Goal: Task Accomplishment & Management: Manage account settings

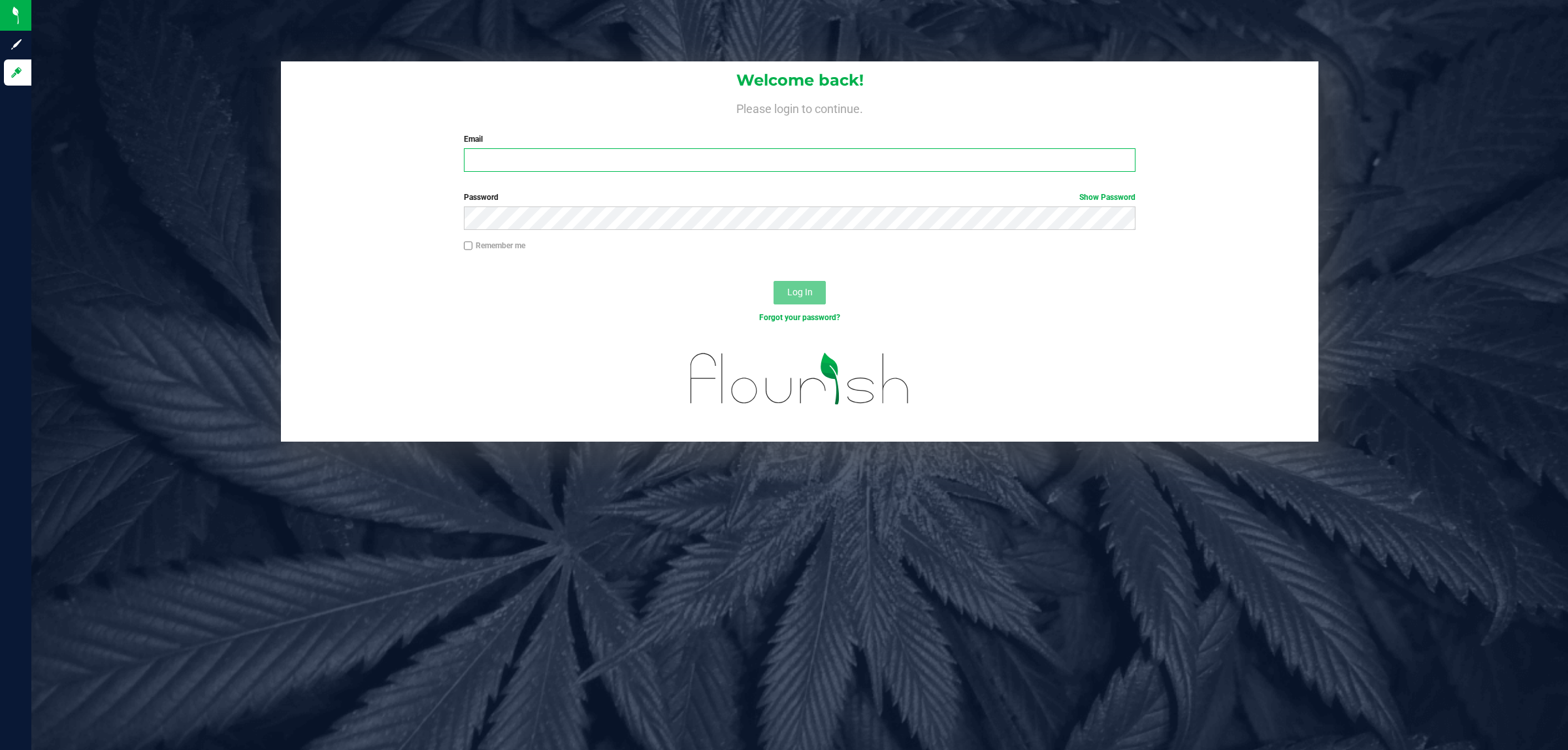
click at [625, 167] on input "Email" at bounding box center [800, 160] width 672 height 24
type input "[EMAIL_ADDRESS][DOMAIN_NAME]"
click at [774, 281] on button "Log In" at bounding box center [799, 293] width 52 height 24
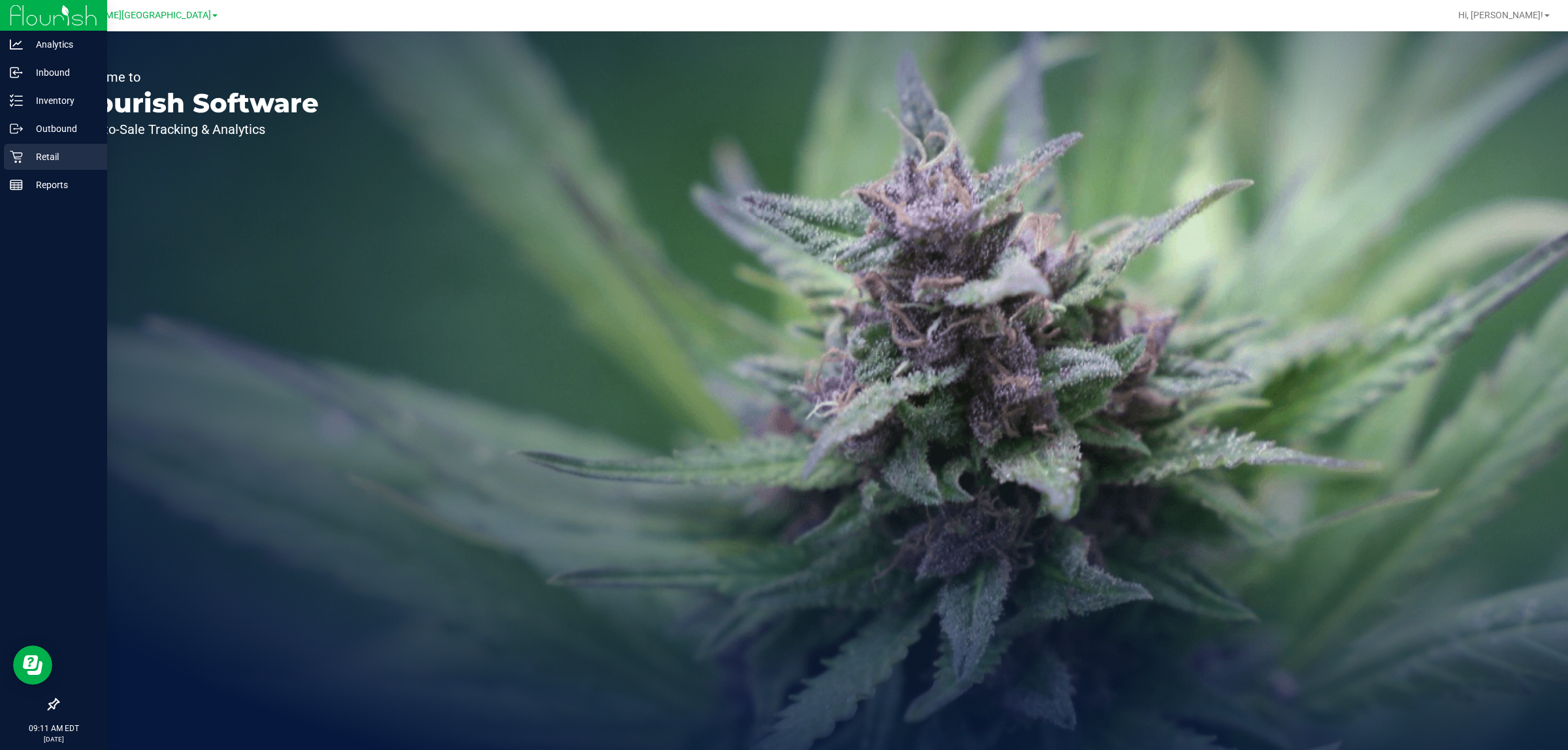
click at [21, 150] on icon at bounding box center [16, 156] width 13 height 13
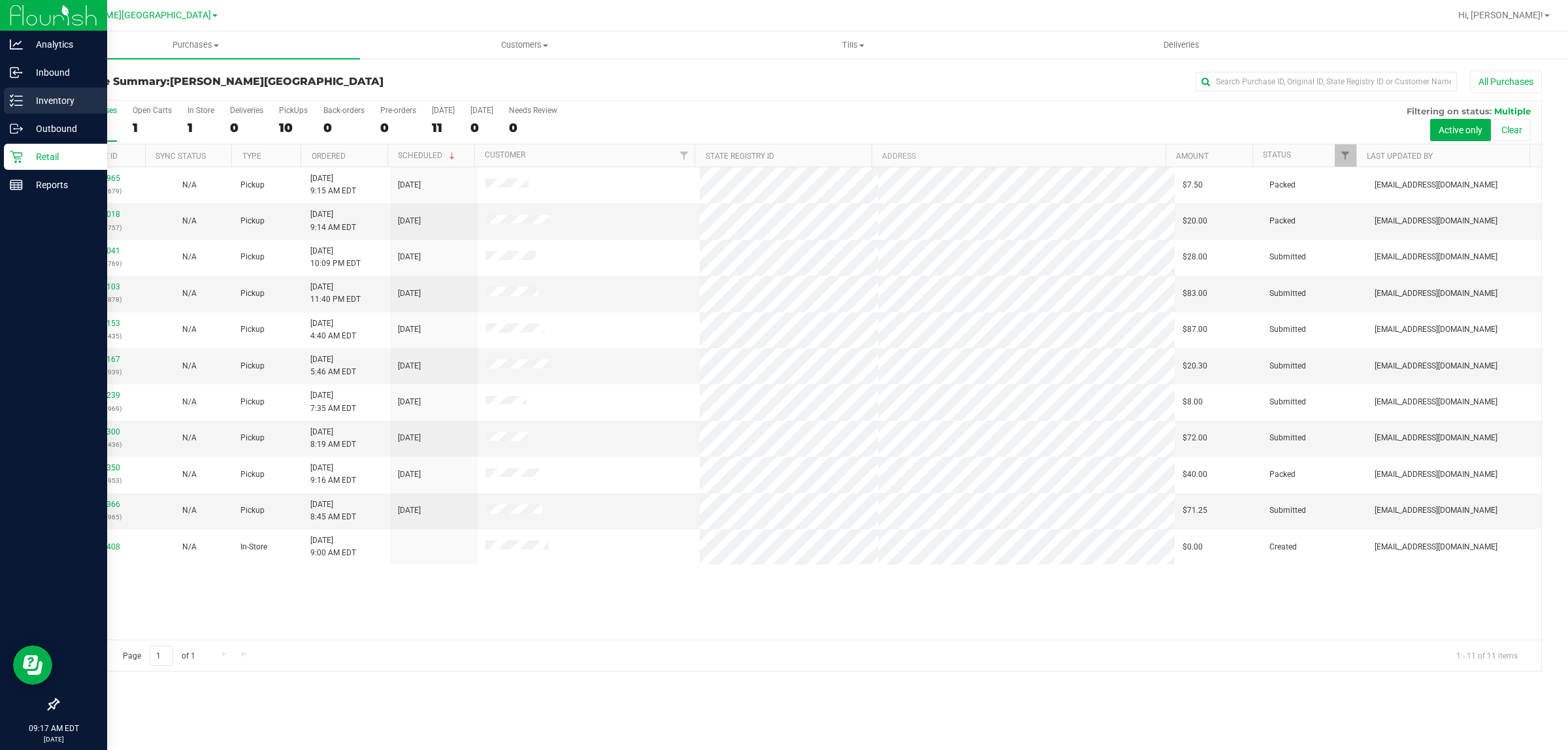
click at [42, 94] on p "Inventory" at bounding box center [62, 100] width 78 height 16
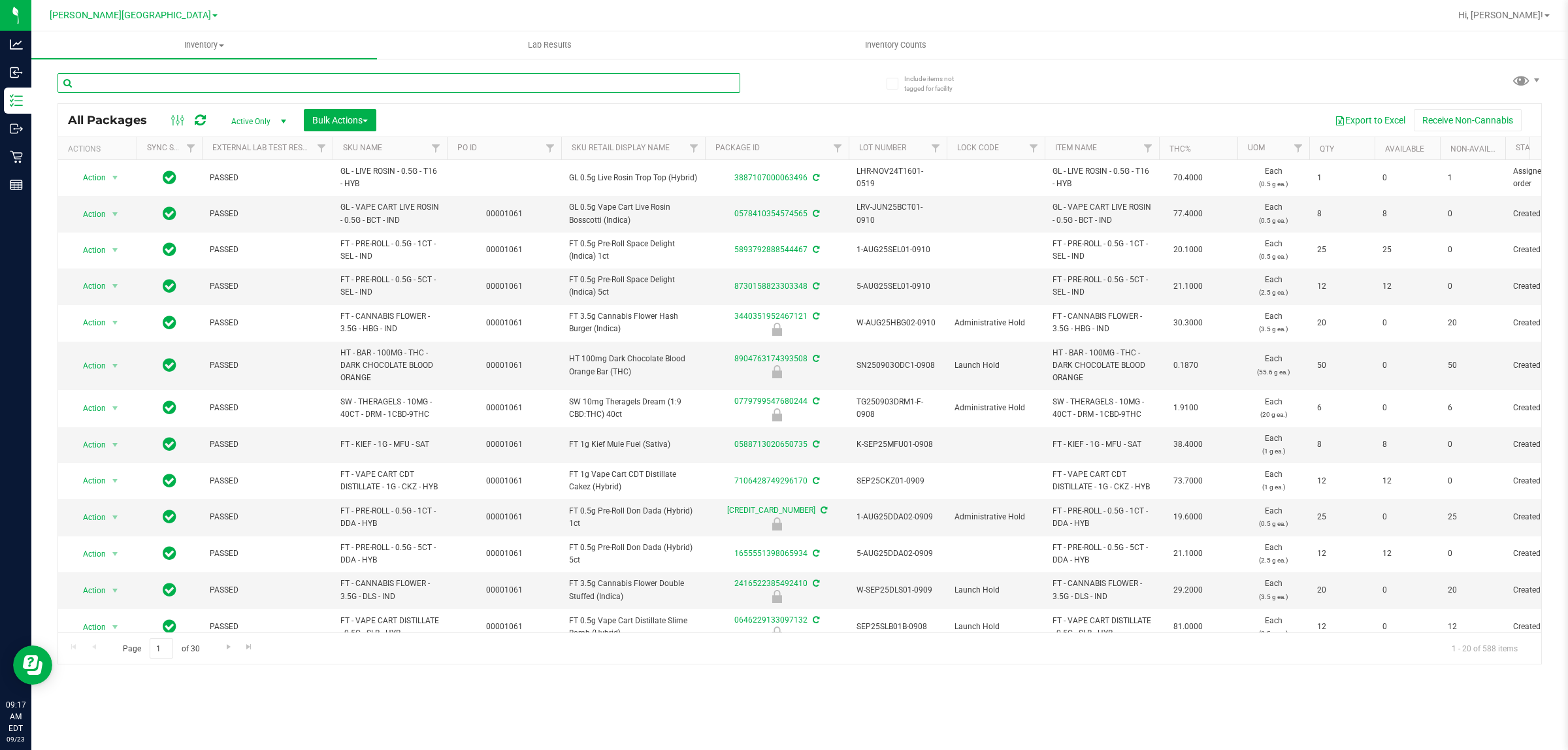
click at [172, 80] on input "text" at bounding box center [399, 82] width 683 height 20
type input "1430263000045237"
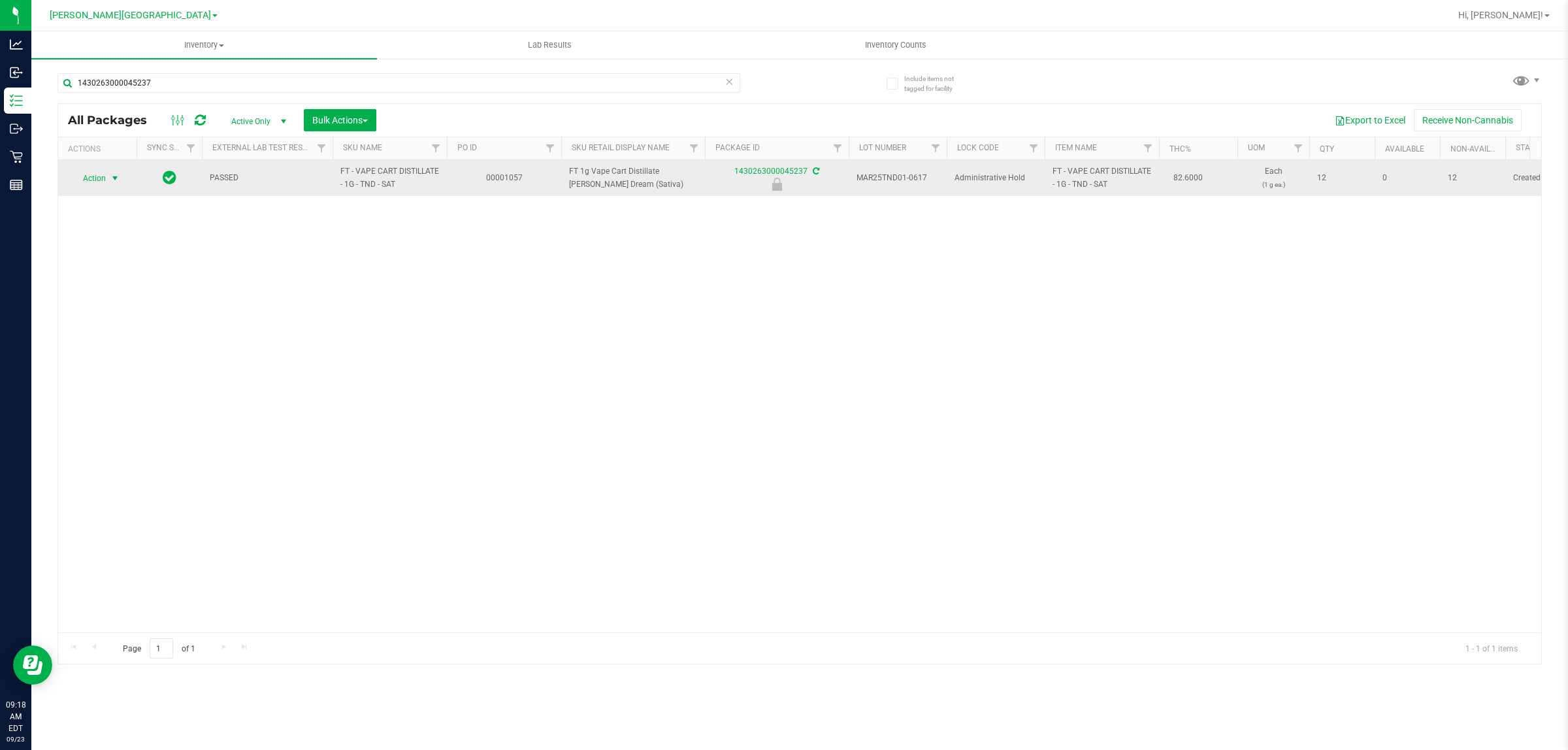
click at [96, 171] on span "Action" at bounding box center [89, 178] width 35 height 18
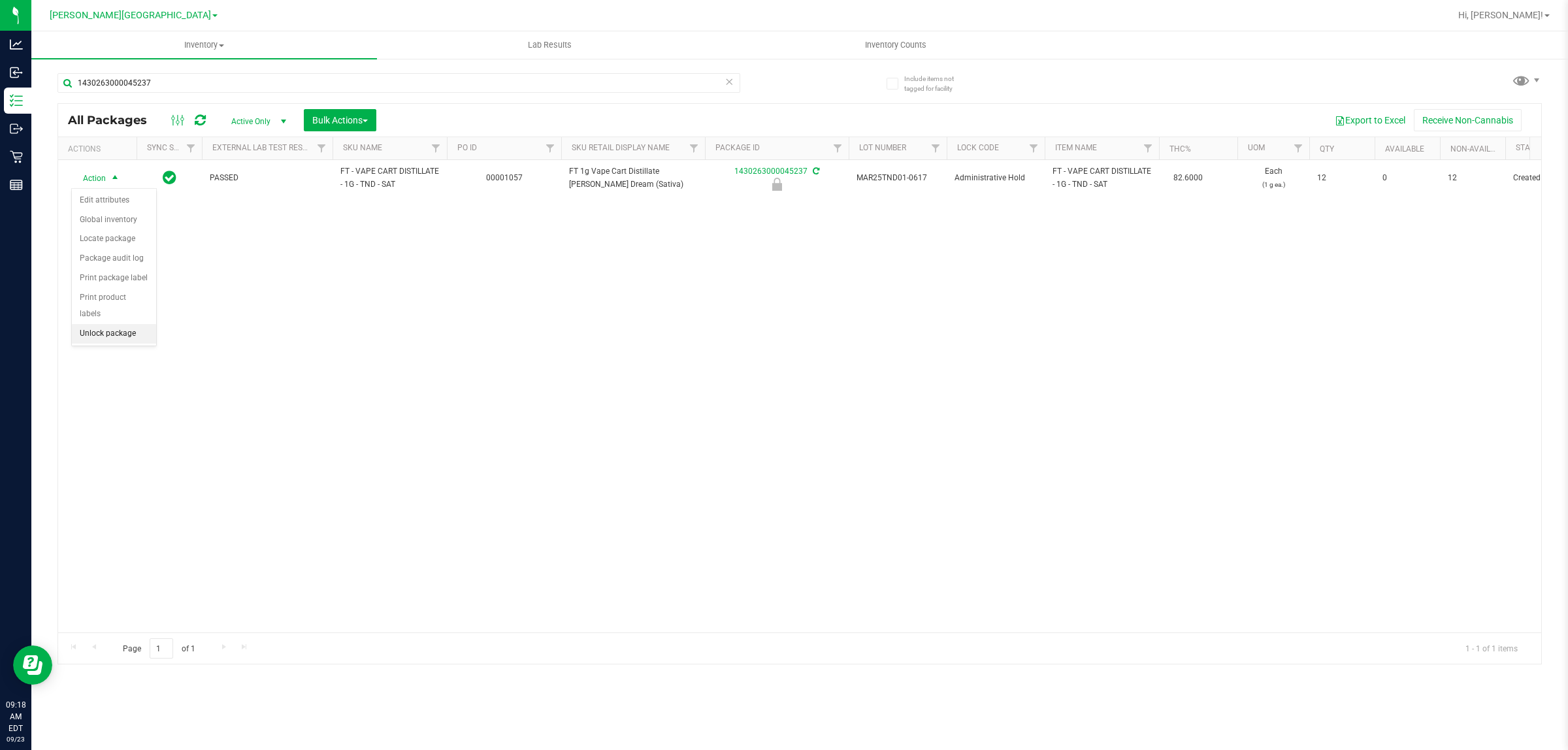
click at [98, 324] on li "Unlock package" at bounding box center [114, 333] width 84 height 20
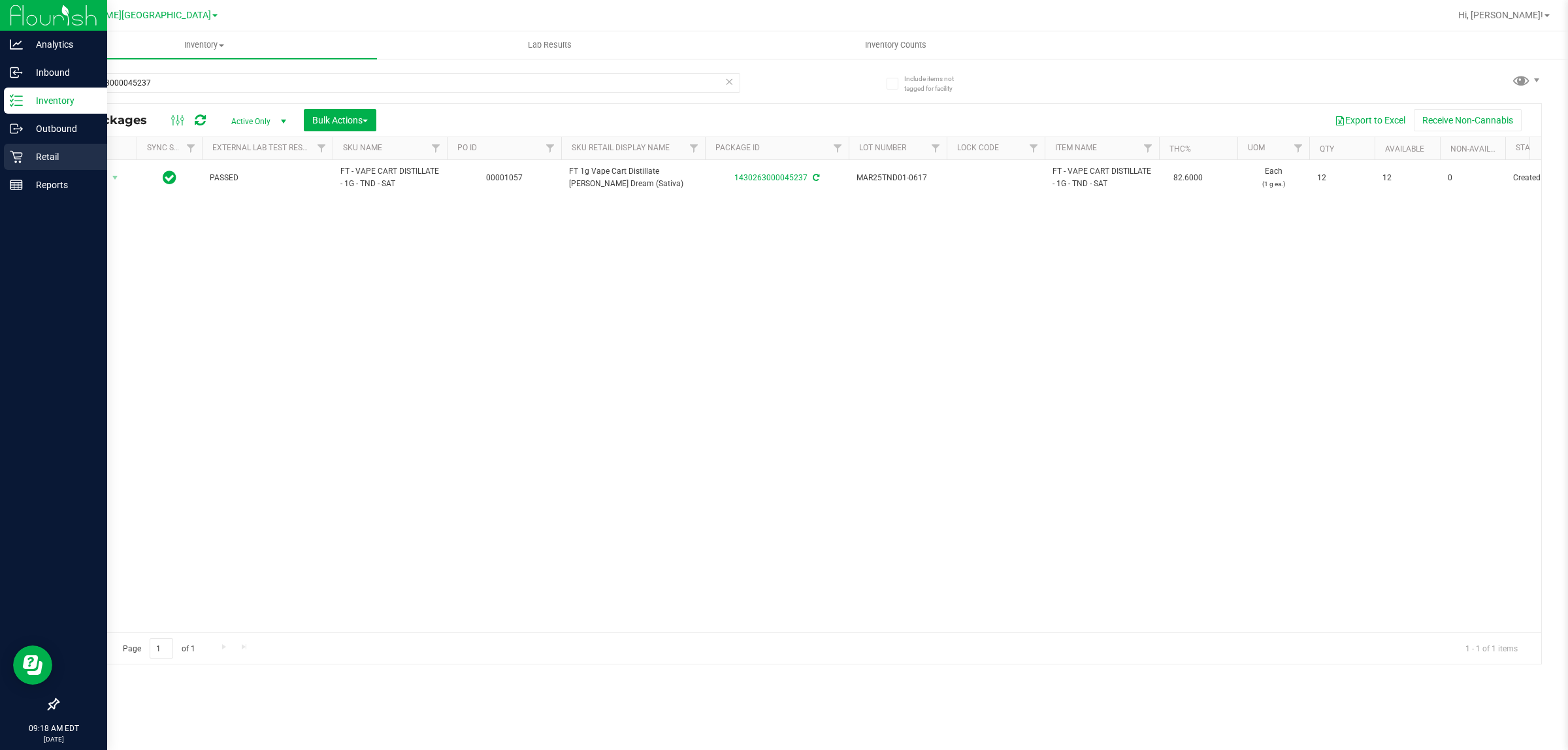
click at [59, 156] on p "Retail" at bounding box center [62, 156] width 78 height 16
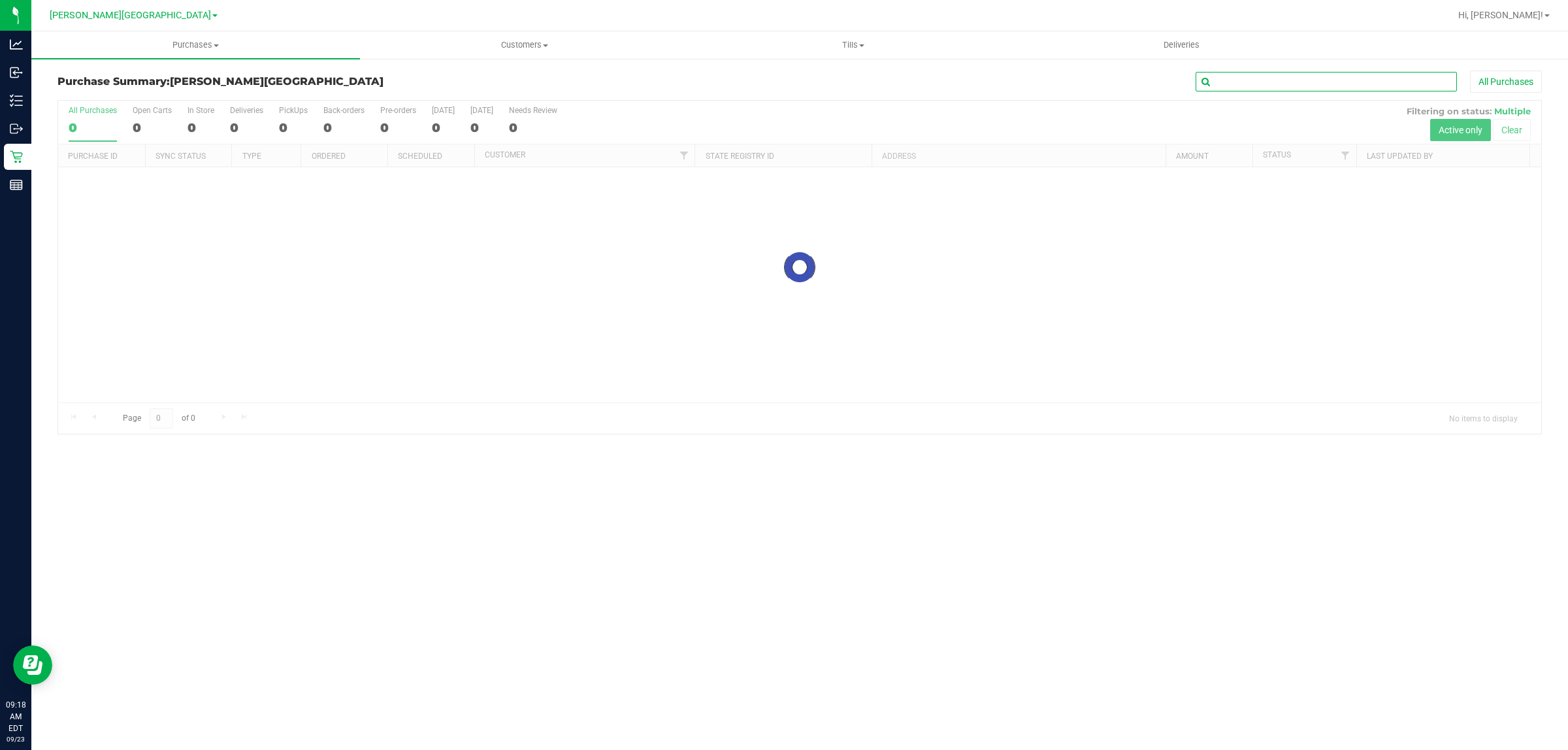
click at [1229, 80] on input "text" at bounding box center [1326, 82] width 261 height 20
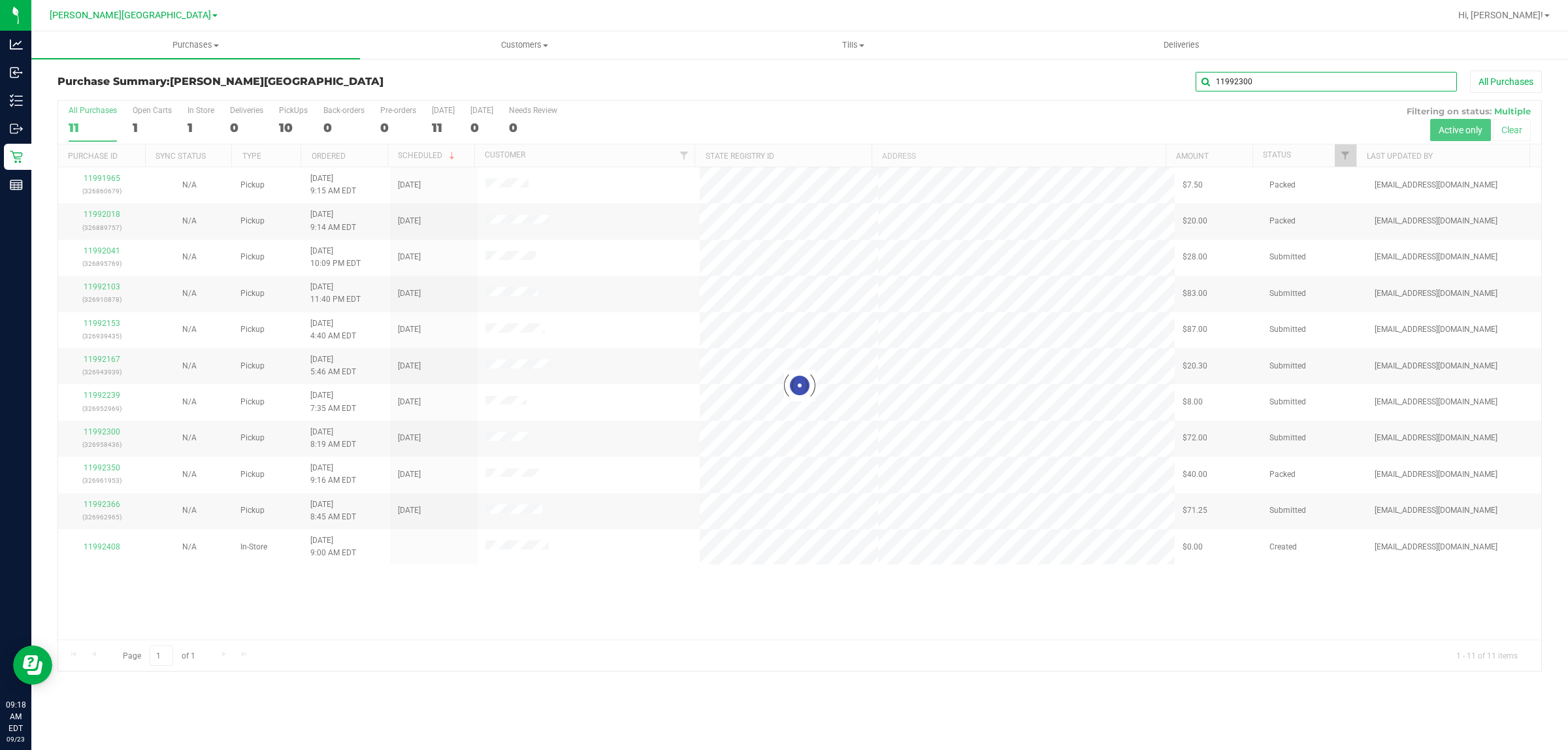
type input "11992300"
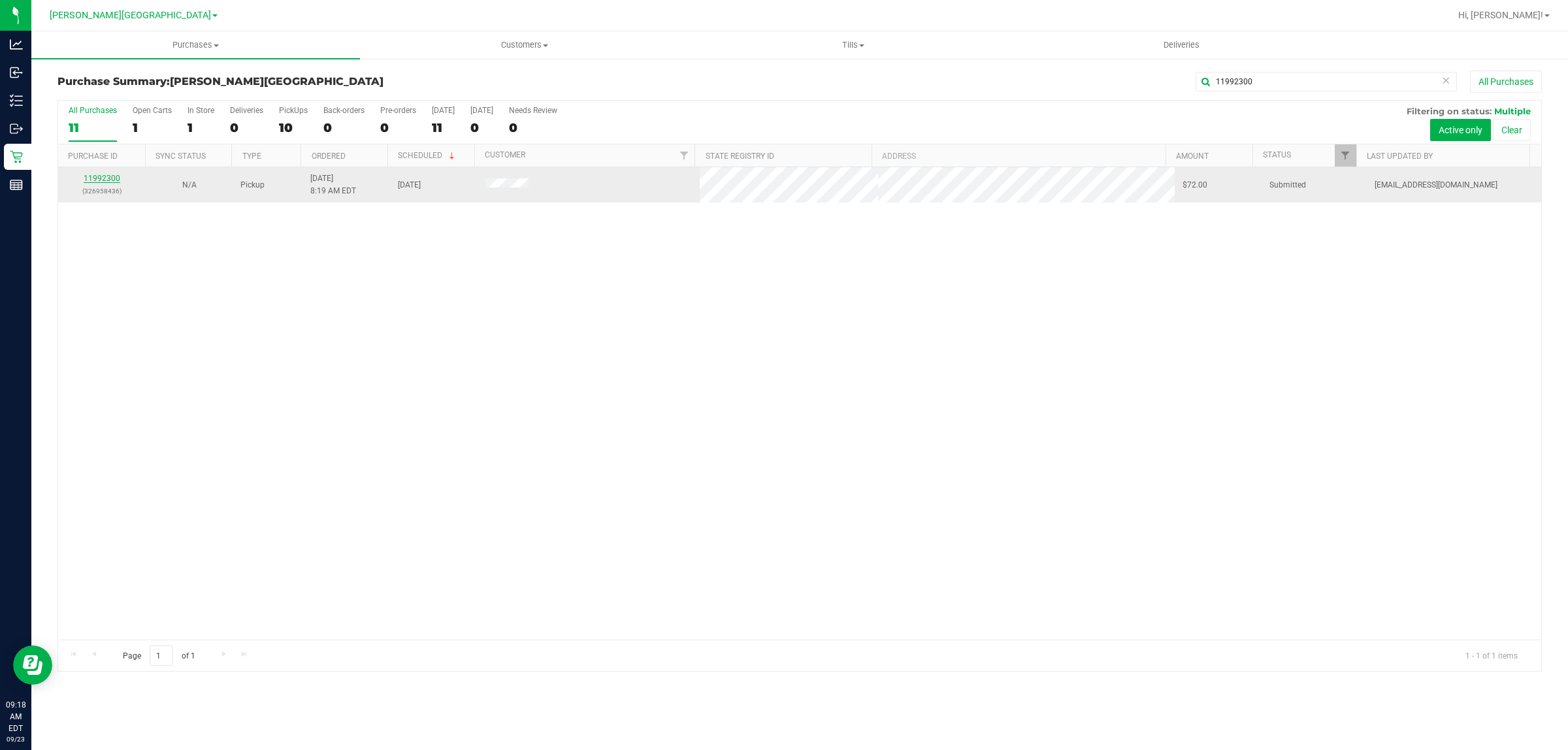
click at [98, 181] on link "11992300" at bounding box center [102, 179] width 36 height 9
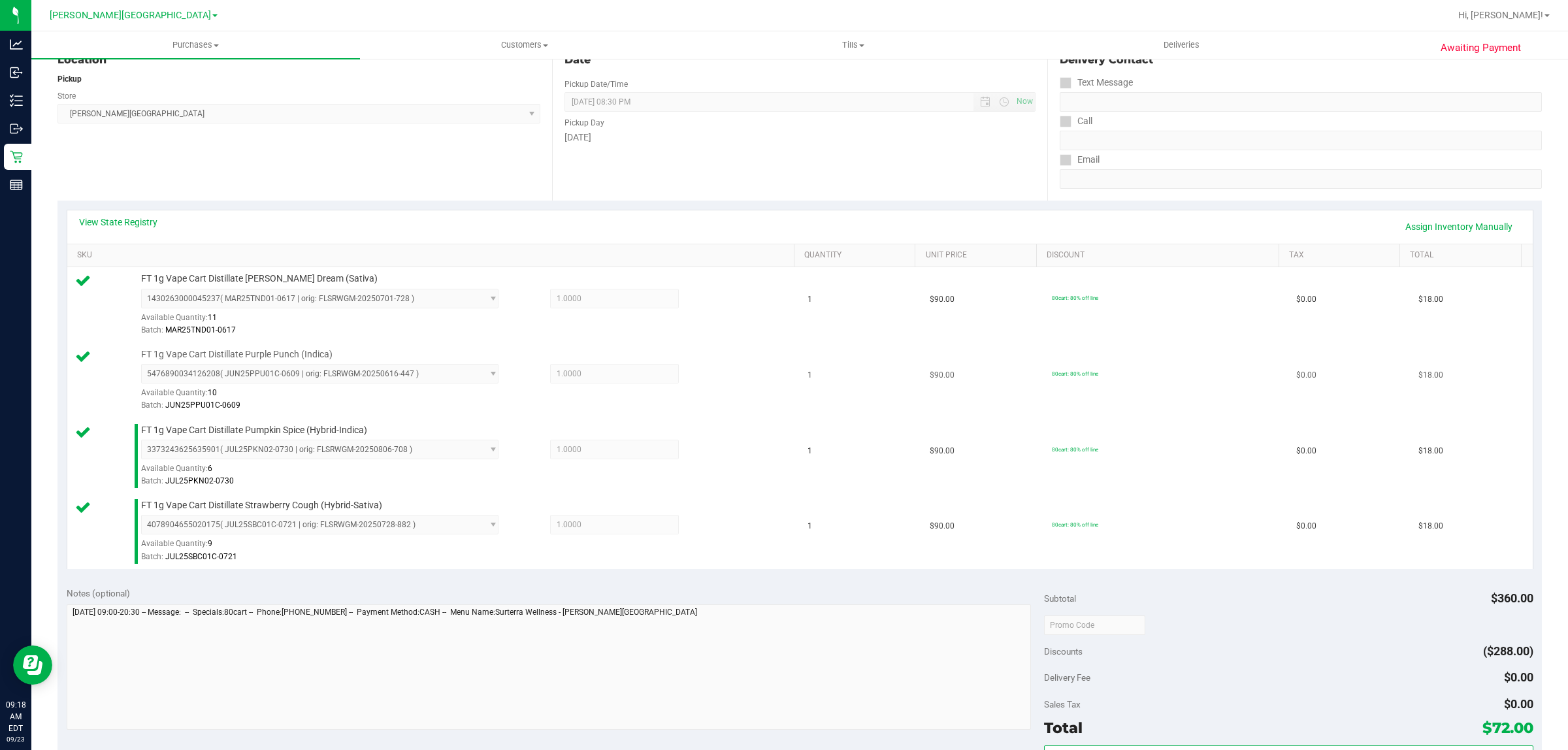
scroll to position [408, 0]
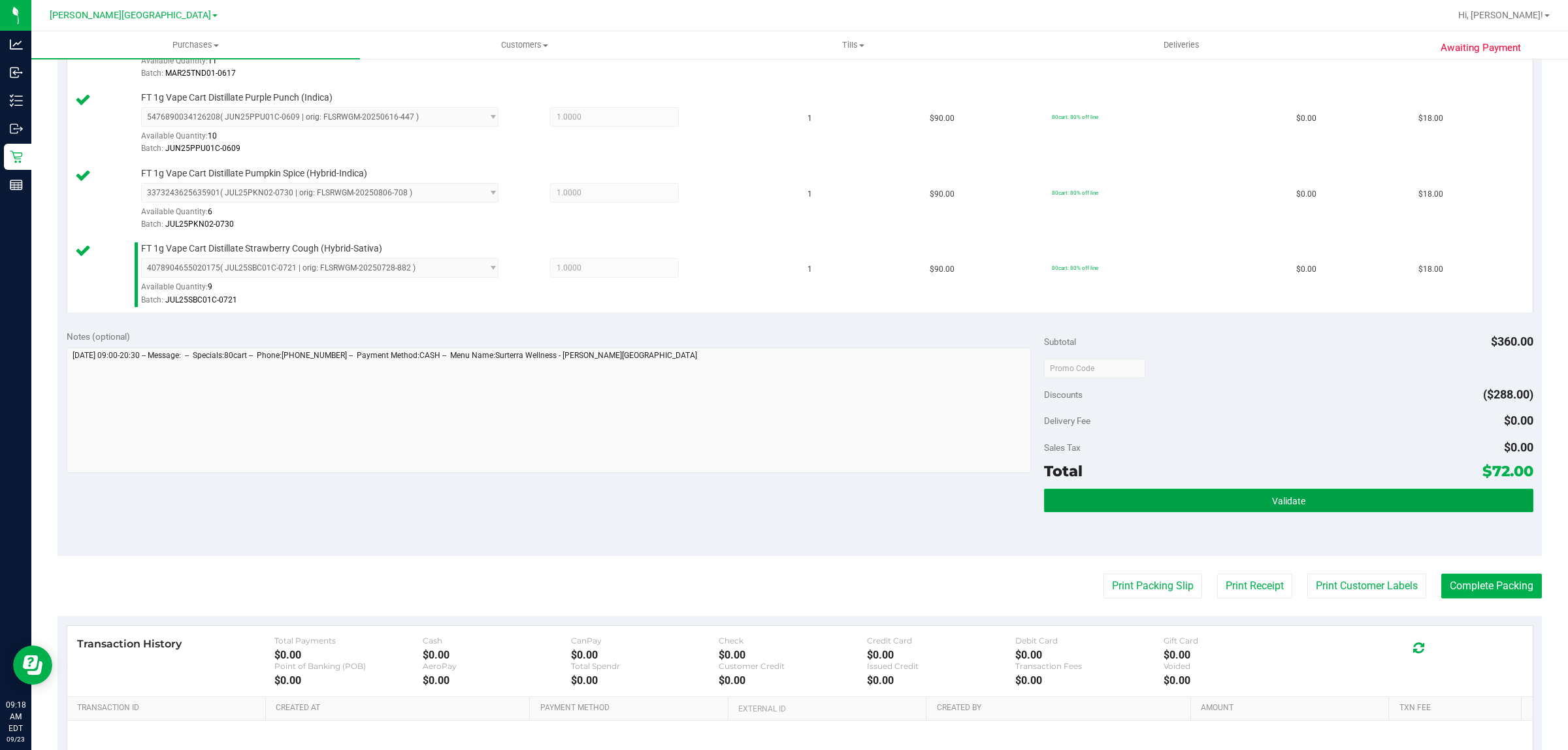
click at [1370, 494] on button "Validate" at bounding box center [1288, 500] width 489 height 24
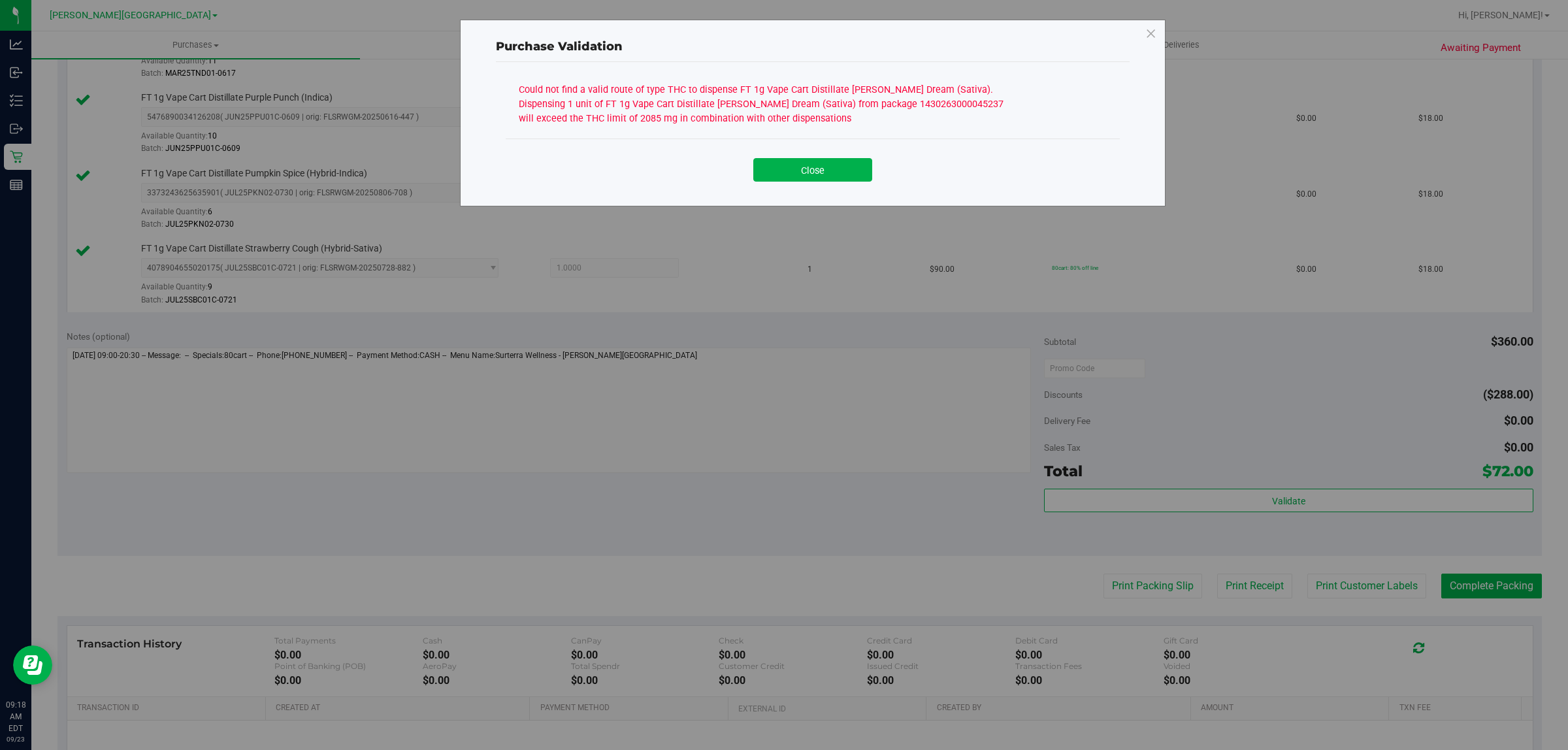
click at [792, 154] on div "Close" at bounding box center [813, 165] width 595 height 32
click at [867, 167] on button "Close" at bounding box center [813, 169] width 119 height 24
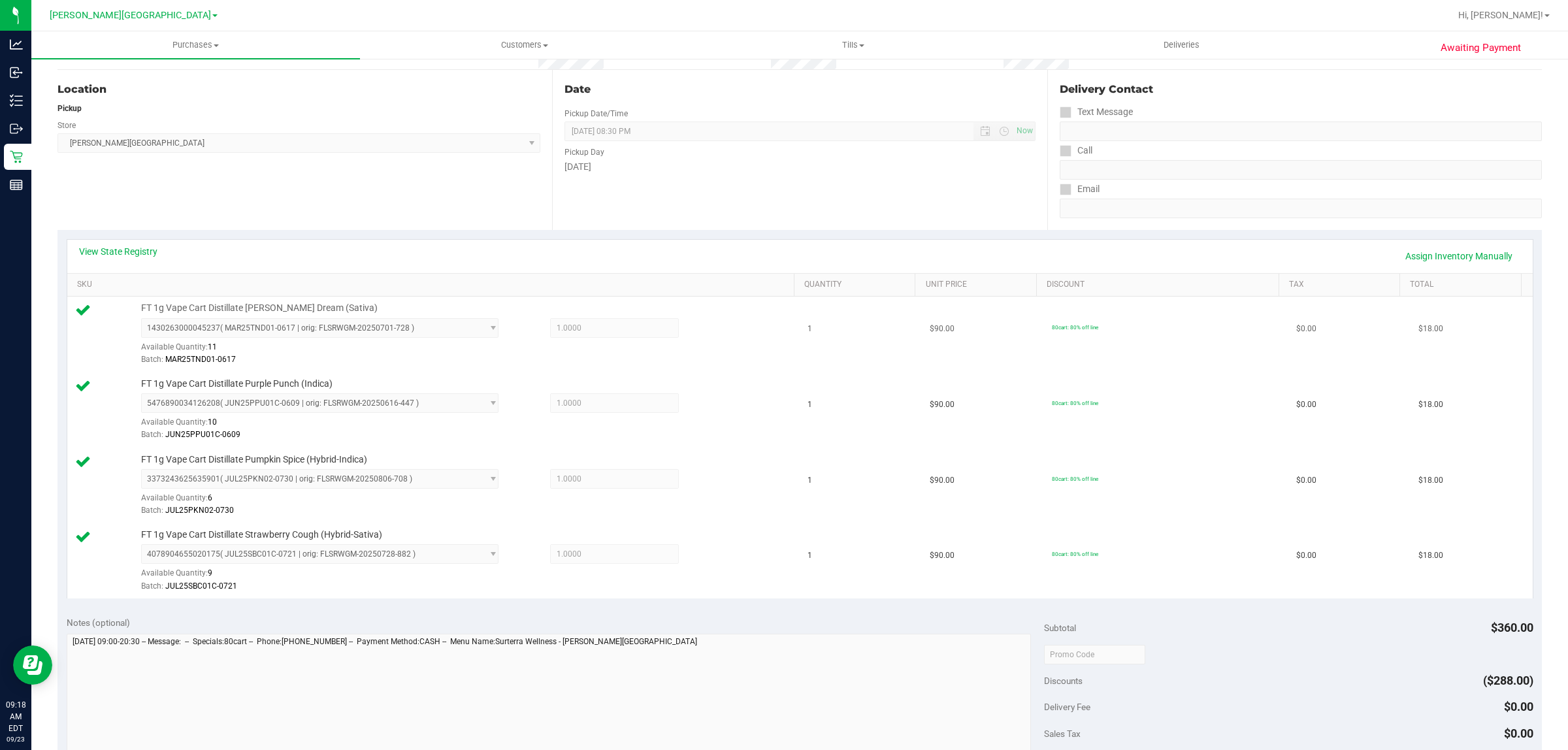
scroll to position [82, 0]
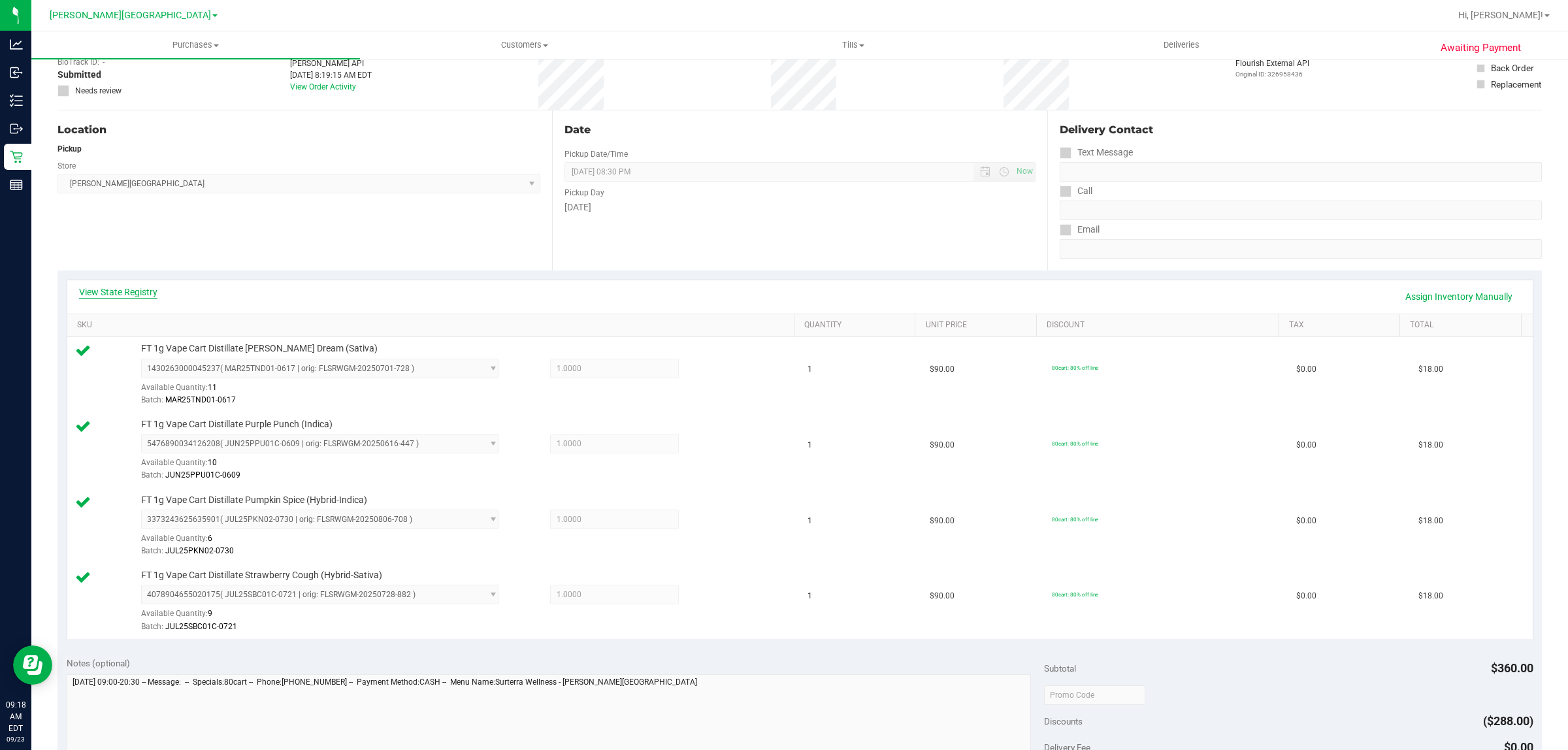
click at [134, 295] on link "View State Registry" at bounding box center [118, 291] width 78 height 13
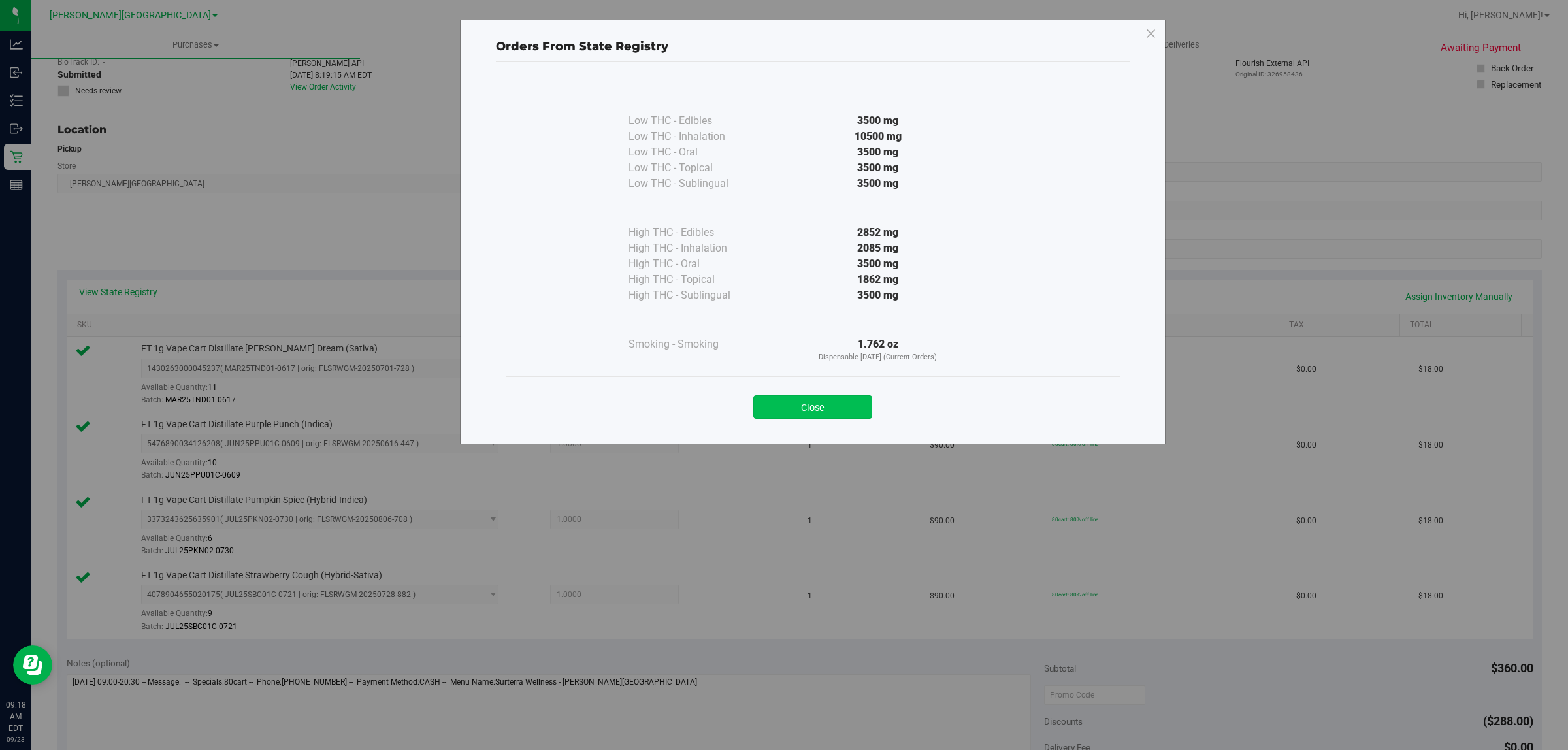
click at [856, 401] on button "Close" at bounding box center [813, 407] width 119 height 24
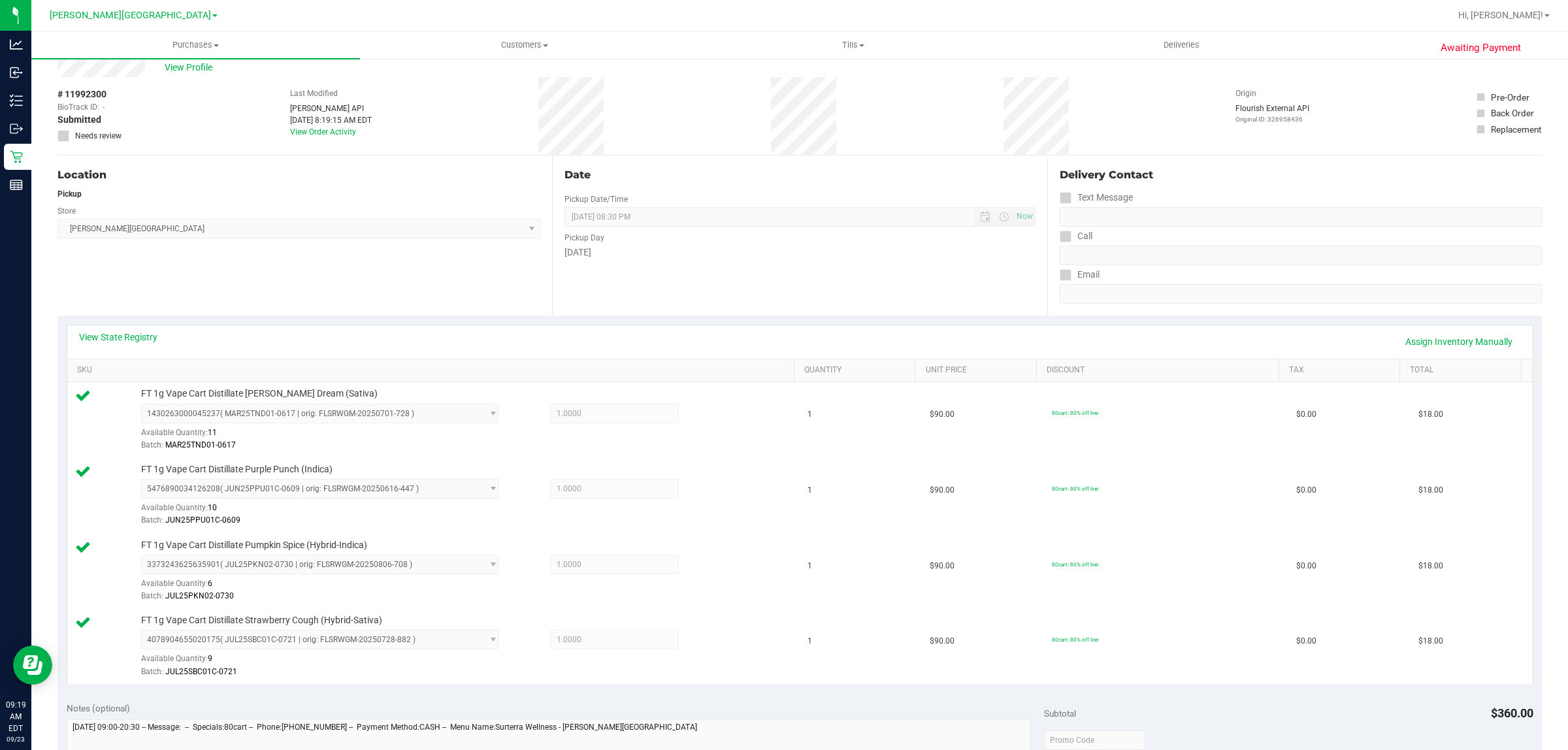
scroll to position [0, 0]
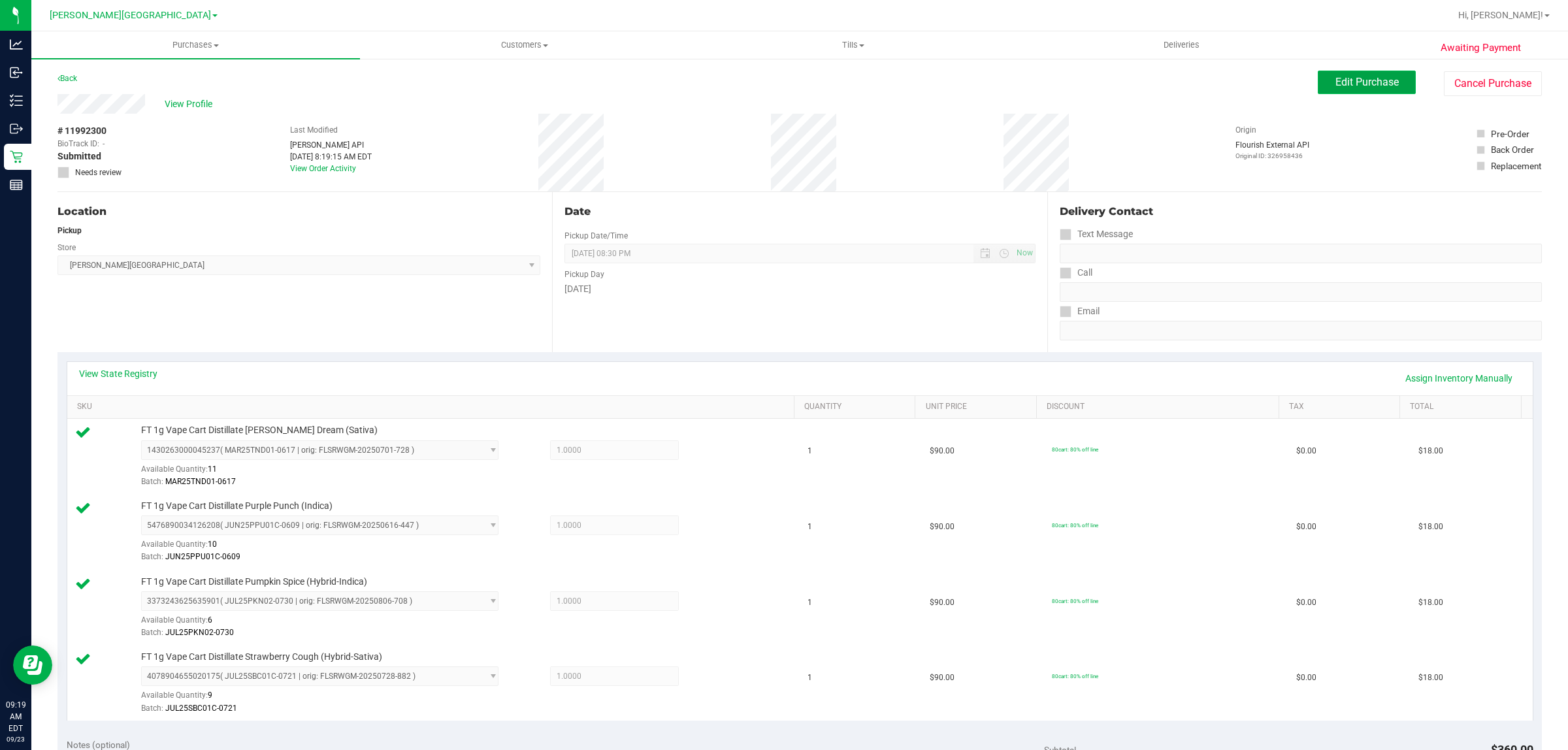
click at [1386, 82] on span "Edit Purchase" at bounding box center [1367, 82] width 63 height 12
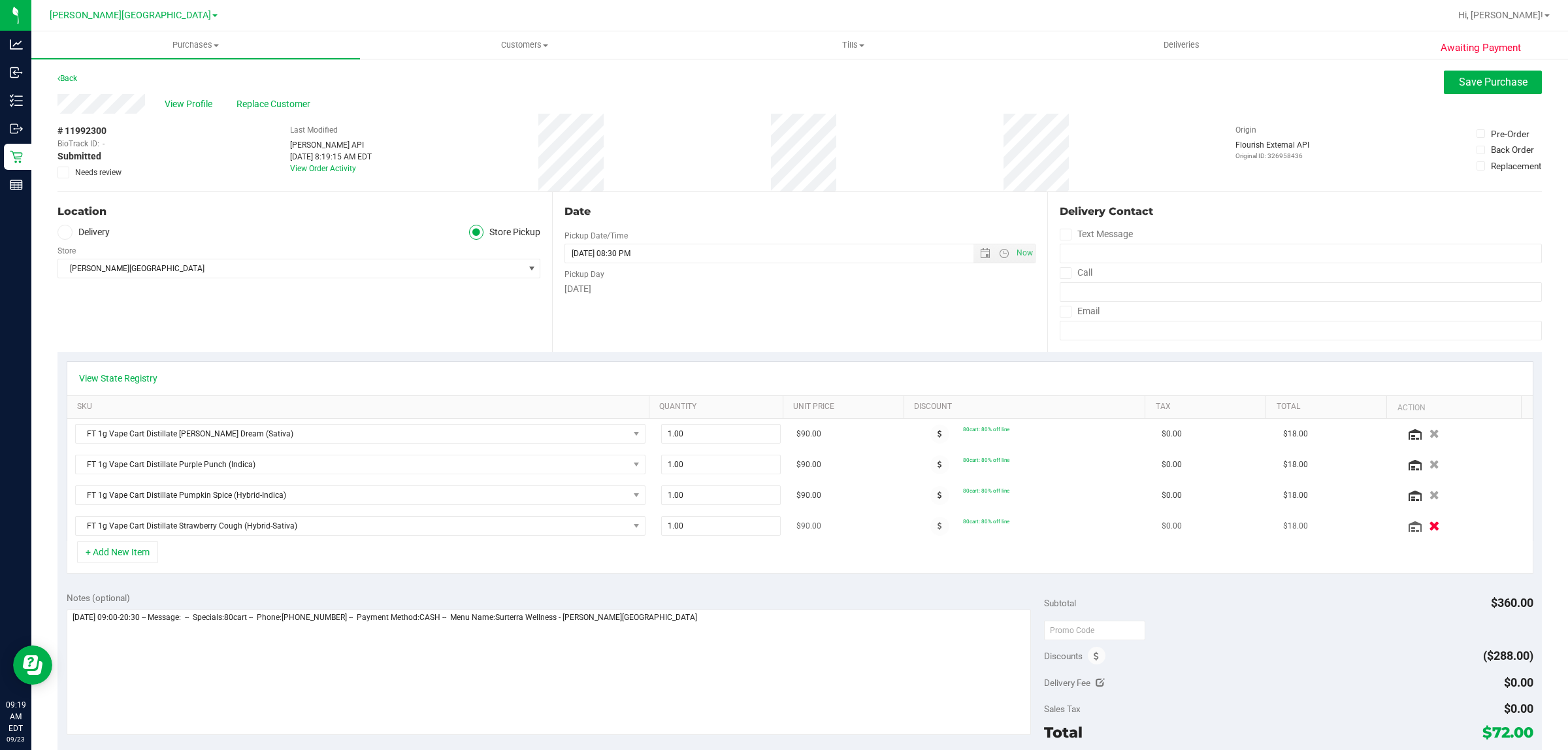
click at [1430, 531] on icon "button" at bounding box center [1435, 526] width 11 height 10
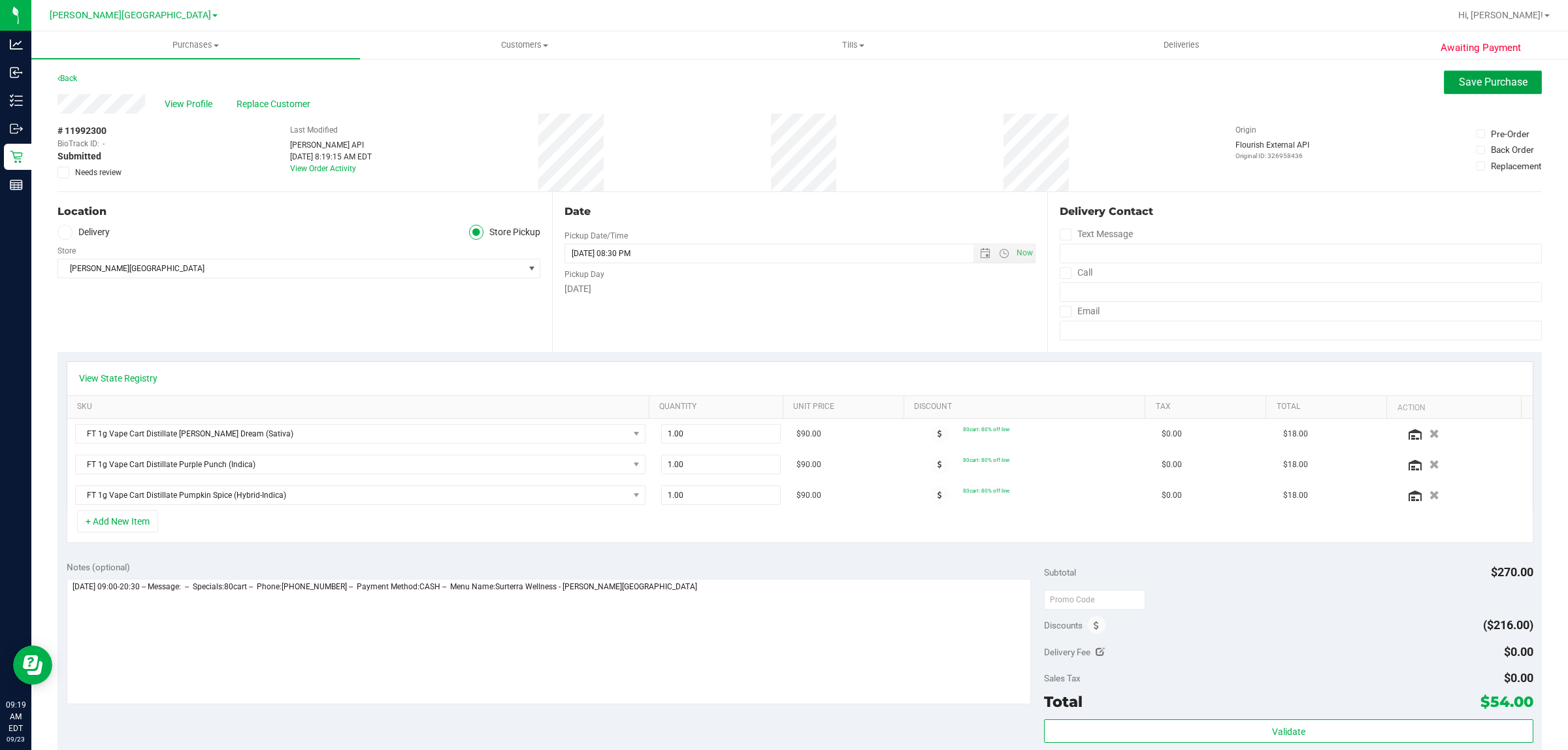
click at [1459, 85] on span "Save Purchase" at bounding box center [1493, 82] width 69 height 12
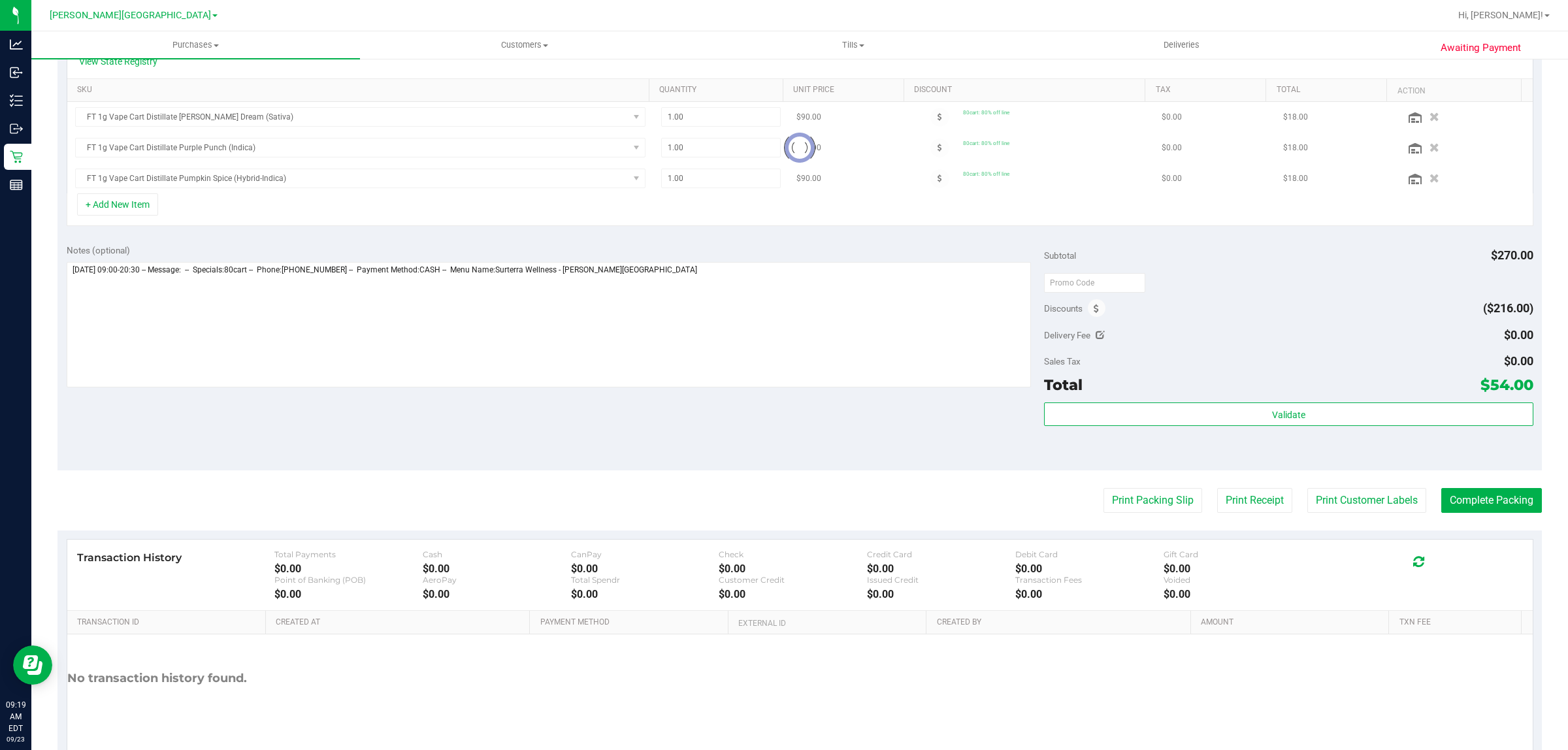
scroll to position [326, 0]
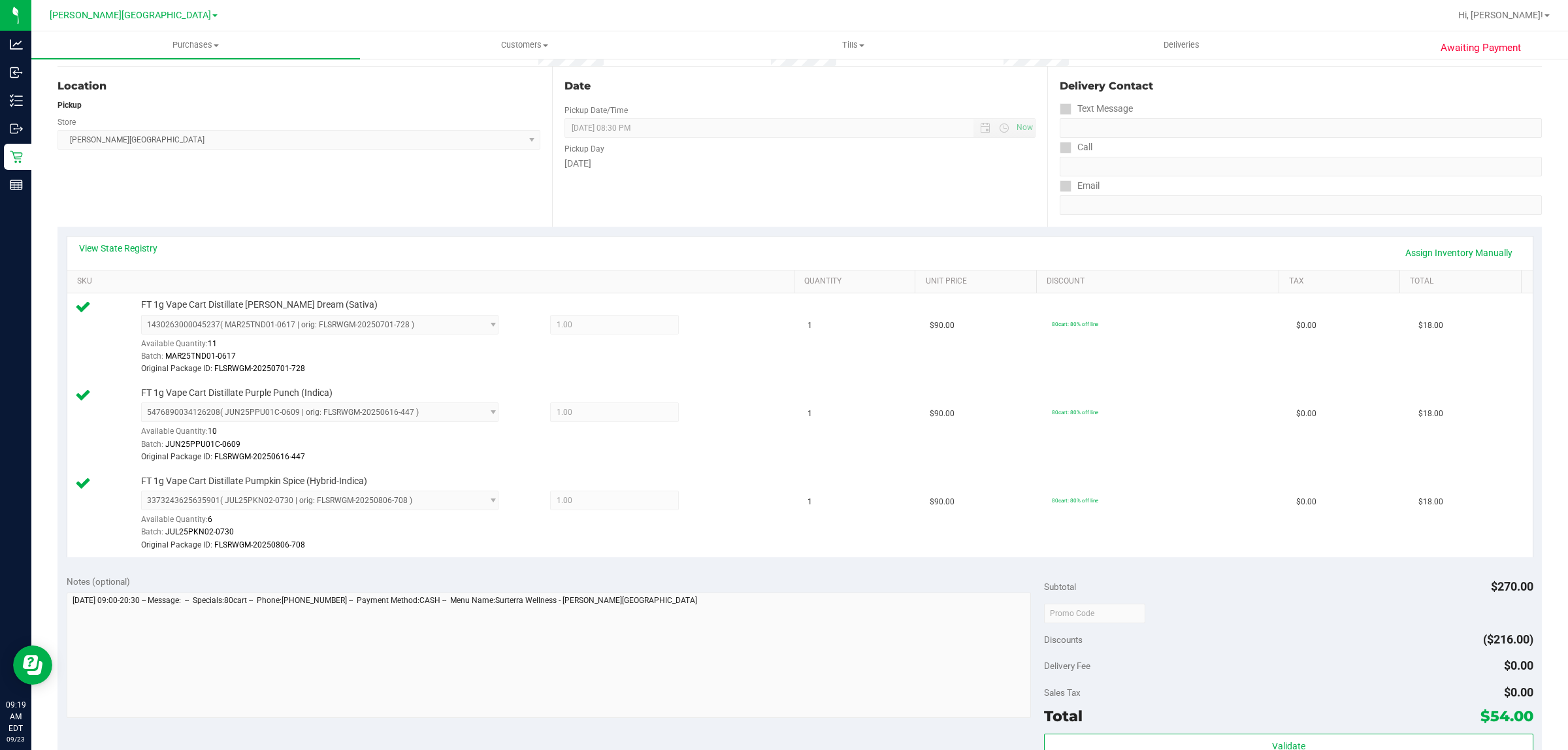
scroll to position [408, 0]
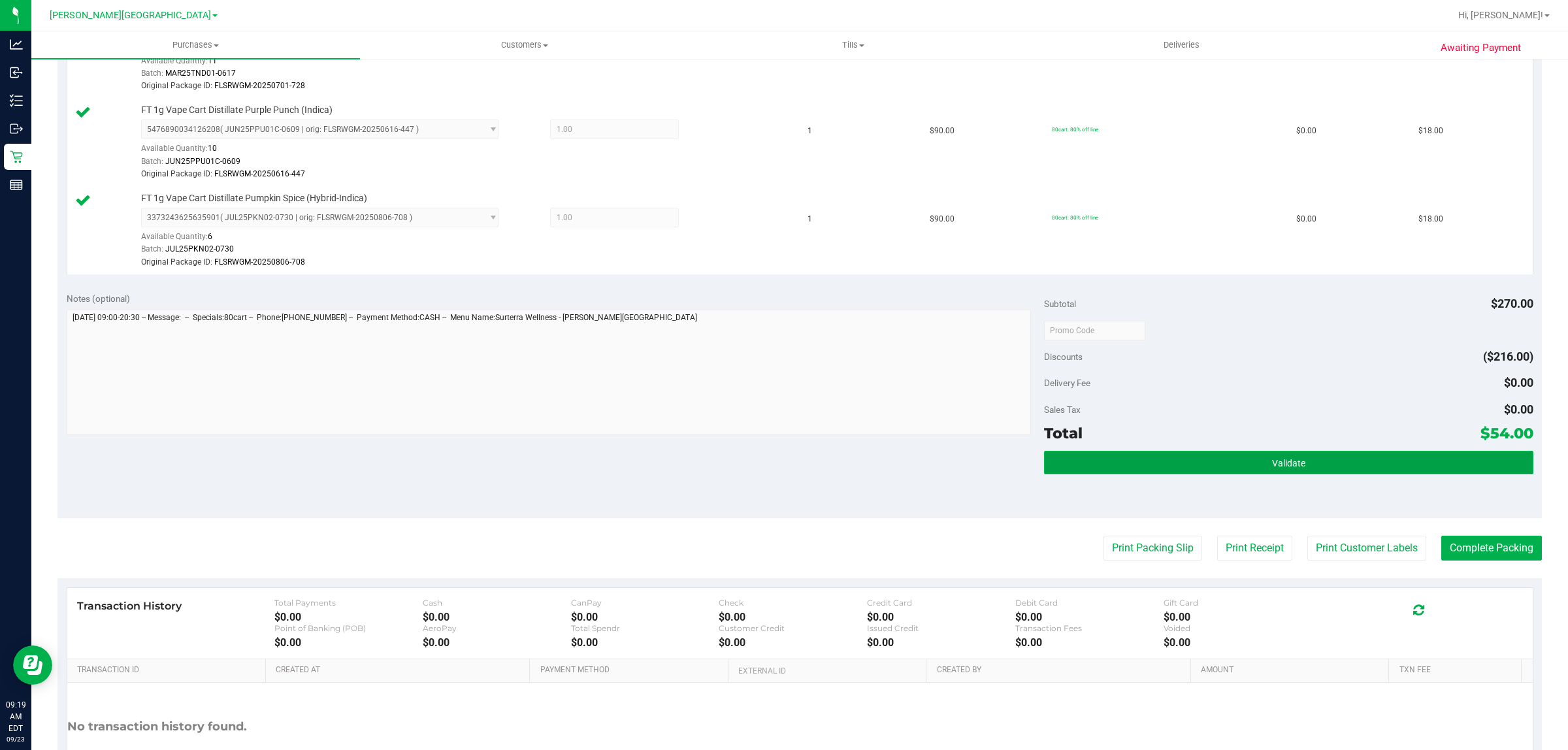
click at [1372, 469] on button "Validate" at bounding box center [1288, 462] width 489 height 24
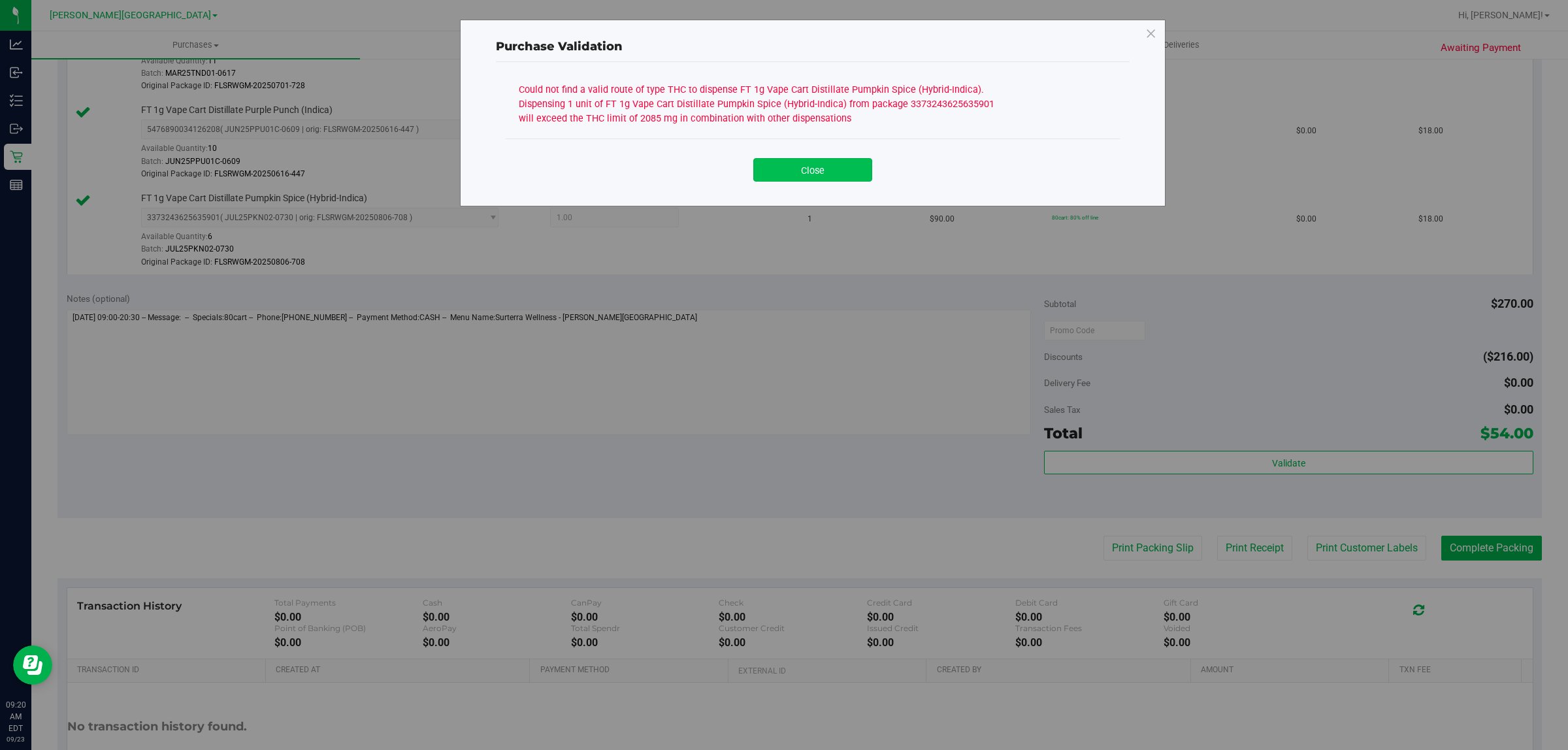
click at [770, 171] on button "Close" at bounding box center [813, 169] width 119 height 24
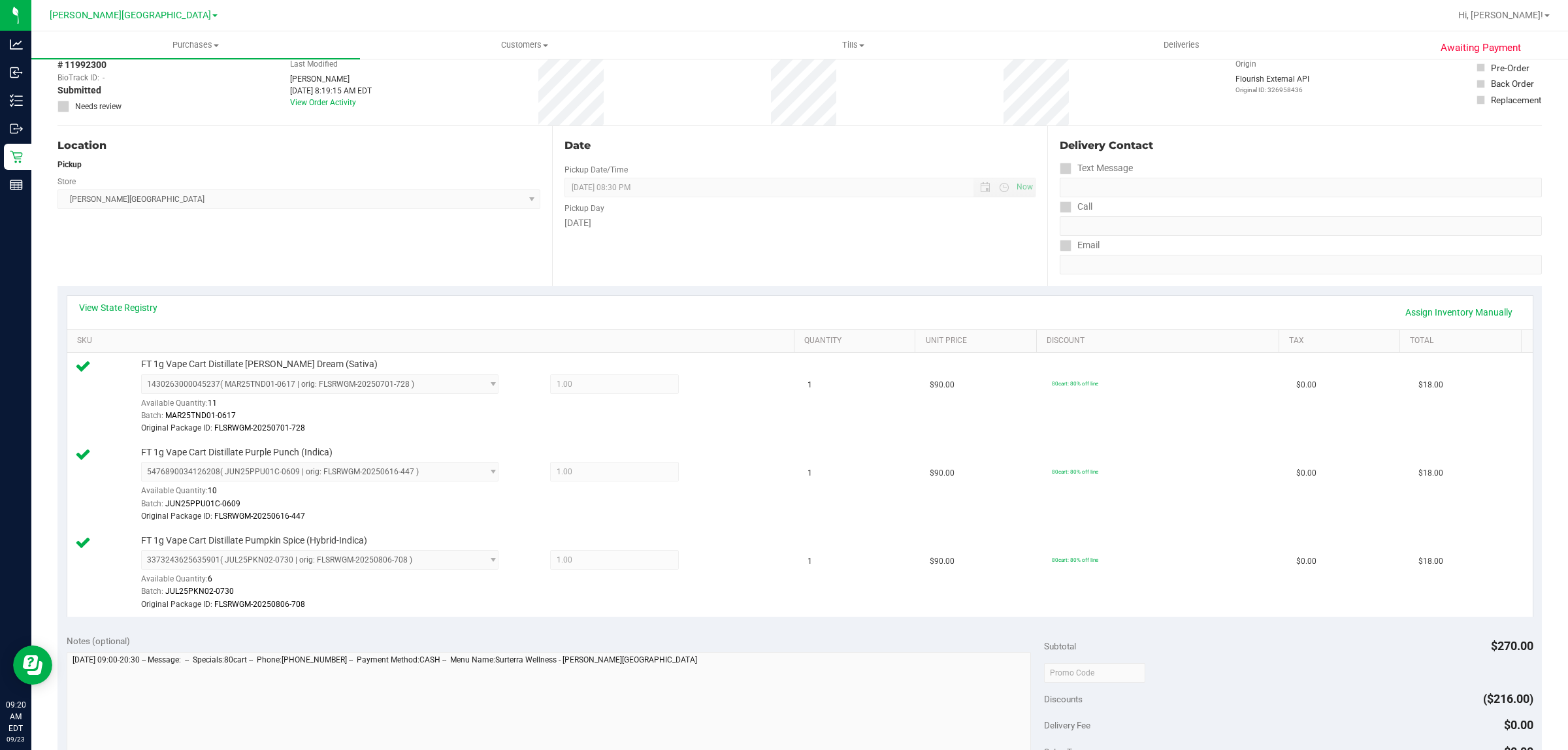
scroll to position [0, 0]
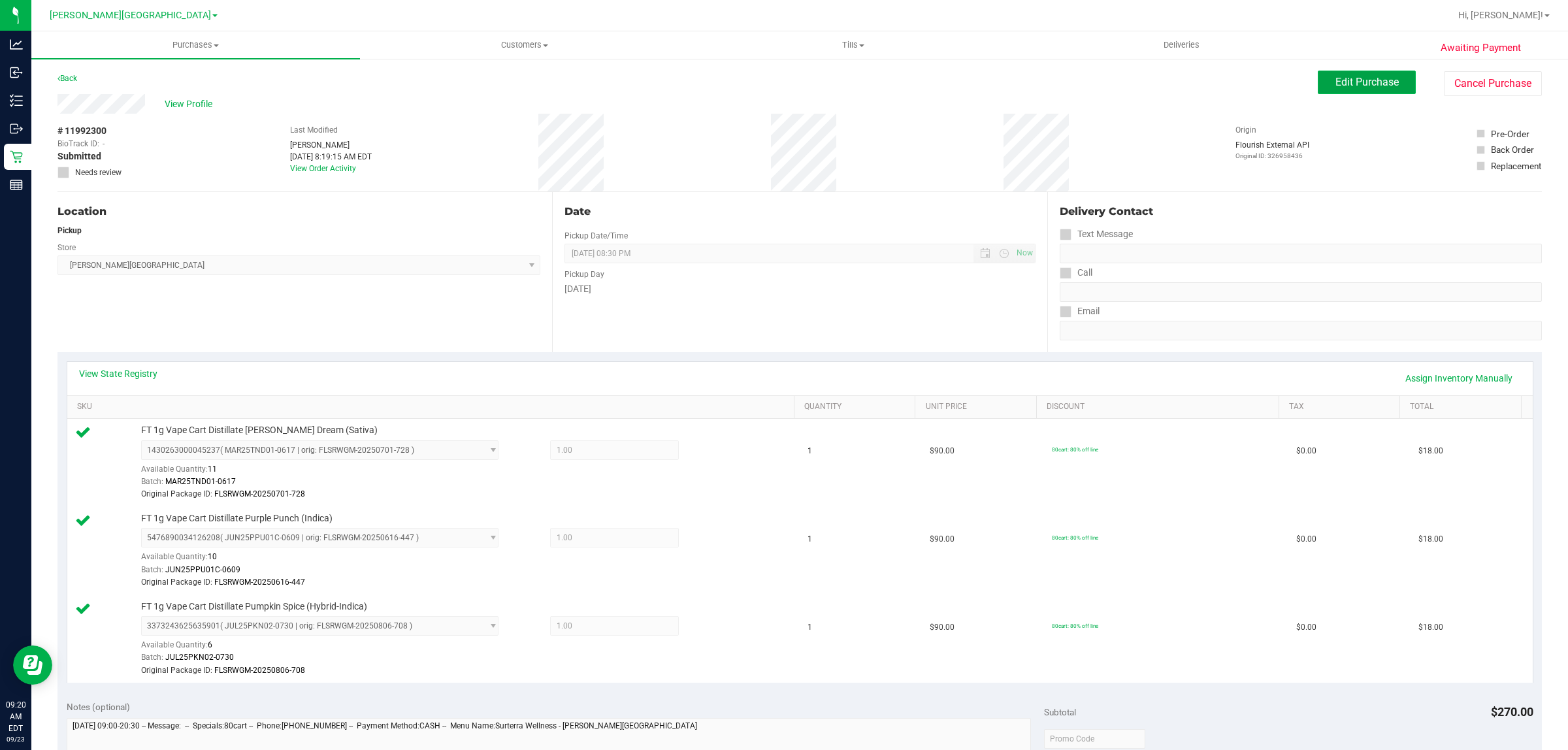
click at [1369, 79] on span "Edit Purchase" at bounding box center [1367, 82] width 63 height 12
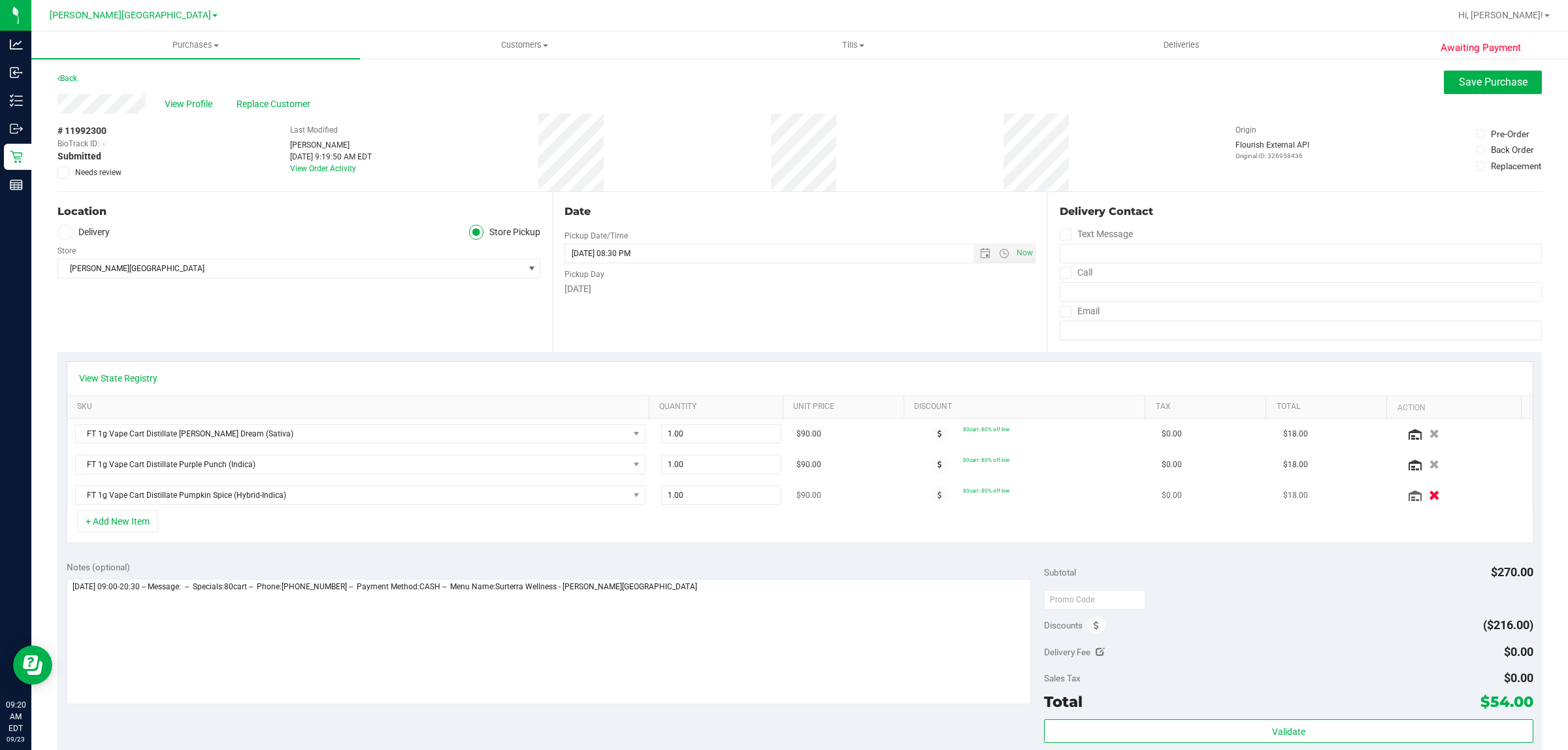
click at [1430, 497] on icon "button" at bounding box center [1435, 496] width 11 height 10
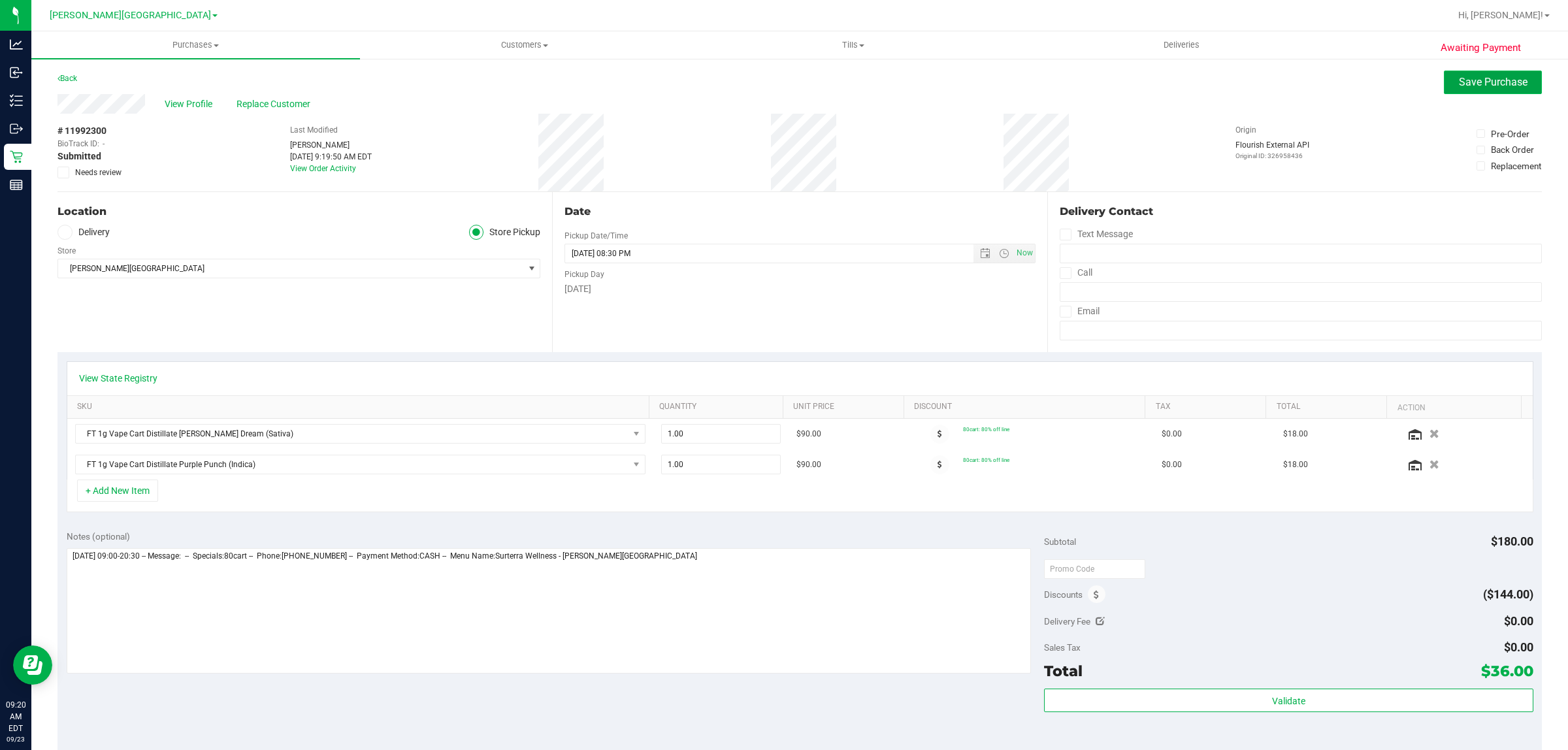
click at [1444, 87] on button "Save Purchase" at bounding box center [1492, 82] width 98 height 24
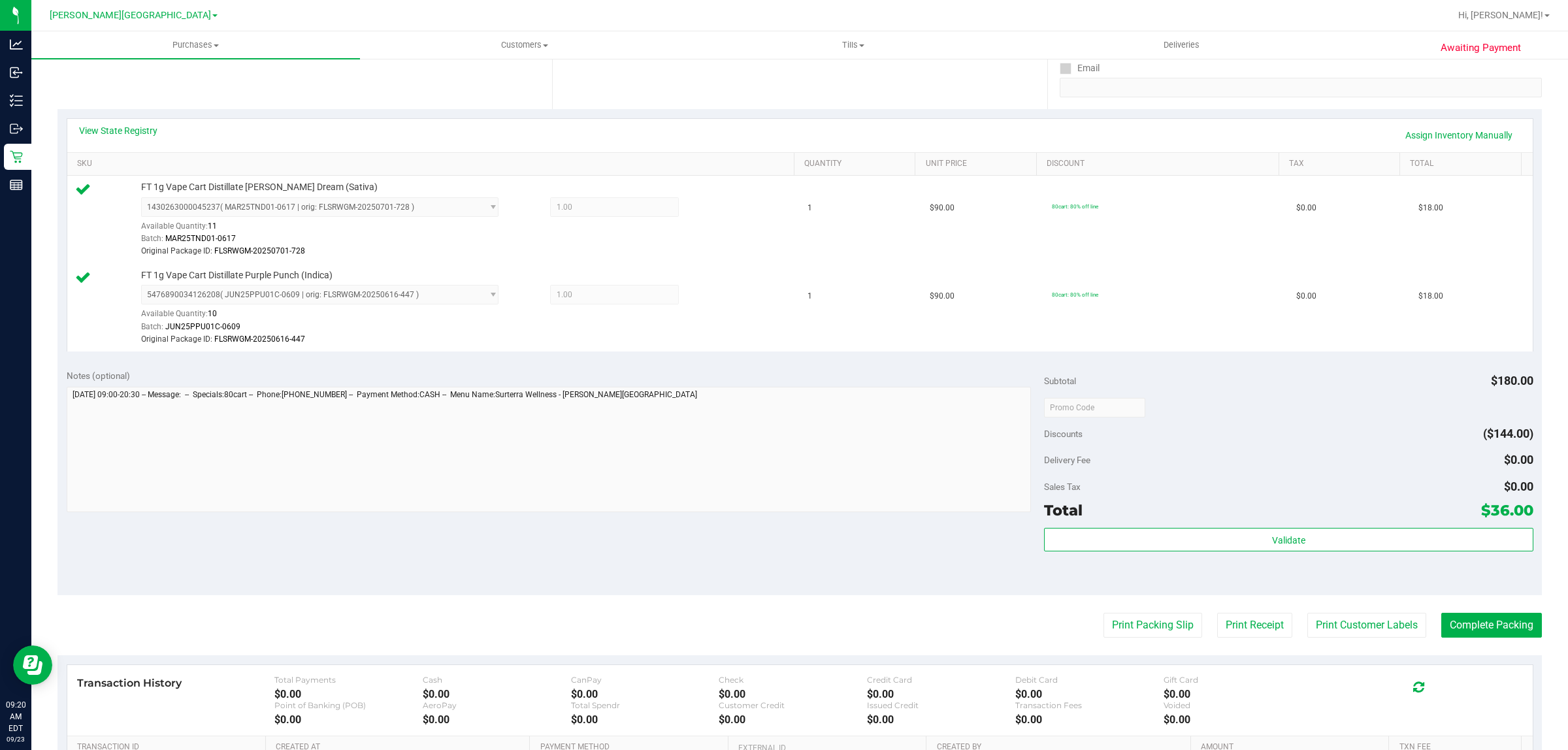
scroll to position [245, 0]
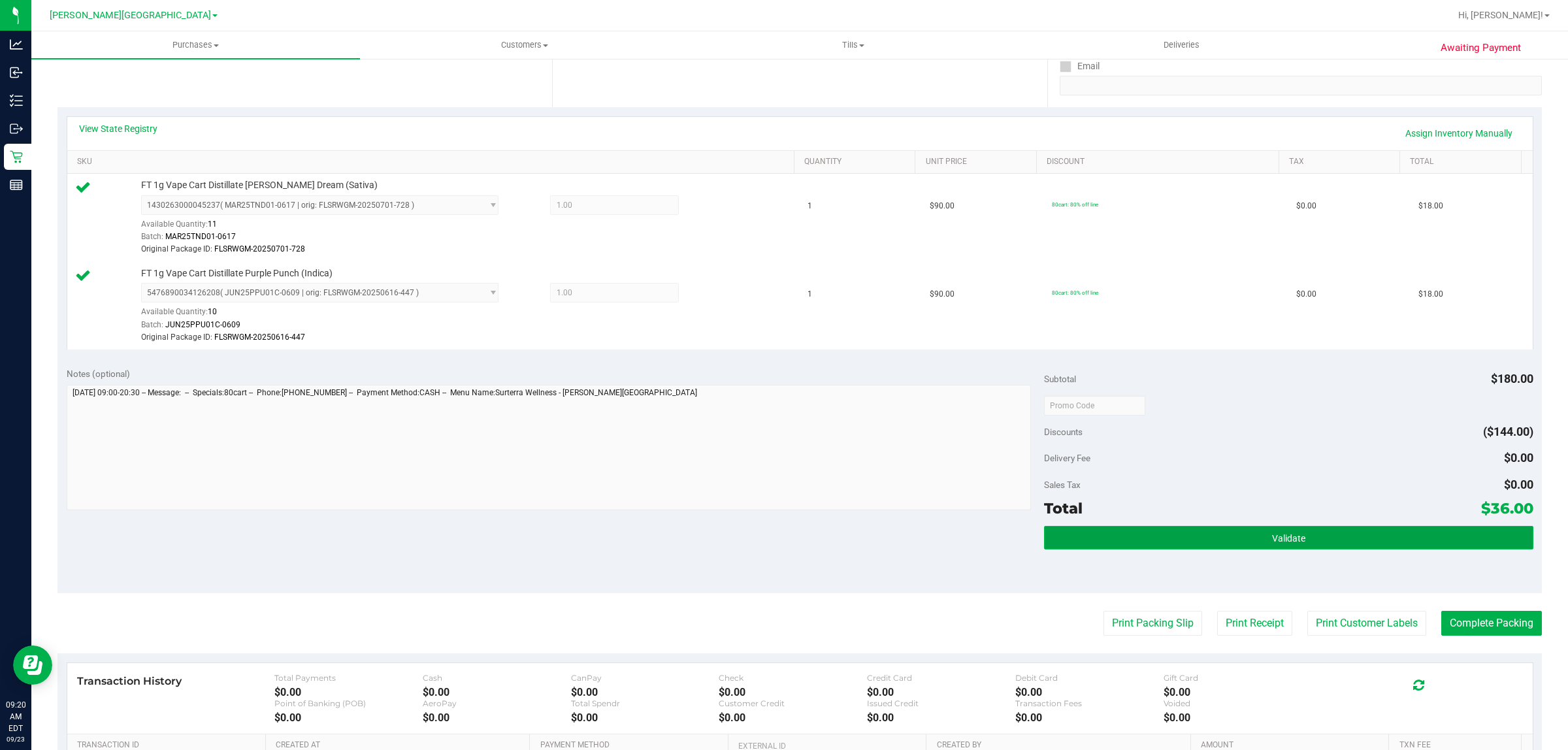
click at [1351, 544] on button "Validate" at bounding box center [1288, 538] width 489 height 24
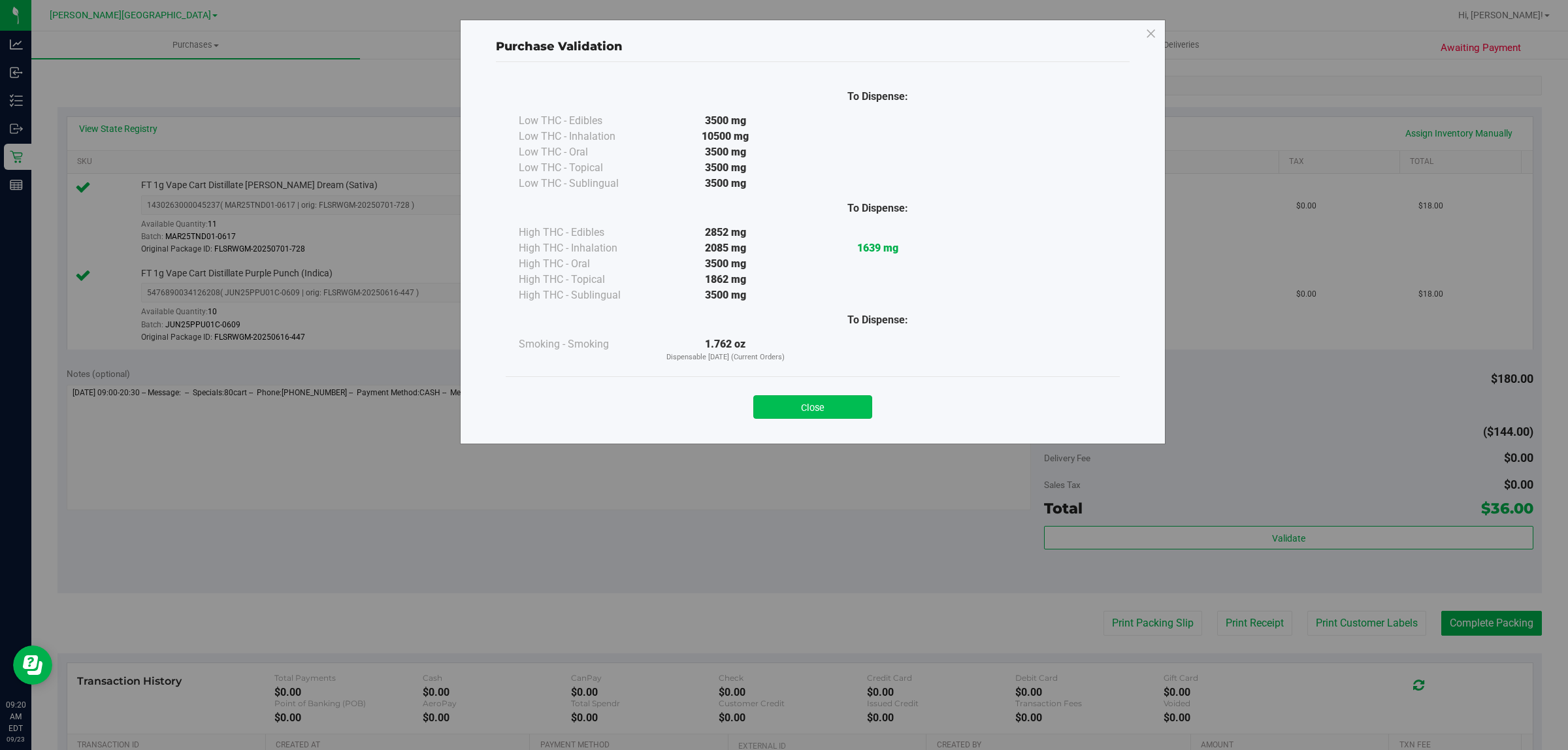
click at [842, 401] on button "Close" at bounding box center [813, 407] width 119 height 24
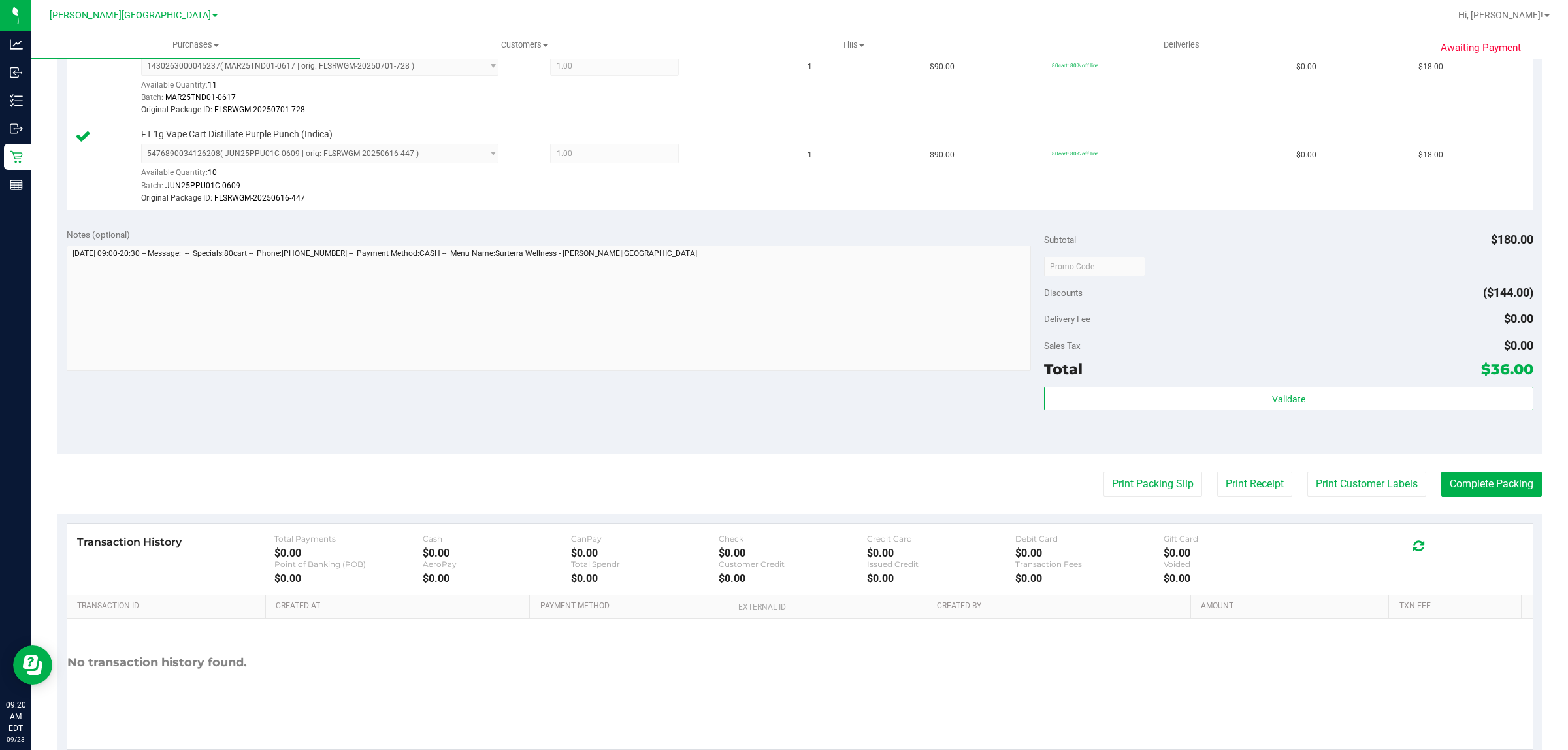
scroll to position [419, 0]
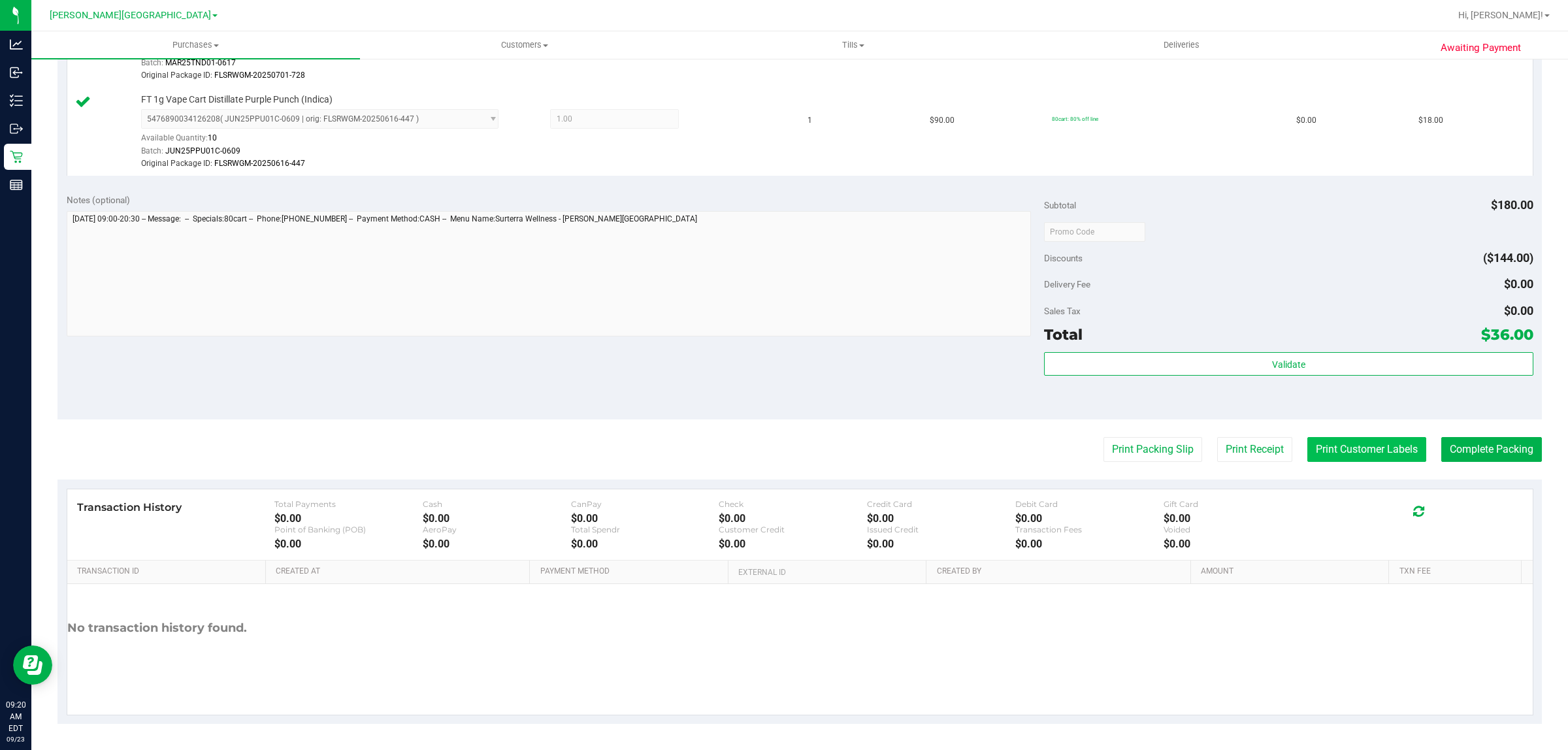
click at [1314, 459] on button "Print Customer Labels" at bounding box center [1366, 449] width 119 height 25
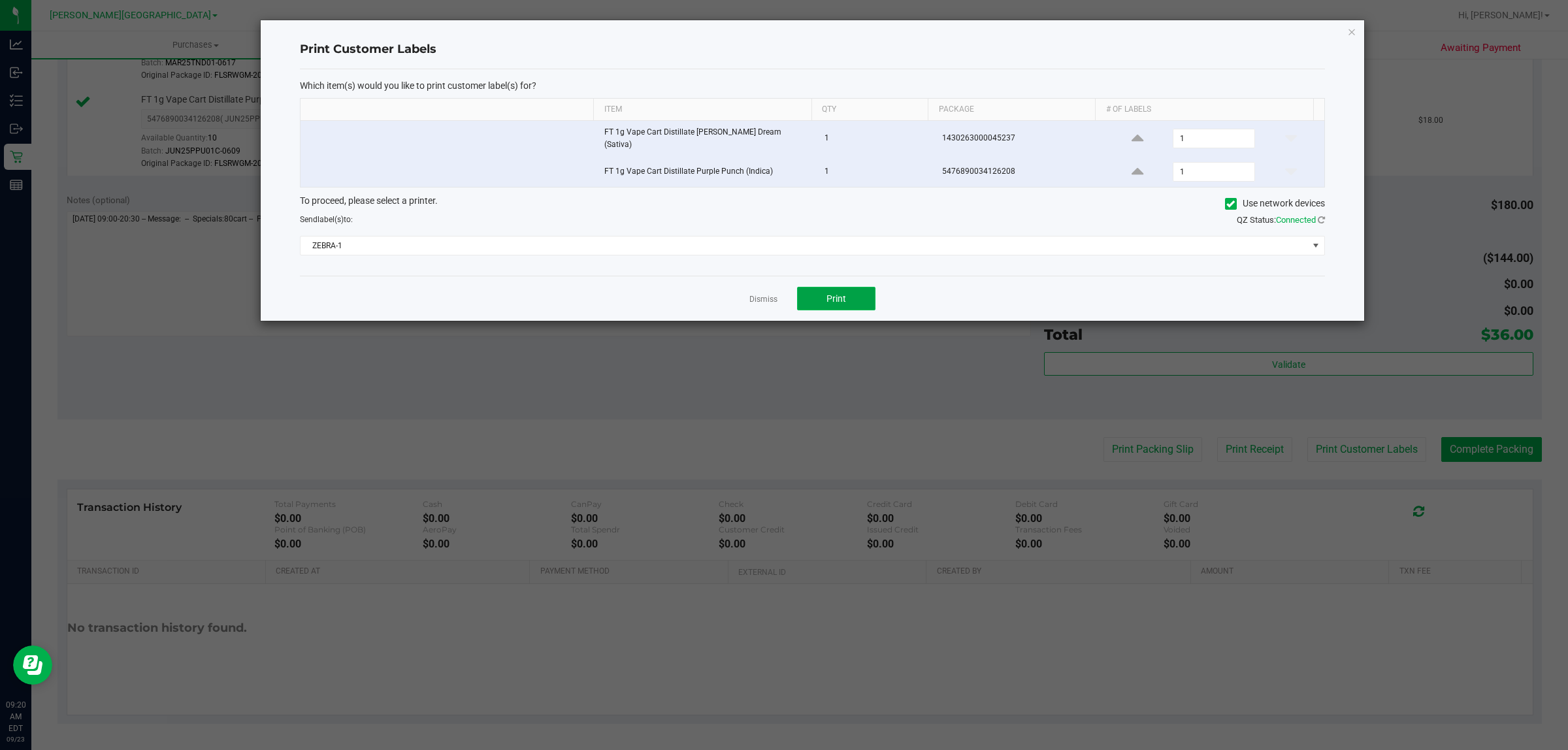
click at [859, 302] on button "Print" at bounding box center [836, 298] width 78 height 24
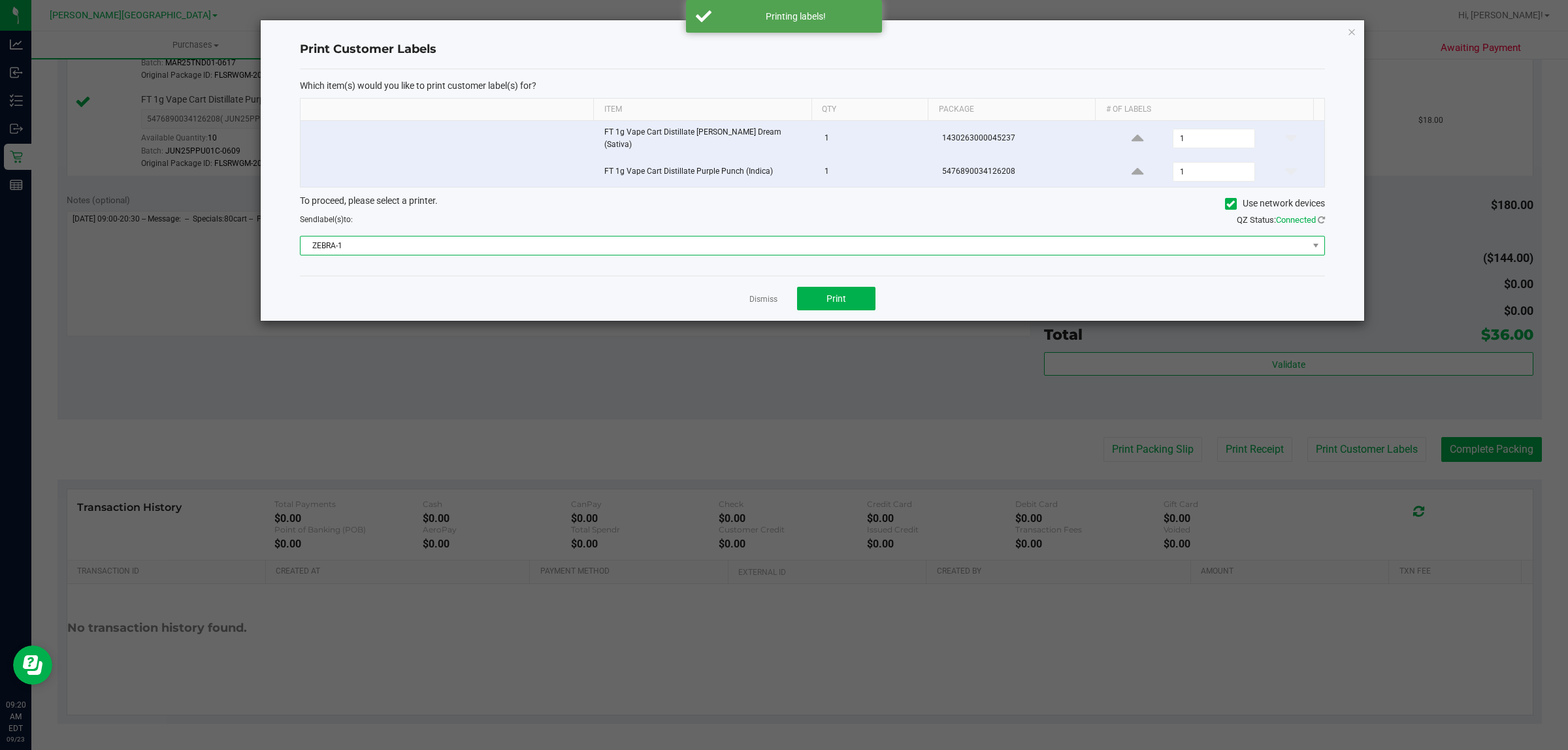
click at [662, 243] on span "ZEBRA-1" at bounding box center [805, 246] width 1008 height 18
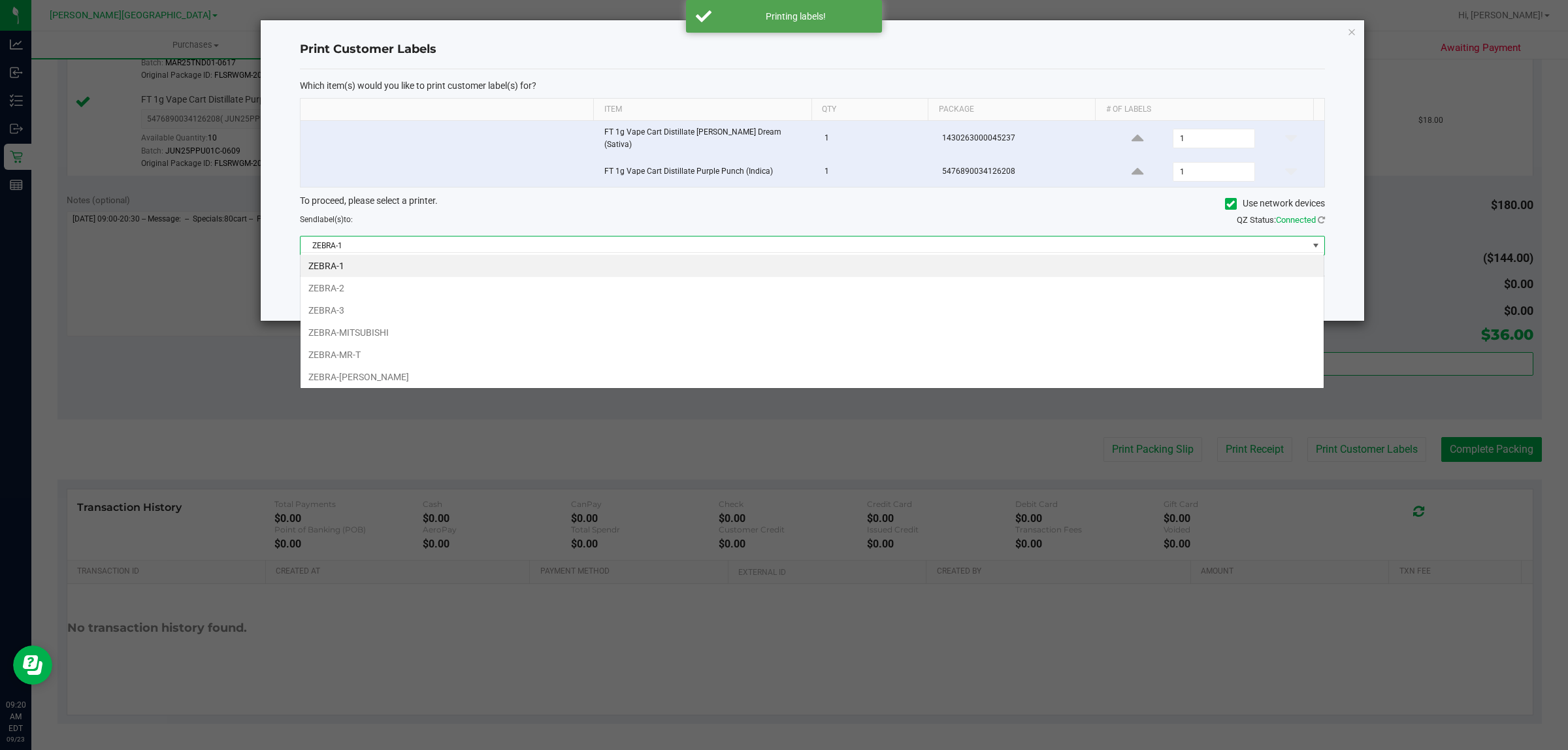
scroll to position [20, 1024]
click at [370, 333] on li "ZEBRA-MITSUBISHI" at bounding box center [812, 333] width 1023 height 22
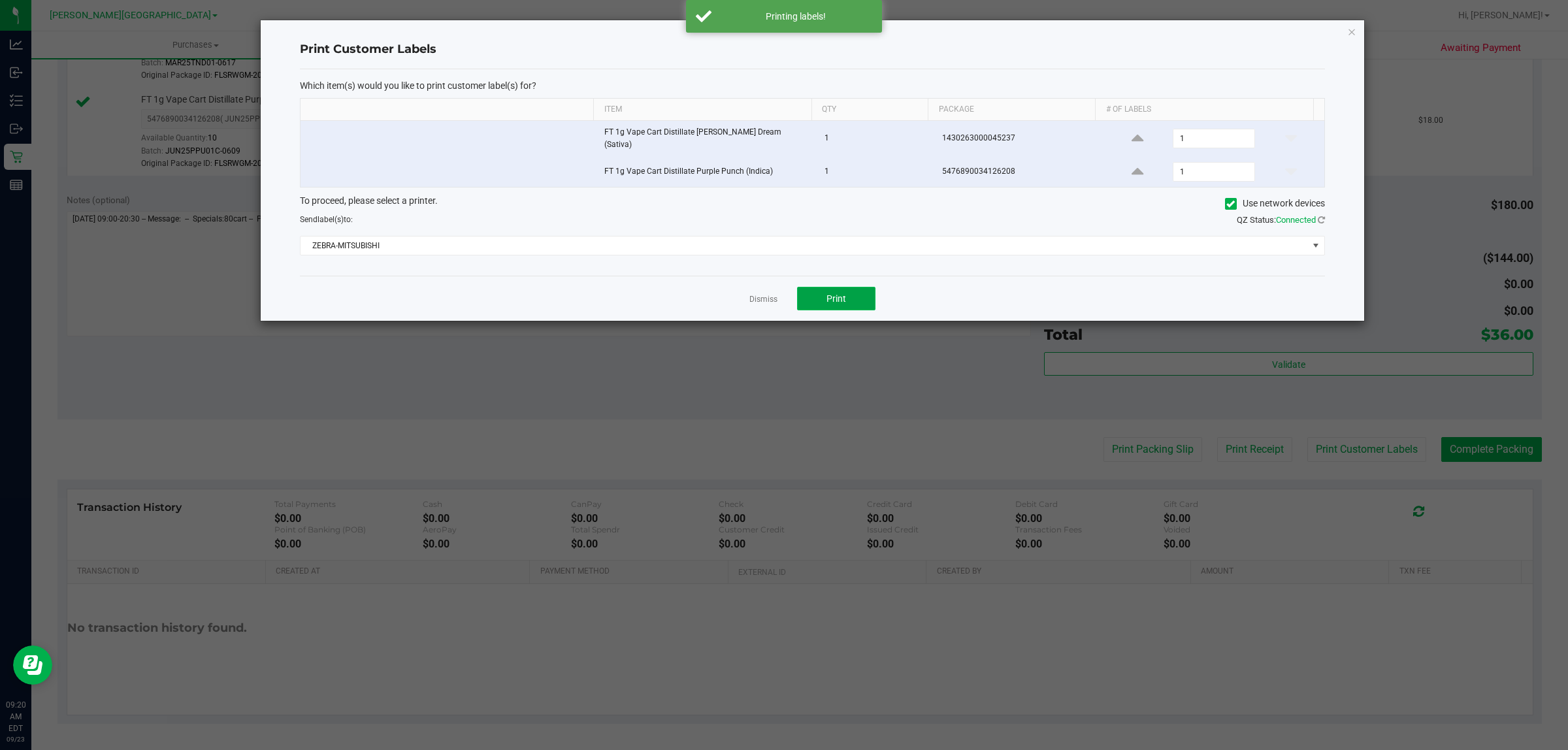
click at [840, 293] on span "Print" at bounding box center [836, 298] width 20 height 10
drag, startPoint x: 757, startPoint y: 299, endPoint x: 906, endPoint y: 782, distance: 505.5
click at [906, 749] on html "Analytics Inbound Inventory Outbound Retail Reports 09:20 AM EDT 09/23/2025 09/…" at bounding box center [784, 375] width 1568 height 750
click at [757, 292] on app-cancel-button "Dismiss" at bounding box center [763, 299] width 28 height 13
click at [757, 294] on link "Dismiss" at bounding box center [763, 299] width 28 height 11
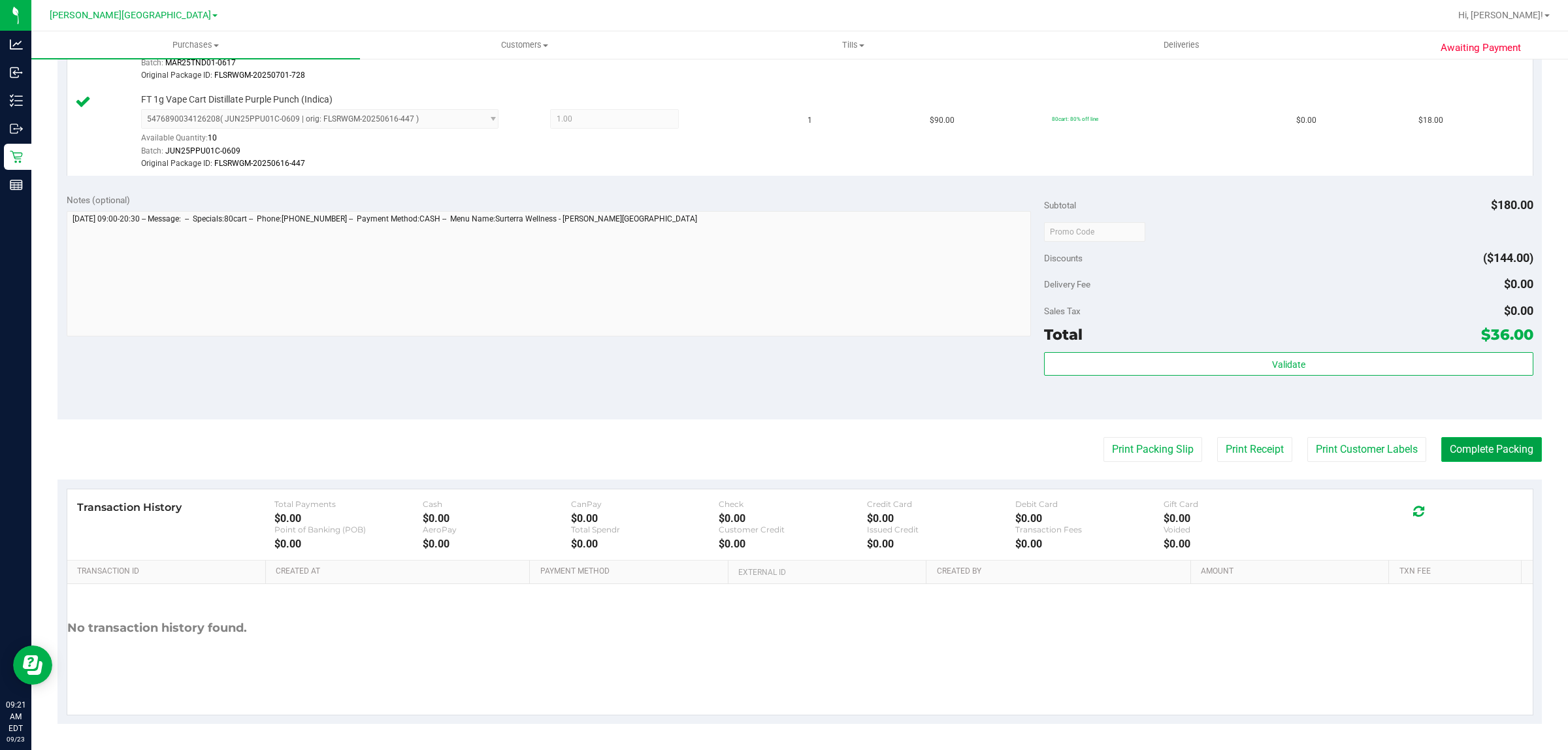
click at [1461, 453] on button "Complete Packing" at bounding box center [1491, 449] width 100 height 25
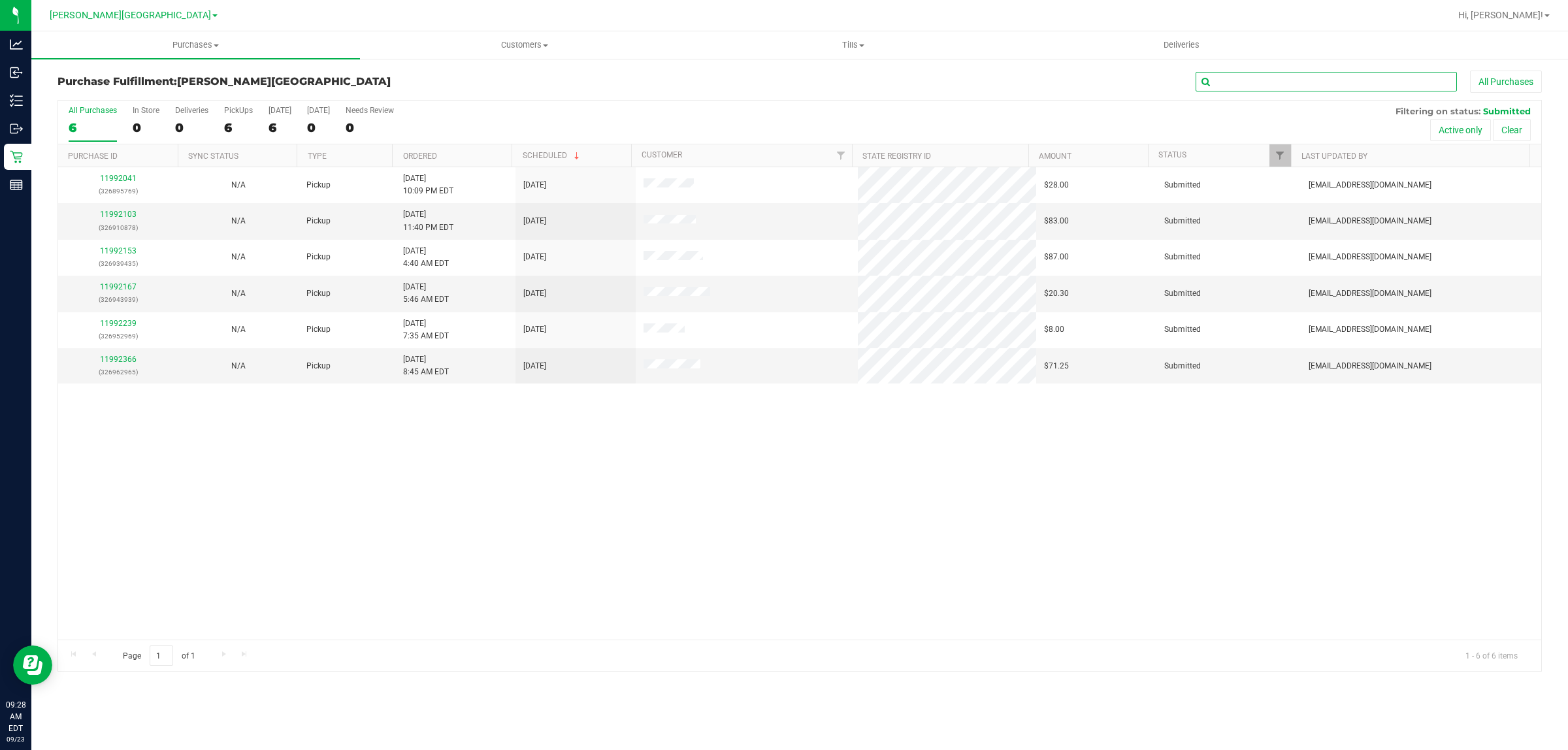
click at [1359, 76] on input "text" at bounding box center [1326, 82] width 261 height 20
type input "11992366"
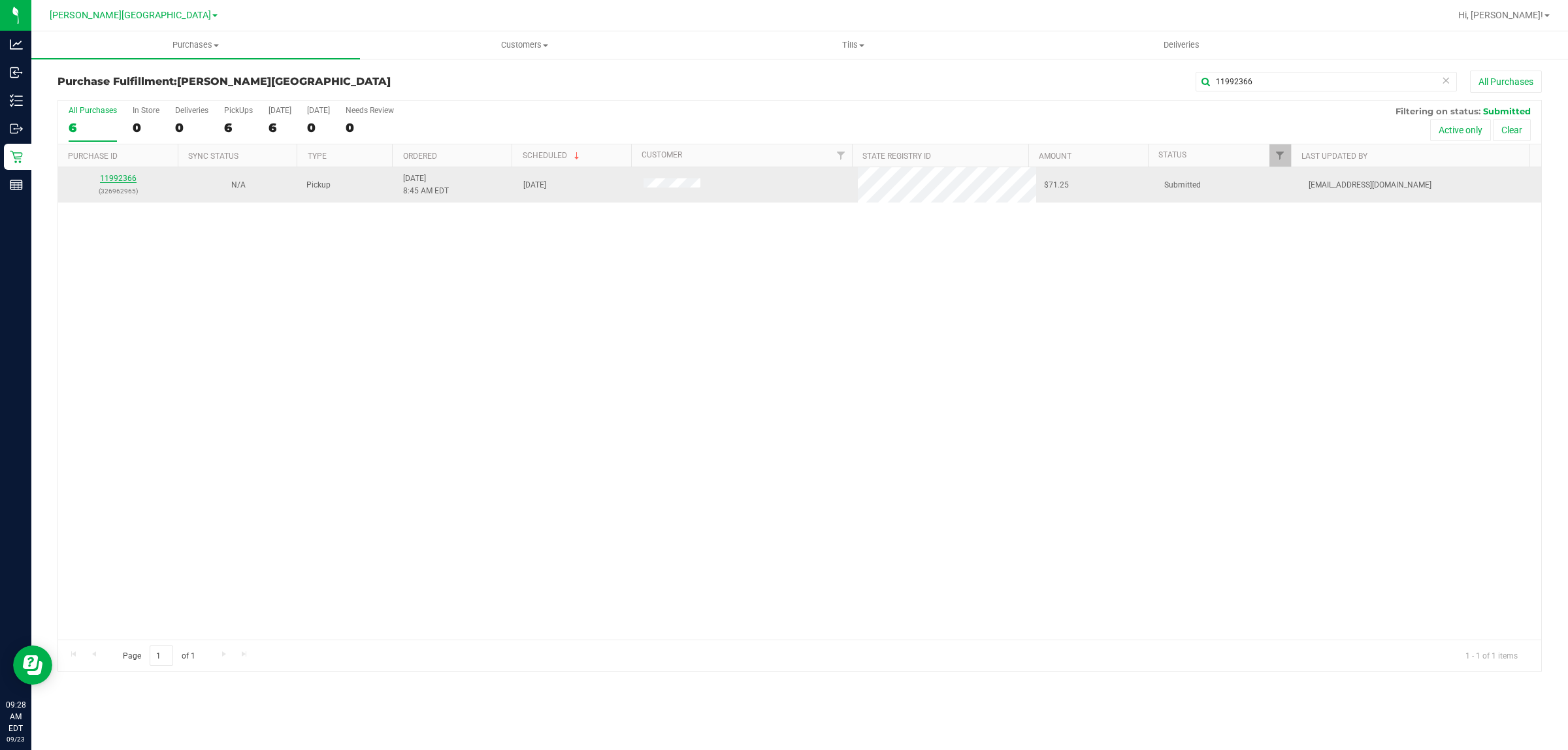
click at [110, 183] on link "11992366" at bounding box center [118, 179] width 36 height 9
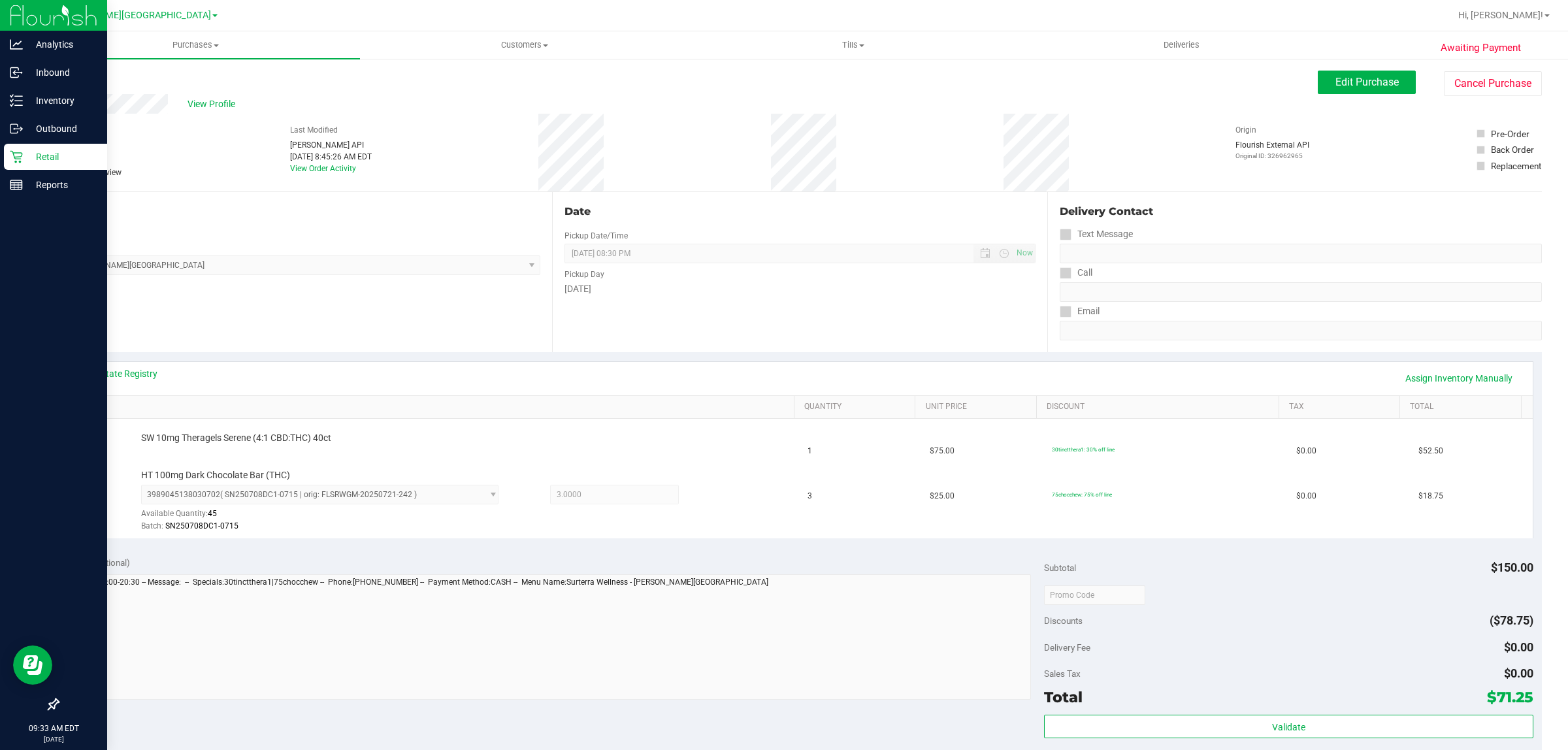
click at [20, 161] on icon at bounding box center [16, 157] width 12 height 12
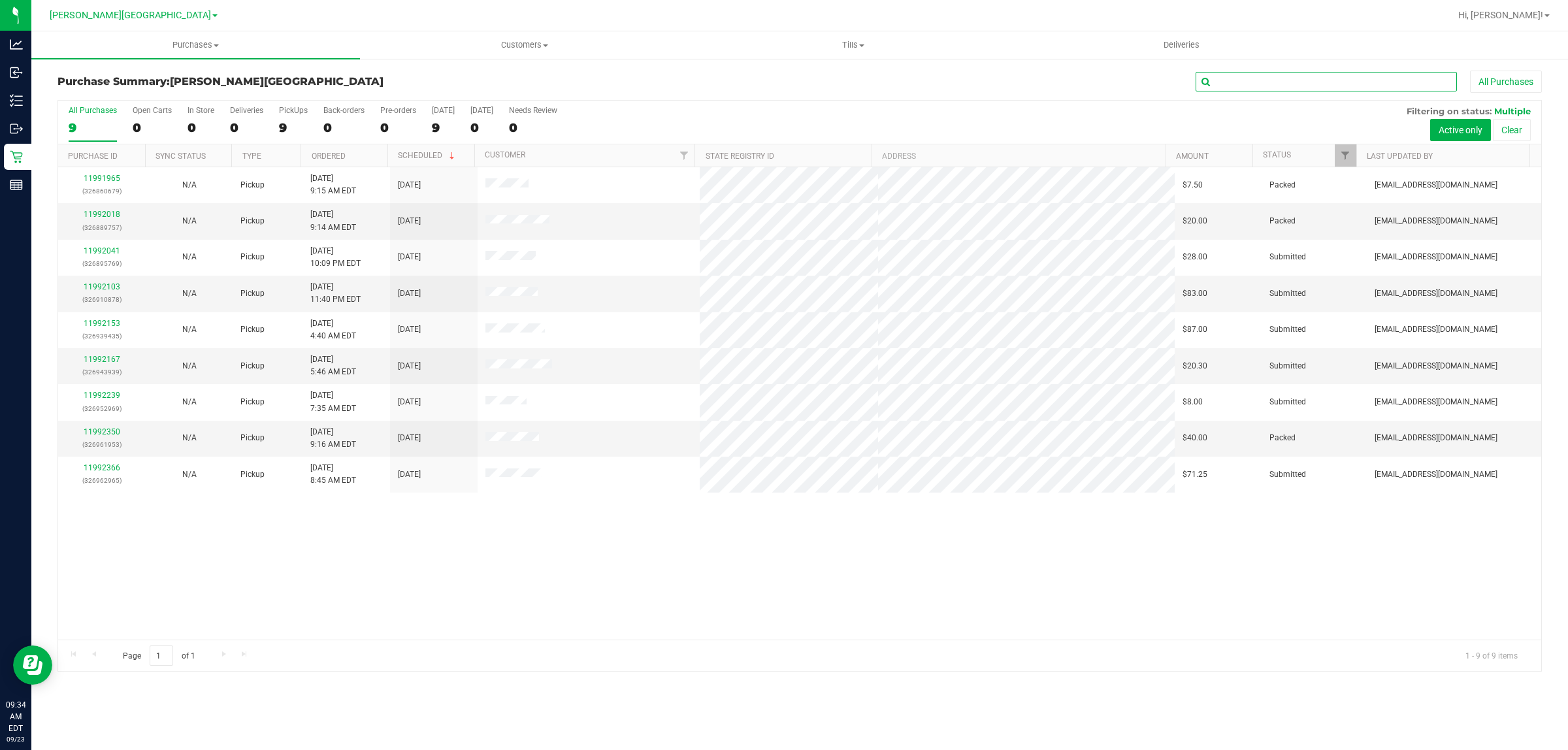
click at [1283, 77] on input "text" at bounding box center [1326, 82] width 261 height 20
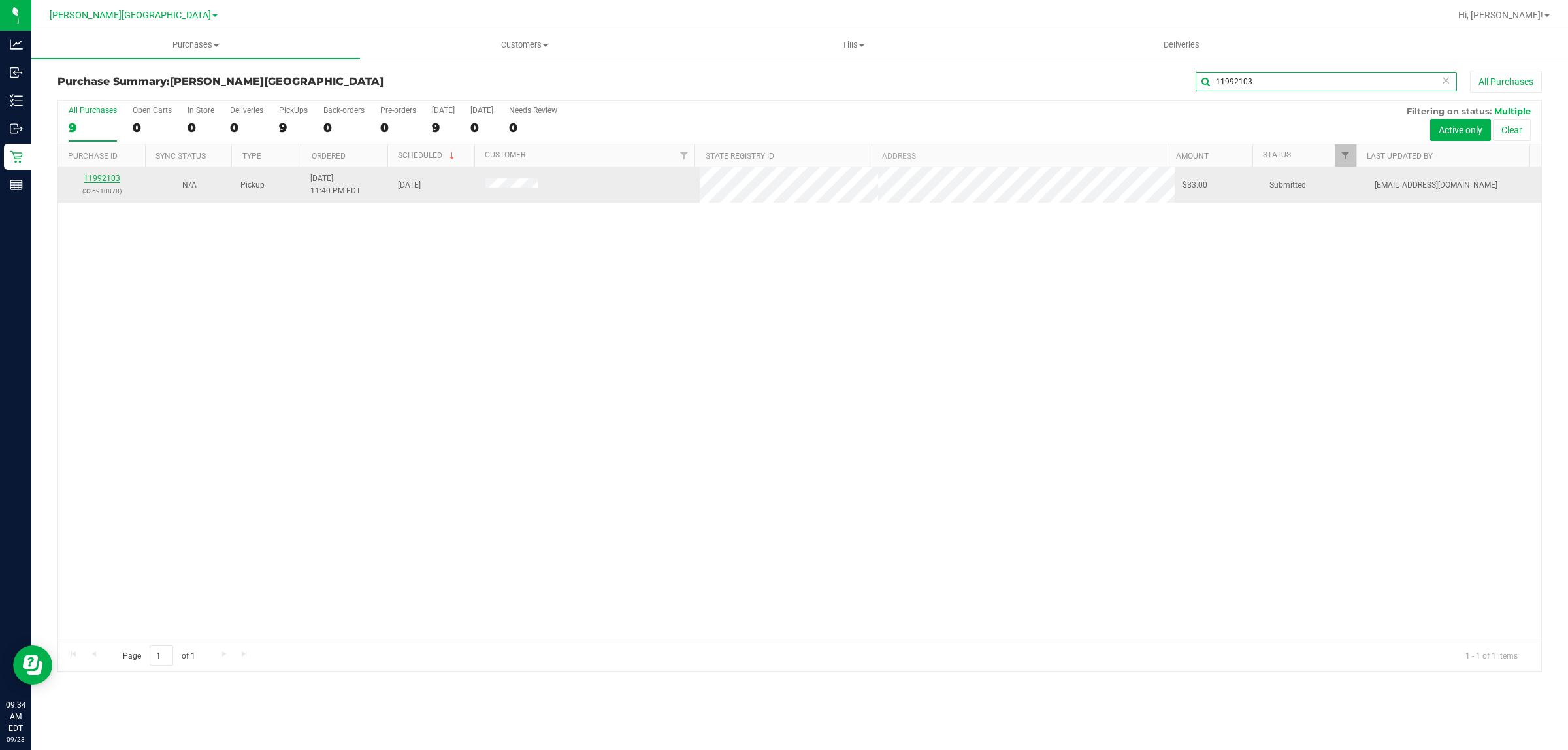
type input "11992103"
click at [93, 178] on link "11992103" at bounding box center [102, 179] width 36 height 9
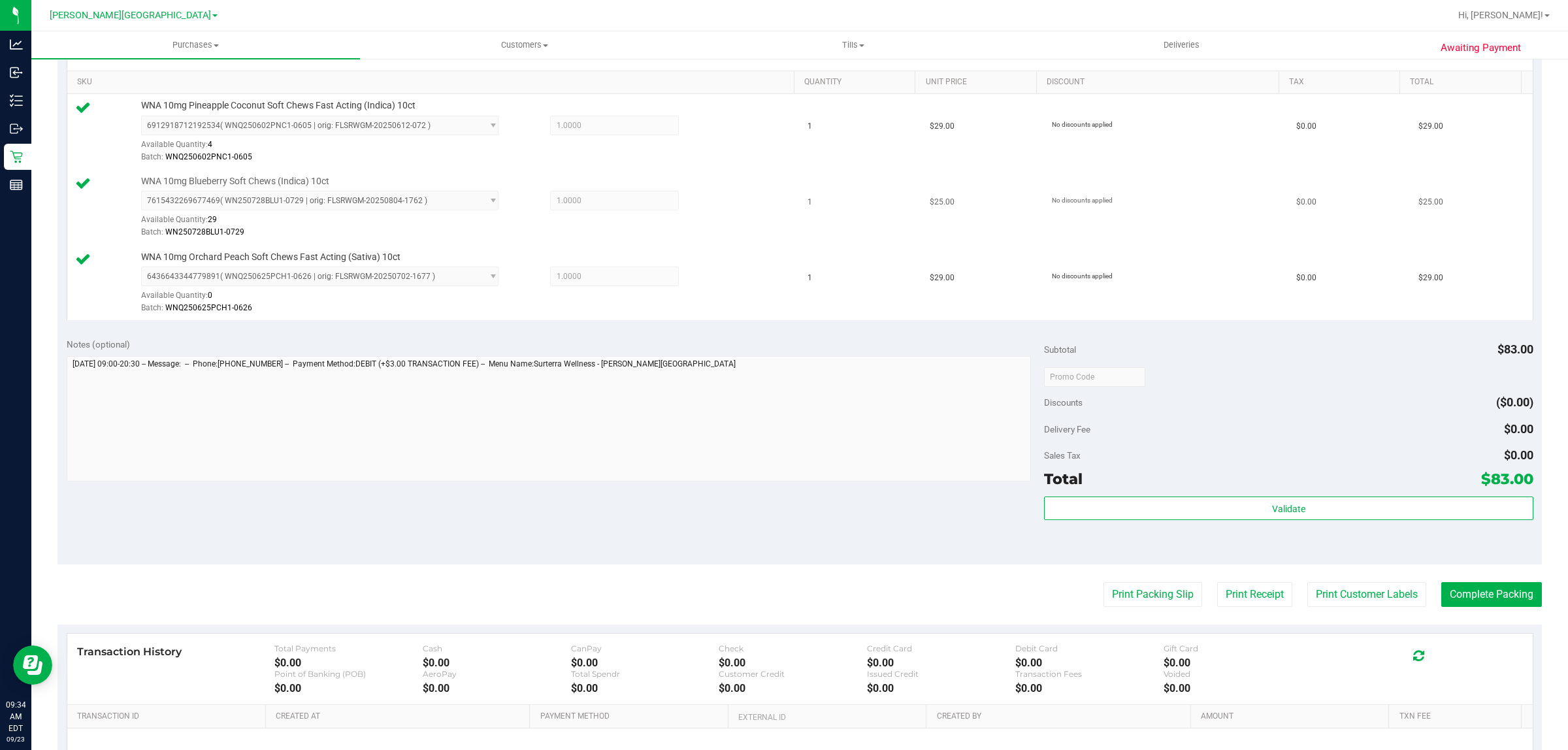
scroll to position [326, 0]
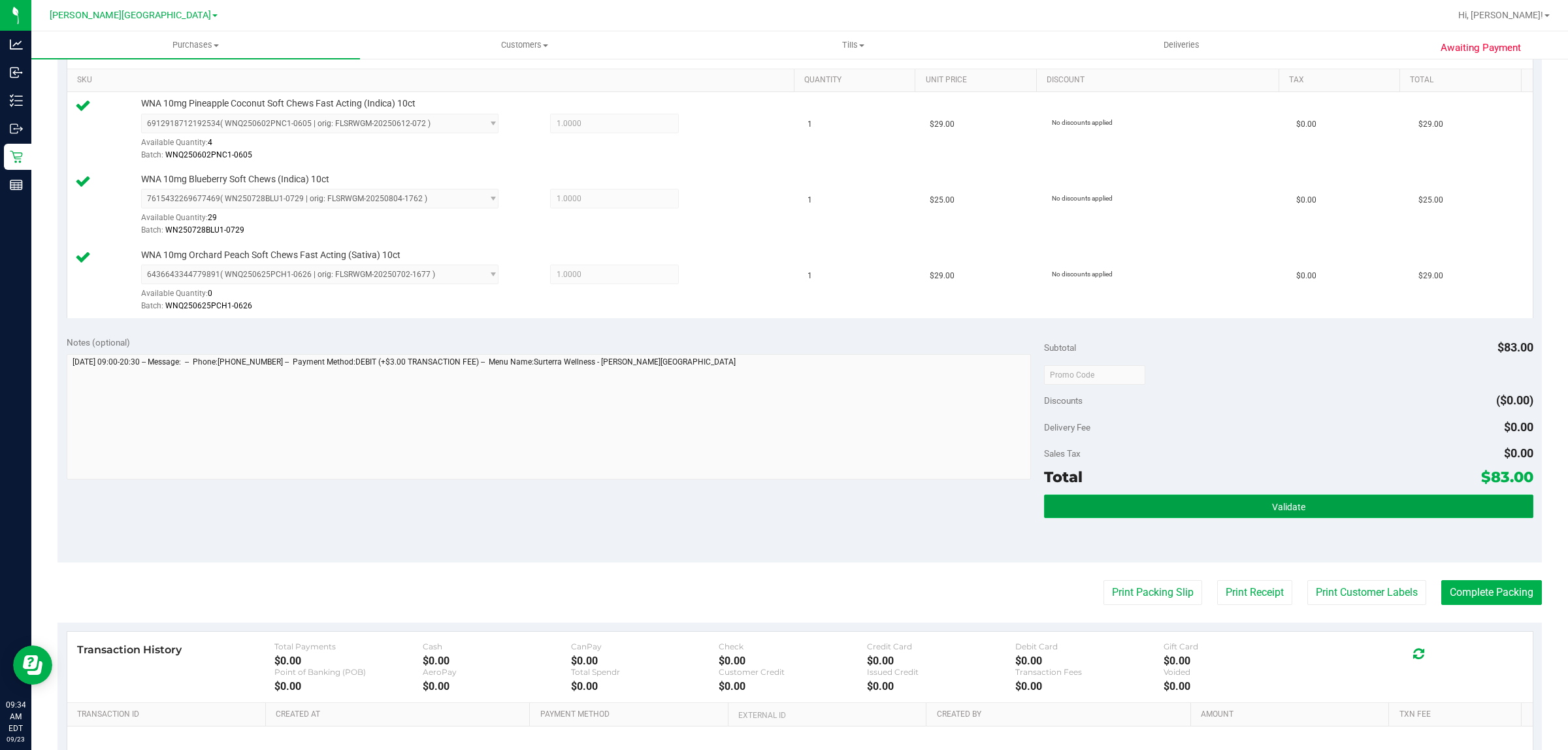
click at [1329, 505] on button "Validate" at bounding box center [1288, 506] width 489 height 24
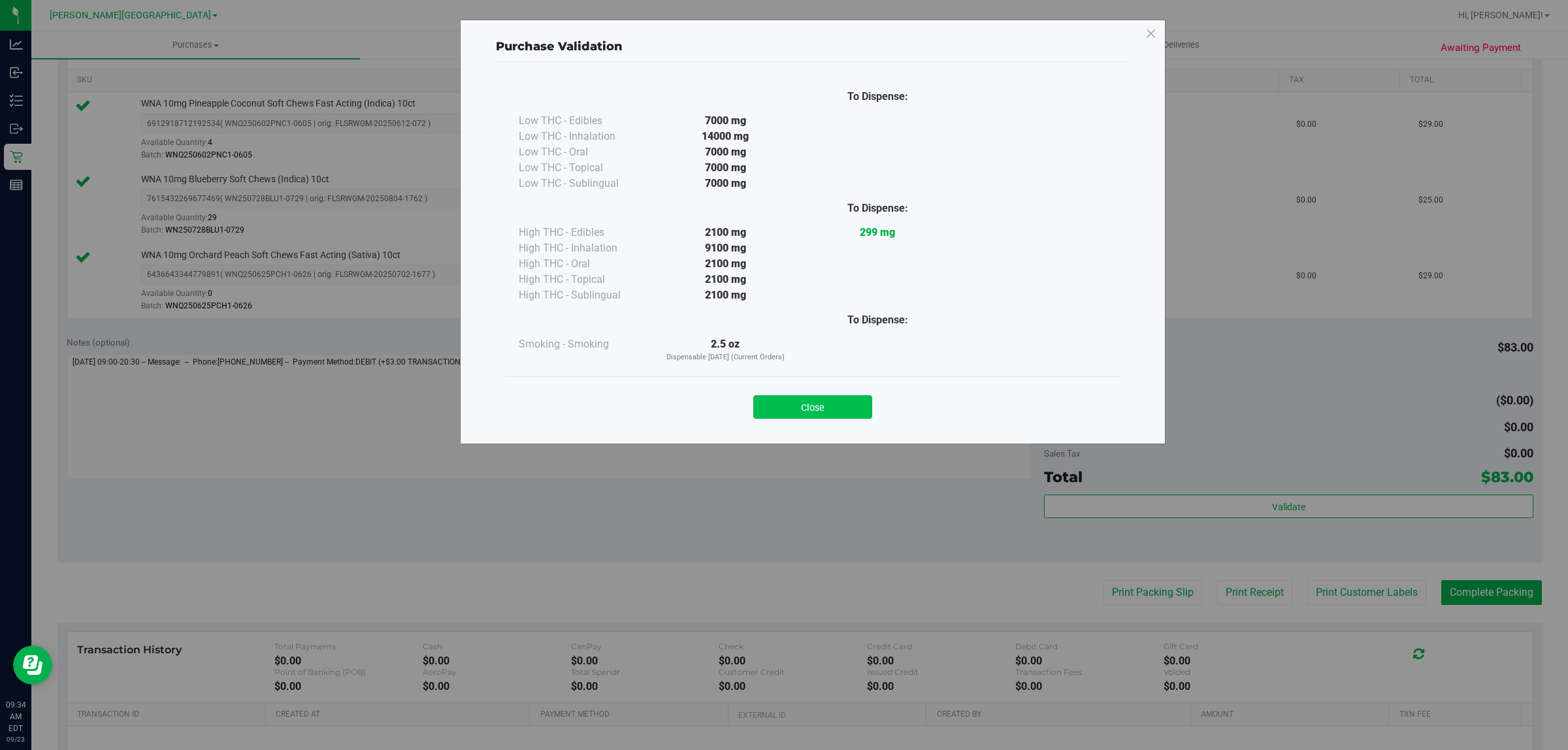
click at [815, 403] on button "Close" at bounding box center [813, 407] width 119 height 24
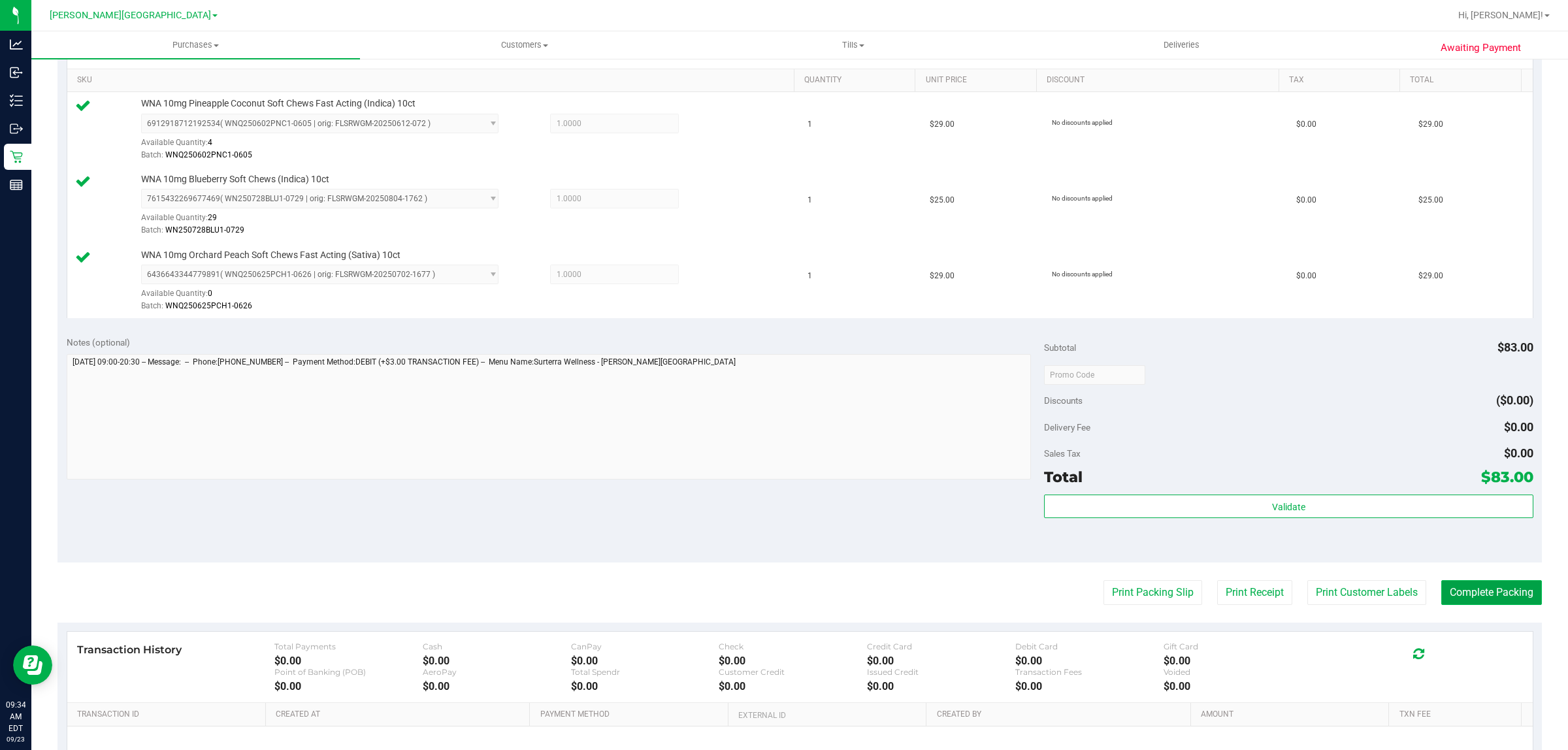
click at [1457, 592] on button "Complete Packing" at bounding box center [1491, 592] width 100 height 25
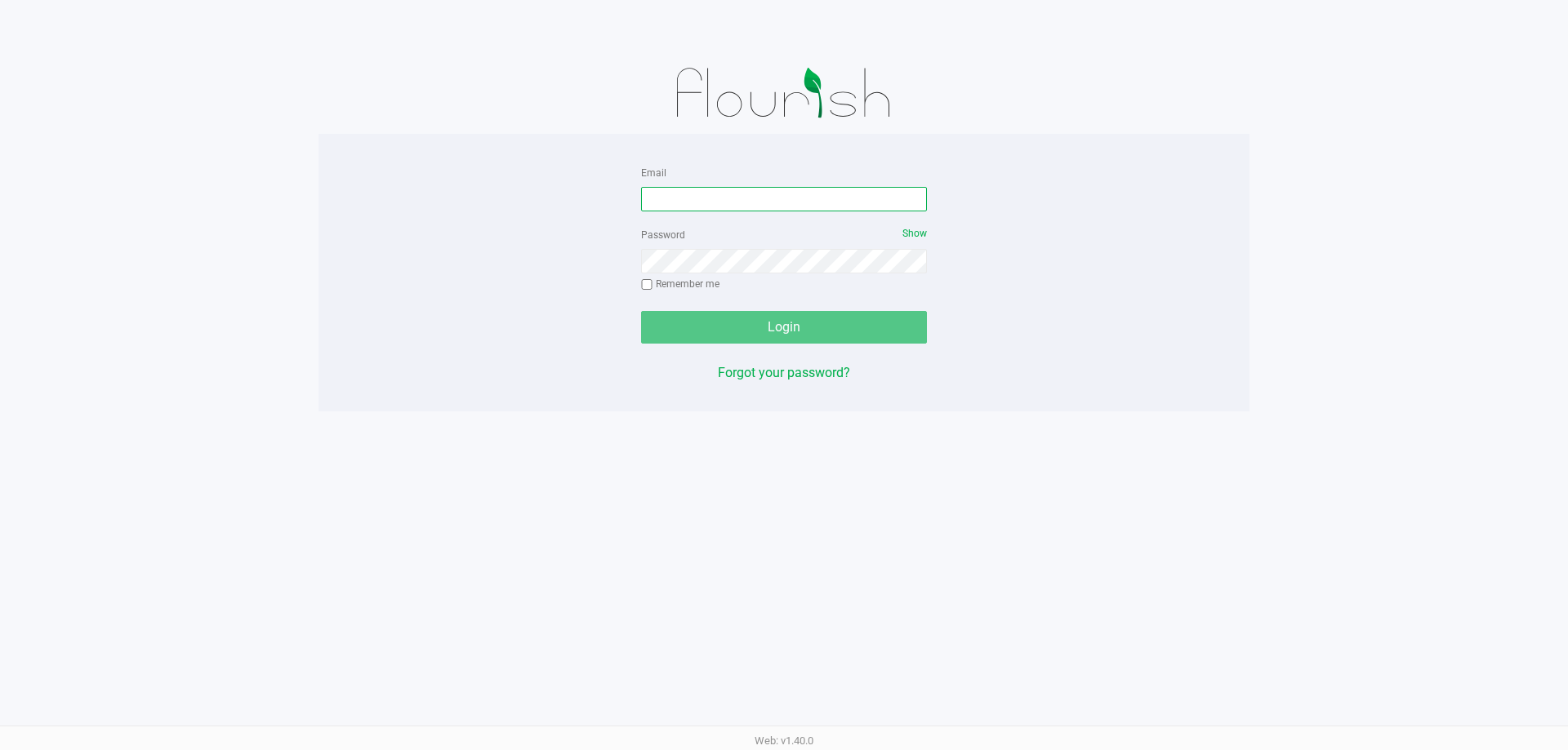
click at [686, 191] on input "Email" at bounding box center [783, 199] width 286 height 24
type input "[EMAIL_ADDRESS][DOMAIN_NAME]"
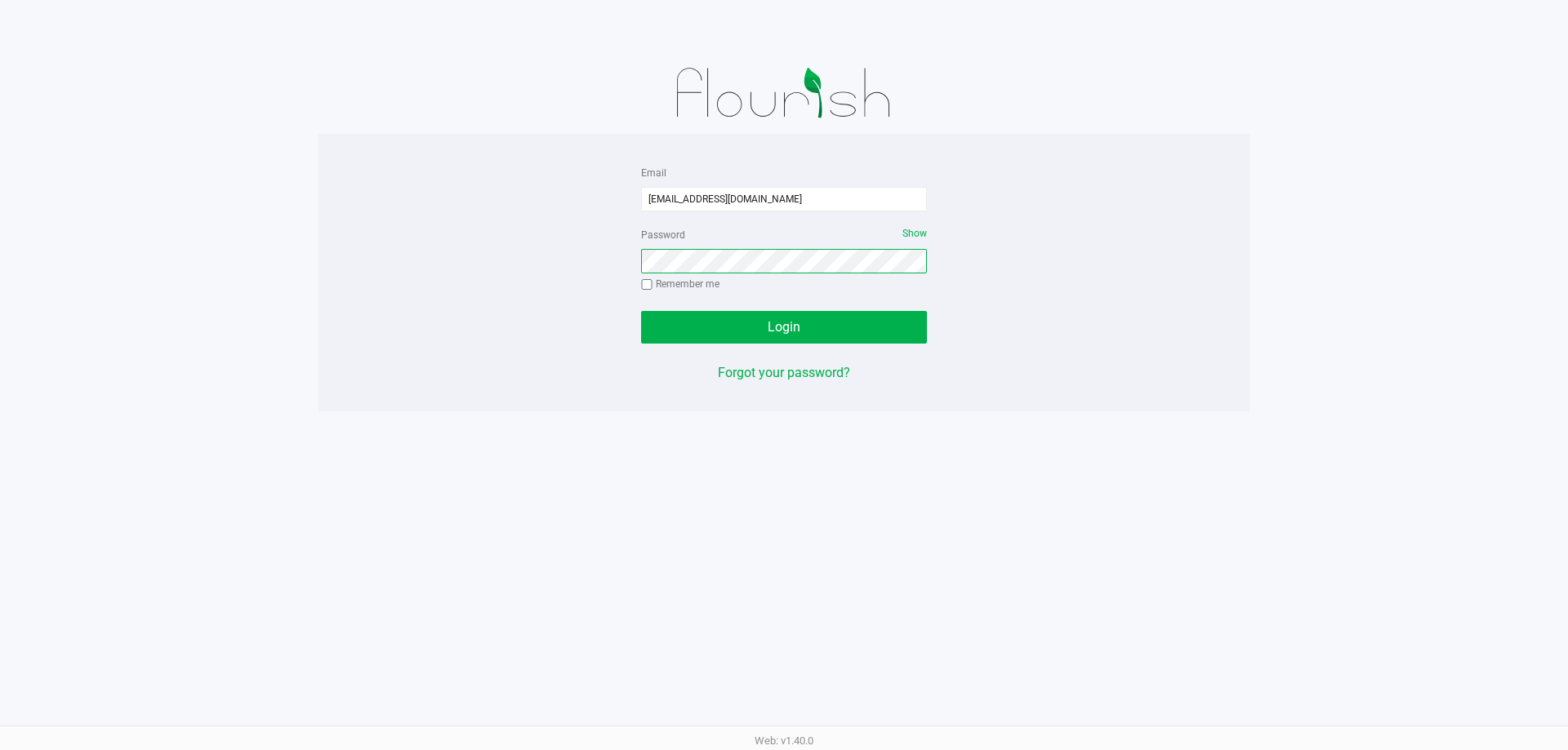
click at [641, 311] on button "Login" at bounding box center [783, 327] width 286 height 33
click at [750, 320] on button "Login" at bounding box center [783, 327] width 286 height 33
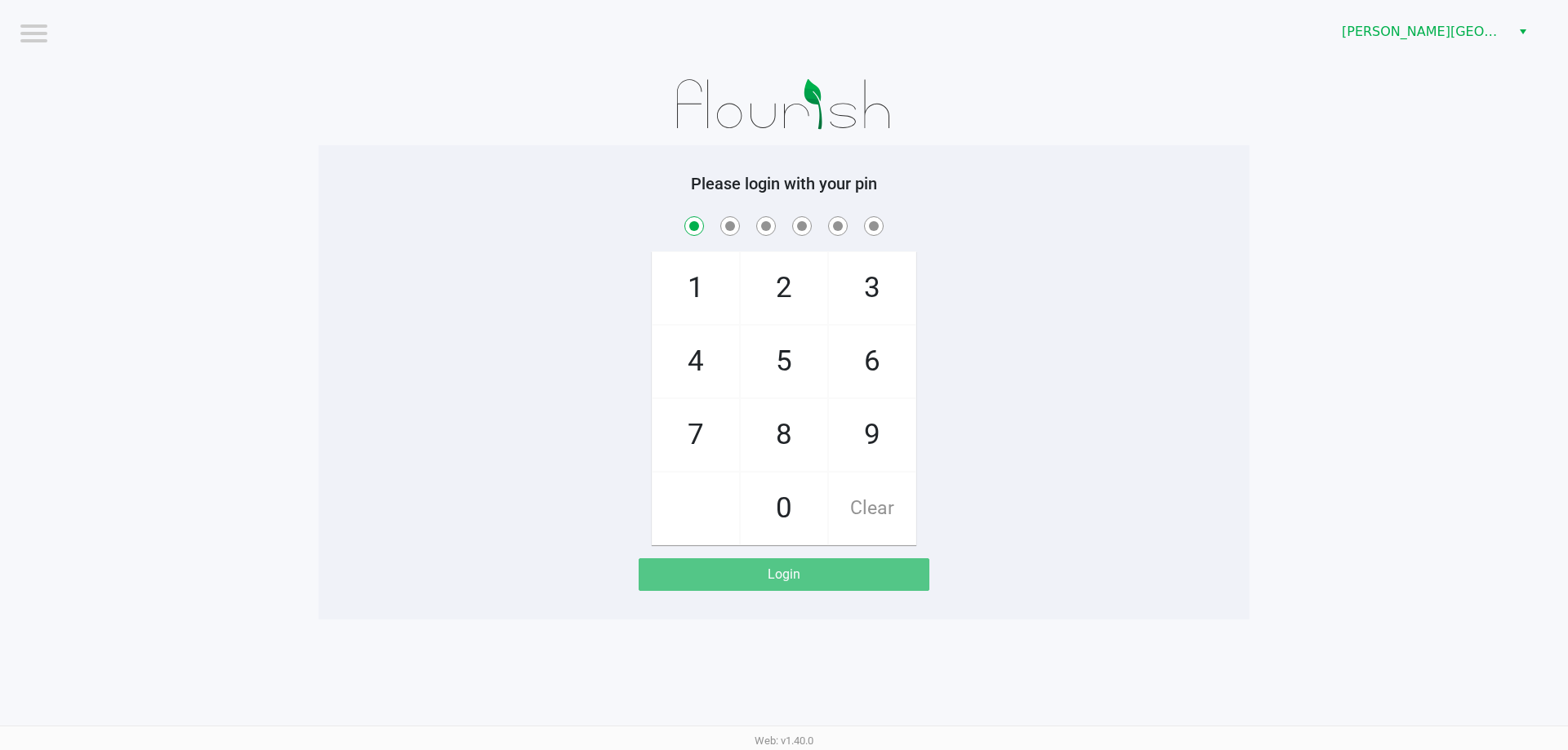
checkbox input "true"
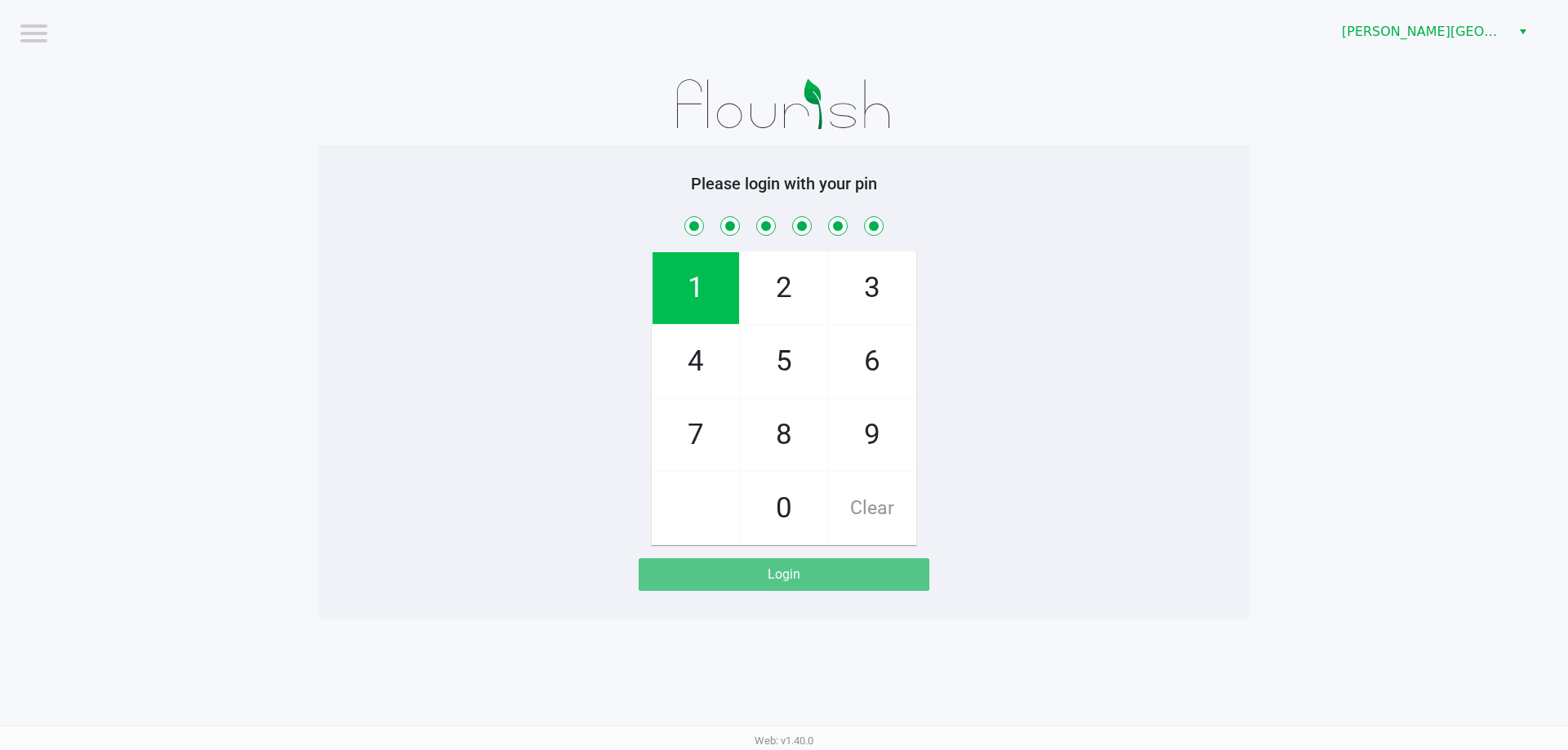
checkbox input "true"
checkbox input "false"
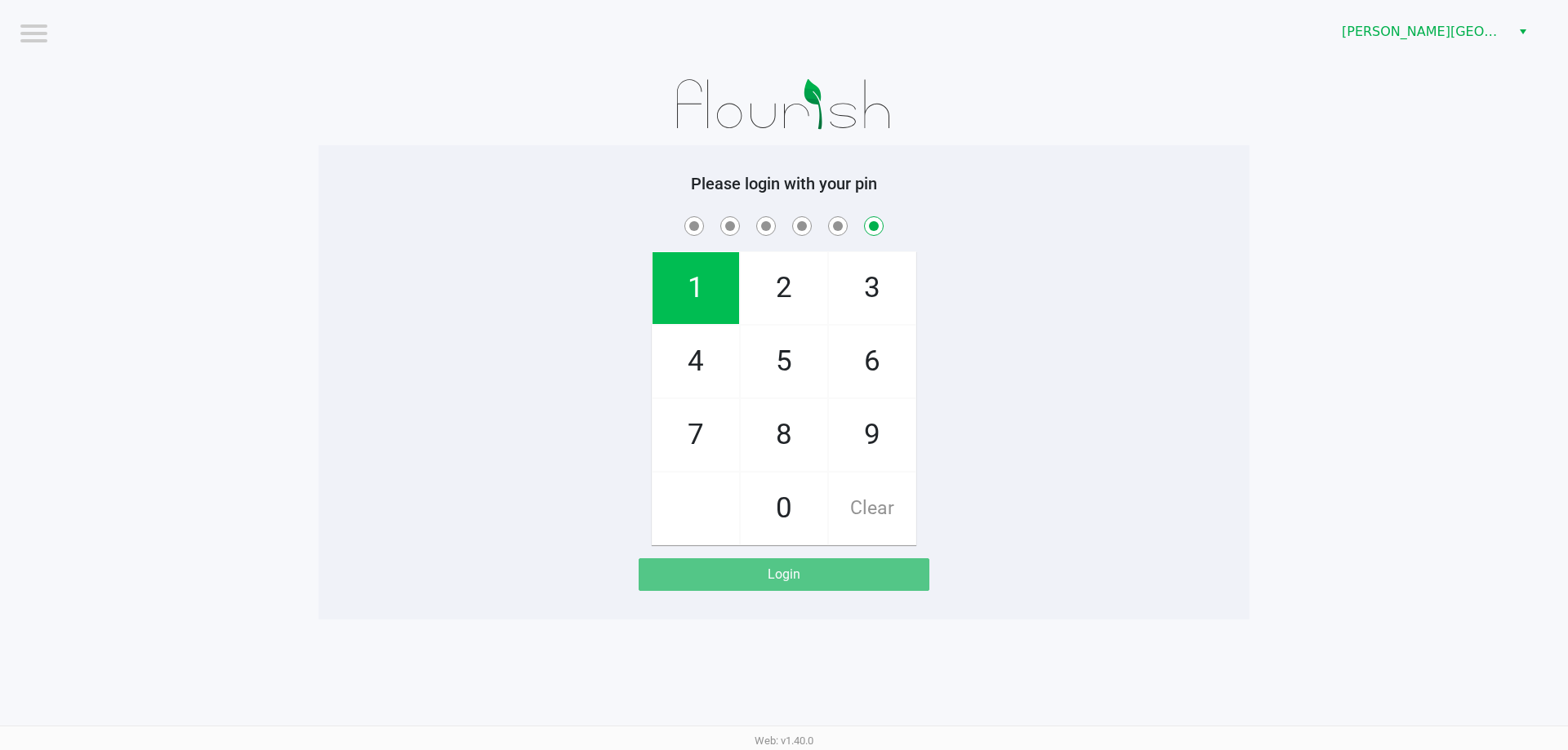
checkbox input "false"
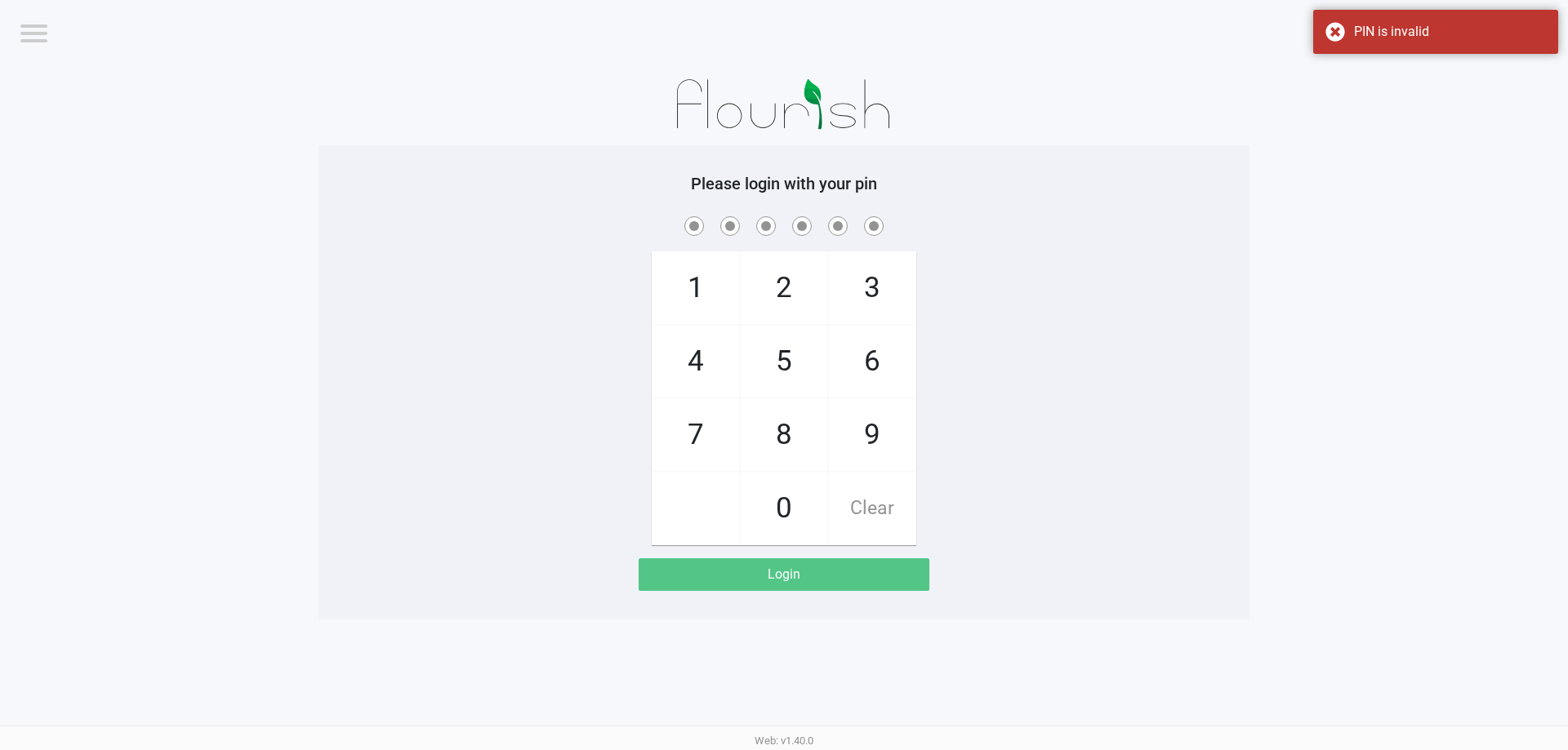
checkbox input "true"
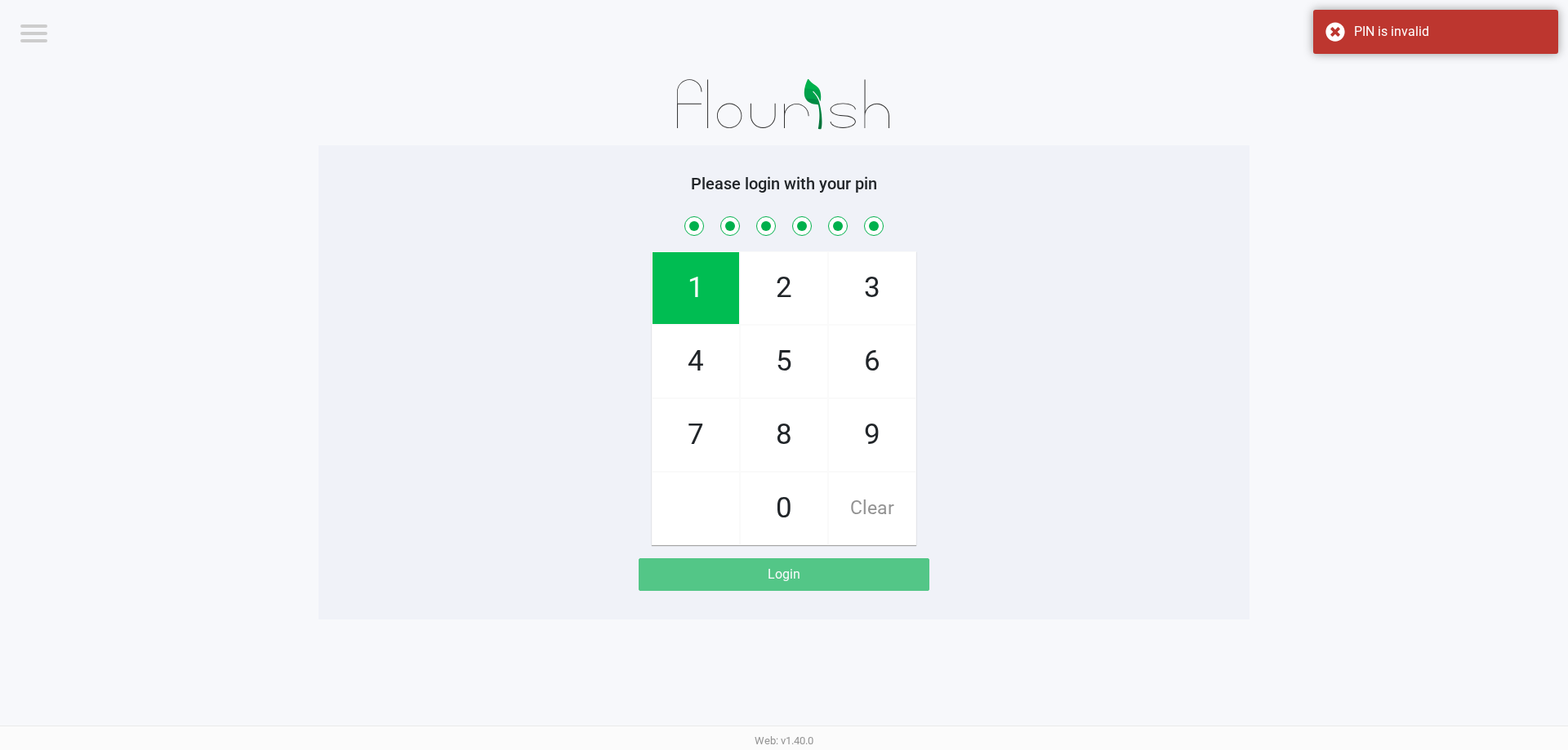
checkbox input "true"
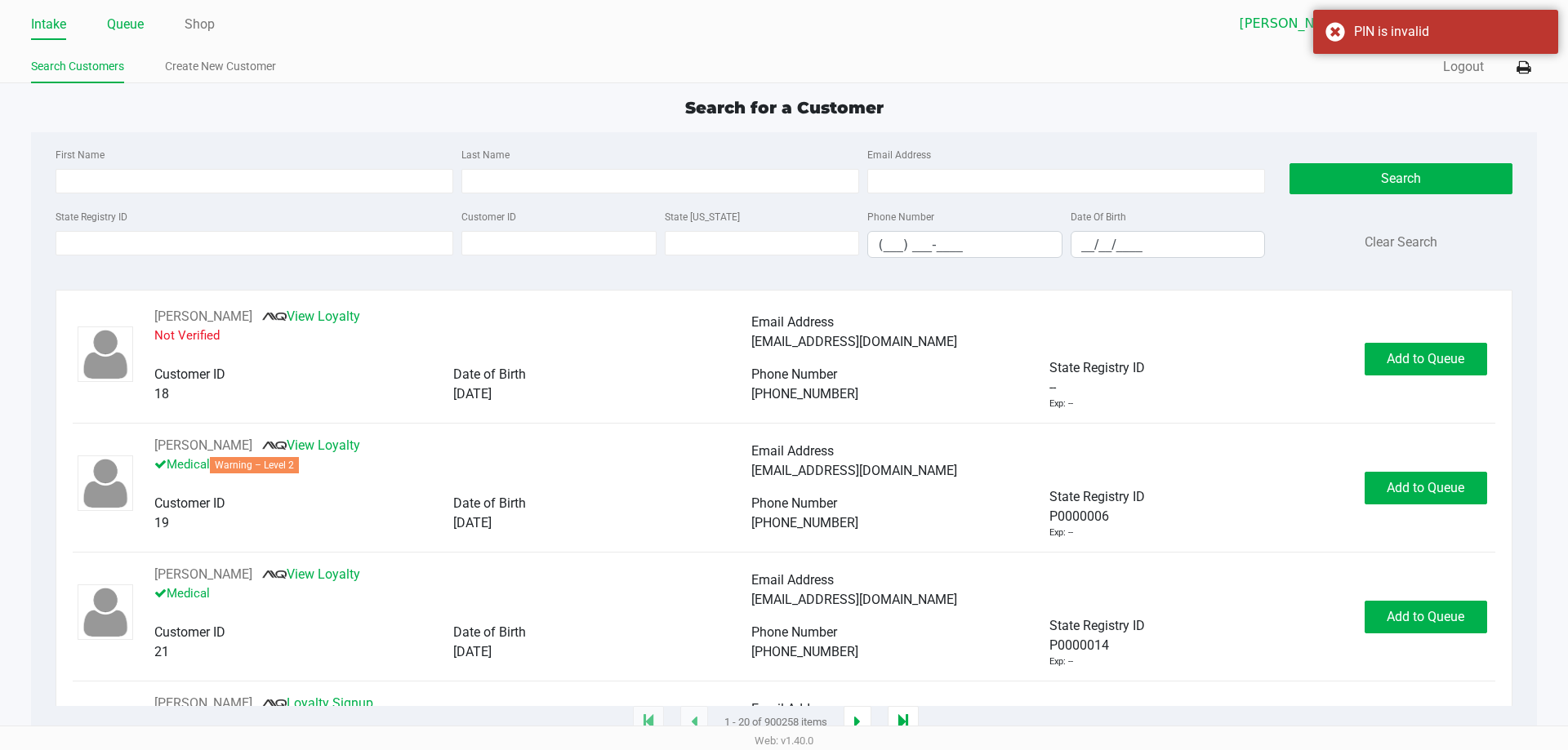
click at [121, 13] on link "Queue" at bounding box center [126, 24] width 37 height 23
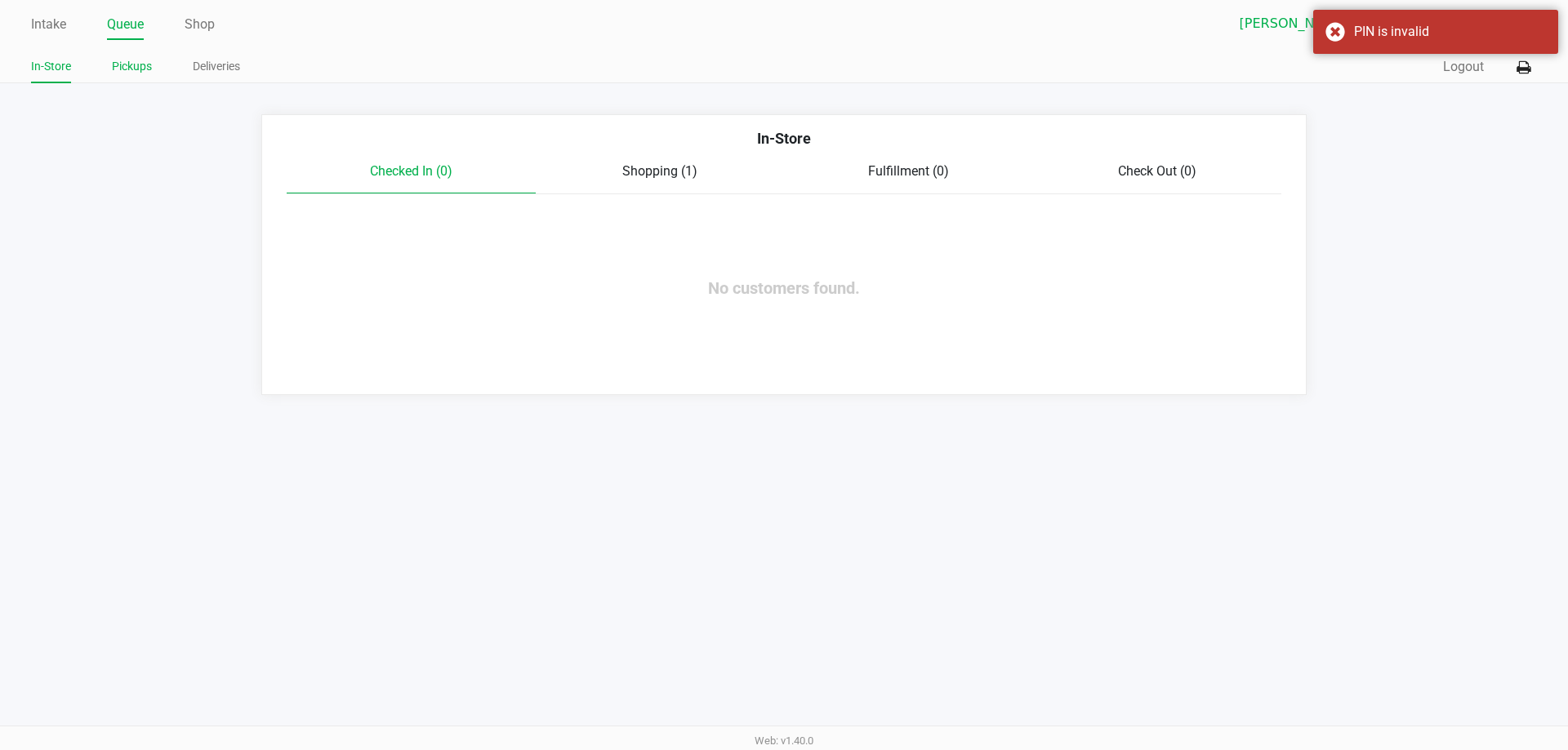
click at [129, 75] on link "Pickups" at bounding box center [132, 67] width 40 height 20
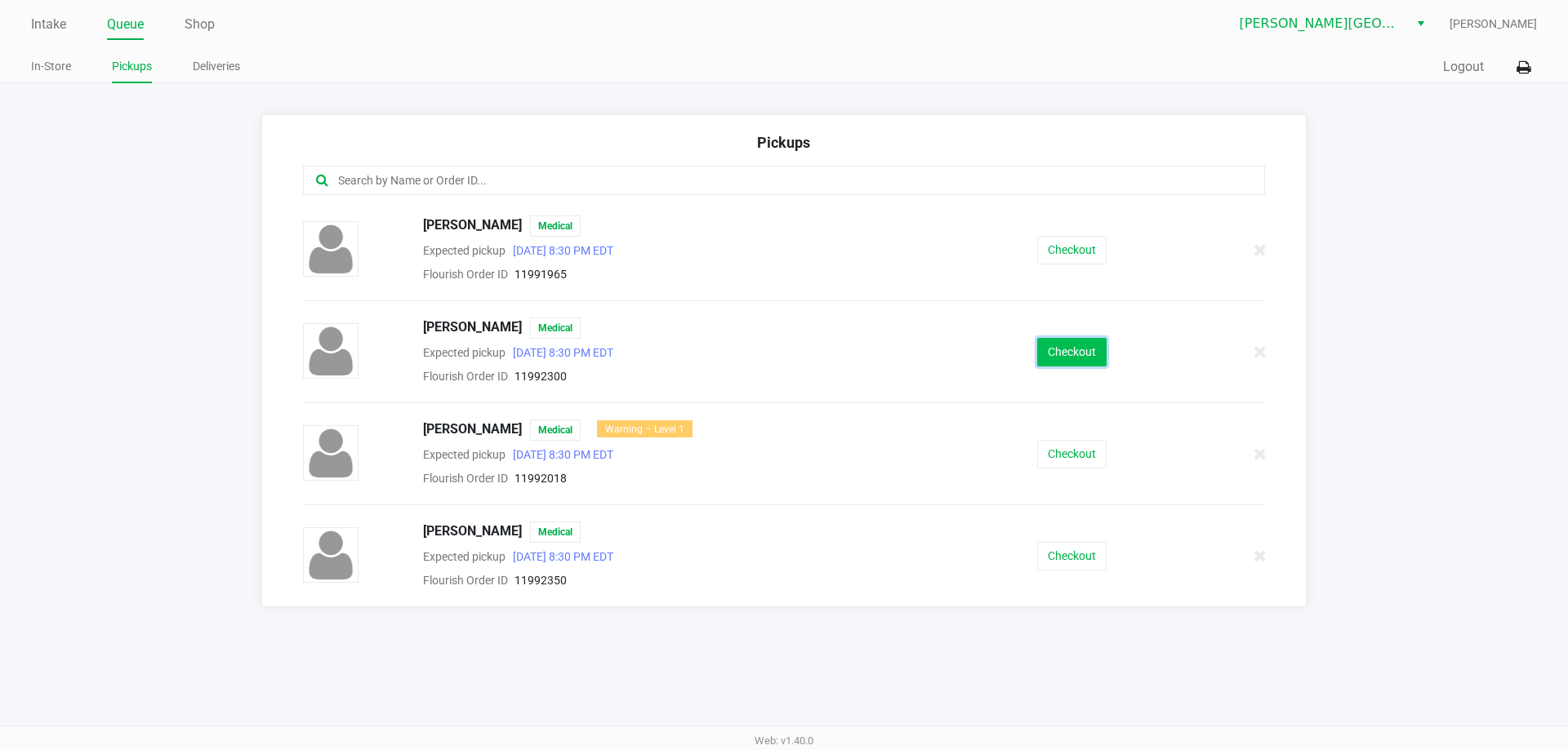
click at [1069, 354] on button "Checkout" at bounding box center [1071, 352] width 69 height 29
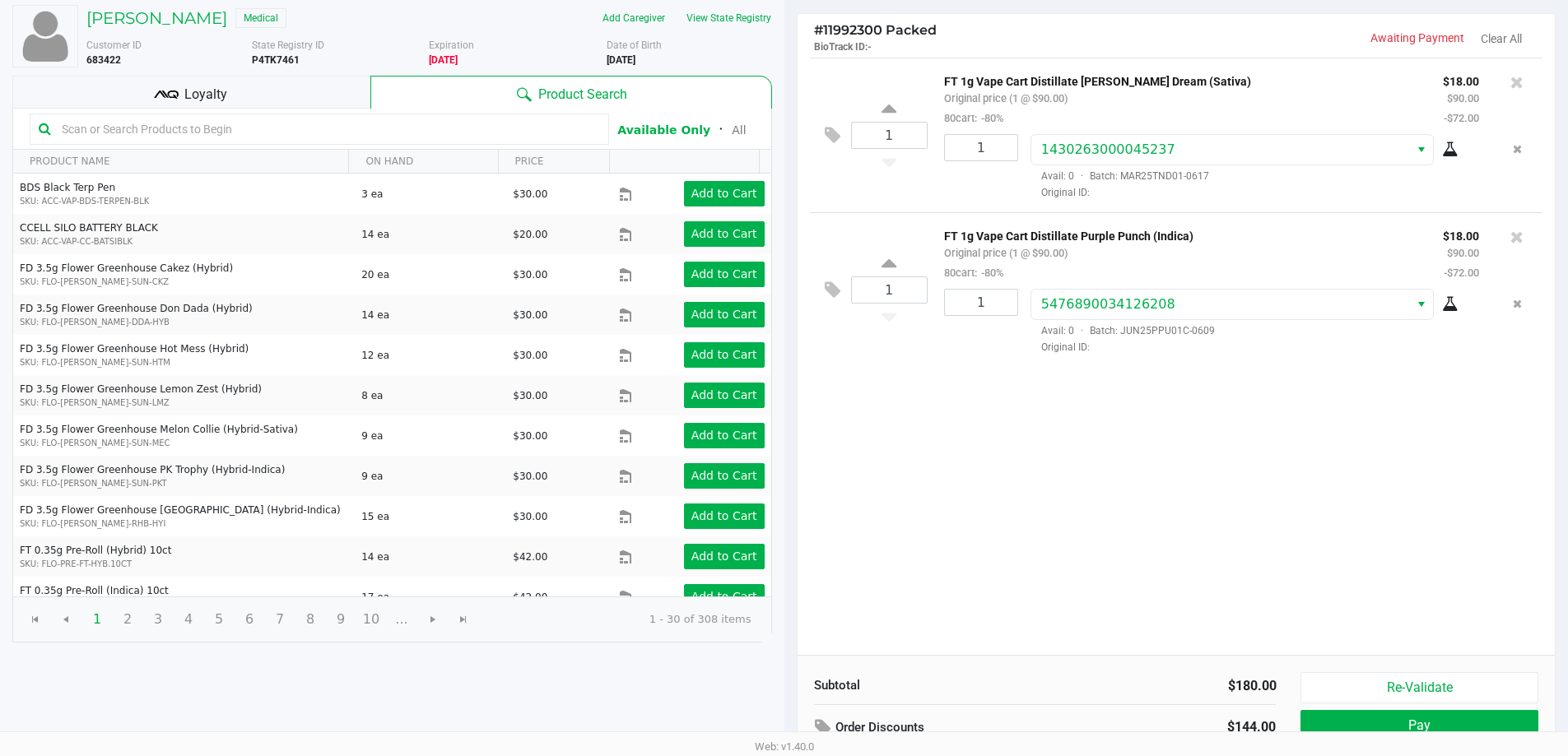
scroll to position [169, 0]
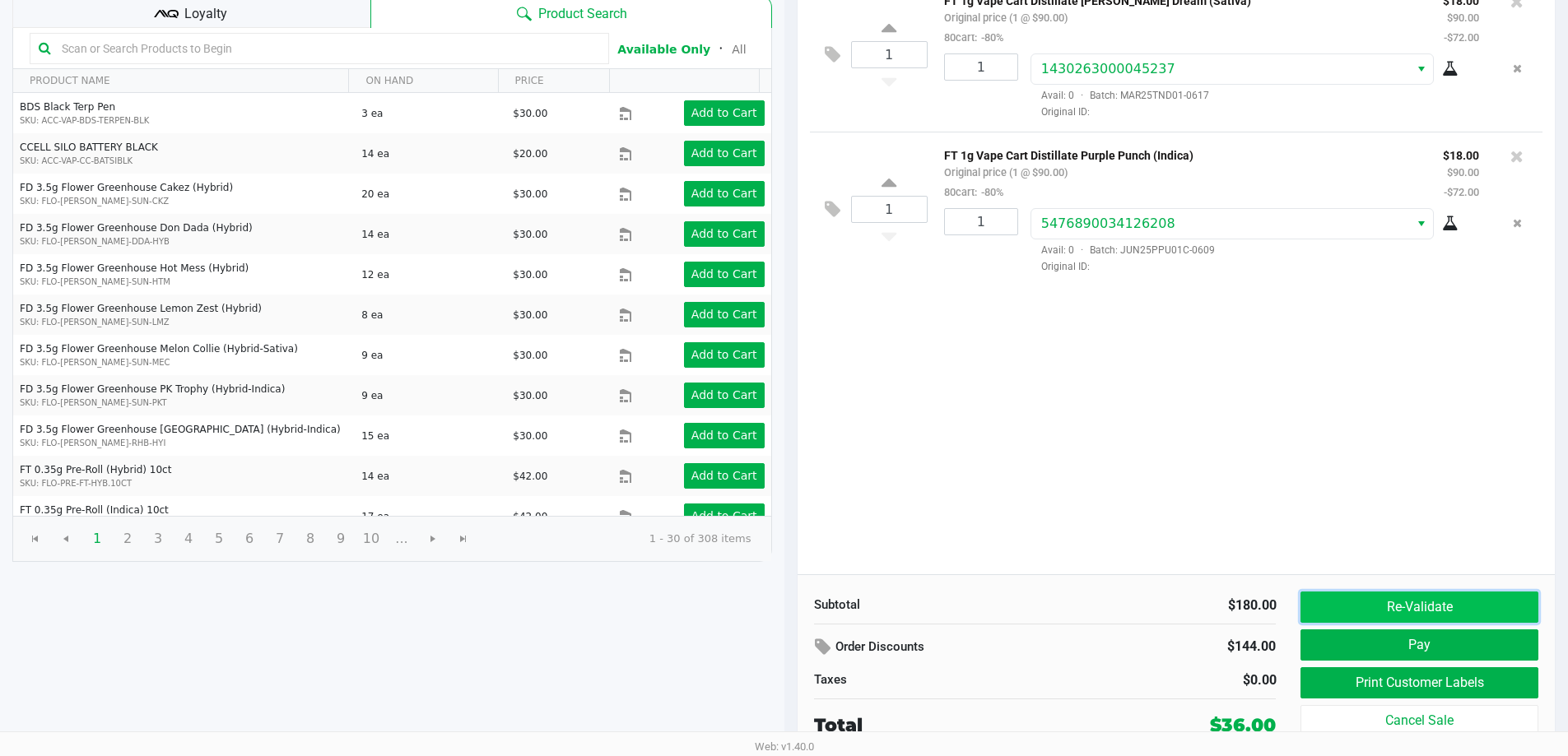
click at [1444, 597] on button "Re-Validate" at bounding box center [1419, 607] width 237 height 31
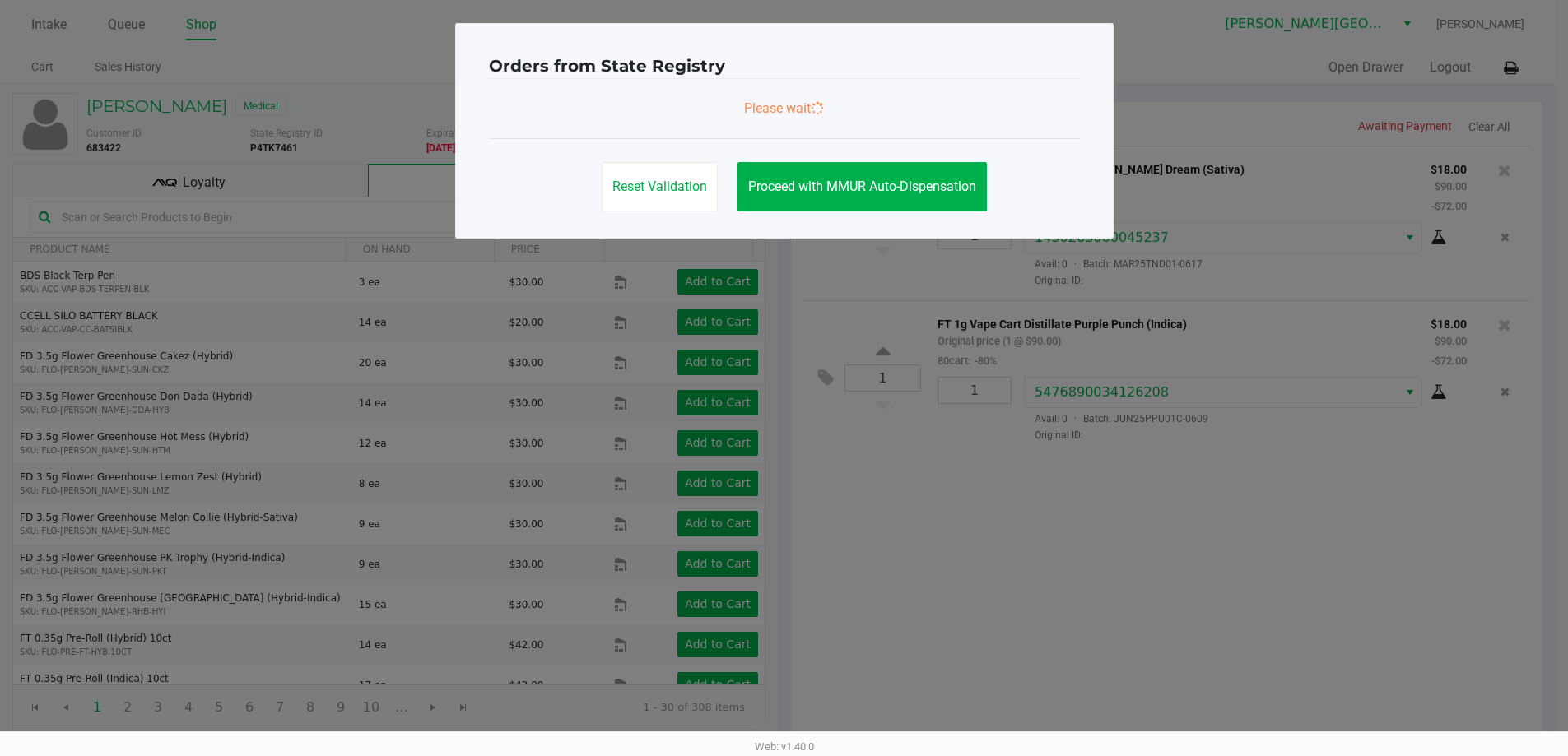
scroll to position [0, 0]
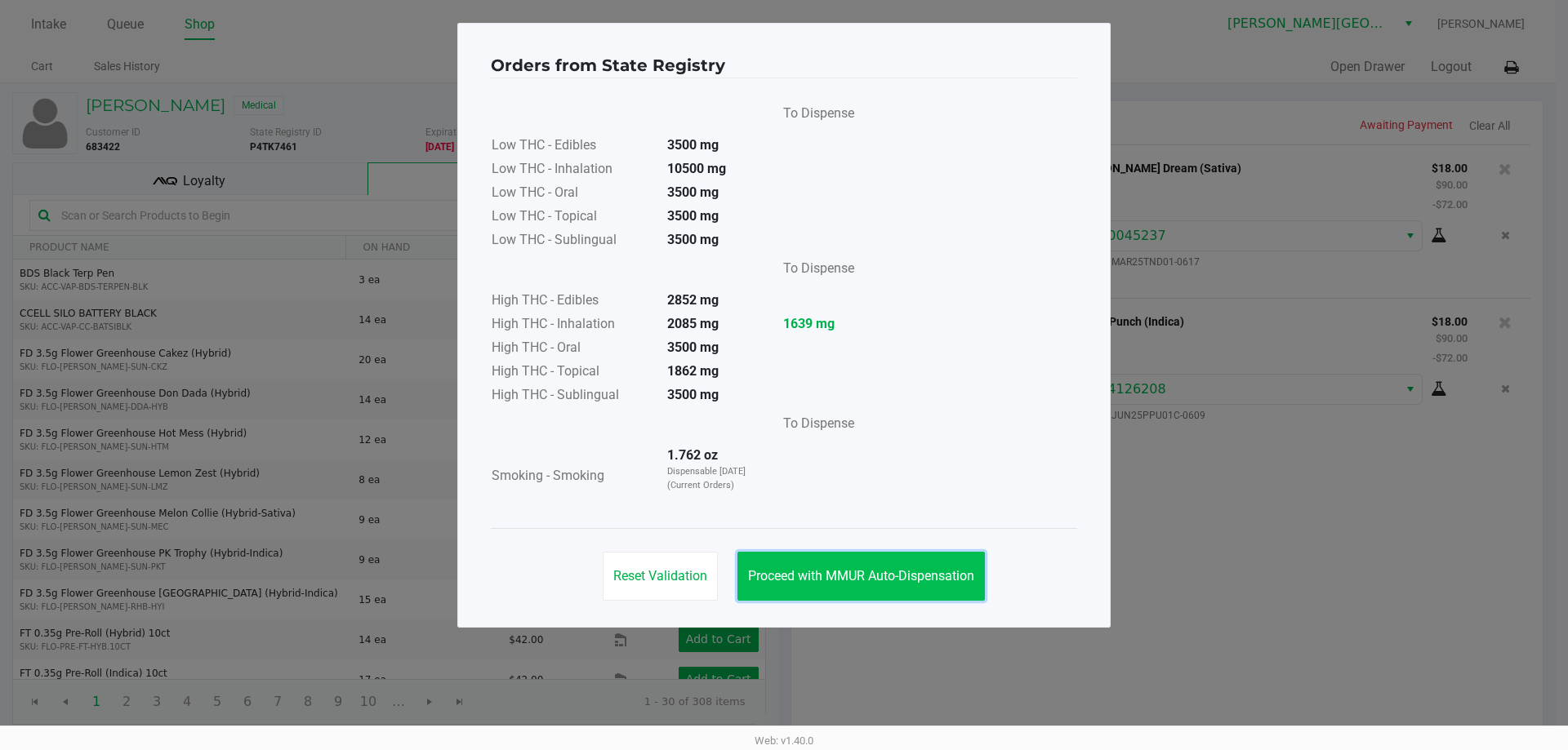
drag, startPoint x: 949, startPoint y: 559, endPoint x: 905, endPoint y: 605, distance: 63.7
click at [945, 560] on button "Proceed with MMUR Auto-Dispensation" at bounding box center [862, 576] width 248 height 49
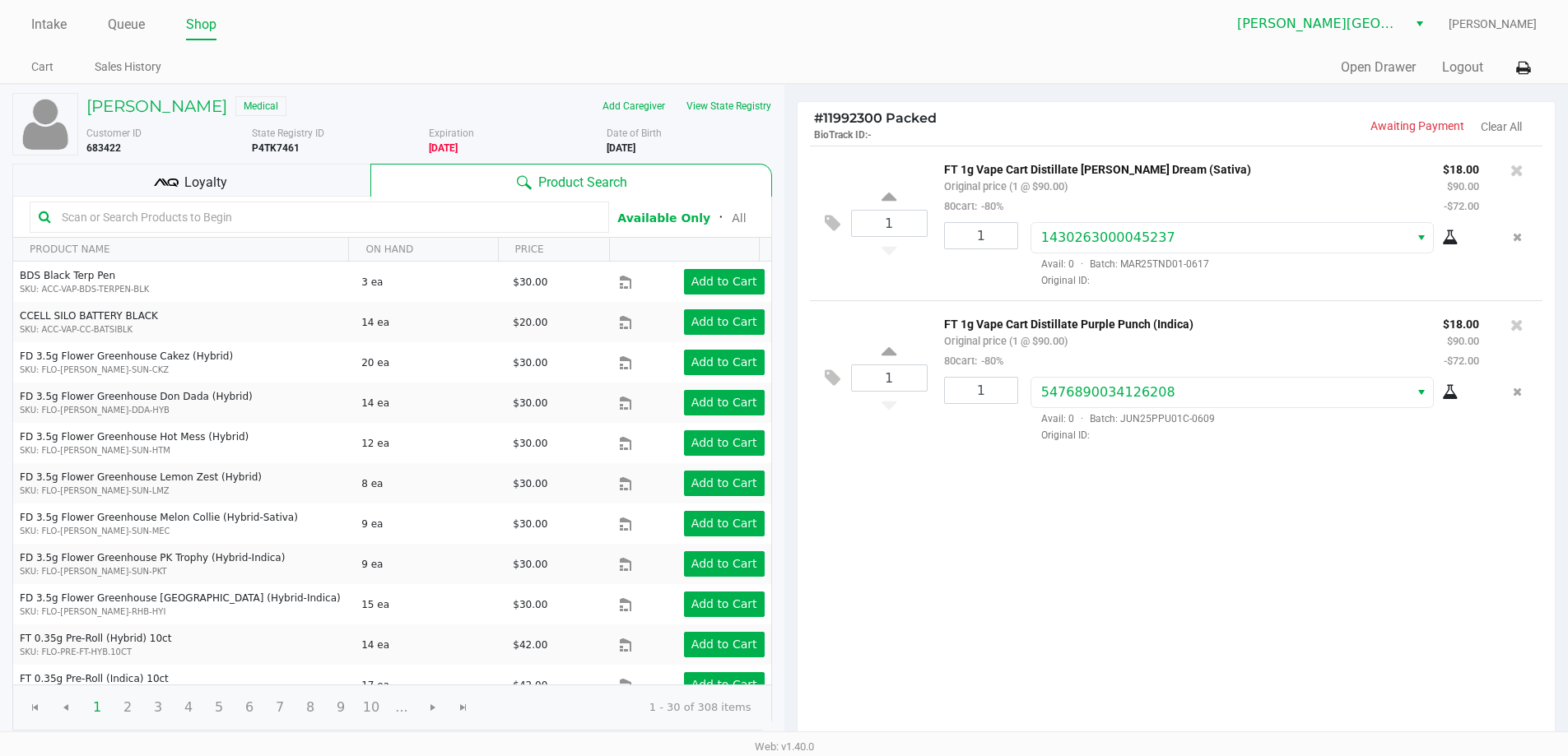
click at [328, 191] on div "Loyalty" at bounding box center [191, 180] width 358 height 33
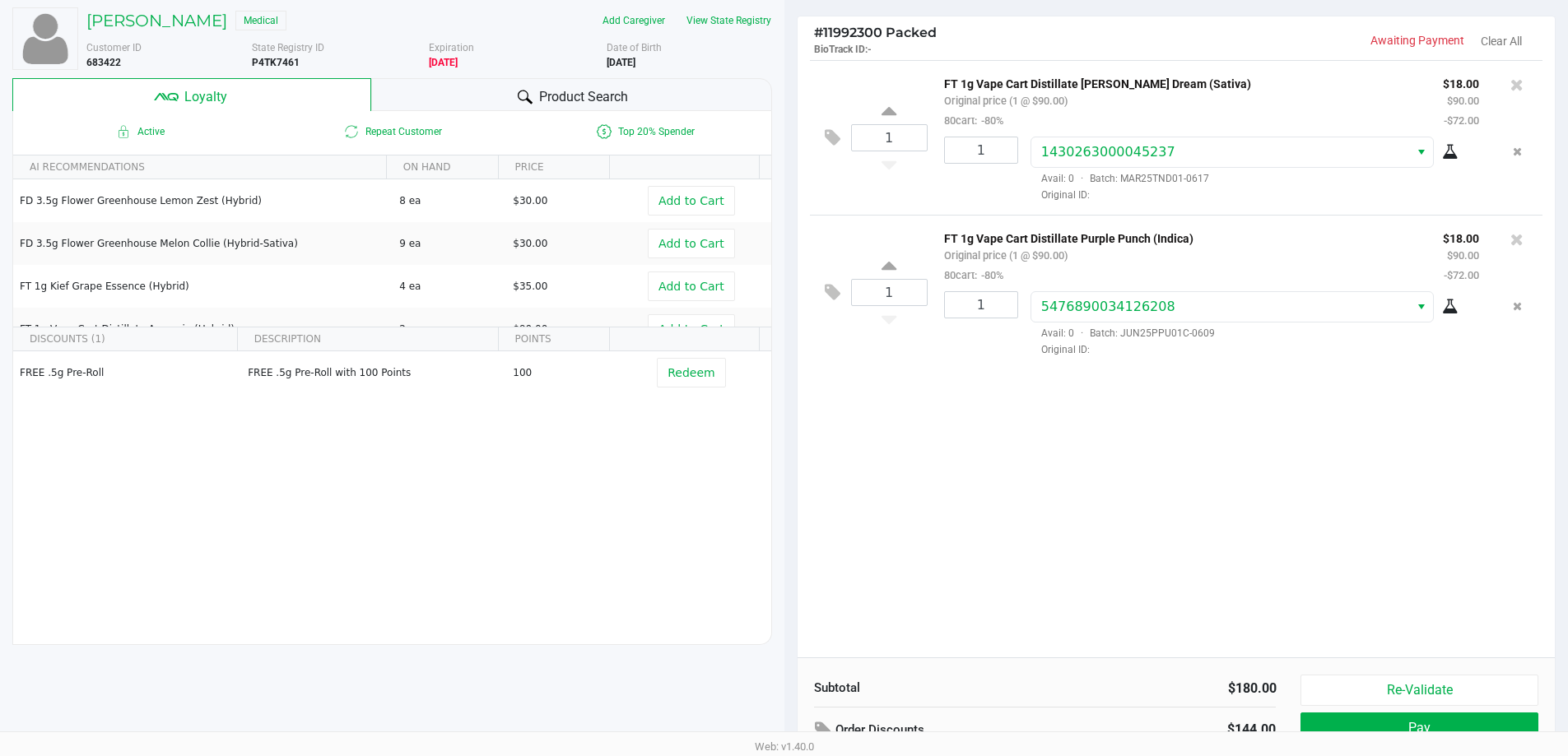
scroll to position [189, 0]
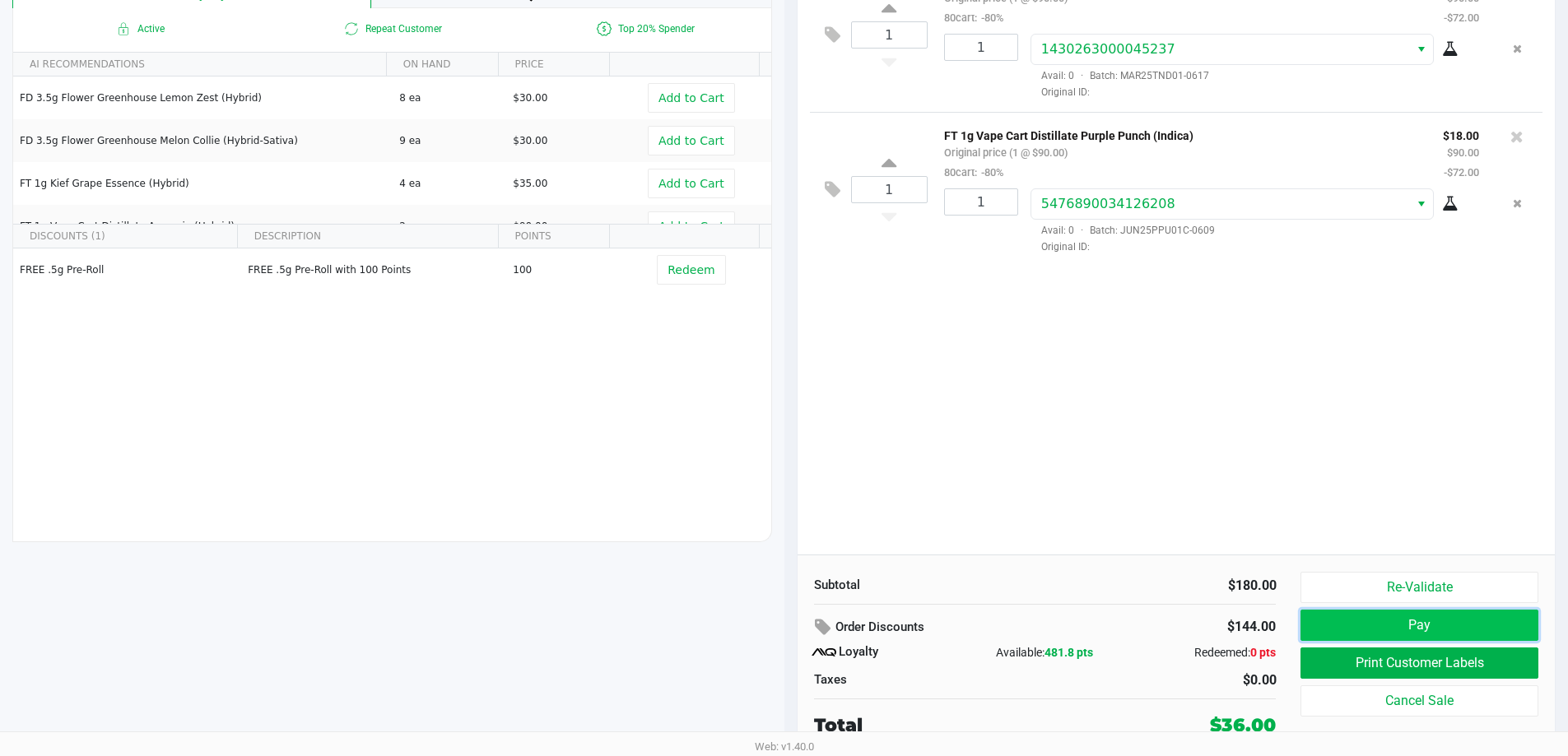
click at [1406, 618] on button "Pay" at bounding box center [1419, 625] width 237 height 31
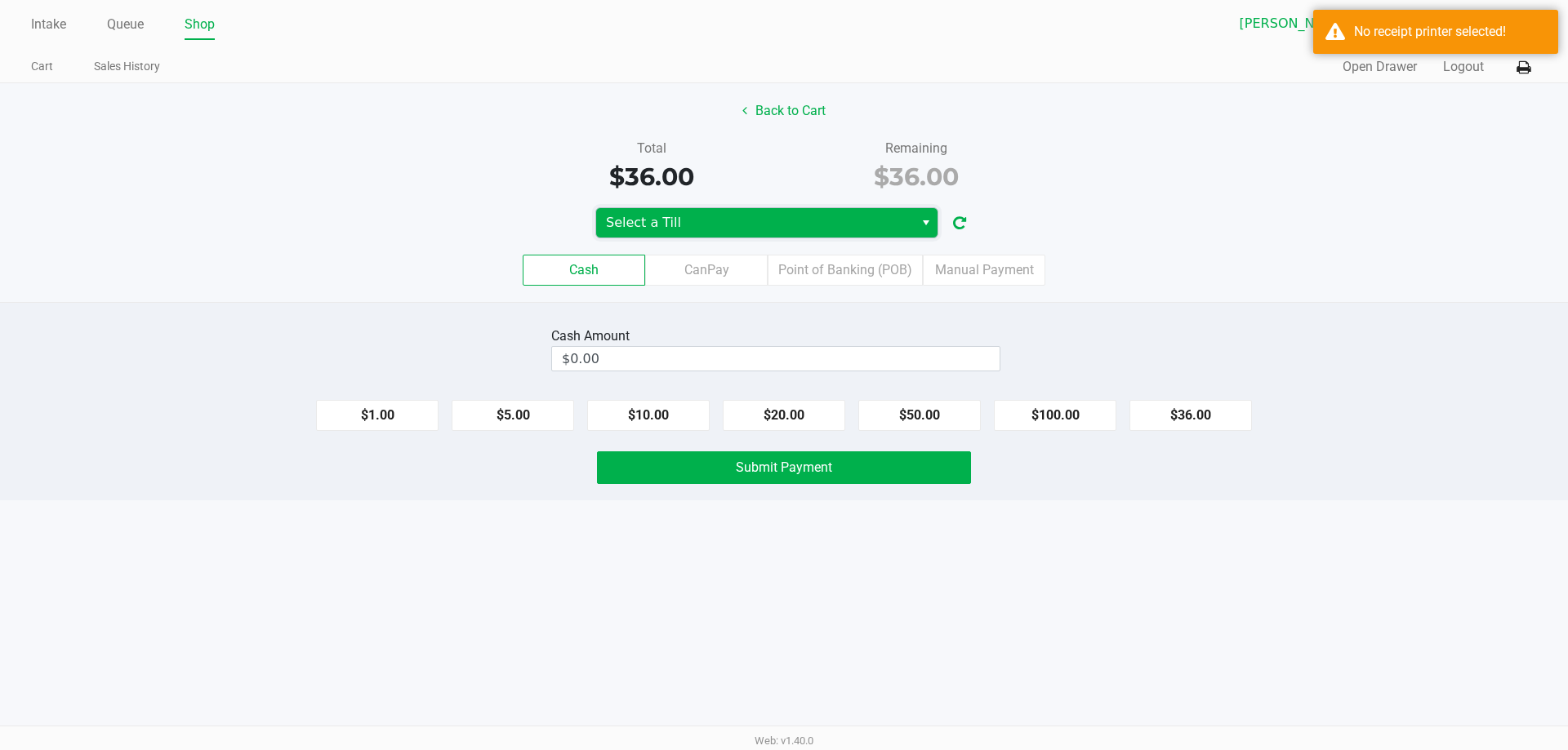
click at [640, 232] on span "Select a Till" at bounding box center [755, 222] width 298 height 19
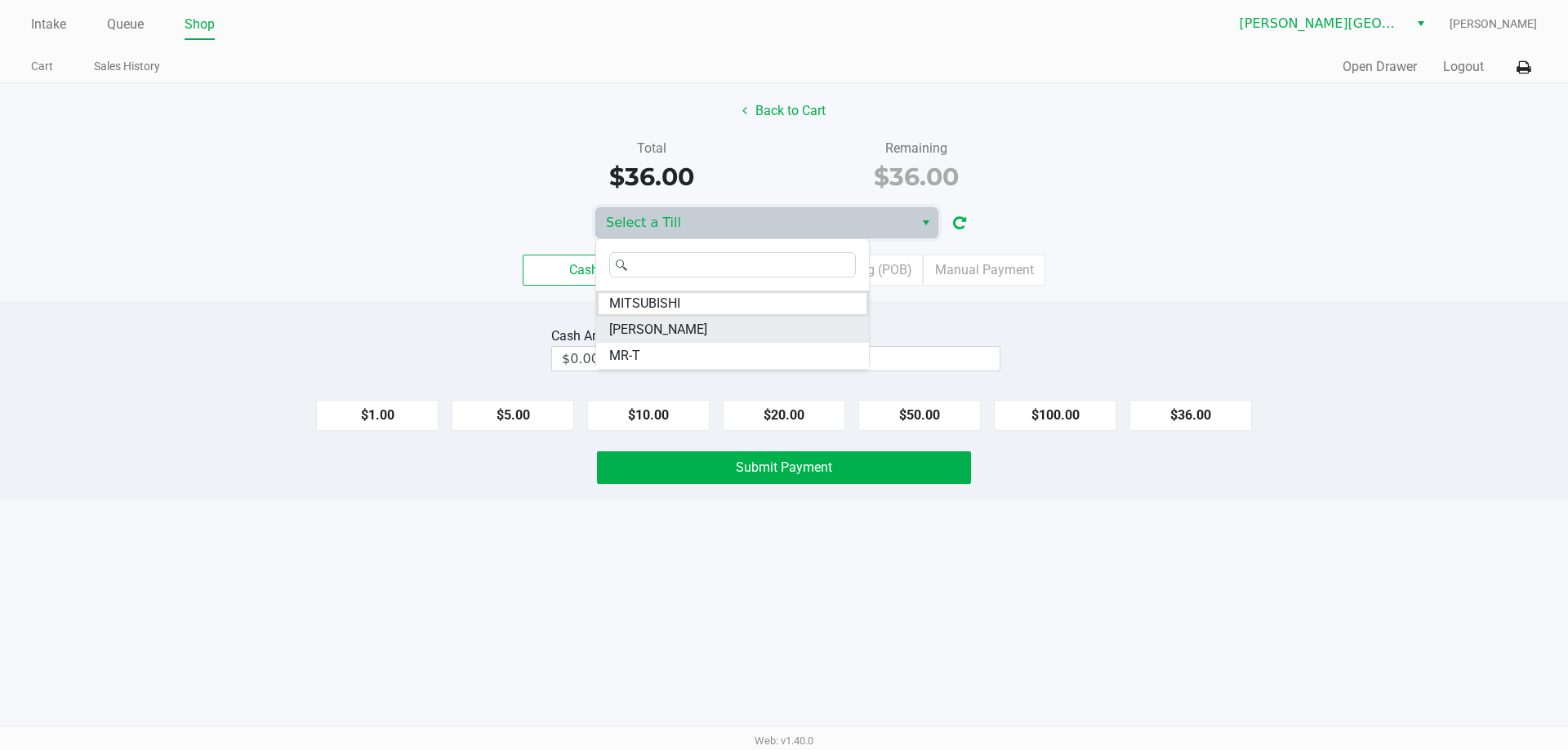
click at [669, 330] on span "NASH-TAYLOR" at bounding box center [658, 329] width 98 height 19
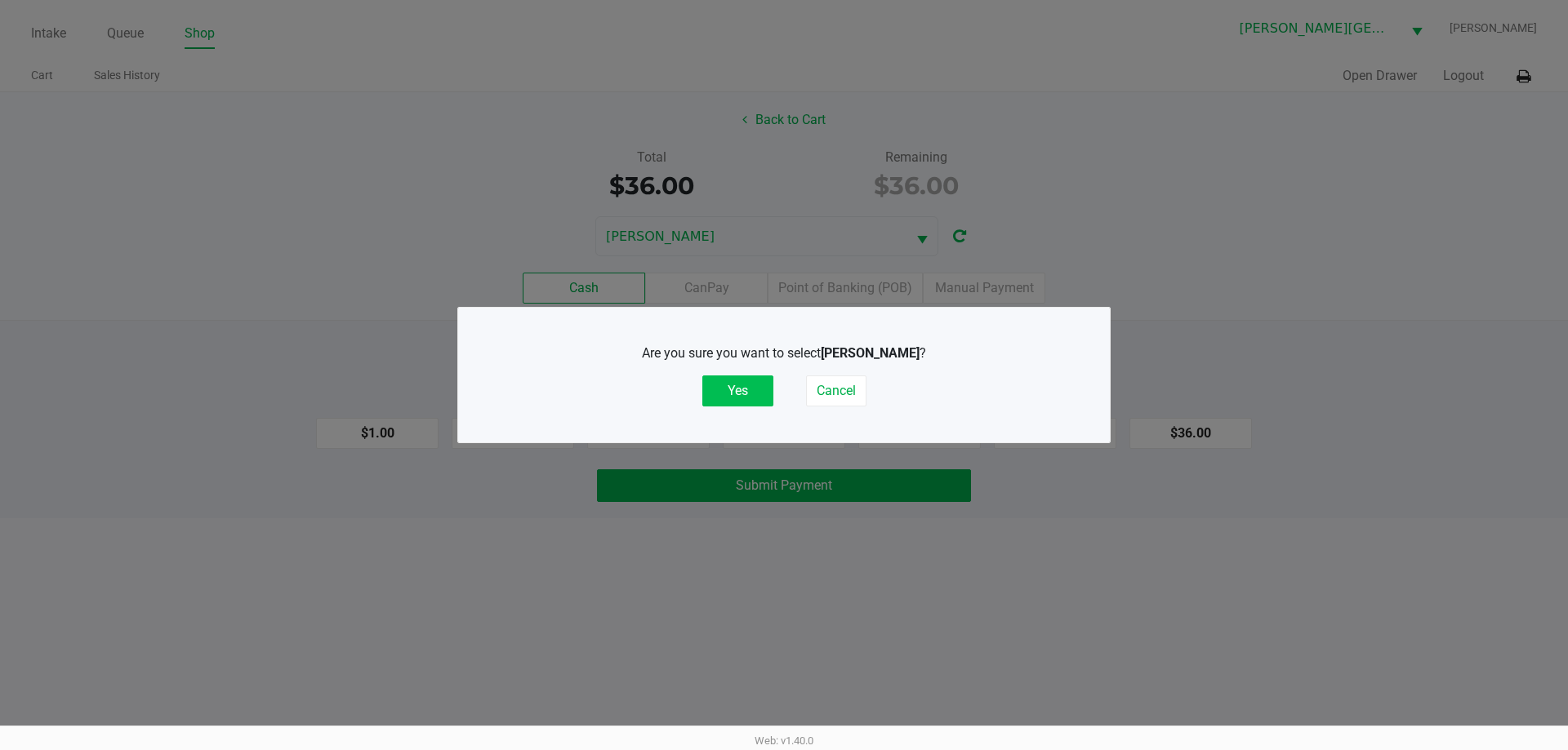
click at [733, 397] on button "Yes" at bounding box center [738, 391] width 71 height 31
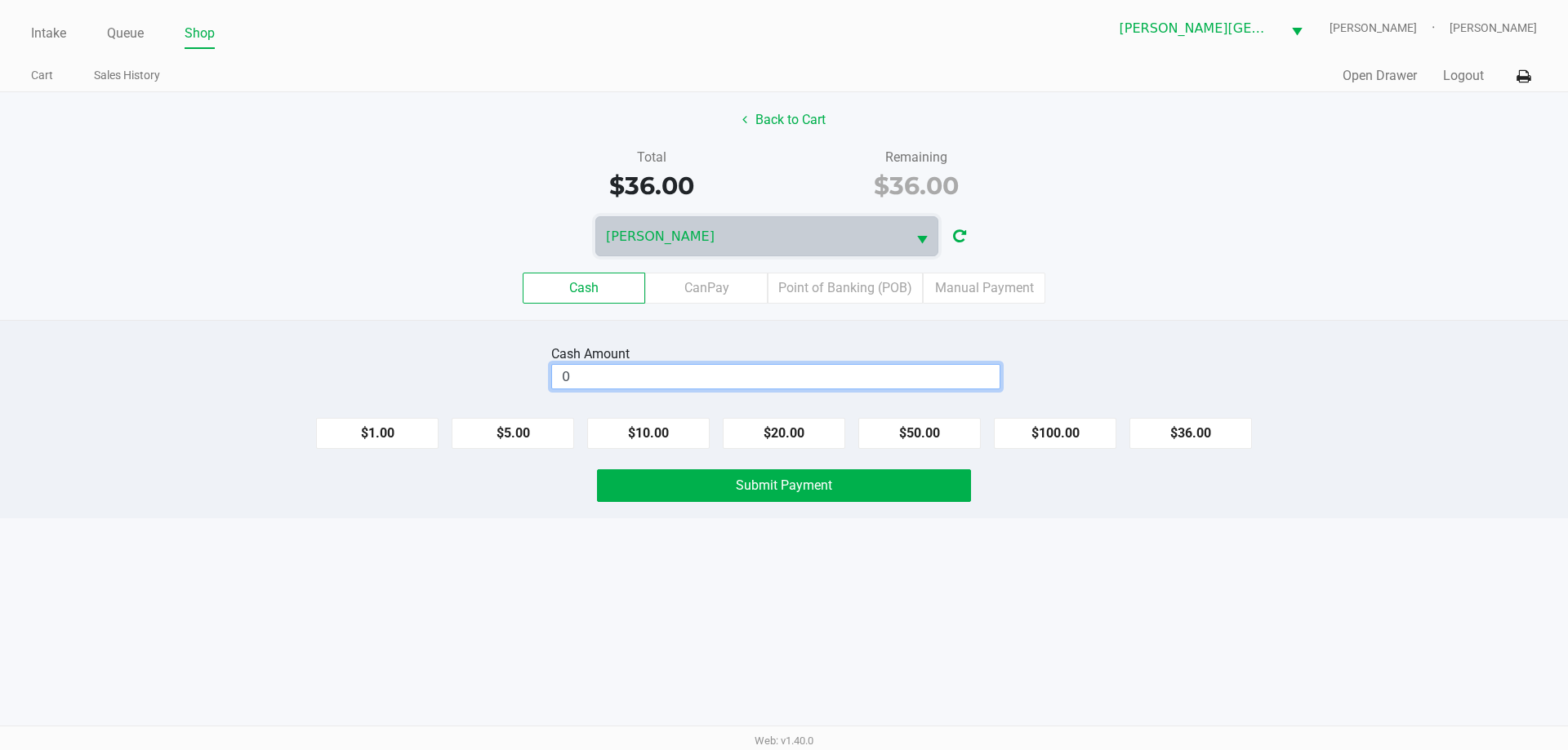
click at [891, 381] on input "0" at bounding box center [776, 377] width 448 height 24
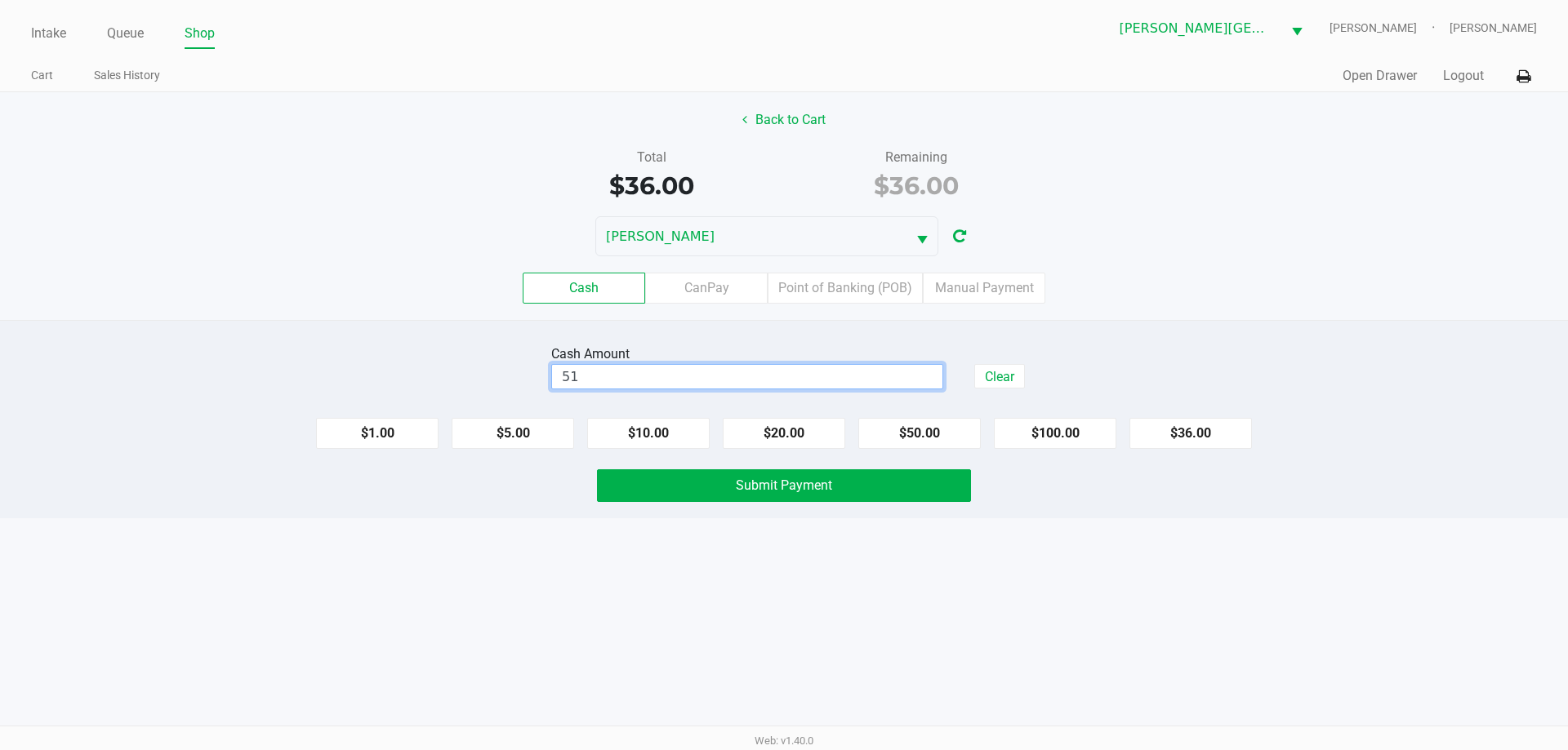
type input "$51.00"
click at [1538, 79] on div "Intake Queue Shop Merritt Island WC NASH-TAYLOR Nicole Bullis Cart Sales Histor…" at bounding box center [784, 46] width 1568 height 92
click at [1528, 76] on icon at bounding box center [1523, 77] width 13 height 12
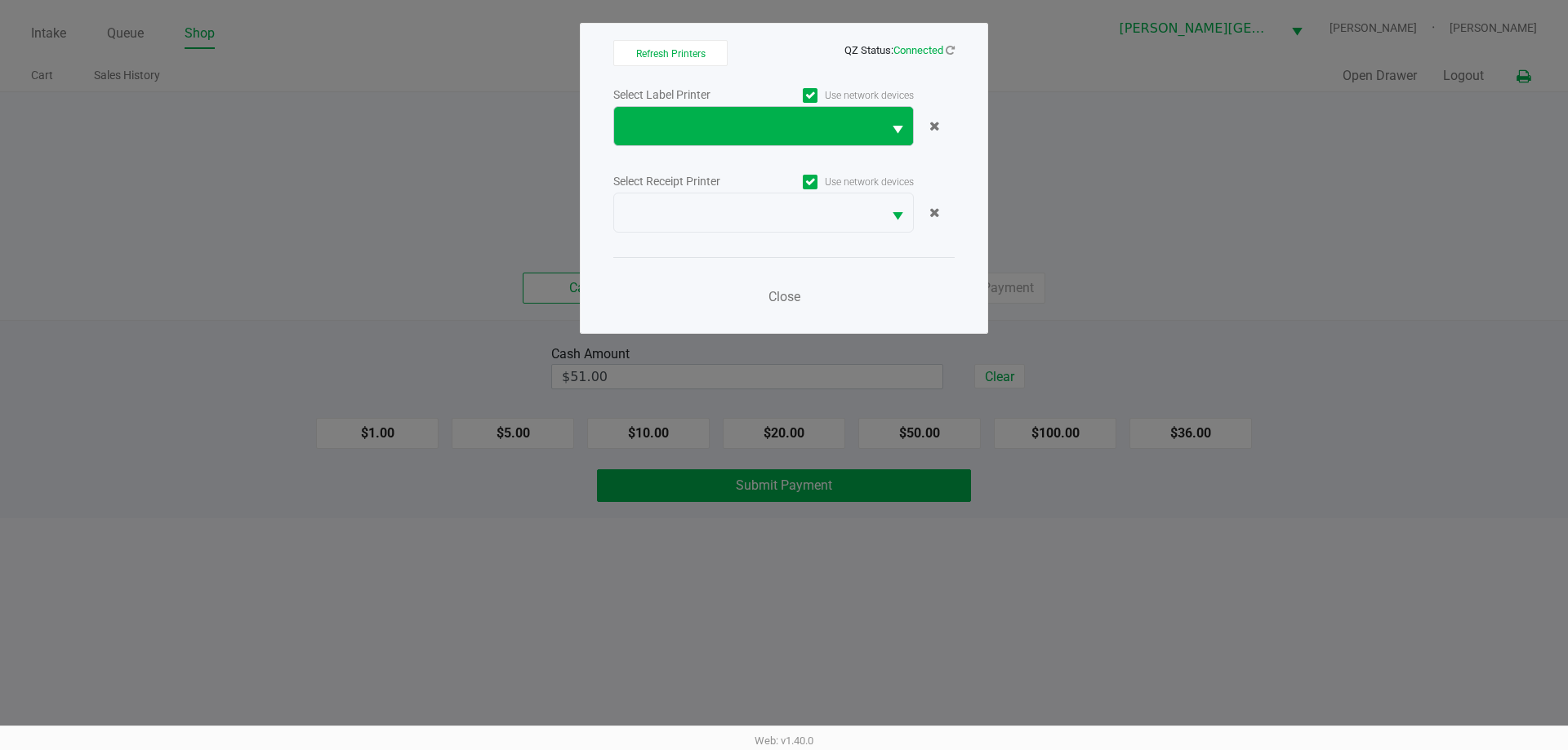
click at [891, 133] on span "Select" at bounding box center [898, 130] width 20 height 20
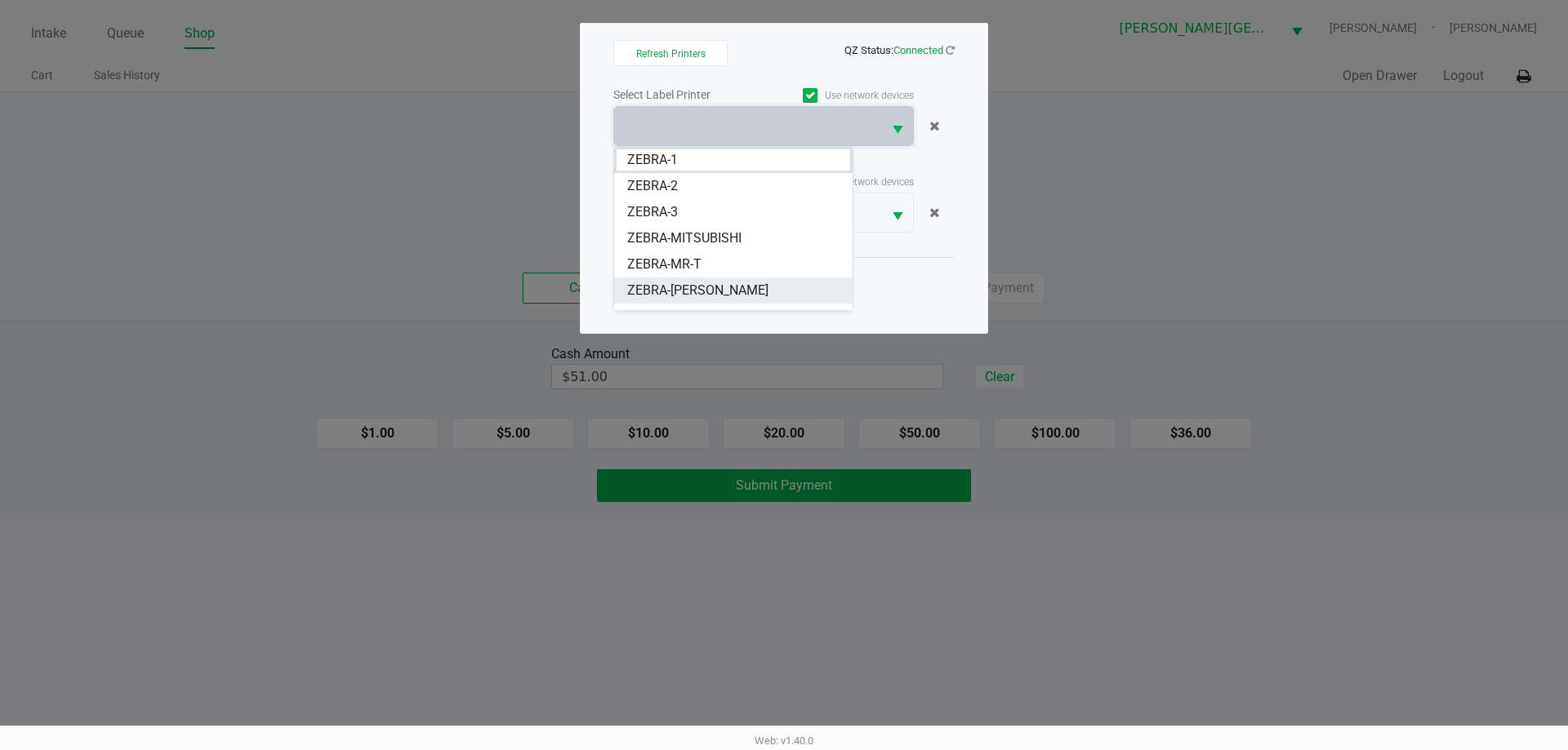
click at [691, 285] on span "ZEBRA-NASH-TAYLOR" at bounding box center [698, 290] width 142 height 19
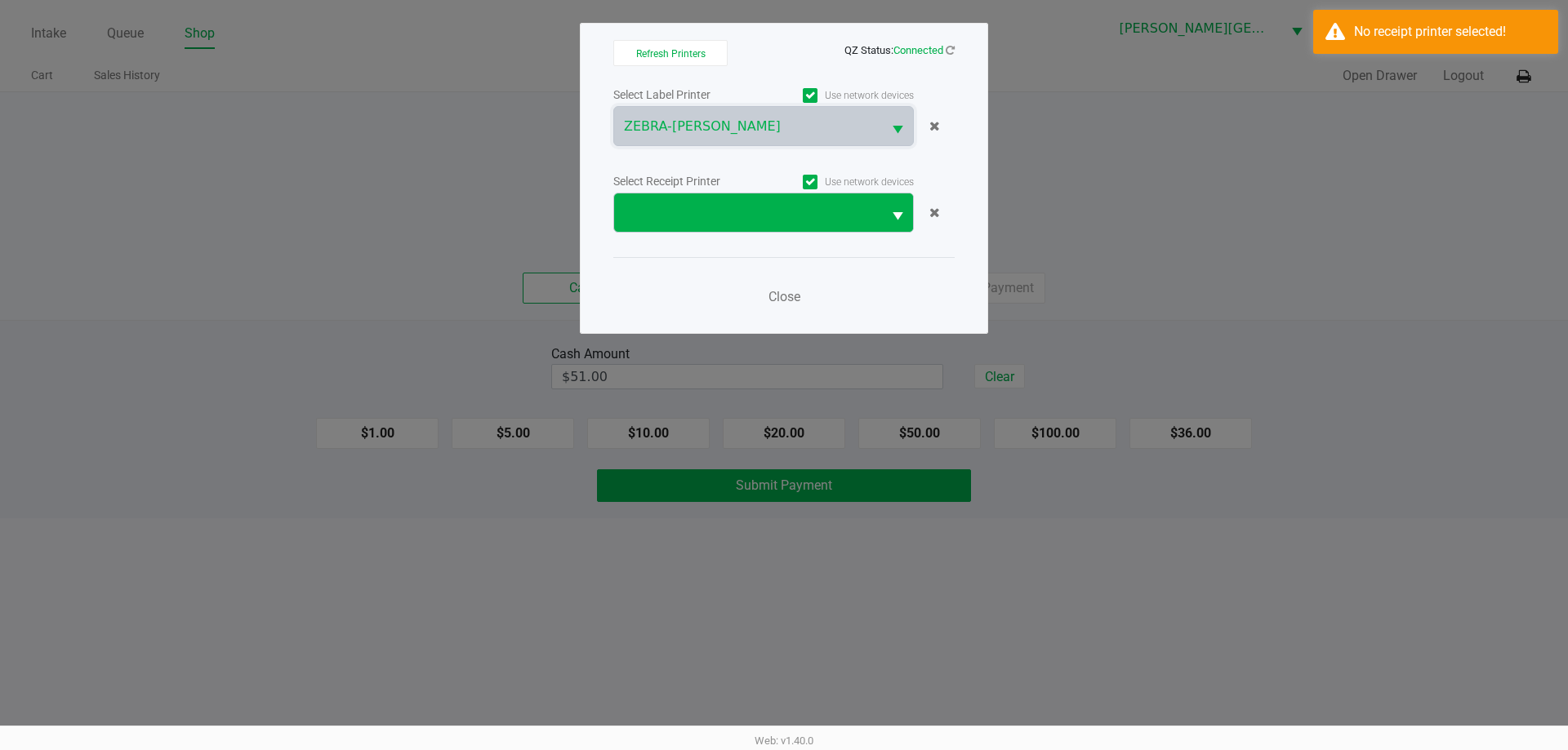
click at [899, 219] on span "Select" at bounding box center [898, 217] width 20 height 20
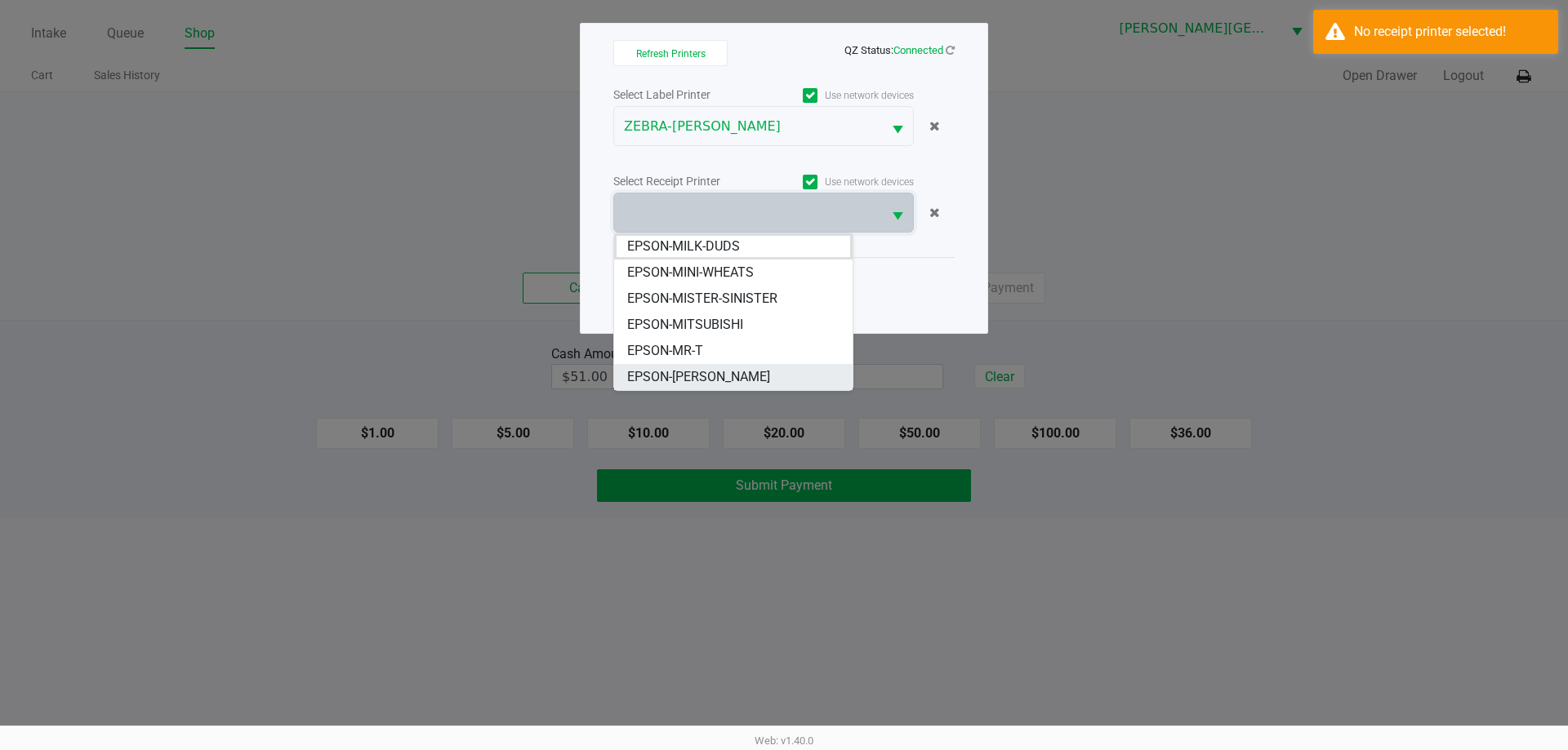
click at [735, 368] on span "EPSON-NASH-TAYLOR" at bounding box center [699, 377] width 143 height 19
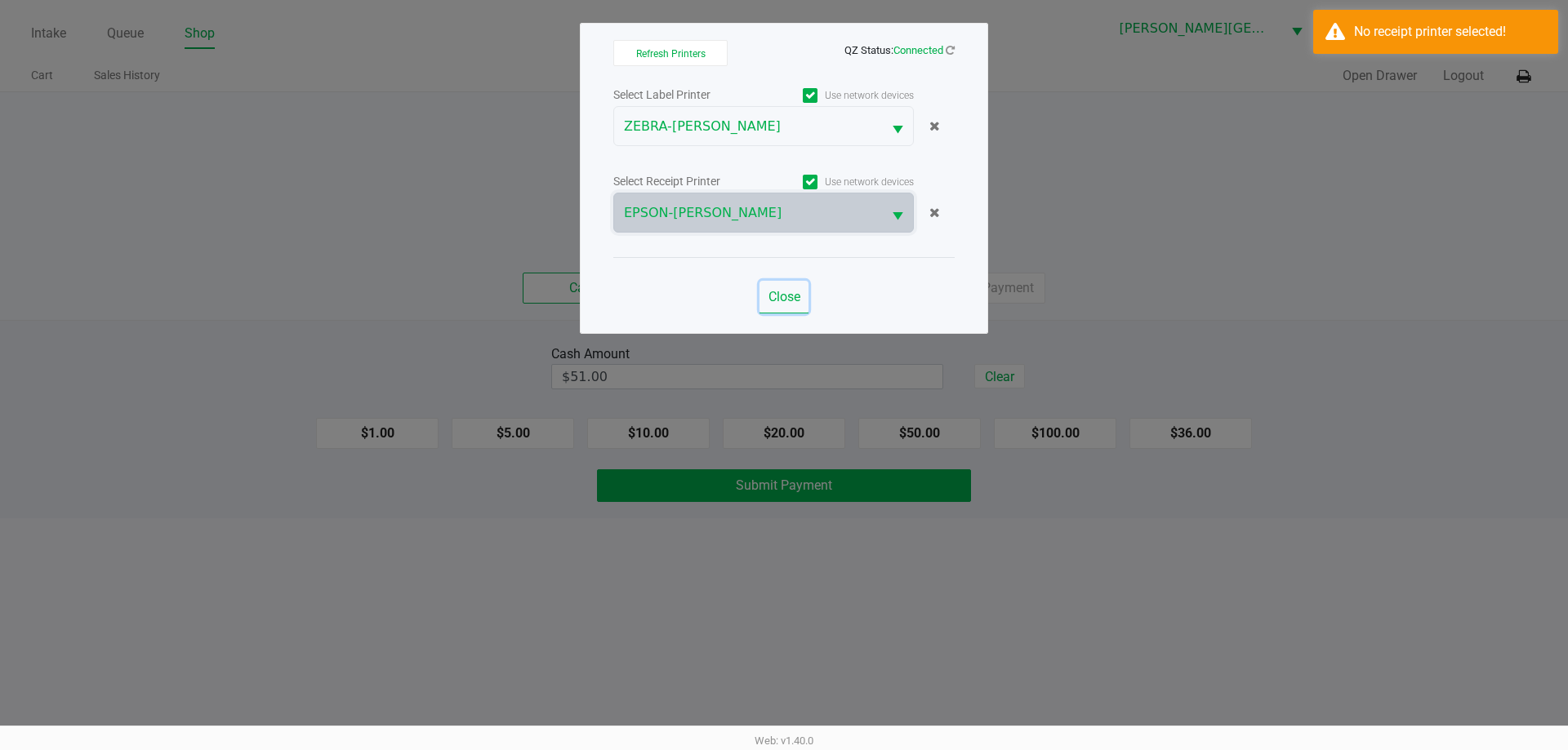
click at [796, 291] on span "Close" at bounding box center [785, 297] width 32 height 15
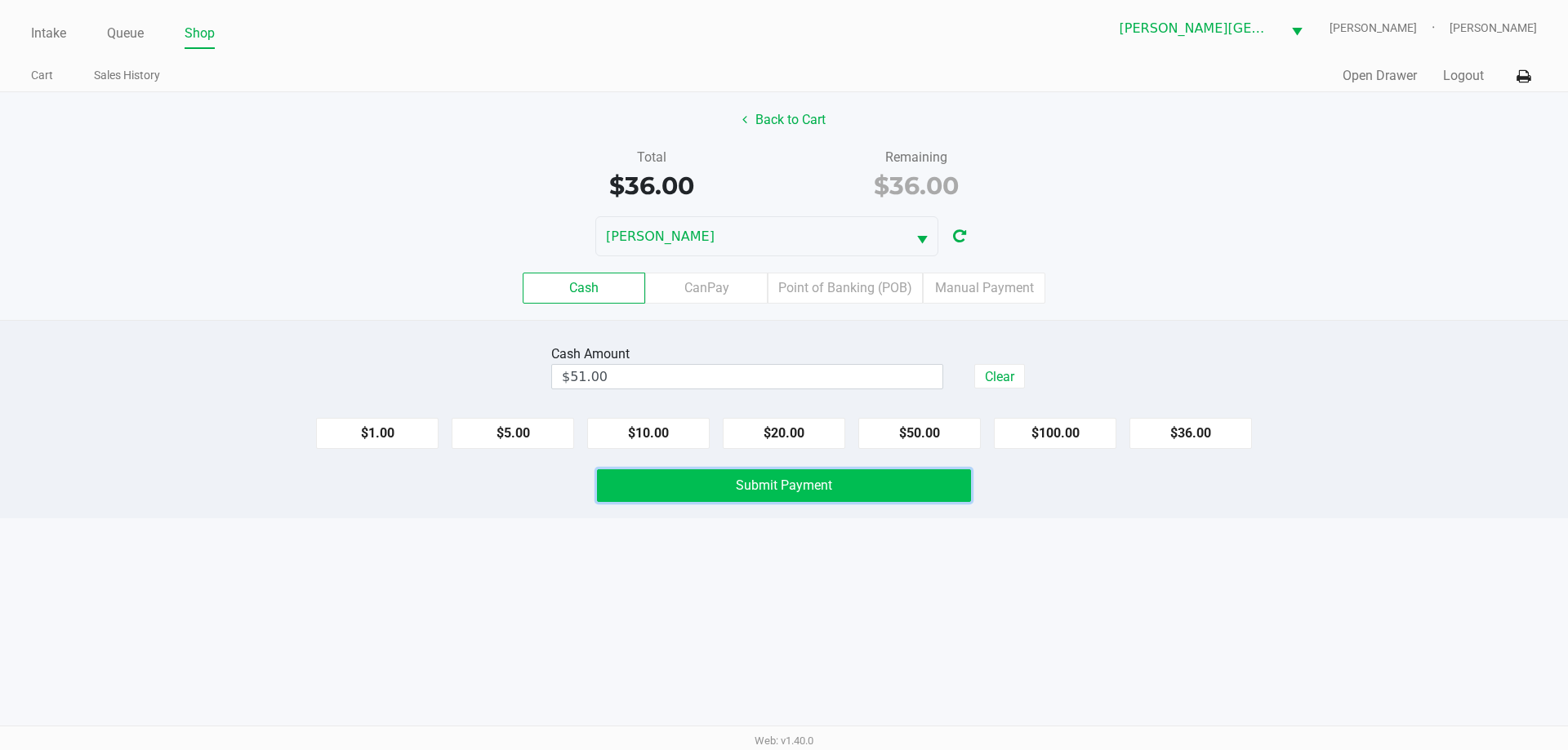
click at [910, 482] on button "Submit Payment" at bounding box center [784, 485] width 374 height 33
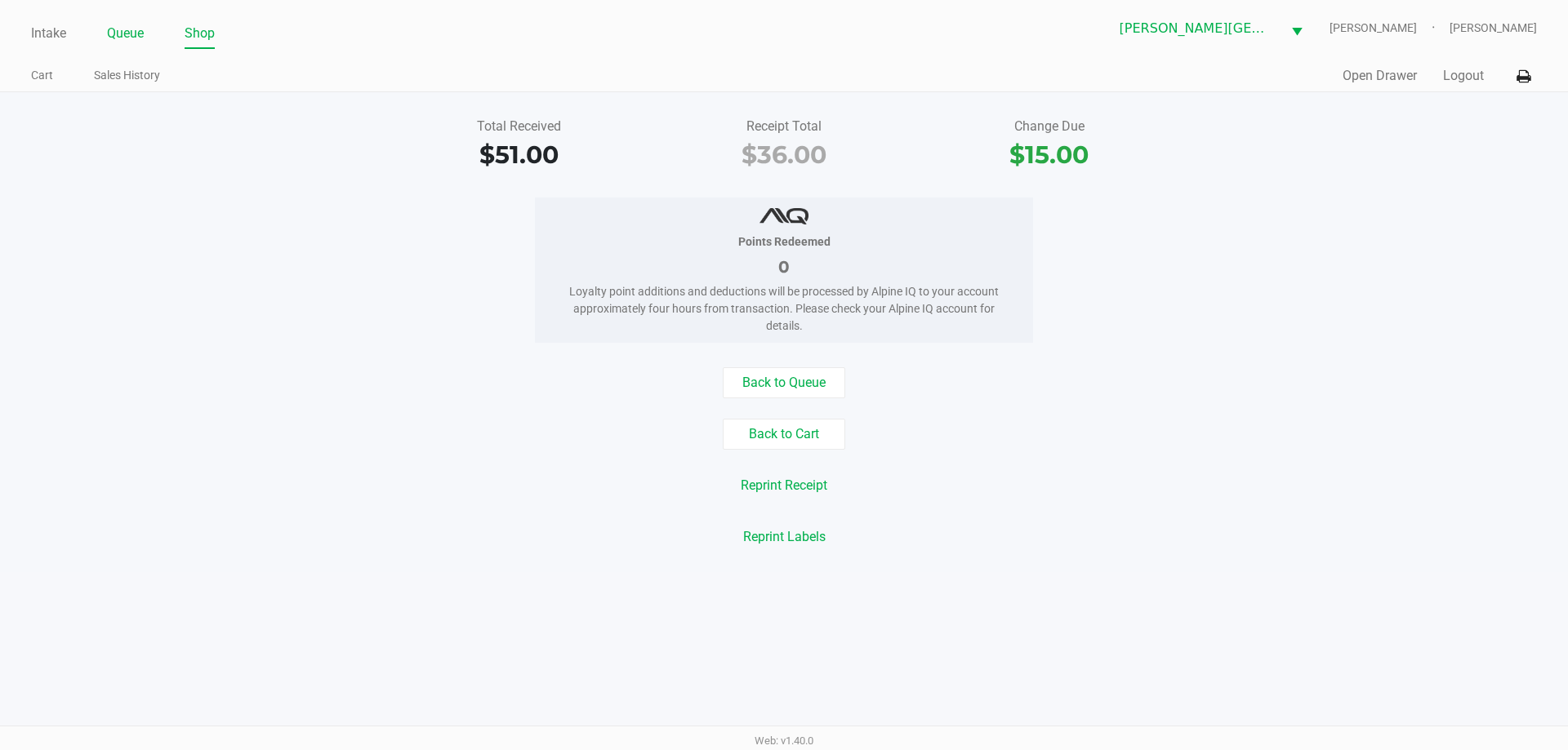
click at [137, 35] on link "Queue" at bounding box center [126, 33] width 37 height 23
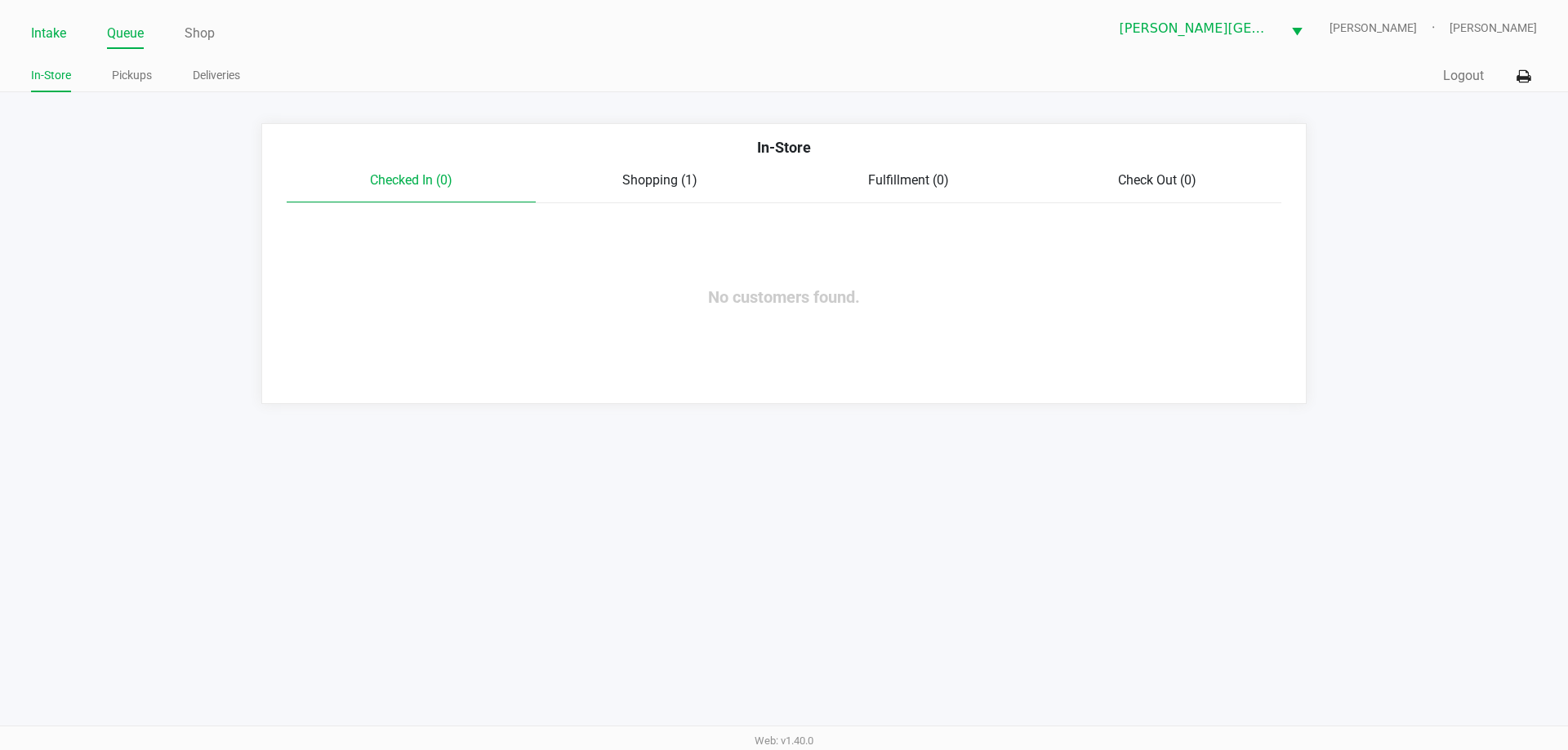
click at [39, 32] on link "Intake" at bounding box center [49, 33] width 35 height 23
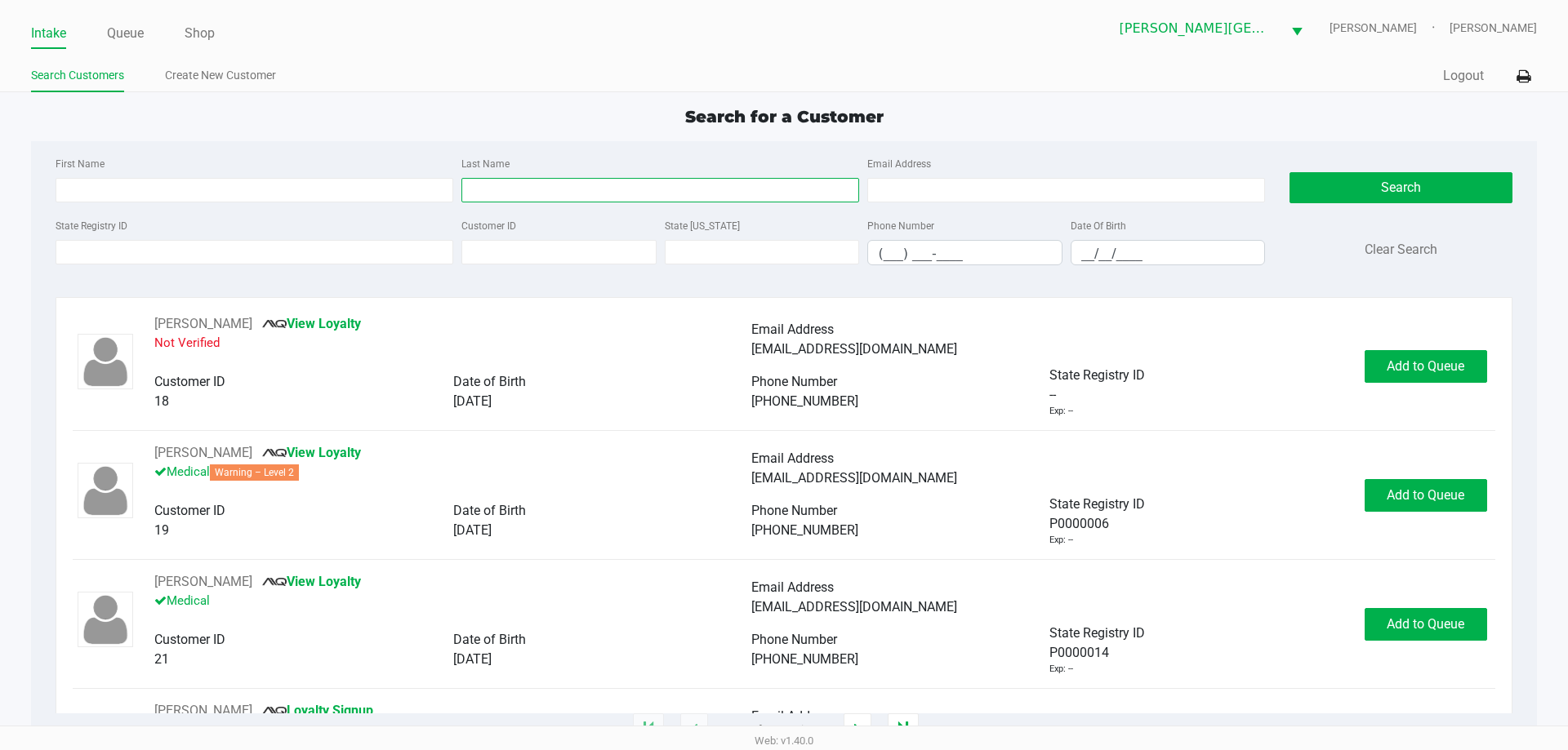
click at [516, 192] on input "Last Name" at bounding box center [660, 190] width 398 height 24
type input "chaddock"
click at [1187, 258] on input "__/__/____" at bounding box center [1168, 254] width 194 height 25
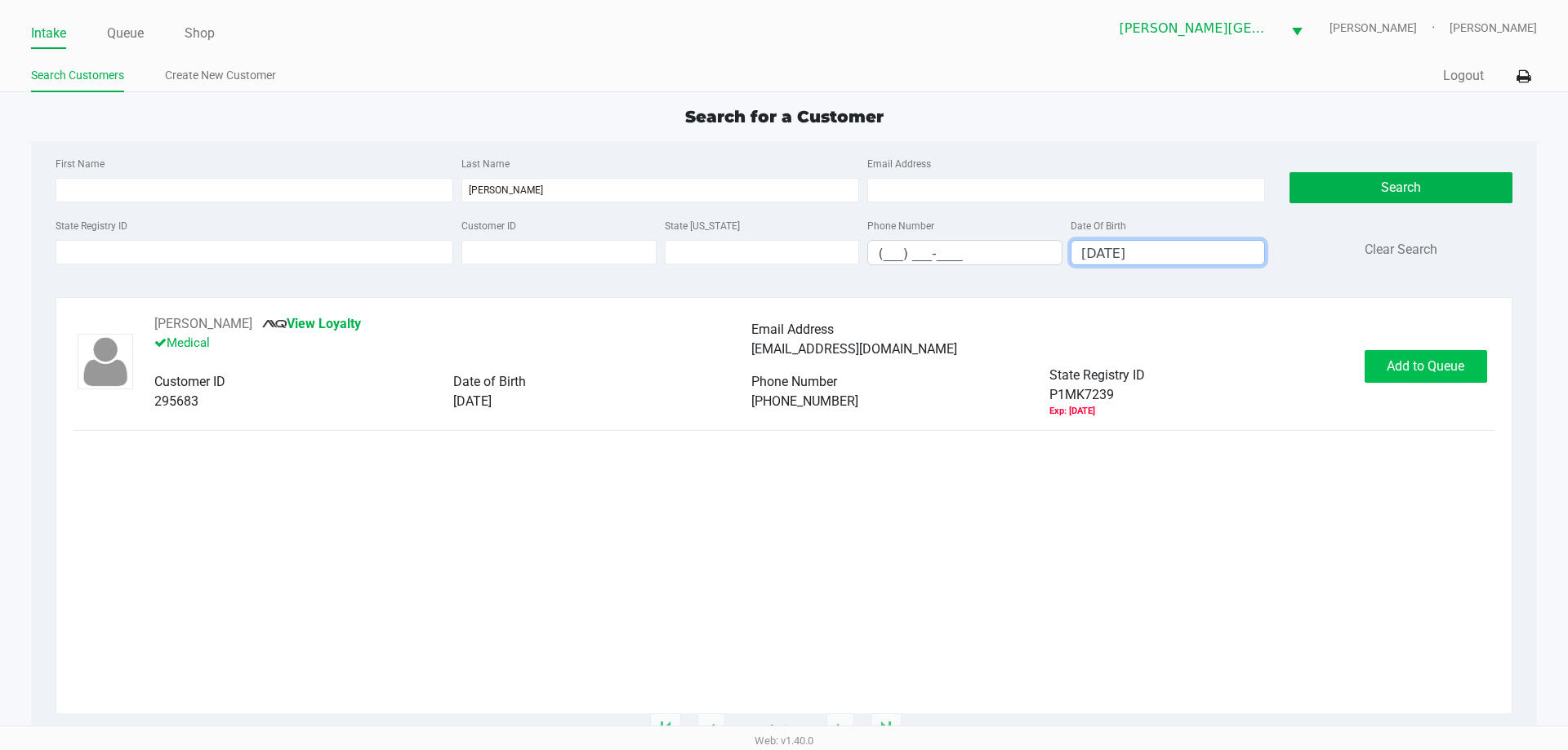
type input "04/30/1996"
click at [1377, 363] on button "Add to Queue" at bounding box center [1426, 367] width 122 height 33
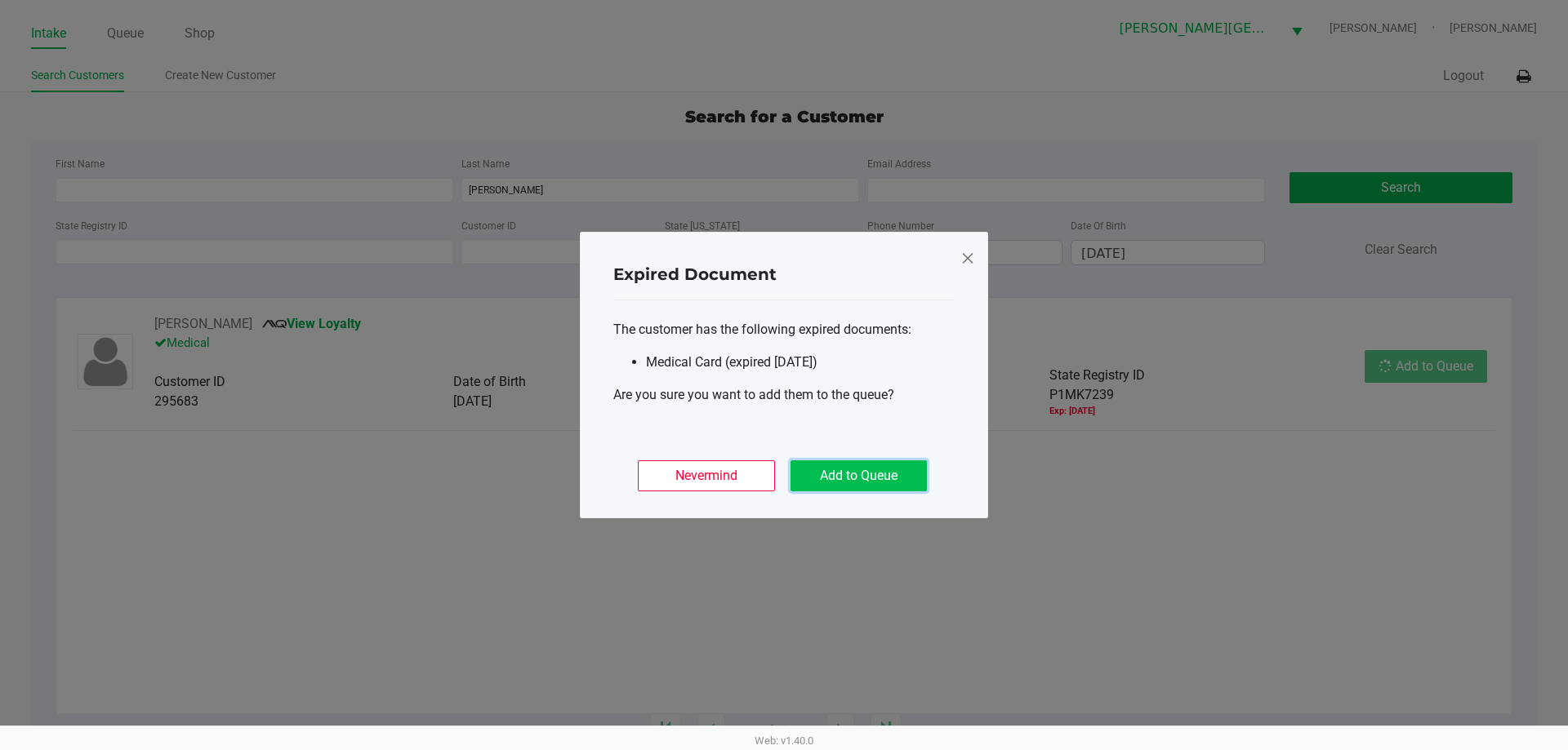
click at [878, 469] on button "Add to Queue" at bounding box center [859, 475] width 137 height 31
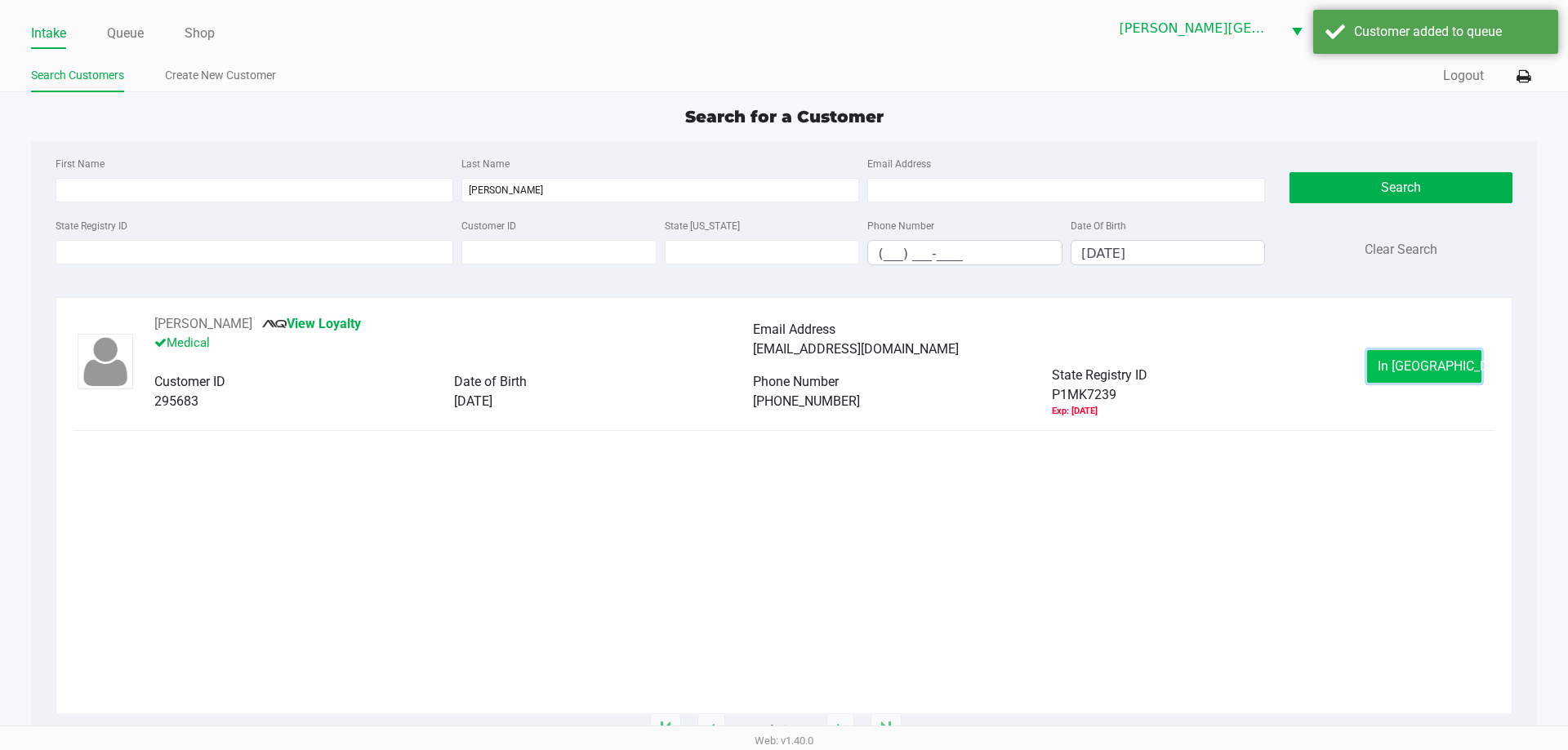
click at [1422, 363] on span "In Queue" at bounding box center [1446, 366] width 137 height 15
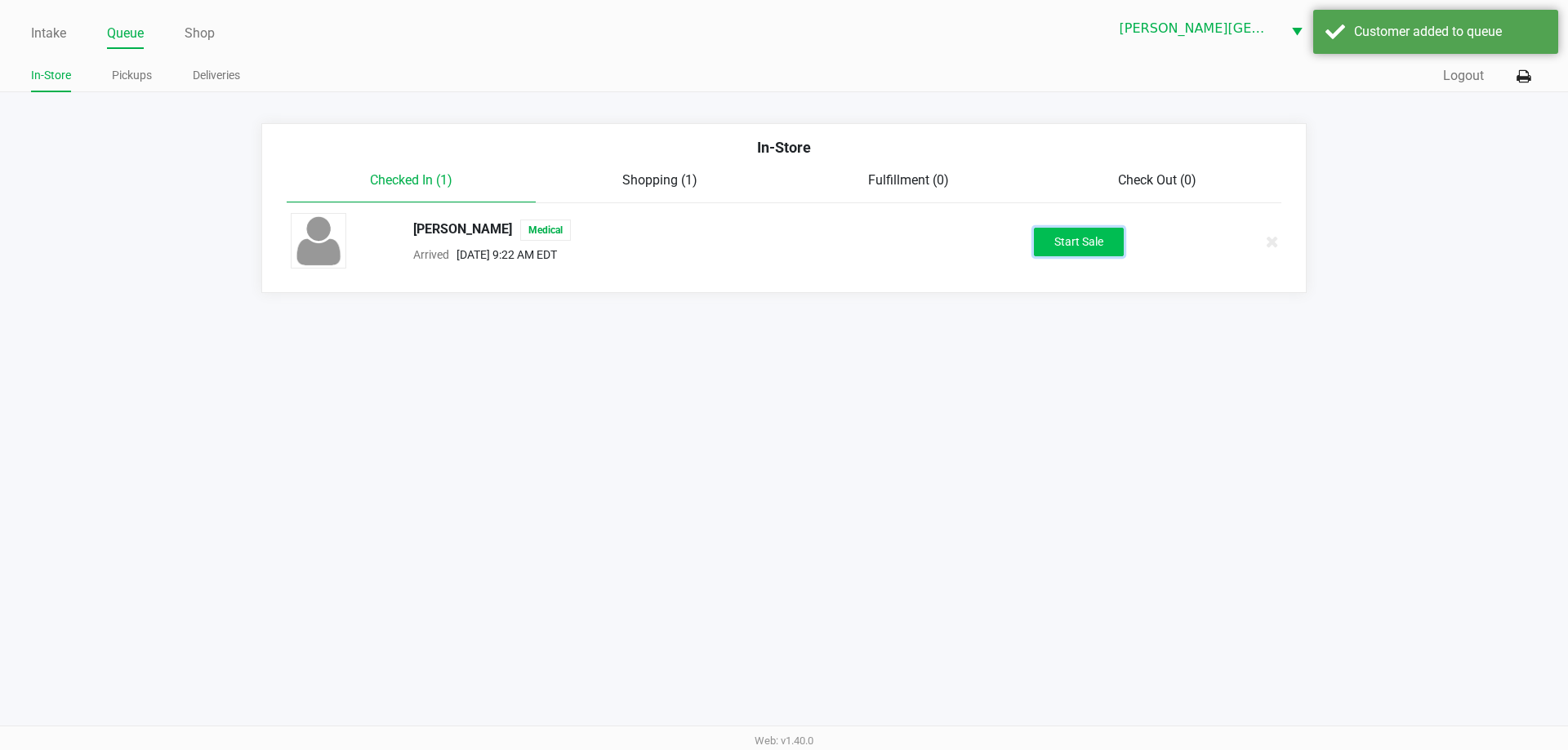
click at [1104, 236] on button "Start Sale" at bounding box center [1078, 242] width 90 height 29
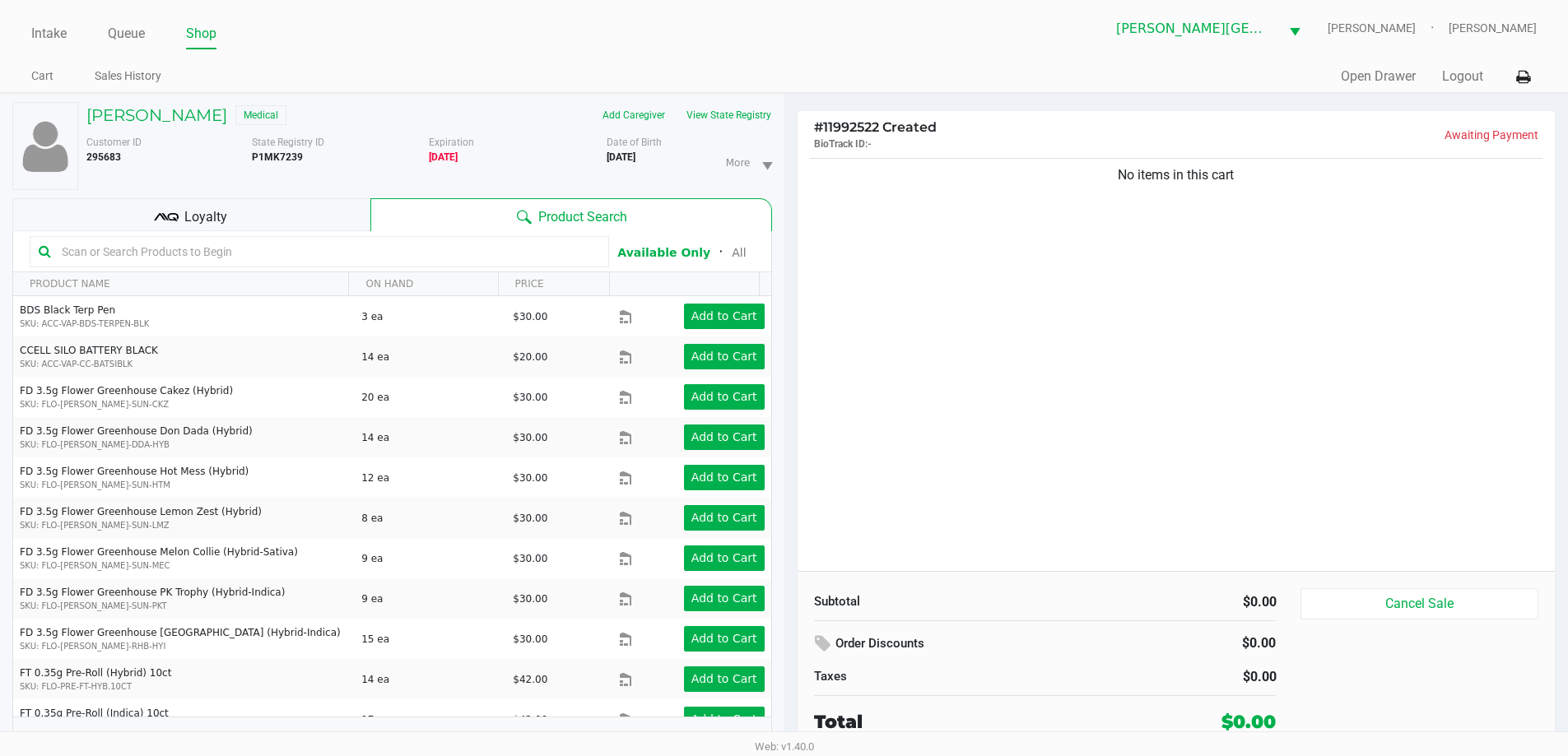
drag, startPoint x: 901, startPoint y: 247, endPoint x: 627, endPoint y: 262, distance: 274.4
click at [898, 247] on div "No items in this cart" at bounding box center [1177, 363] width 758 height 416
click at [541, 262] on input "text" at bounding box center [327, 251] width 545 height 25
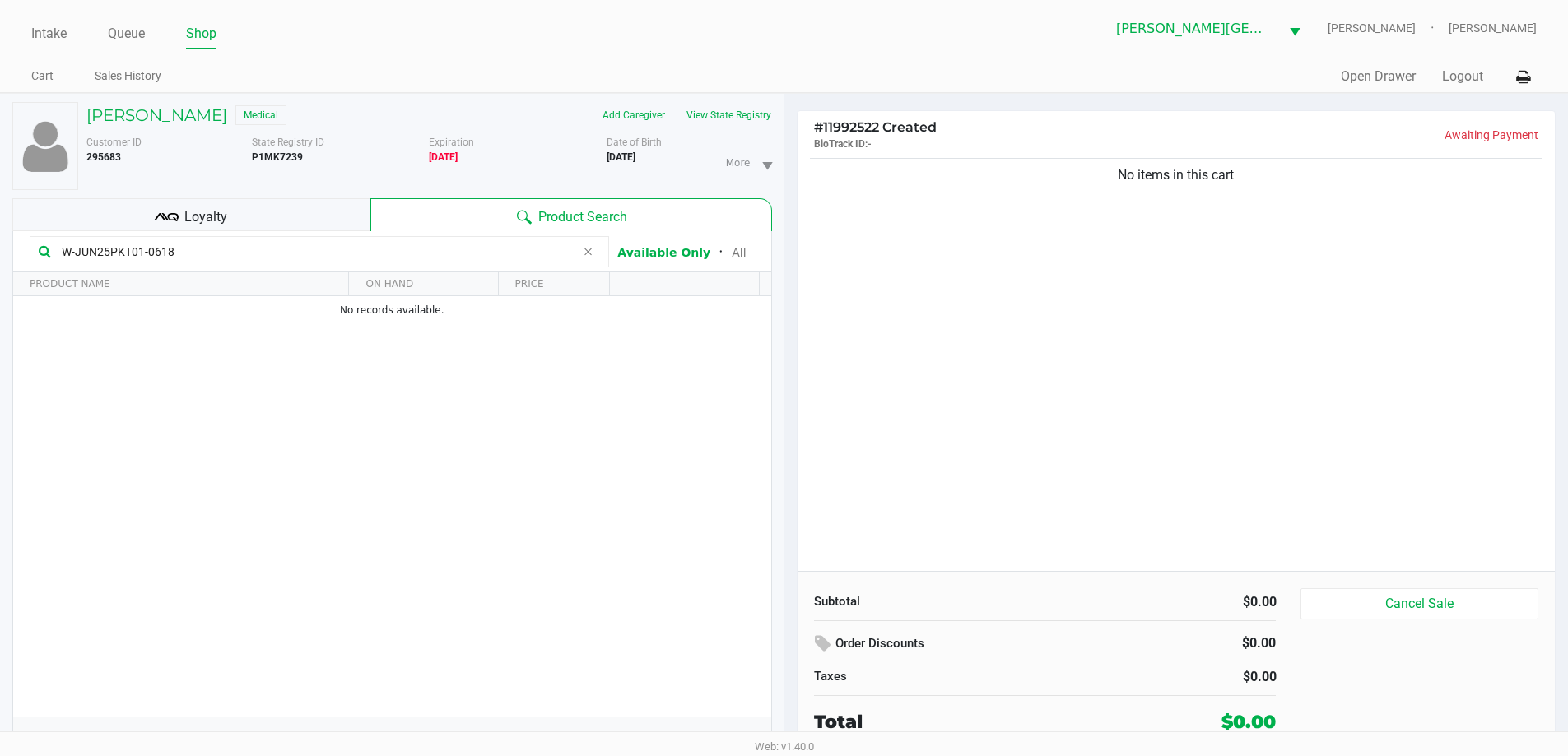
type input "W-JUN25PKT01-0618"
click at [1055, 327] on div "No items in this cart" at bounding box center [1177, 363] width 758 height 416
click at [736, 114] on button "View State Registry" at bounding box center [723, 115] width 96 height 26
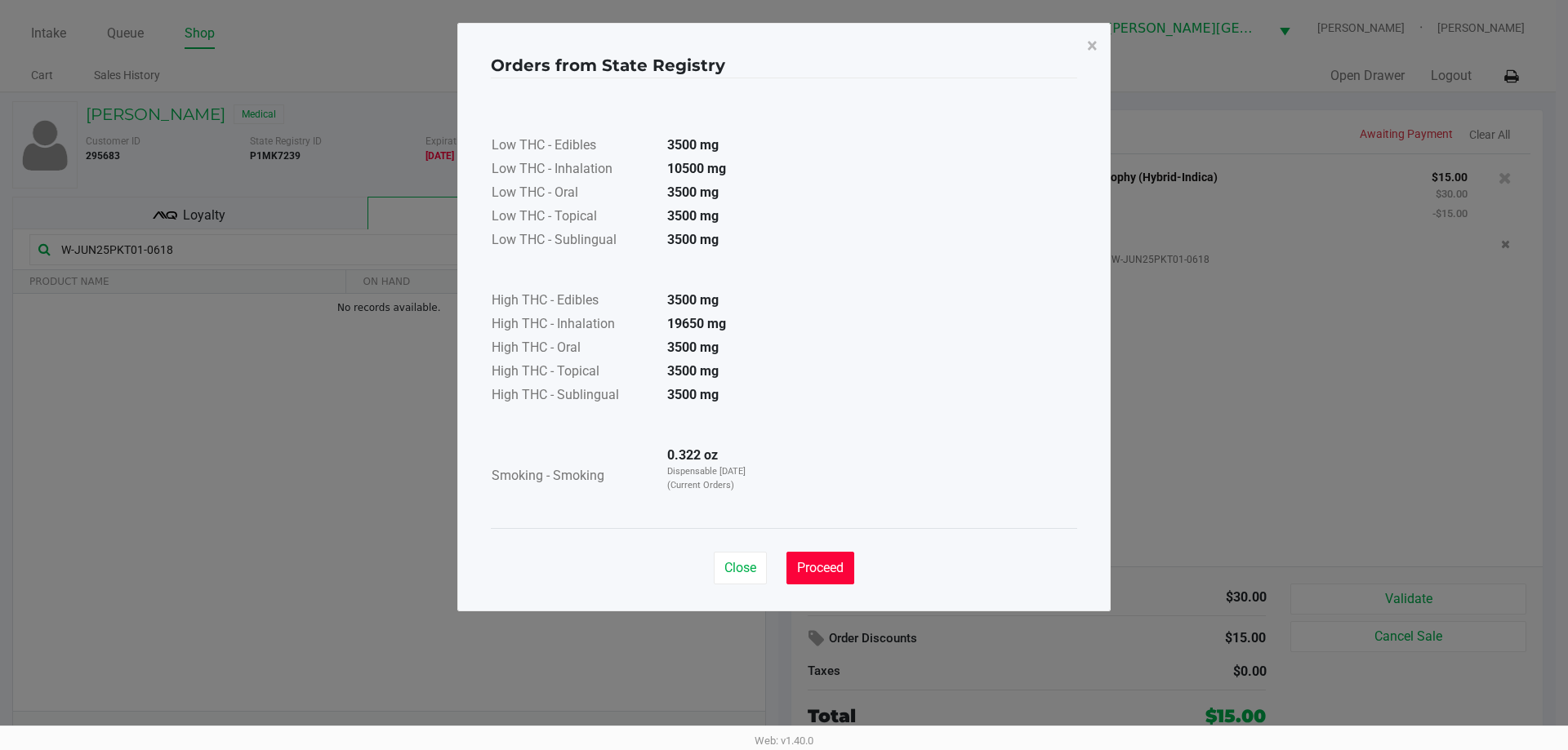
click at [818, 566] on span "Proceed" at bounding box center [819, 568] width 46 height 15
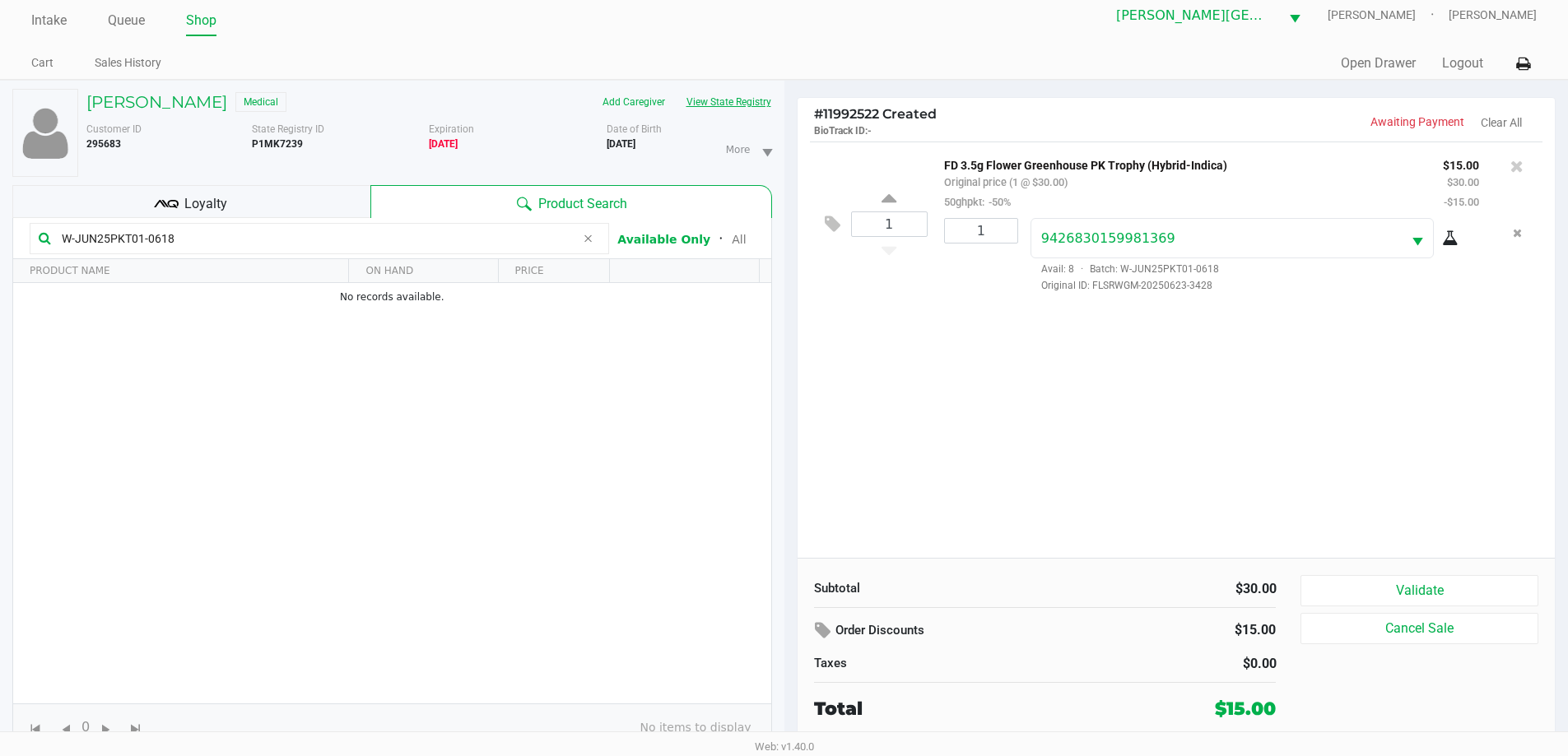
scroll to position [17, 0]
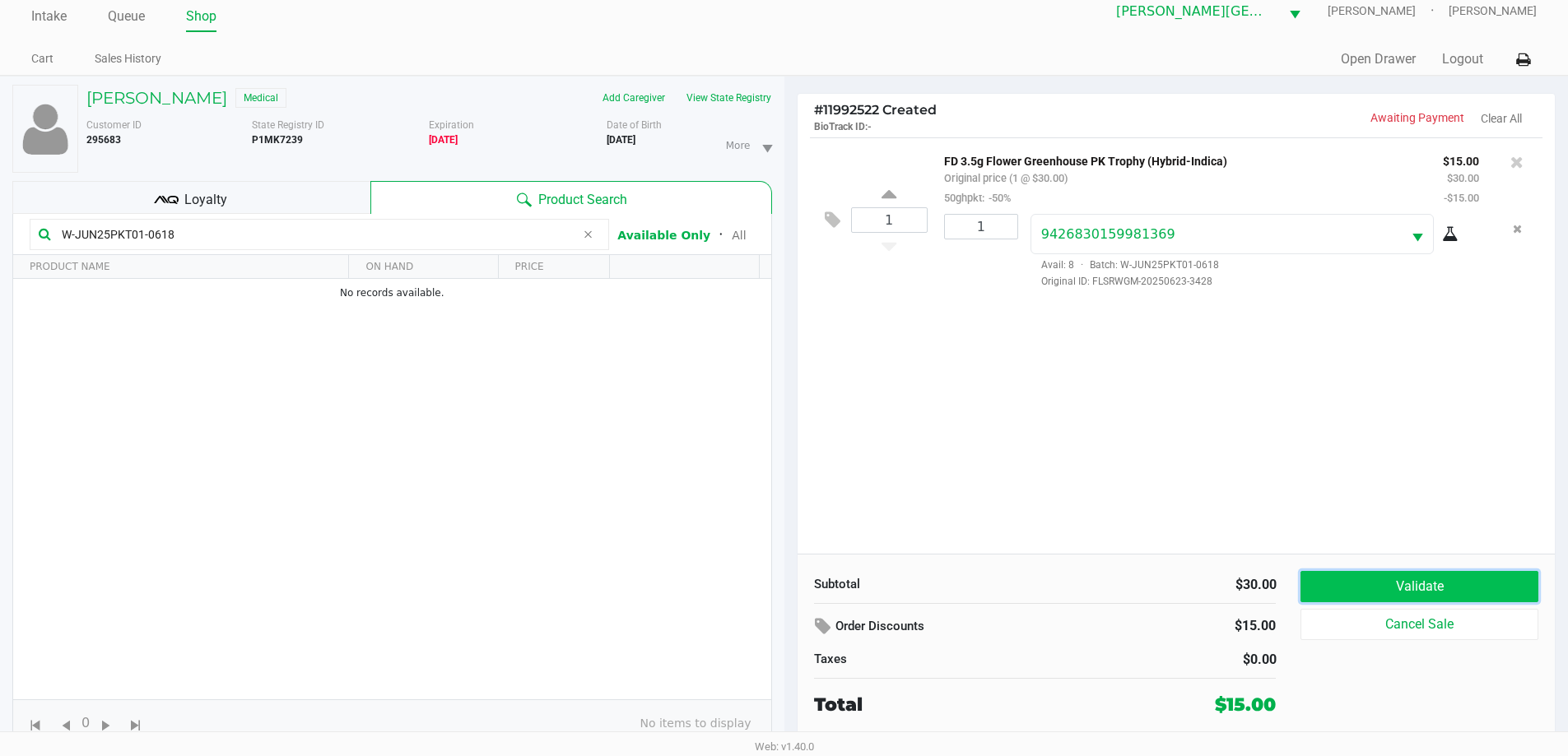
click at [1436, 589] on button "Validate" at bounding box center [1419, 586] width 237 height 31
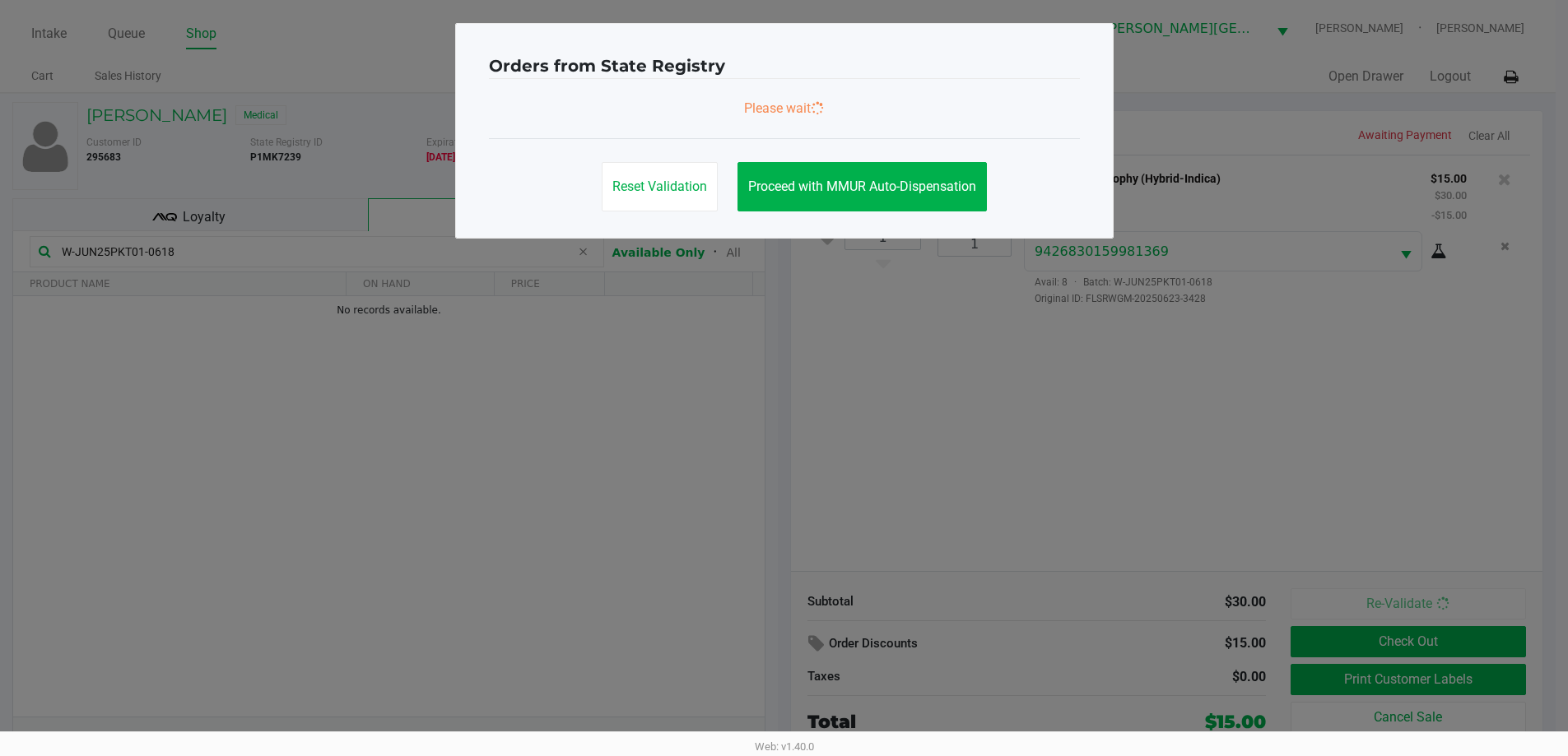
scroll to position [0, 0]
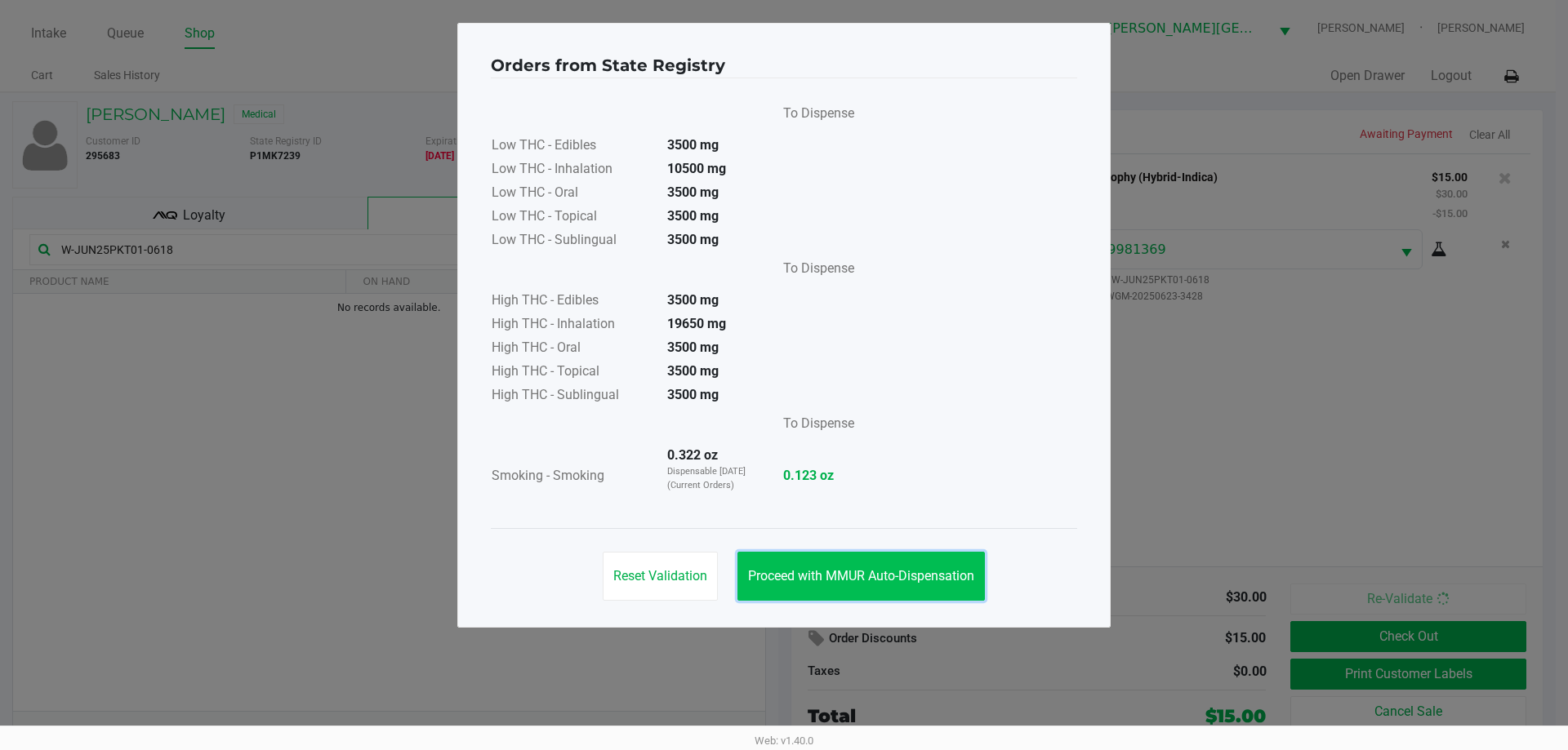
click at [931, 561] on button "Proceed with MMUR Auto-Dispensation" at bounding box center [862, 576] width 248 height 49
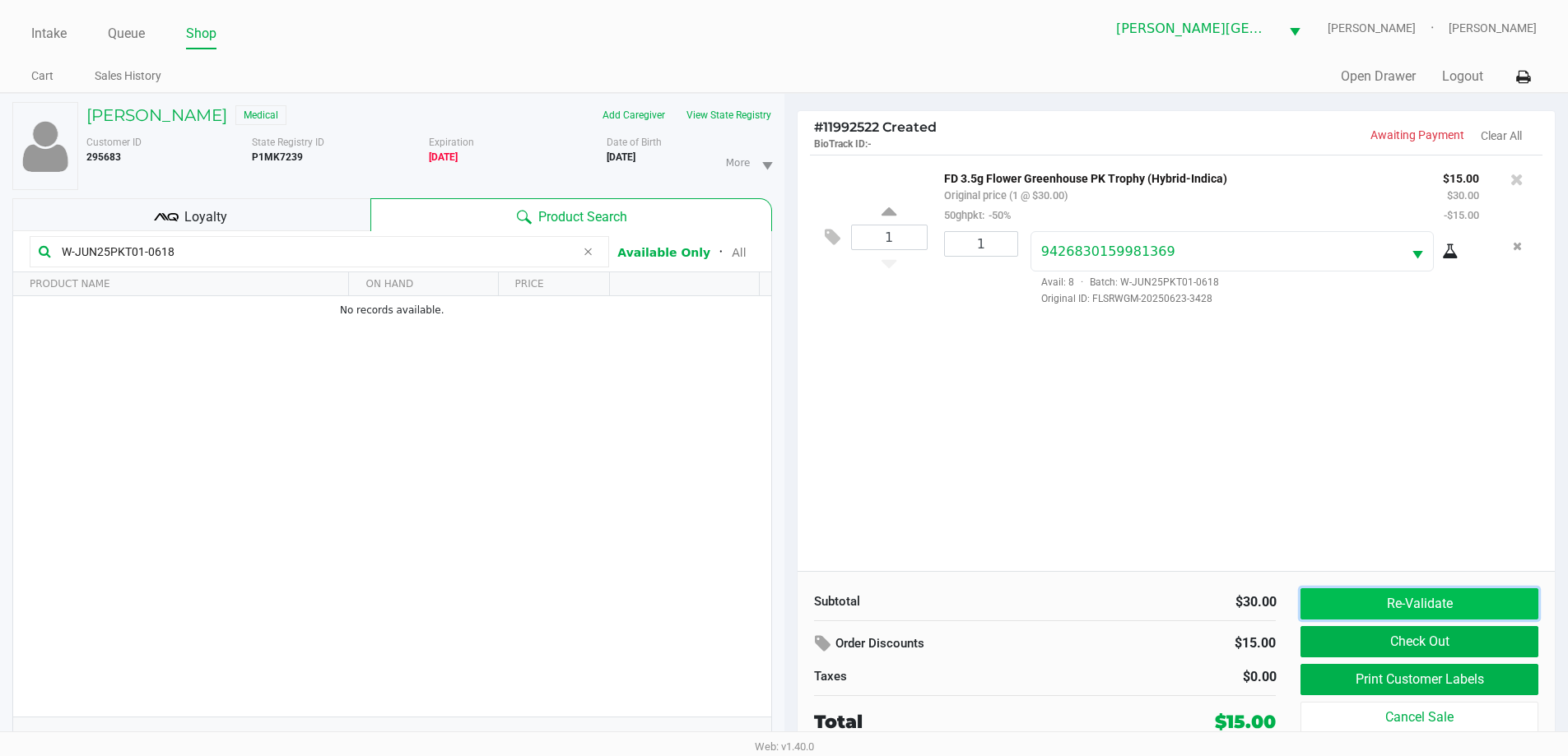
click at [1441, 595] on button "Re-Validate" at bounding box center [1419, 604] width 237 height 31
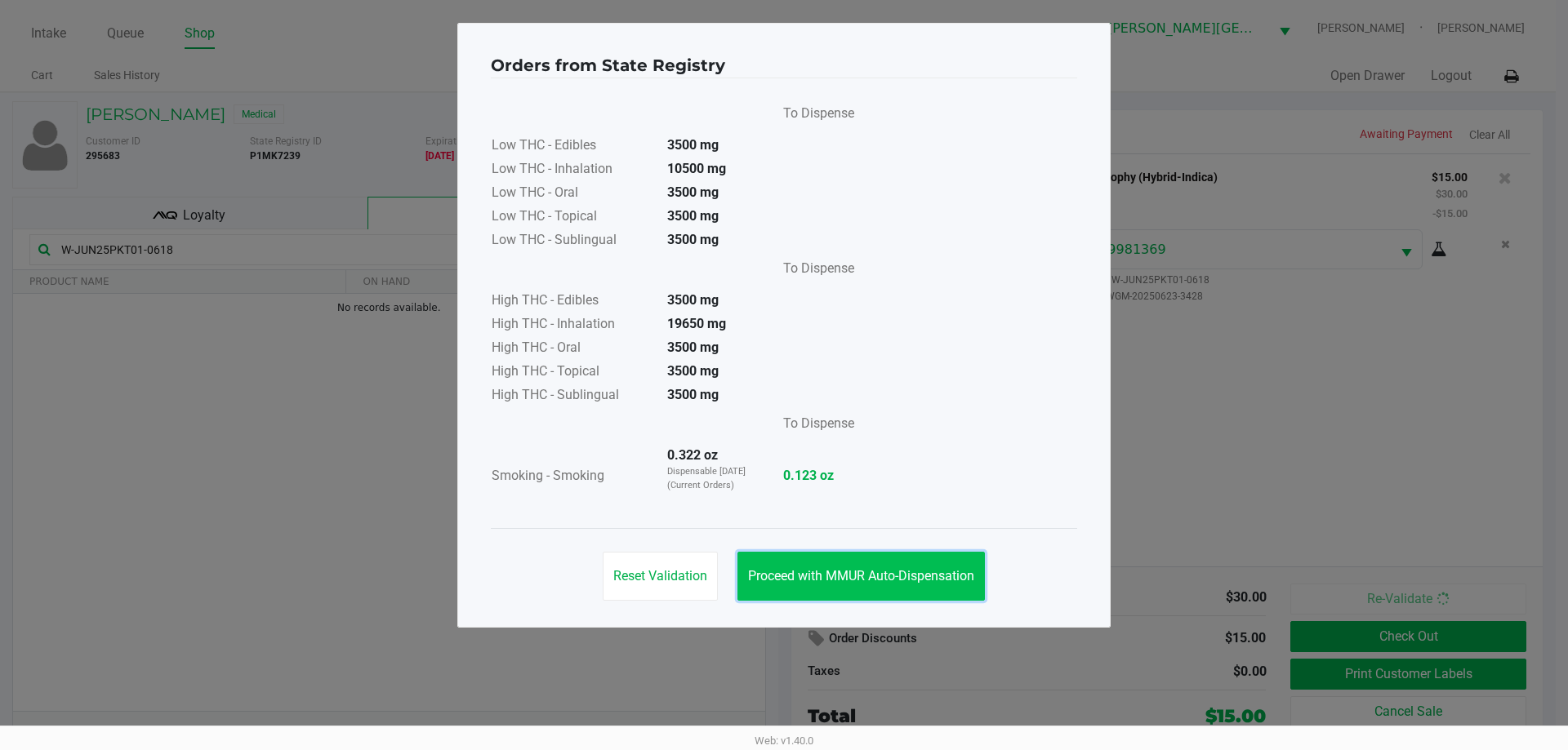
click at [954, 590] on button "Proceed with MMUR Auto-Dispensation" at bounding box center [862, 576] width 248 height 49
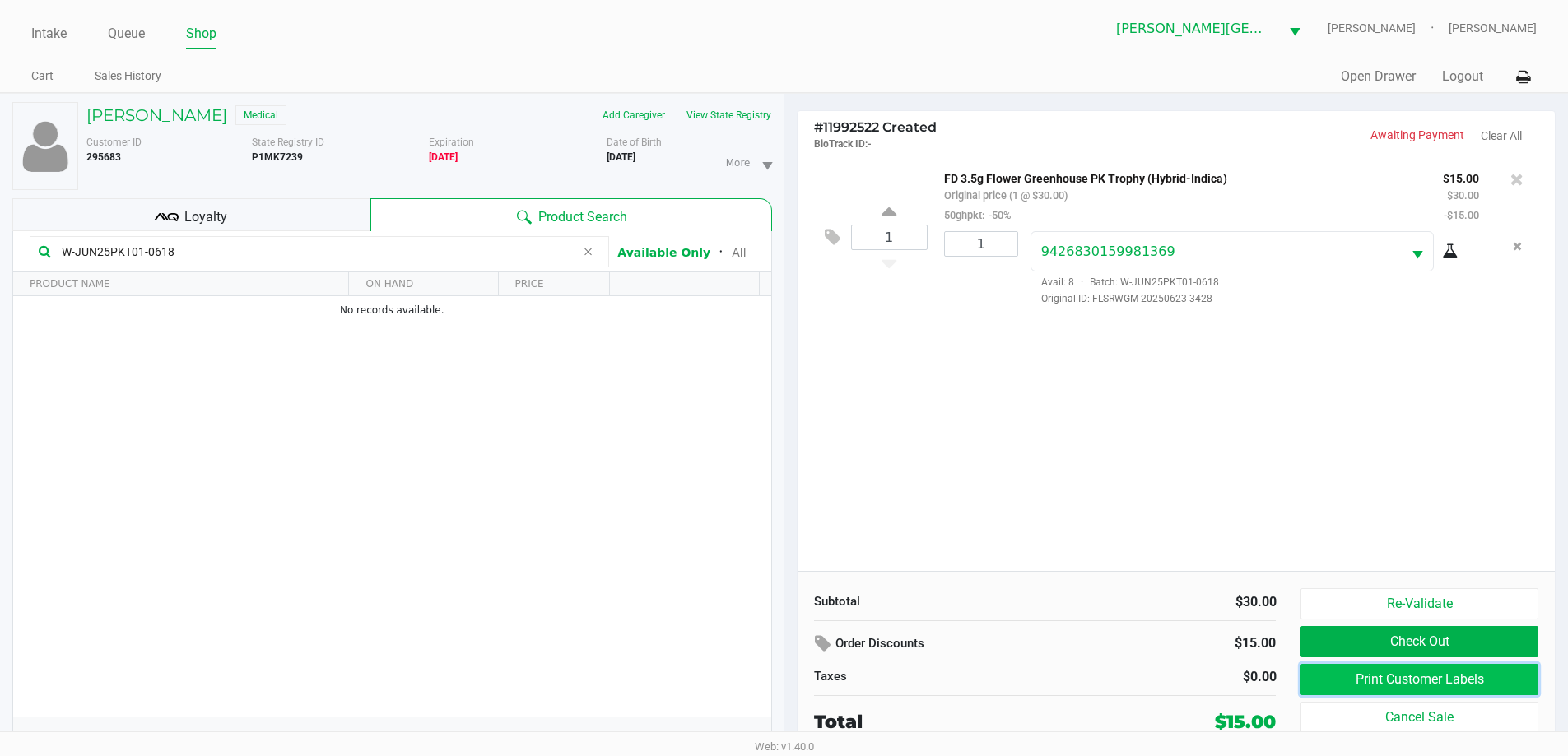
click at [1420, 672] on button "Print Customer Labels" at bounding box center [1419, 680] width 237 height 31
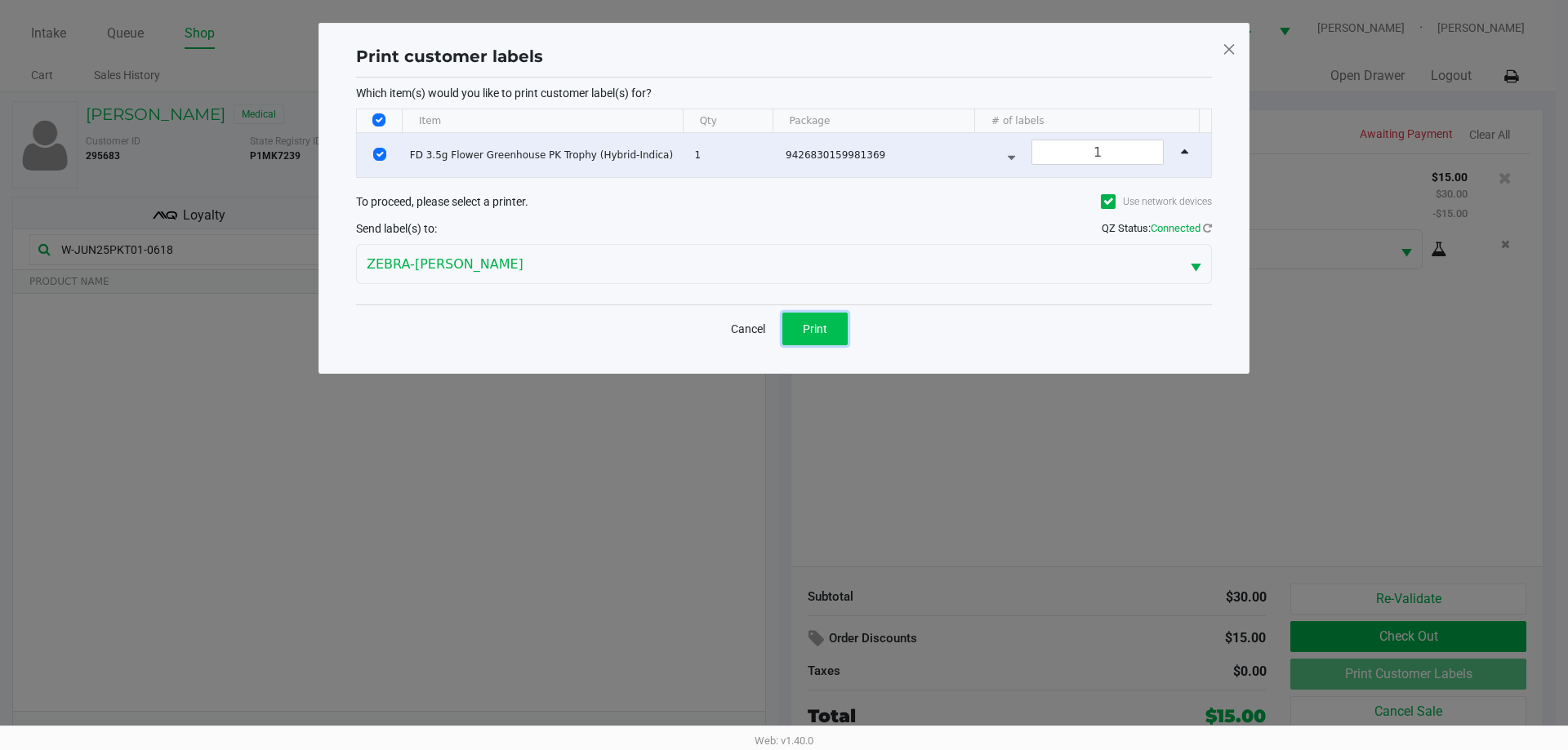
click at [797, 334] on button "Print" at bounding box center [814, 329] width 65 height 33
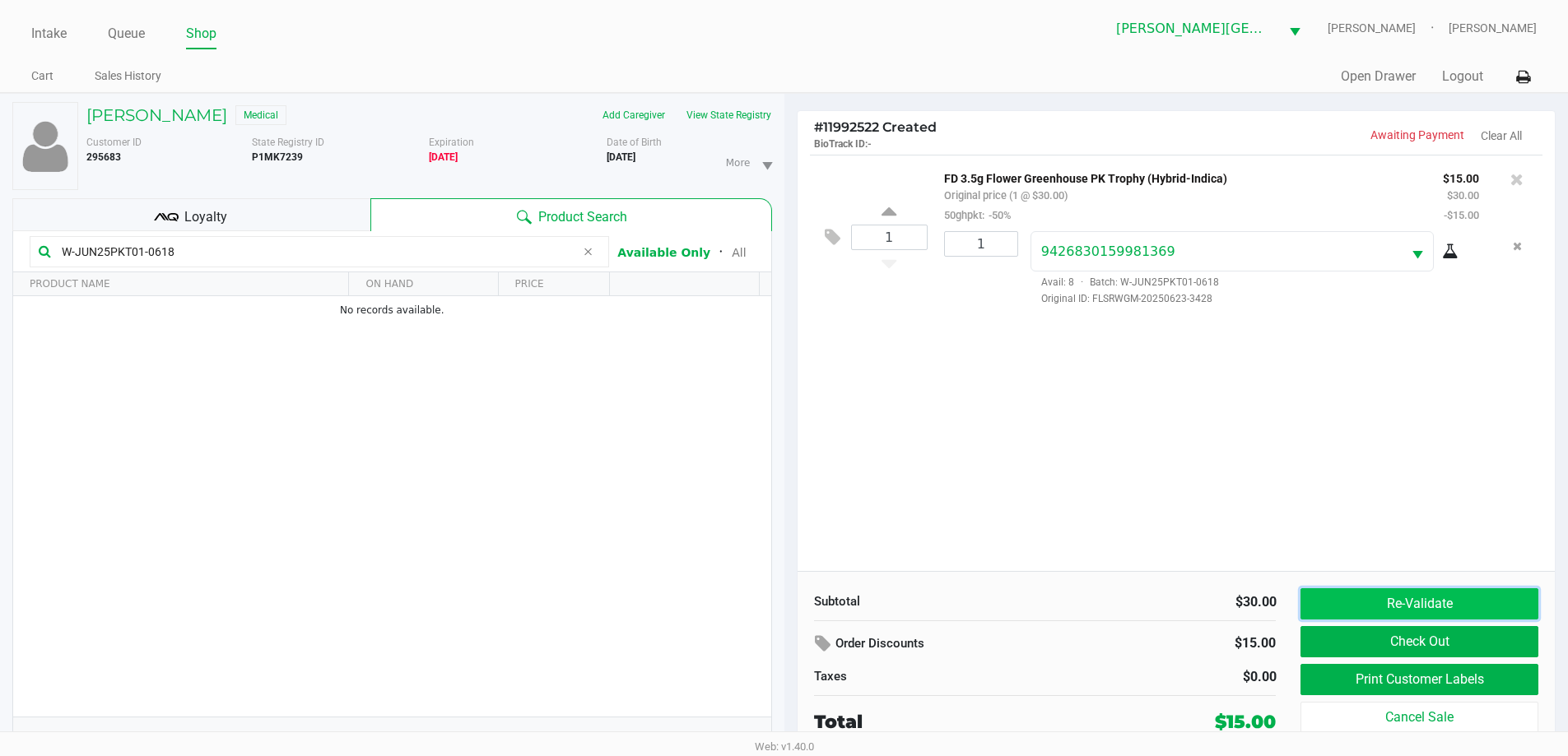
click at [1376, 615] on button "Re-Validate" at bounding box center [1419, 604] width 237 height 31
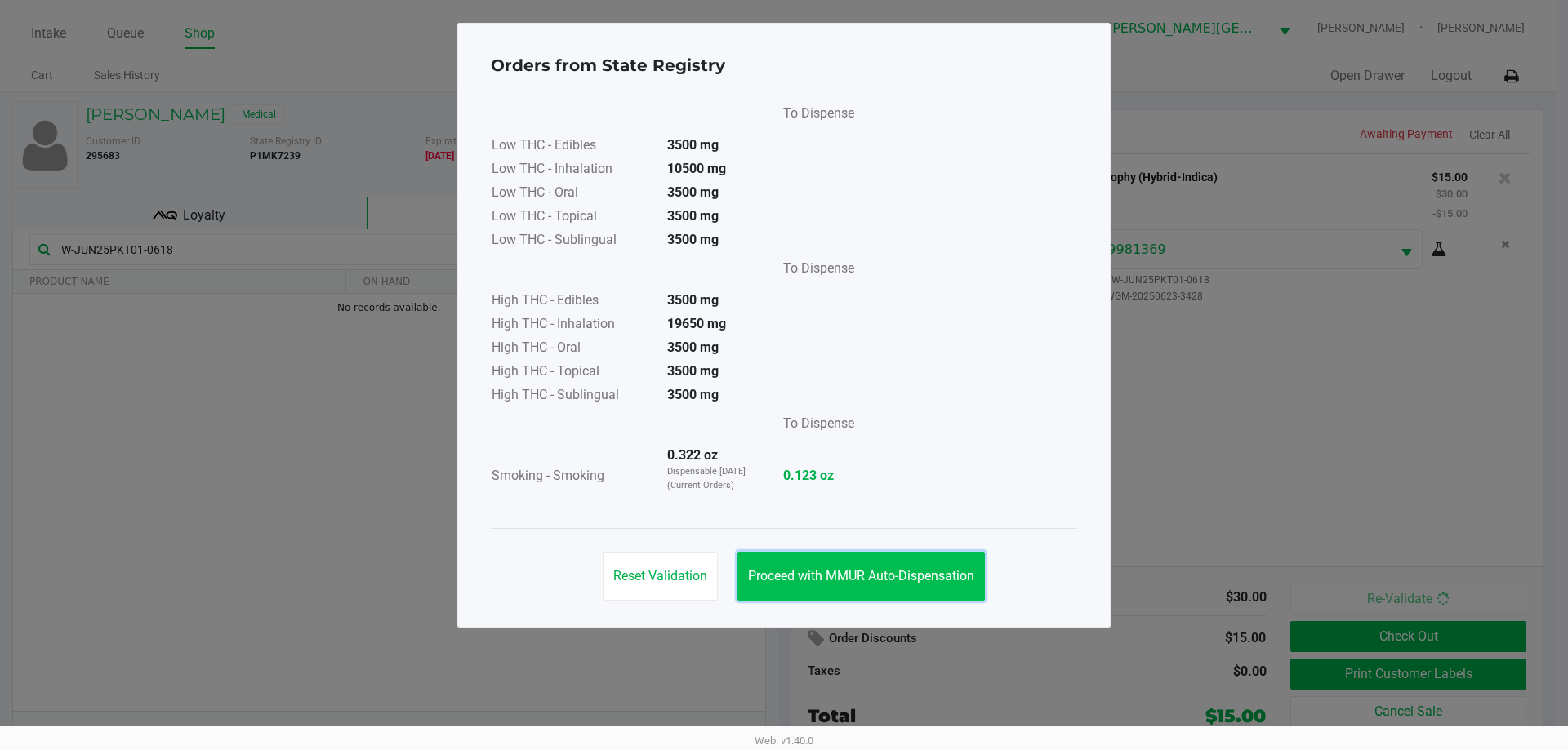
click at [910, 587] on button "Proceed with MMUR Auto-Dispensation" at bounding box center [862, 576] width 248 height 49
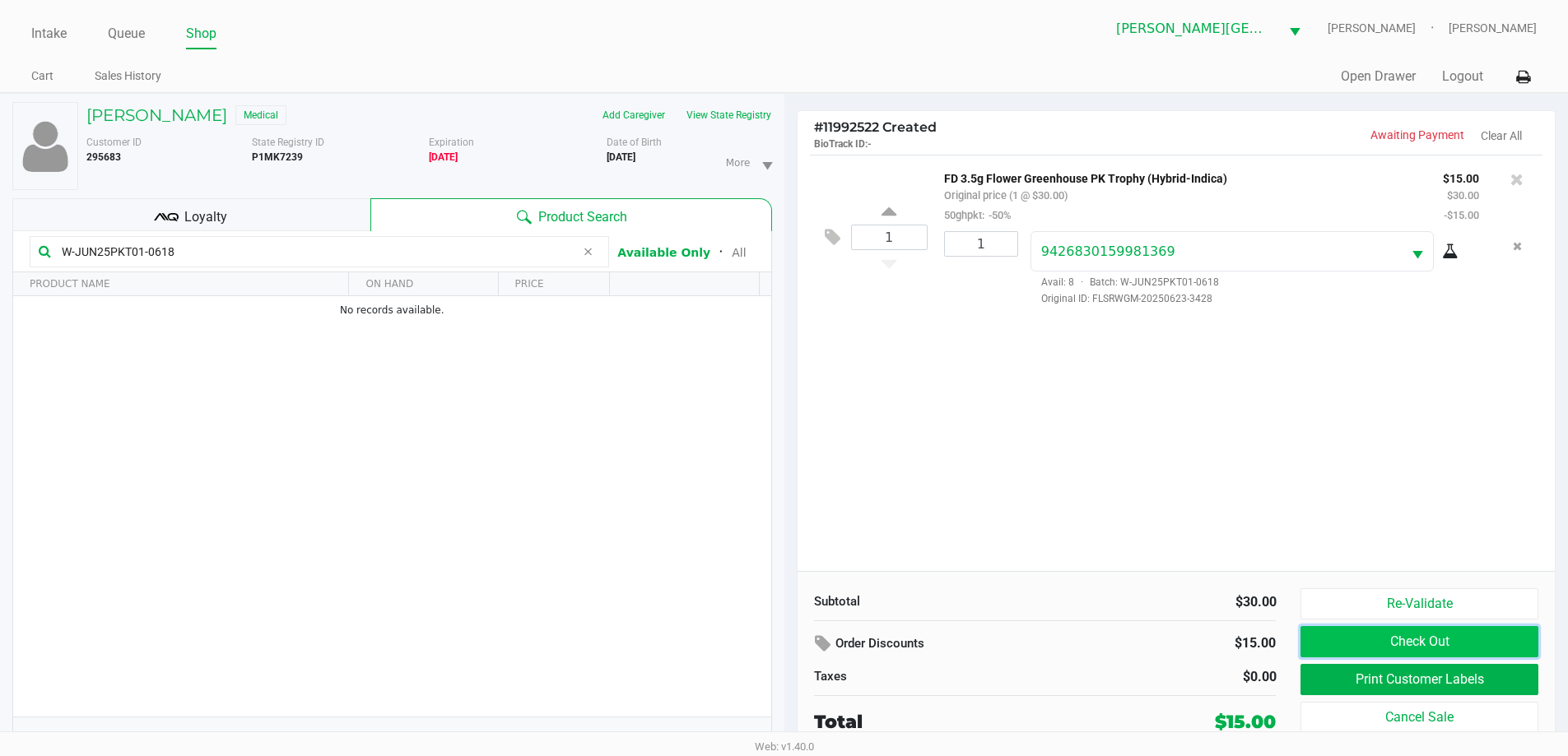
click at [1468, 646] on button "Check Out" at bounding box center [1419, 641] width 237 height 31
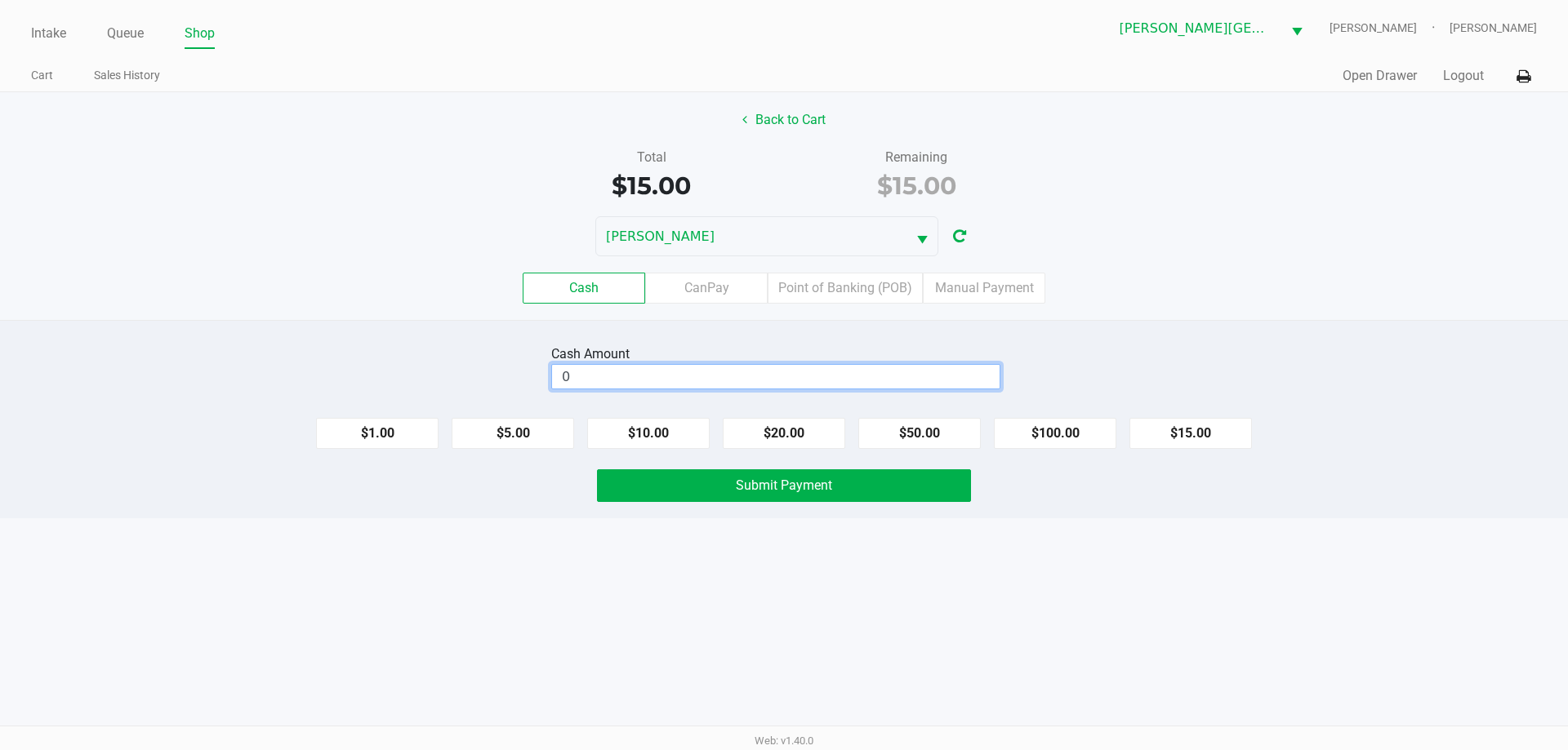
click at [845, 379] on input "0" at bounding box center [776, 377] width 448 height 24
type input "$15.00"
click at [849, 478] on button "Submit Payment" at bounding box center [784, 485] width 374 height 33
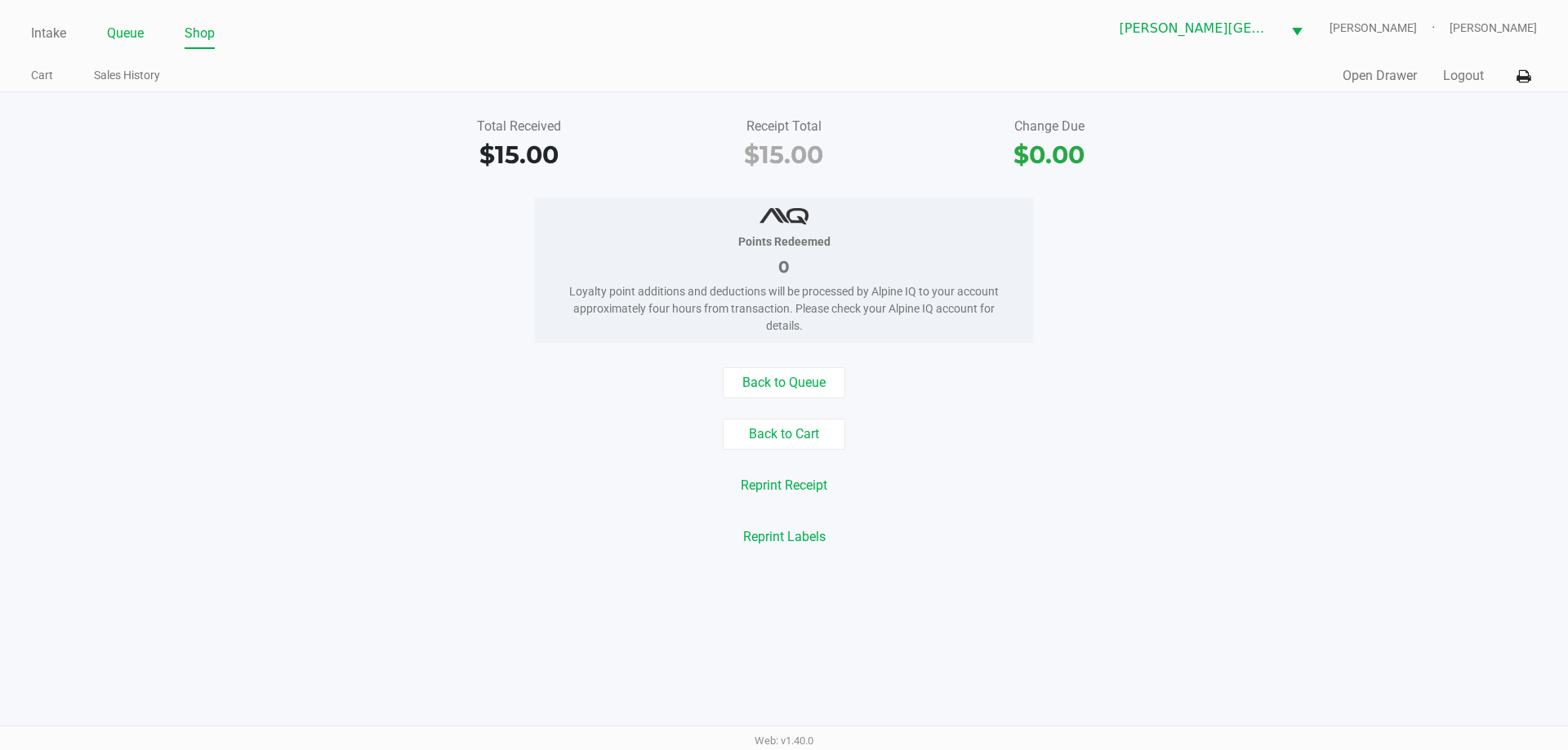
click at [126, 39] on link "Queue" at bounding box center [126, 33] width 37 height 23
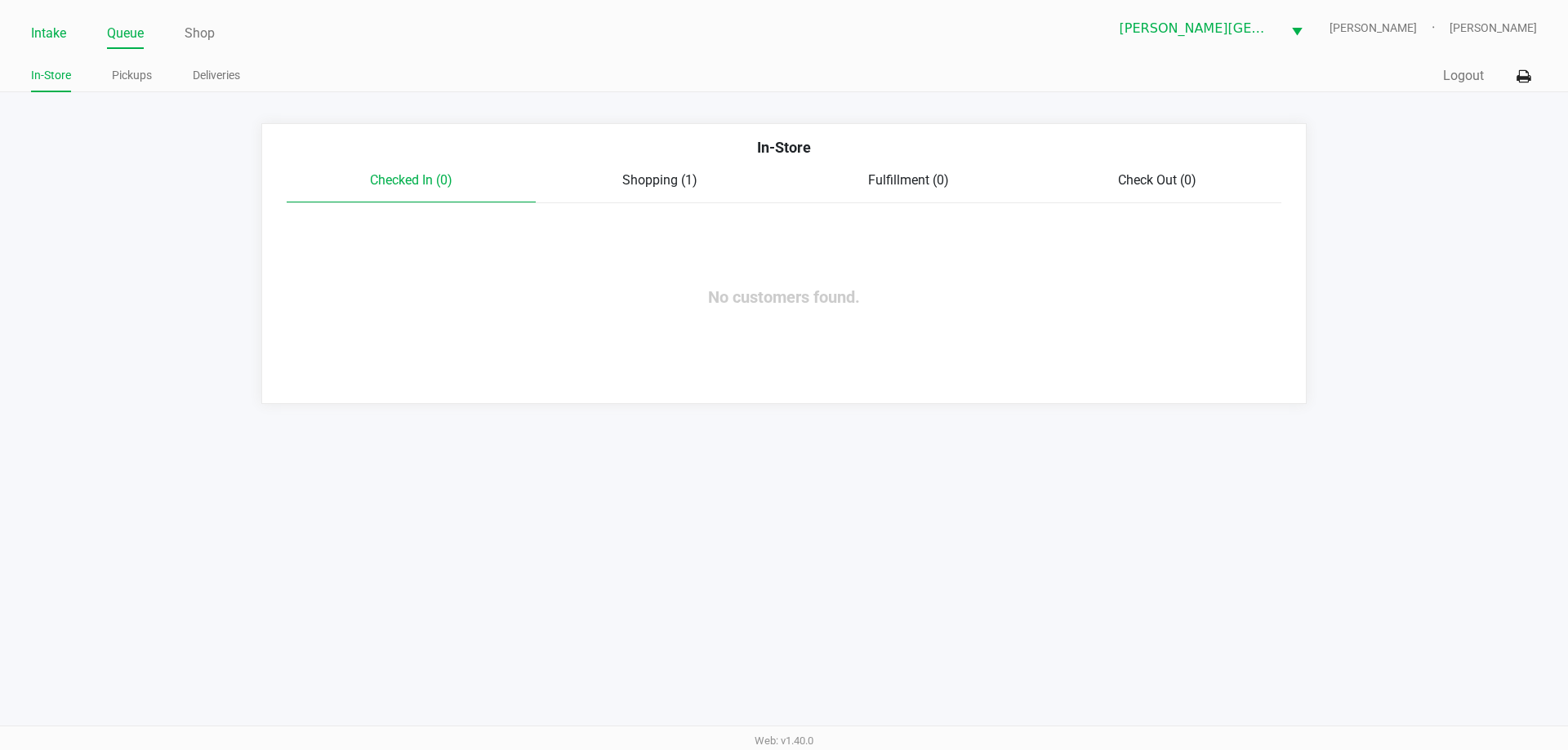
click at [56, 29] on link "Intake" at bounding box center [49, 33] width 35 height 23
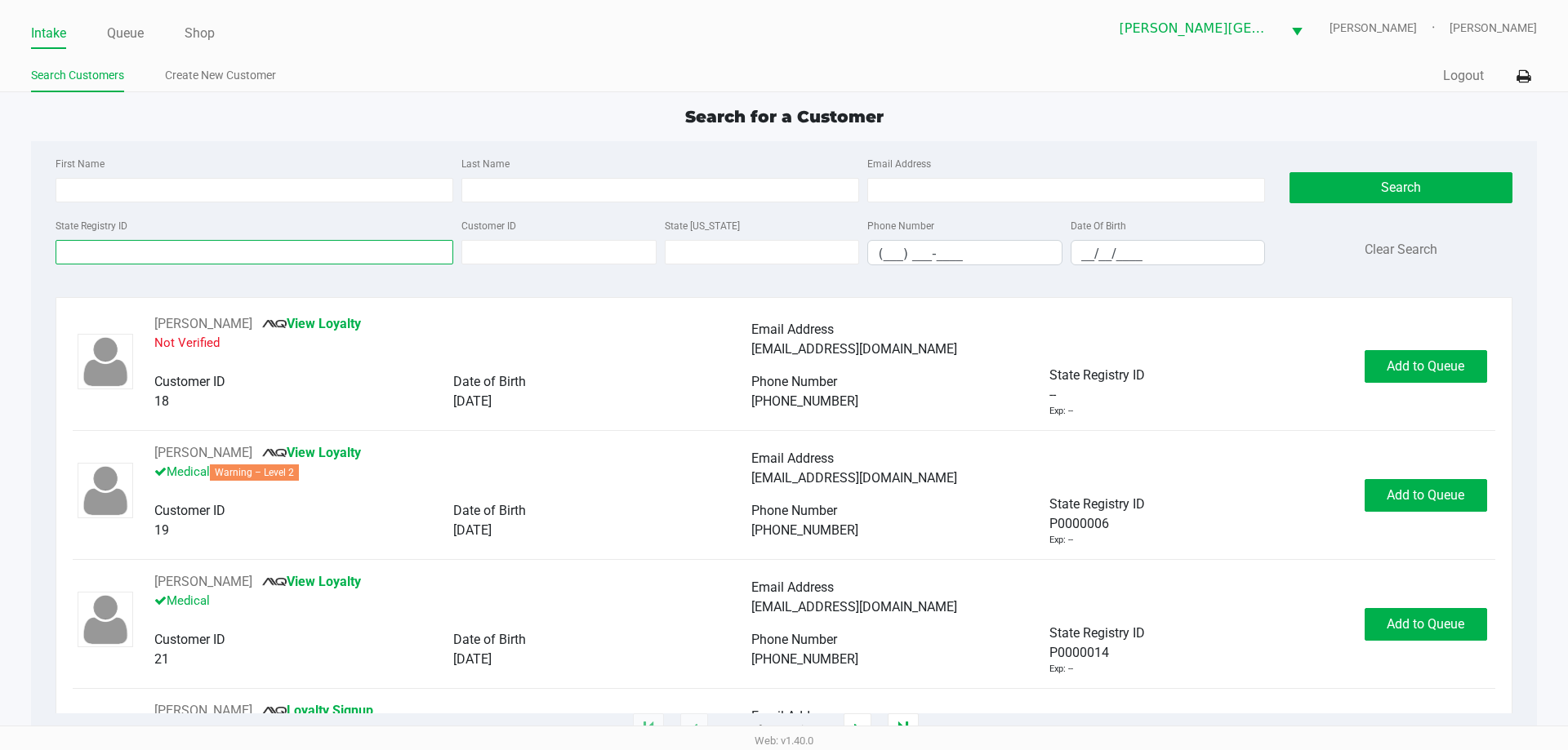
click at [333, 249] on input "State Registry ID" at bounding box center [255, 252] width 398 height 24
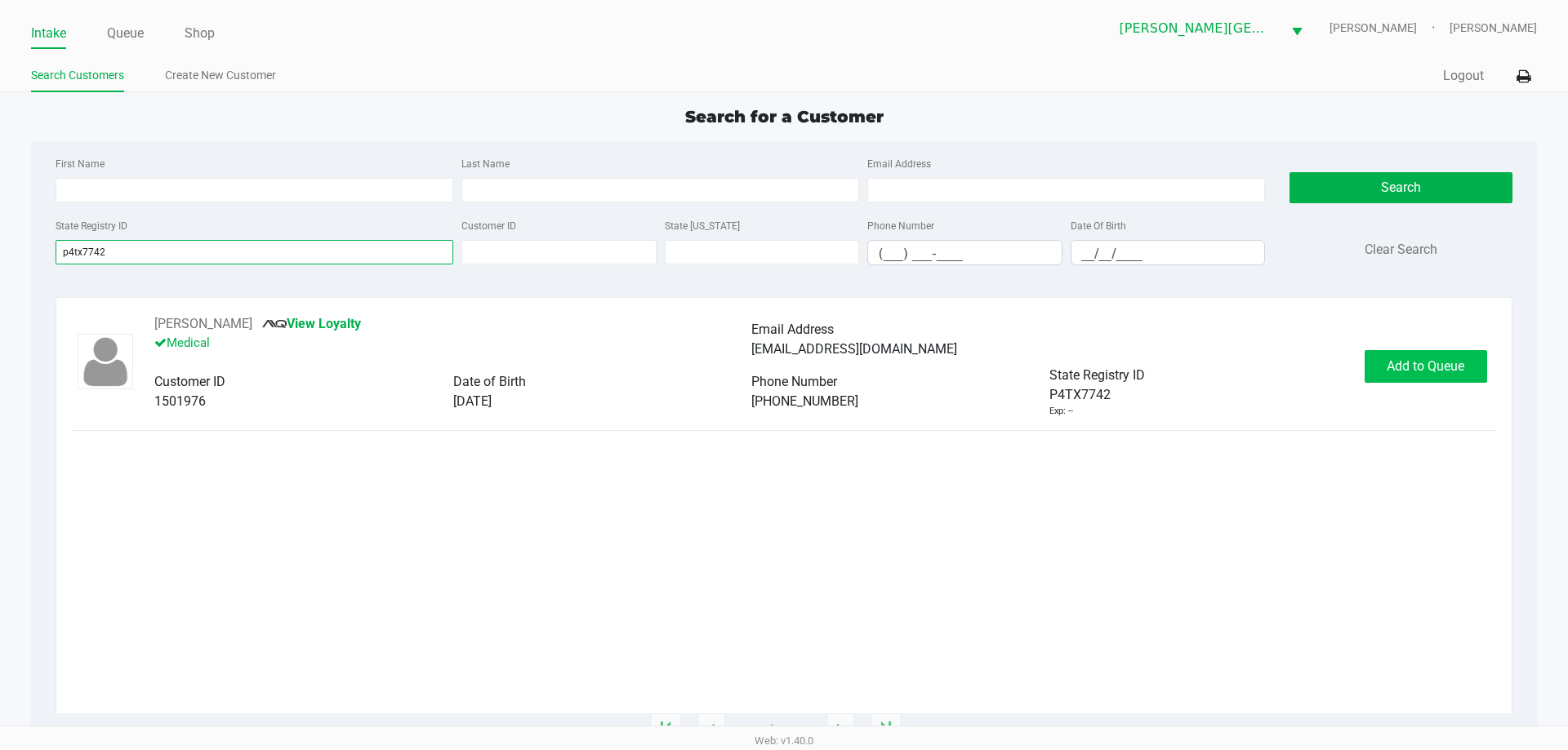
type input "p4tx7742"
click at [1402, 355] on button "Add to Queue" at bounding box center [1426, 367] width 122 height 33
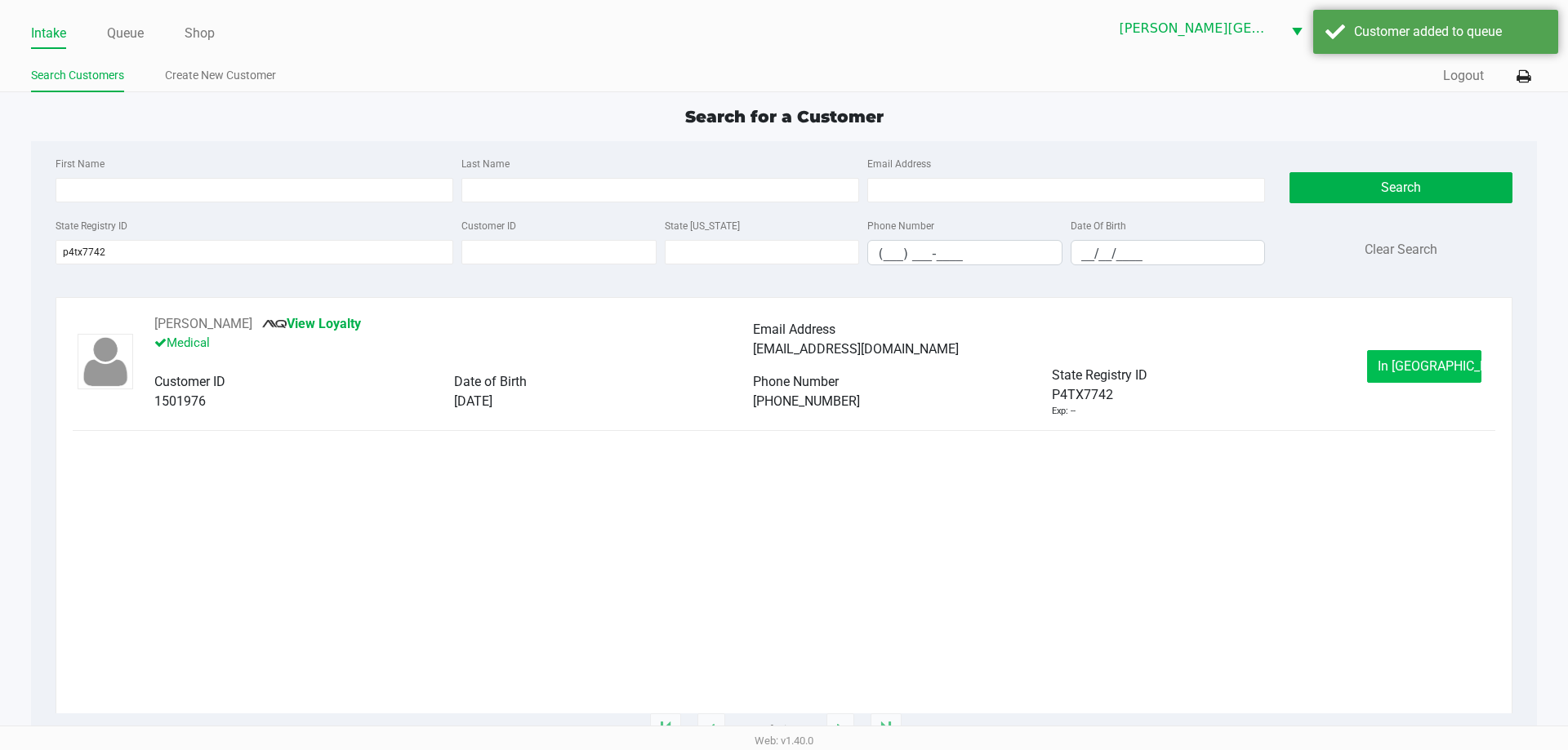
click at [1403, 357] on button "In Queue" at bounding box center [1425, 367] width 115 height 33
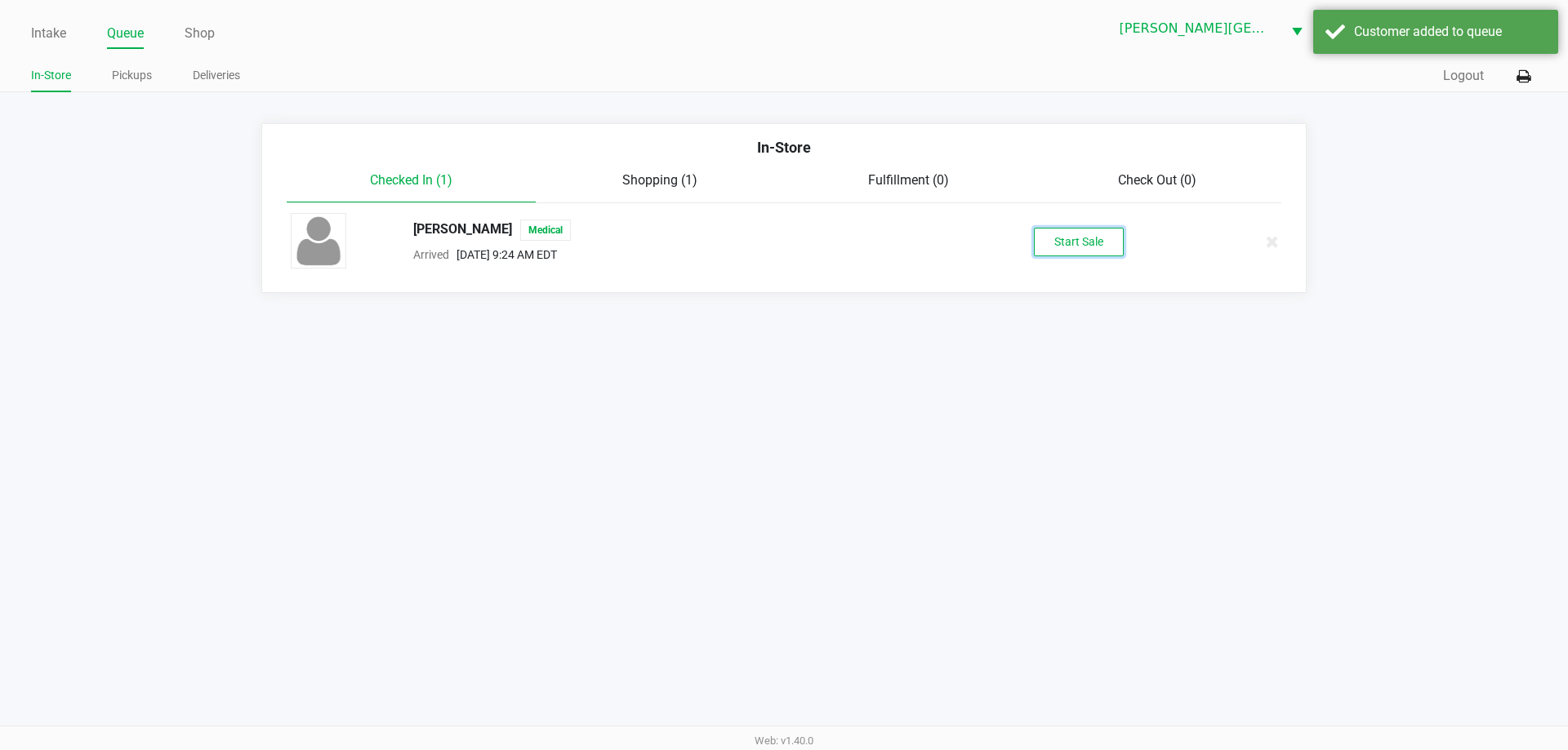
click at [1087, 250] on button "Start Sale" at bounding box center [1078, 242] width 90 height 29
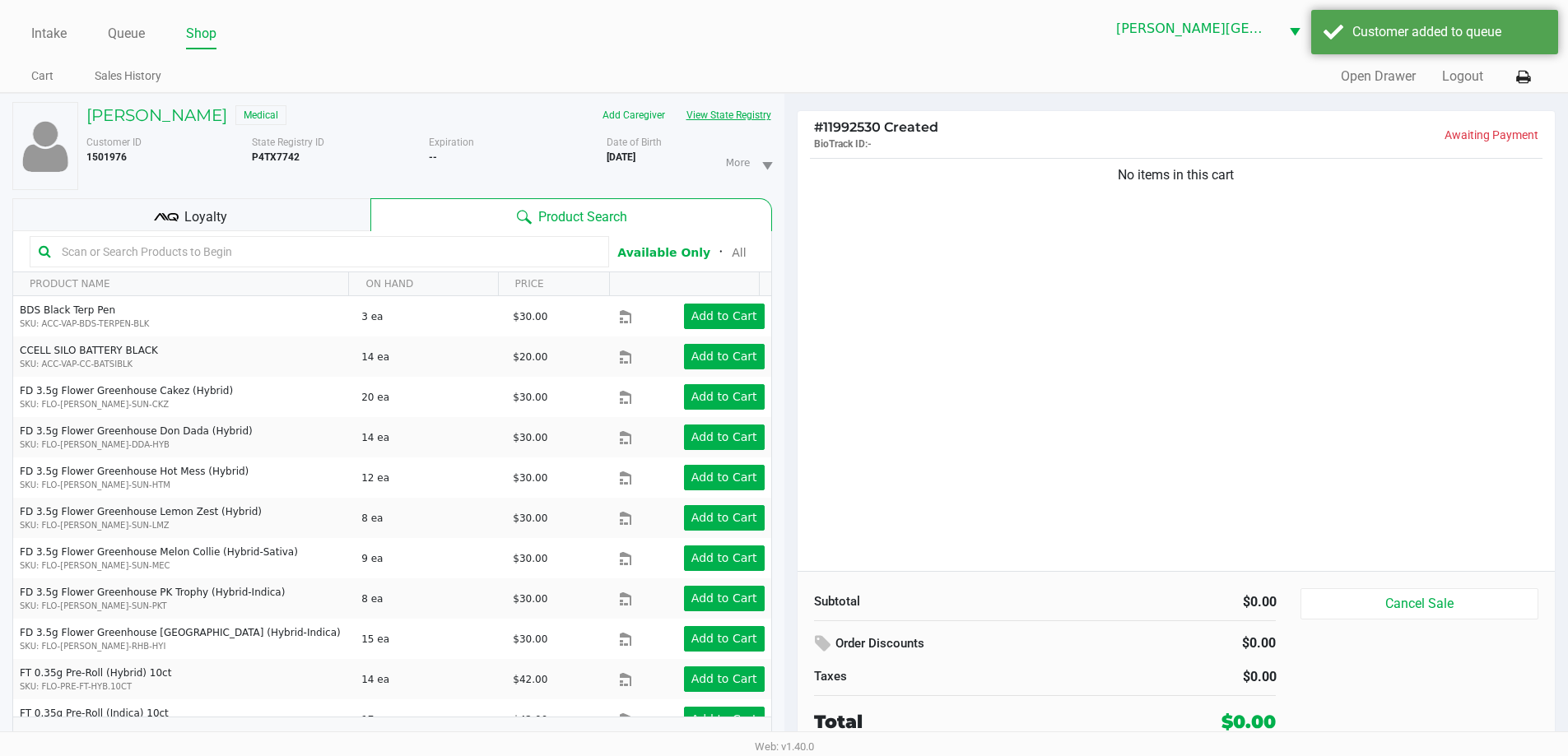
click at [716, 116] on button "View State Registry" at bounding box center [723, 115] width 96 height 26
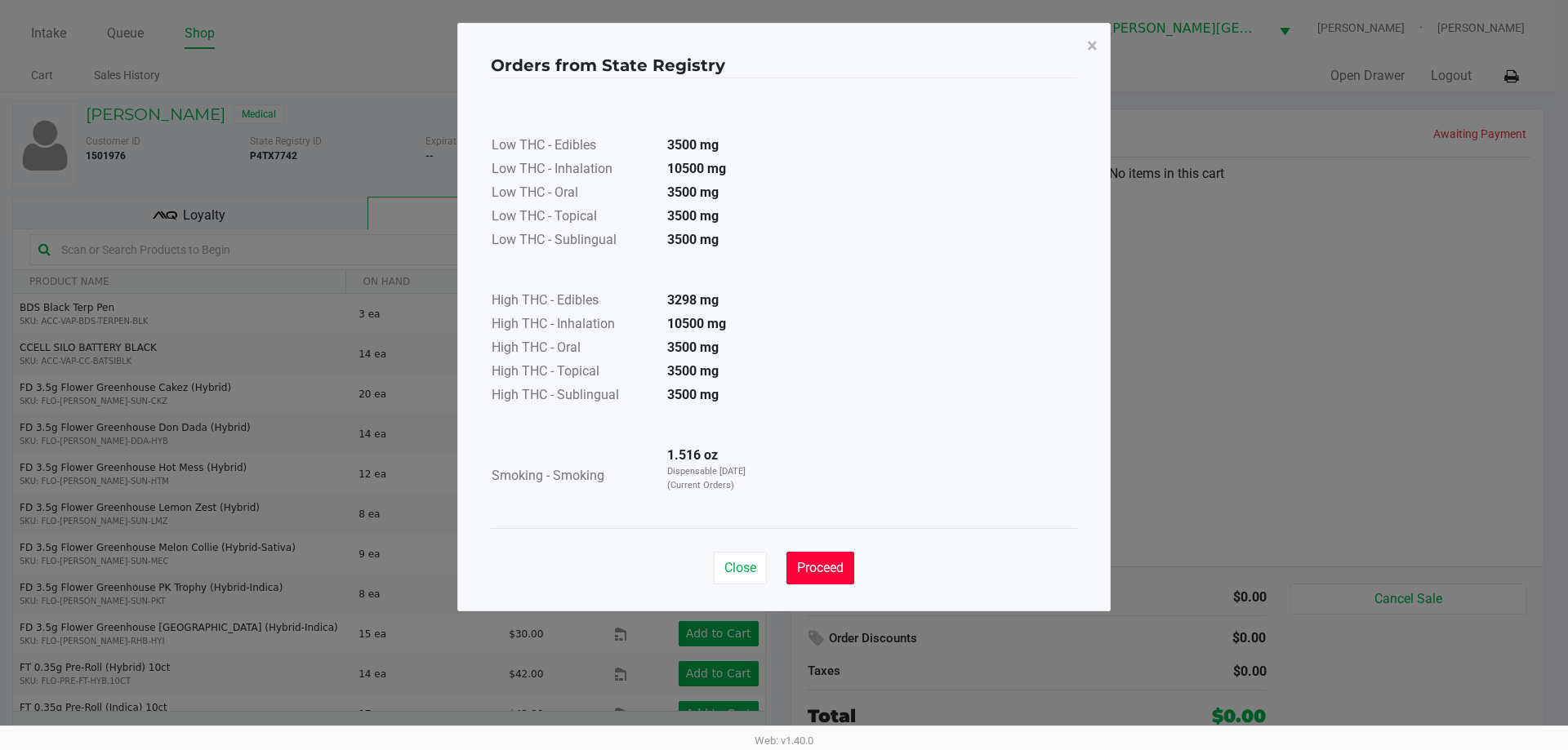
click at [818, 574] on span "Proceed" at bounding box center [819, 568] width 46 height 15
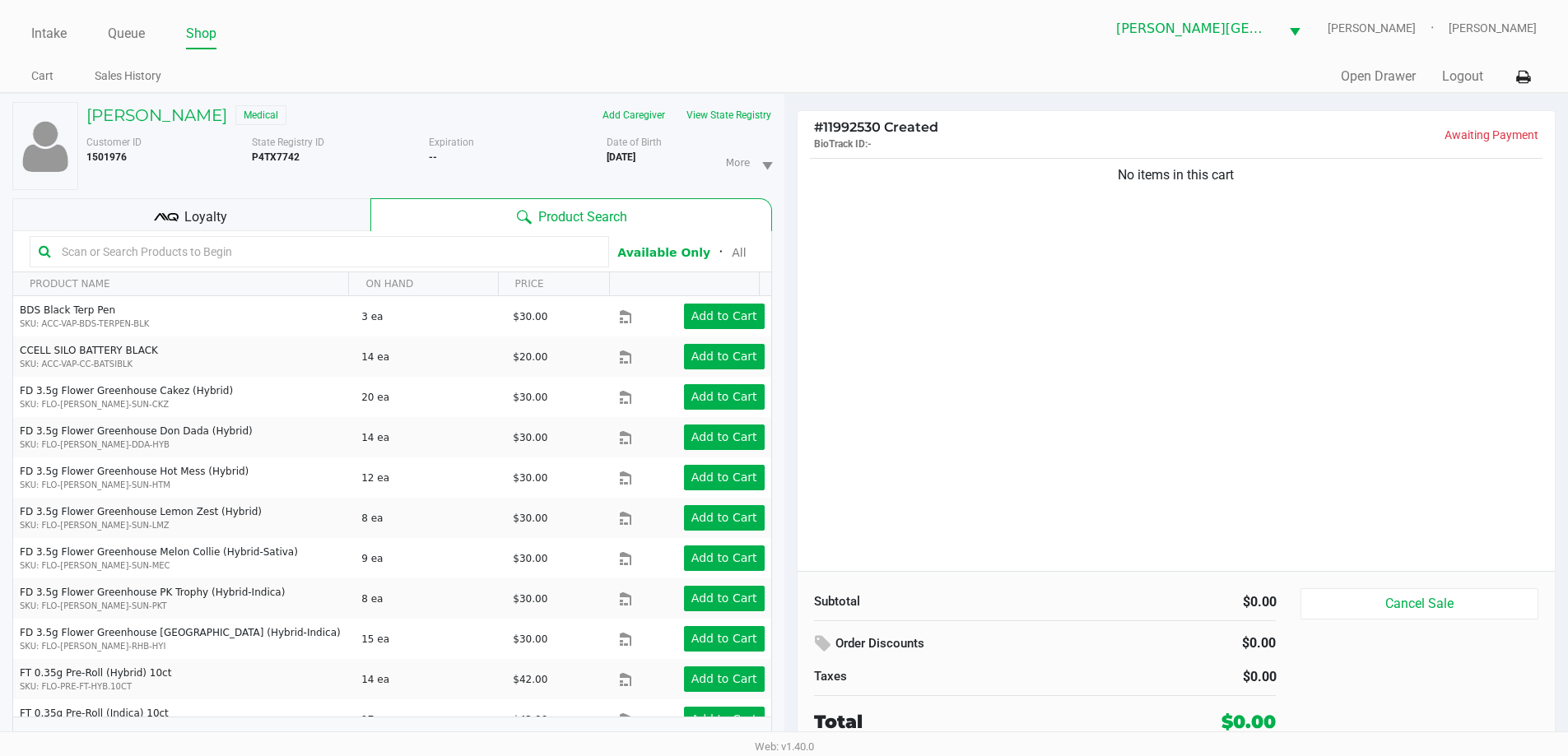
click at [1078, 298] on div "No items in this cart" at bounding box center [1177, 363] width 758 height 416
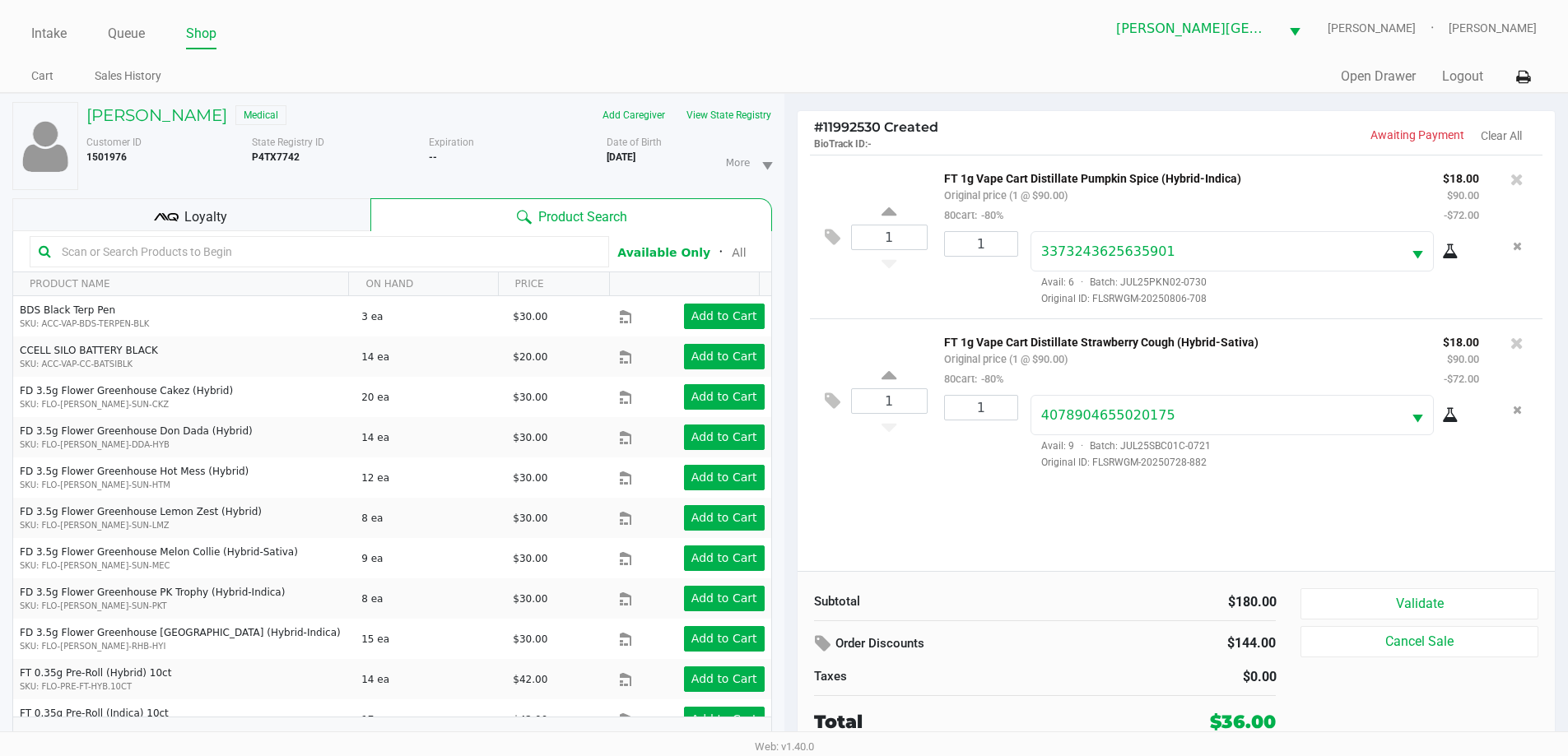
click at [177, 218] on icon at bounding box center [174, 217] width 12 height 8
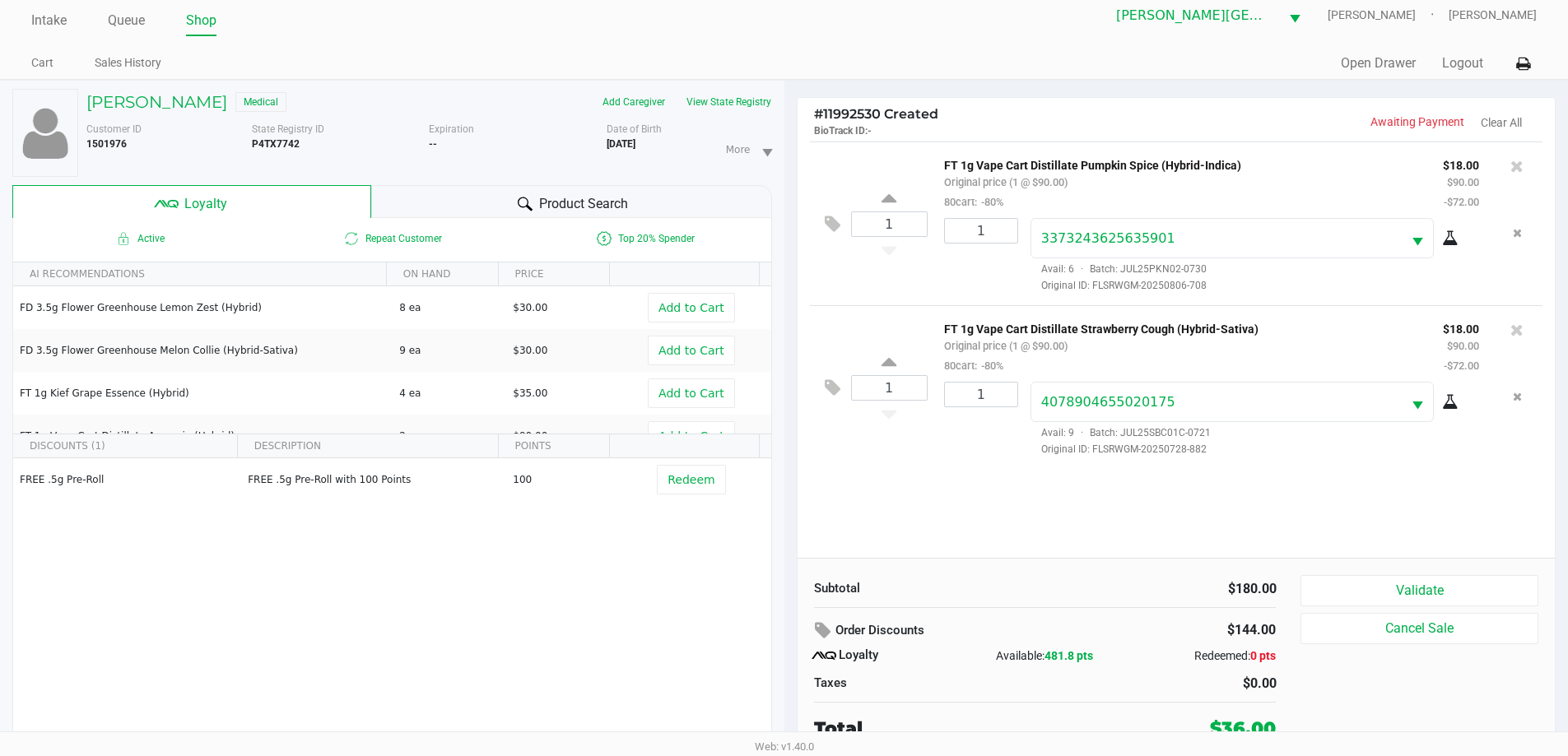
scroll to position [17, 0]
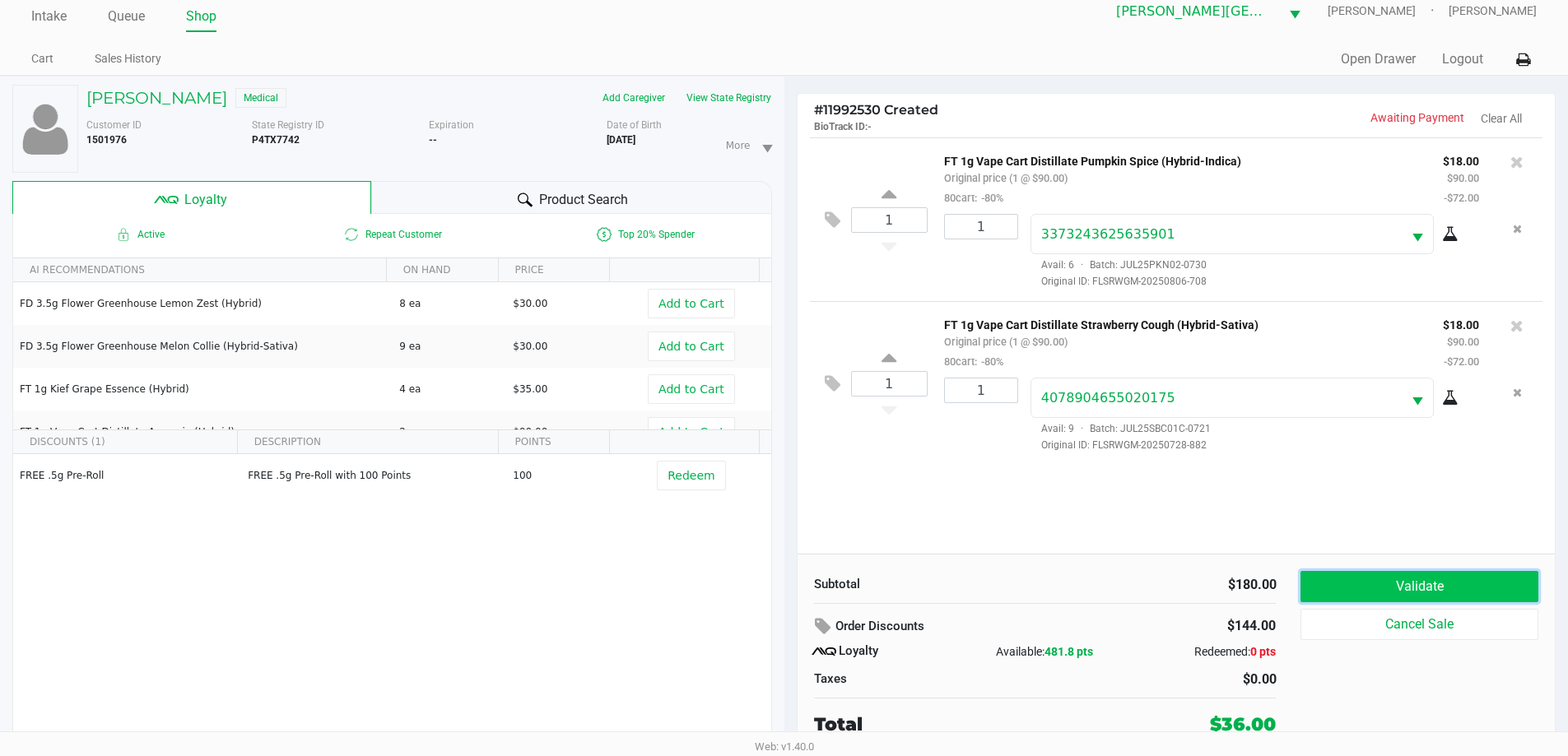
click at [1395, 578] on button "Validate" at bounding box center [1419, 586] width 237 height 31
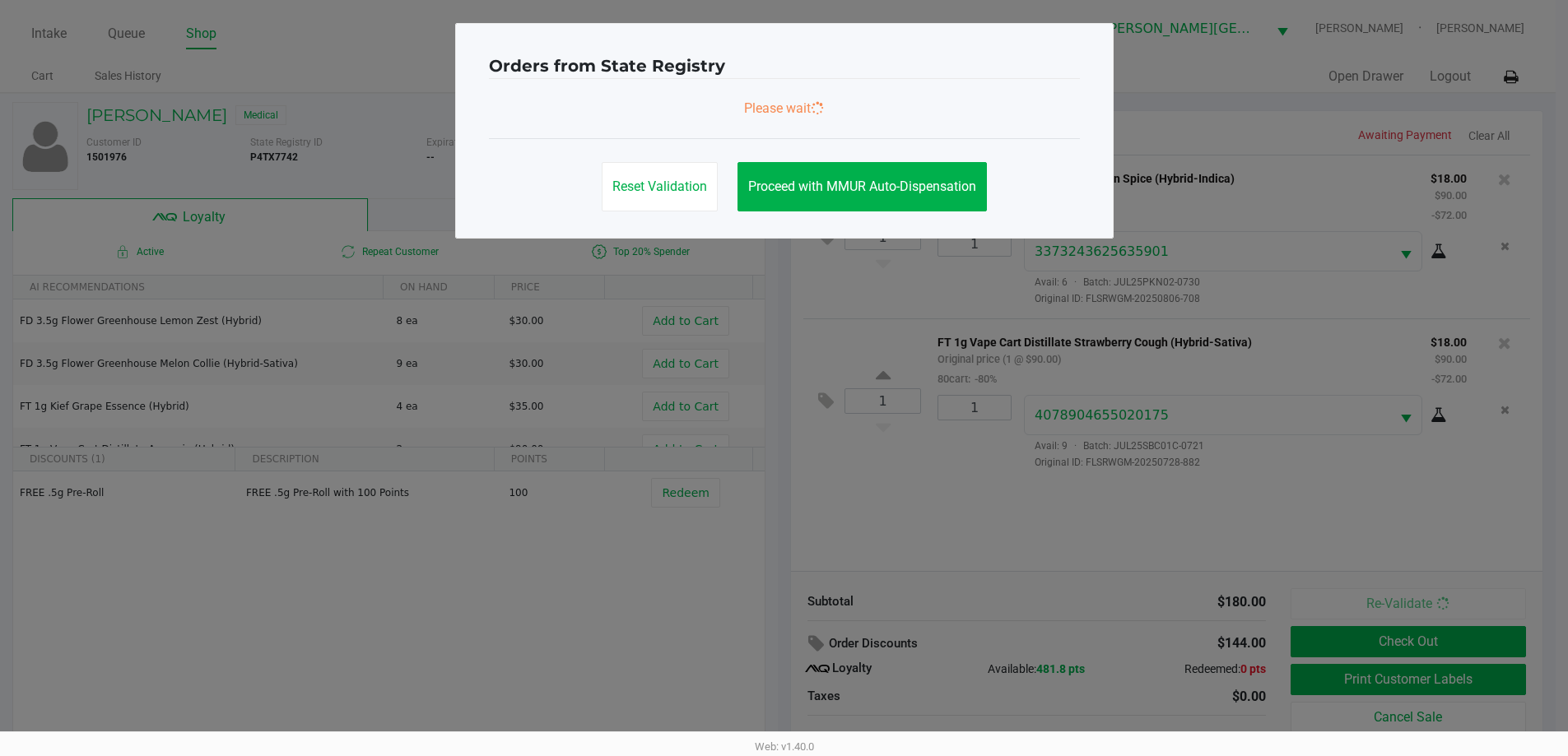
scroll to position [0, 0]
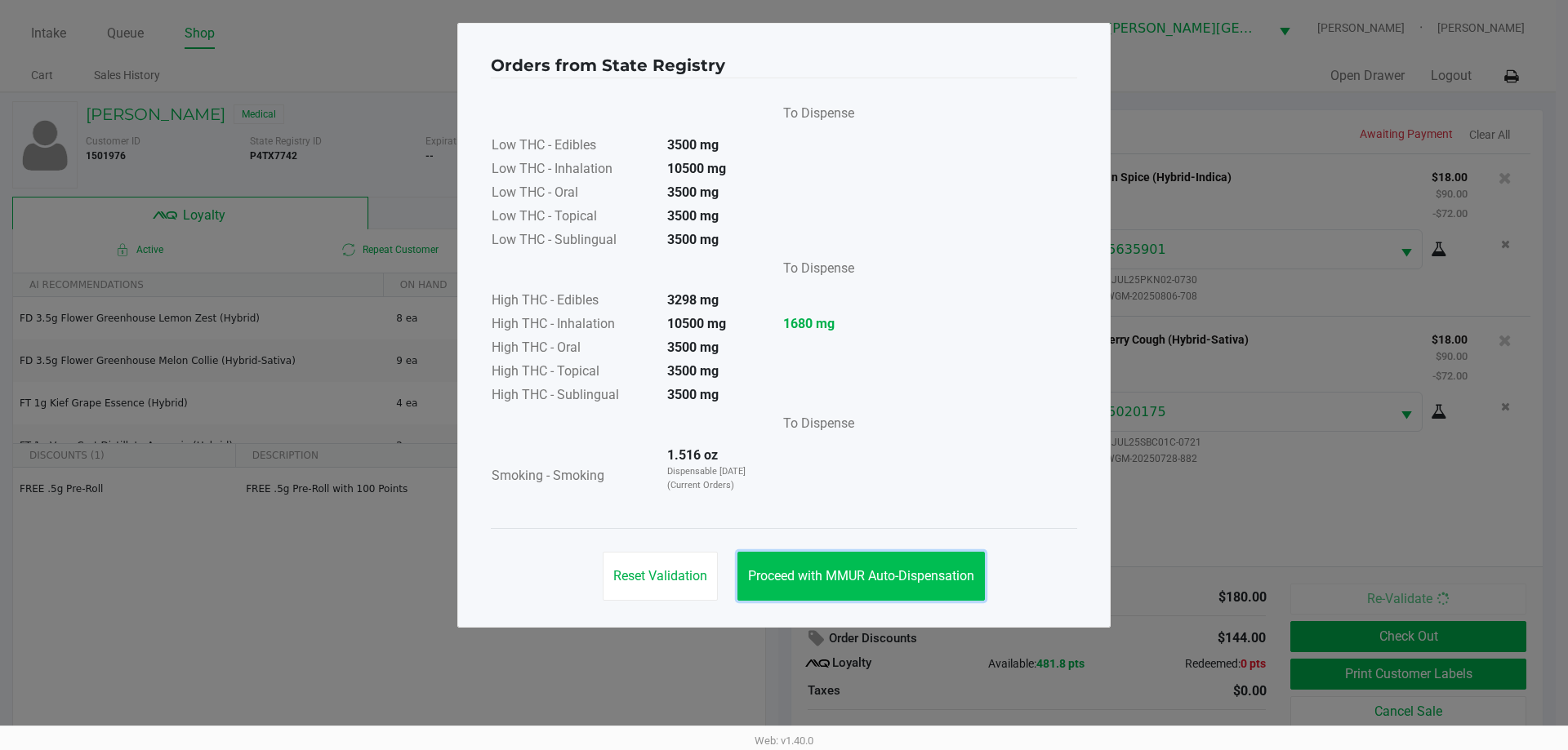
drag, startPoint x: 837, startPoint y: 572, endPoint x: 927, endPoint y: 587, distance: 91.2
click at [838, 572] on span "Proceed with MMUR Auto-Dispensation" at bounding box center [861, 576] width 226 height 15
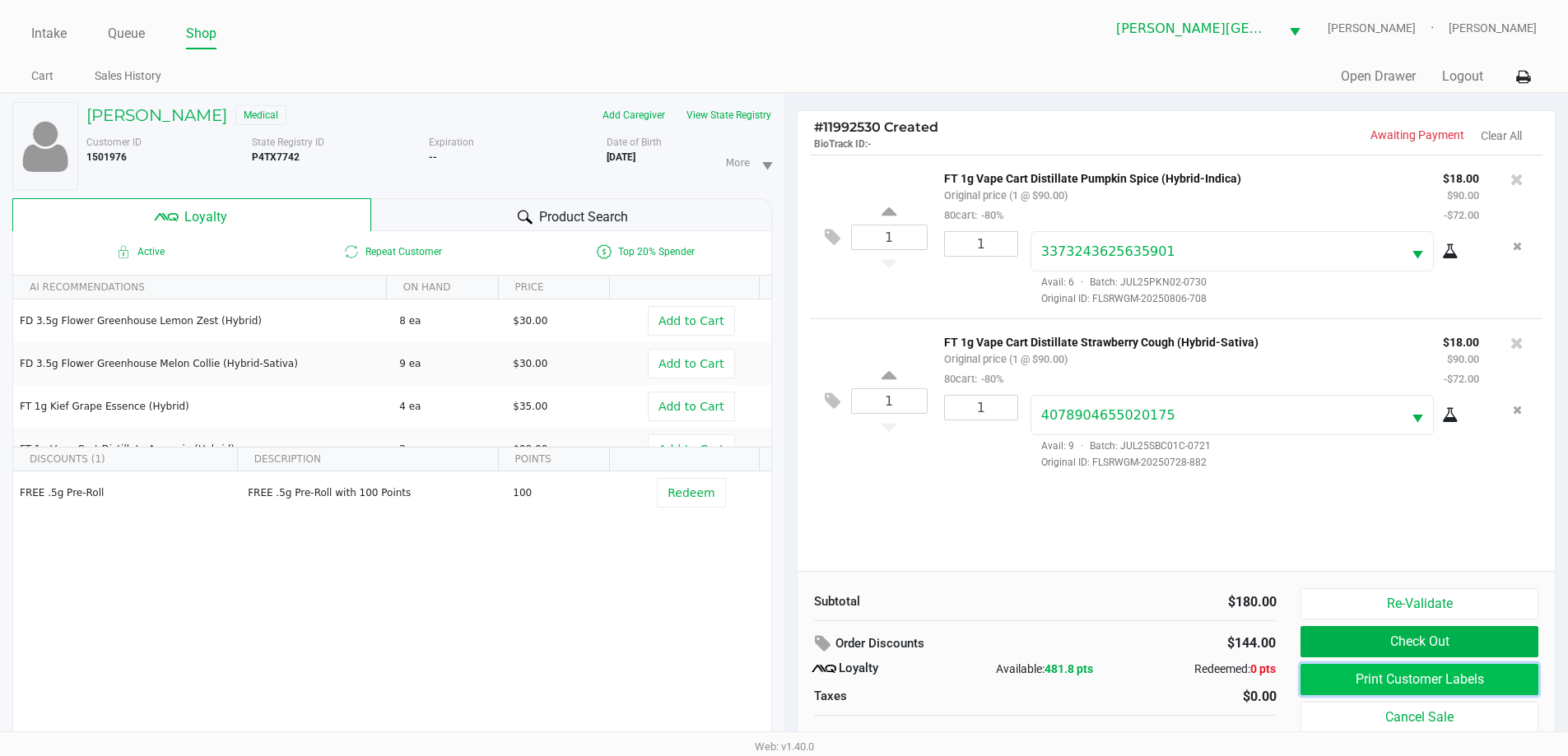
click at [1396, 682] on button "Print Customer Labels" at bounding box center [1419, 680] width 237 height 31
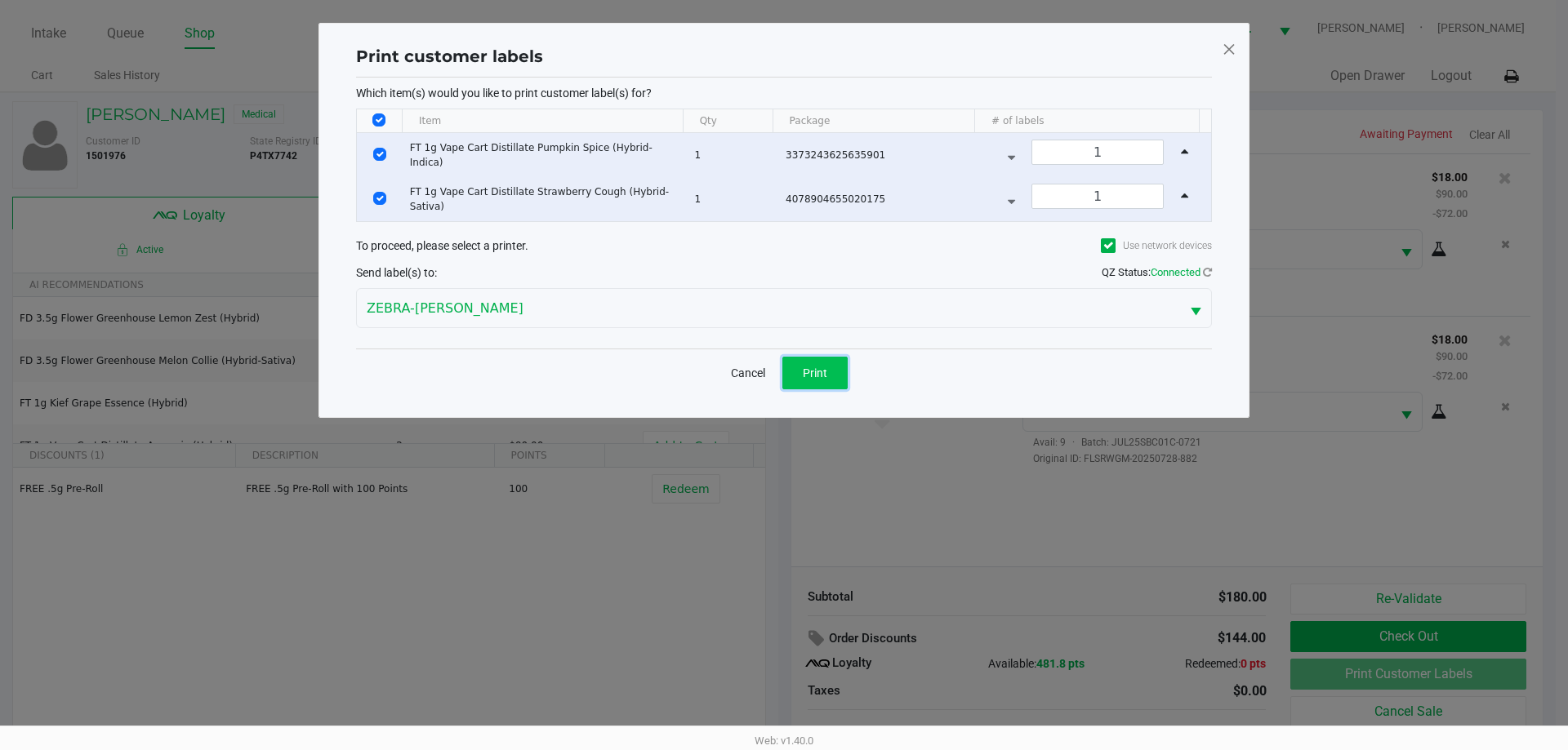
click at [826, 372] on span "Print" at bounding box center [814, 372] width 24 height 13
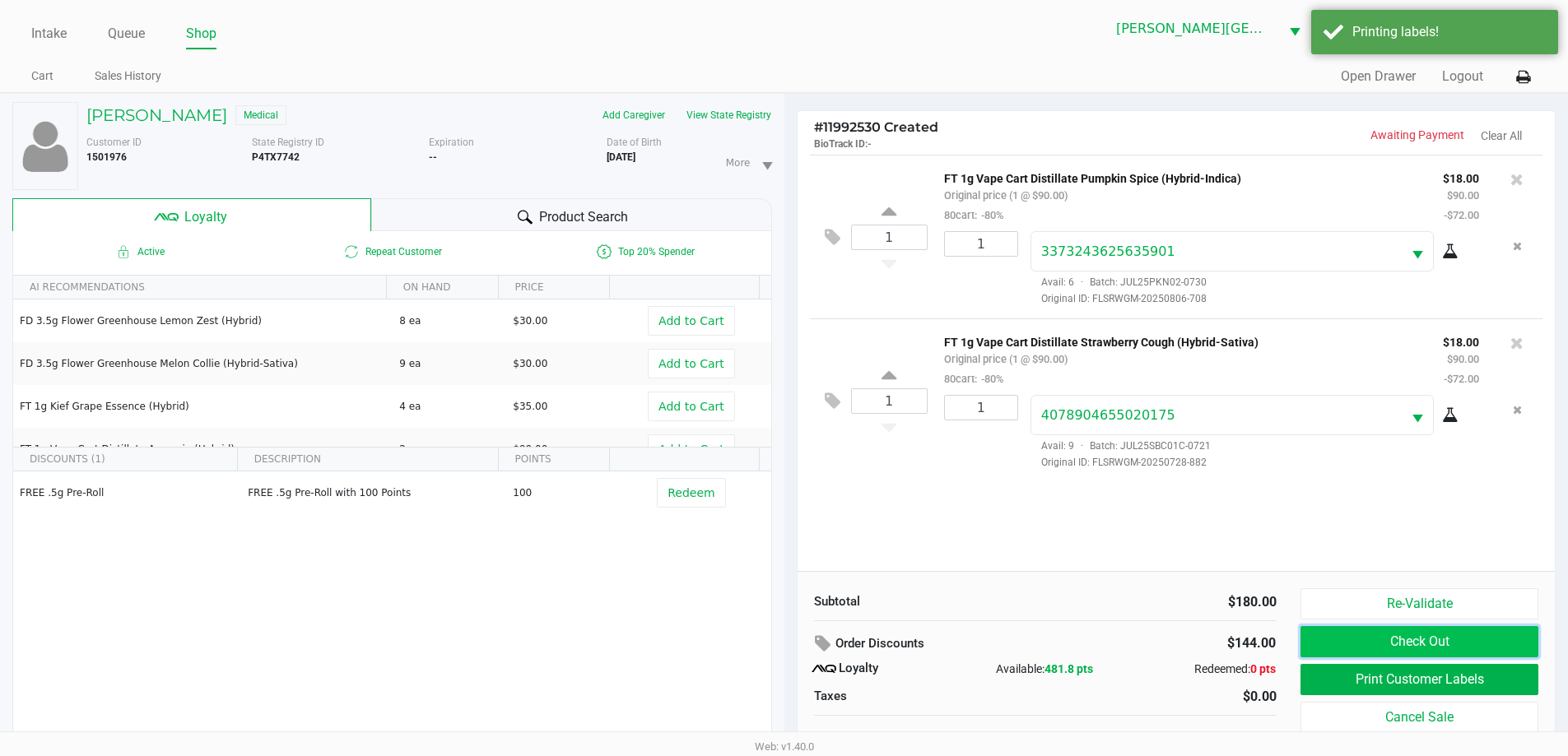
click at [1417, 639] on button "Check Out" at bounding box center [1419, 641] width 237 height 31
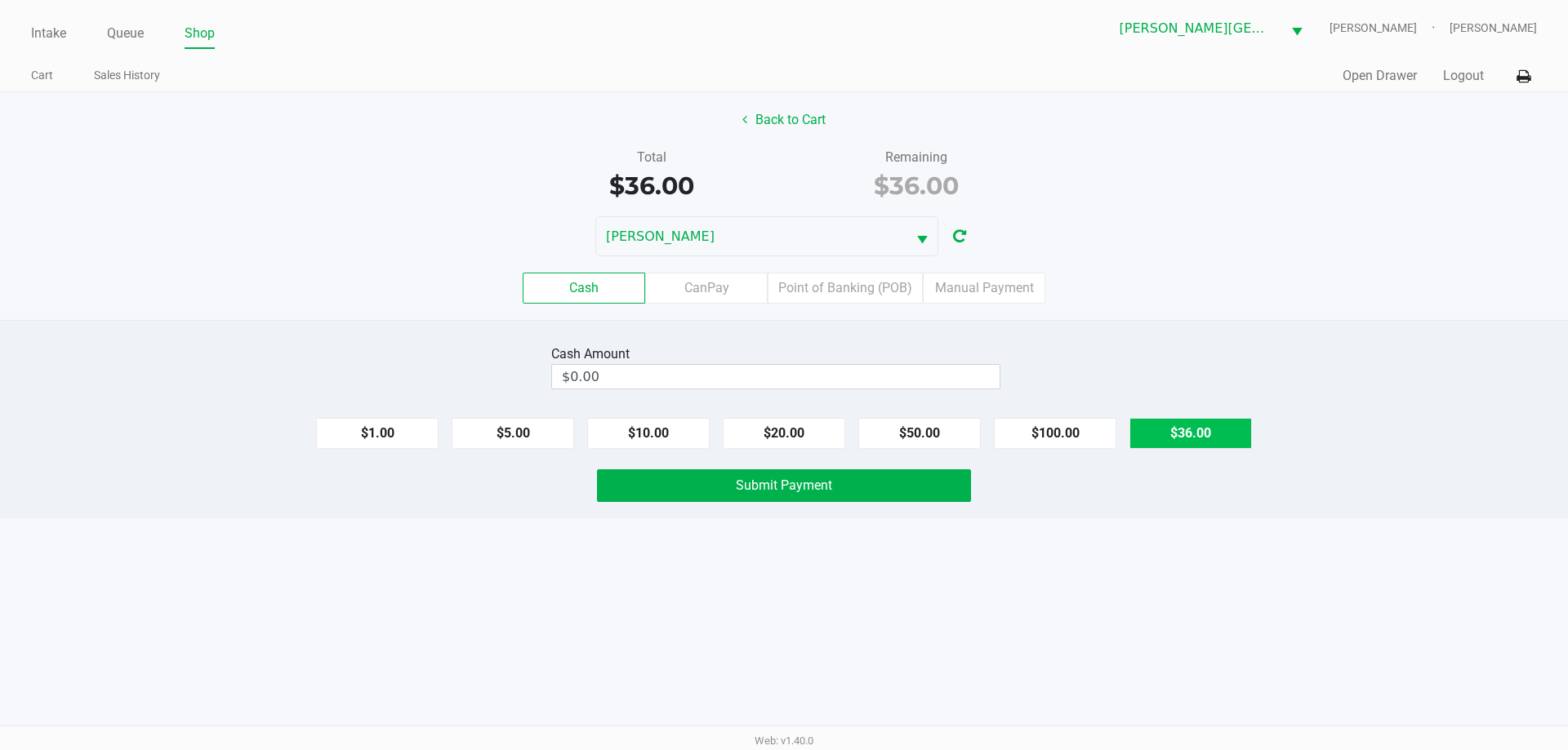
click at [1214, 423] on button "$36.00" at bounding box center [1190, 433] width 122 height 31
type input "$36.00"
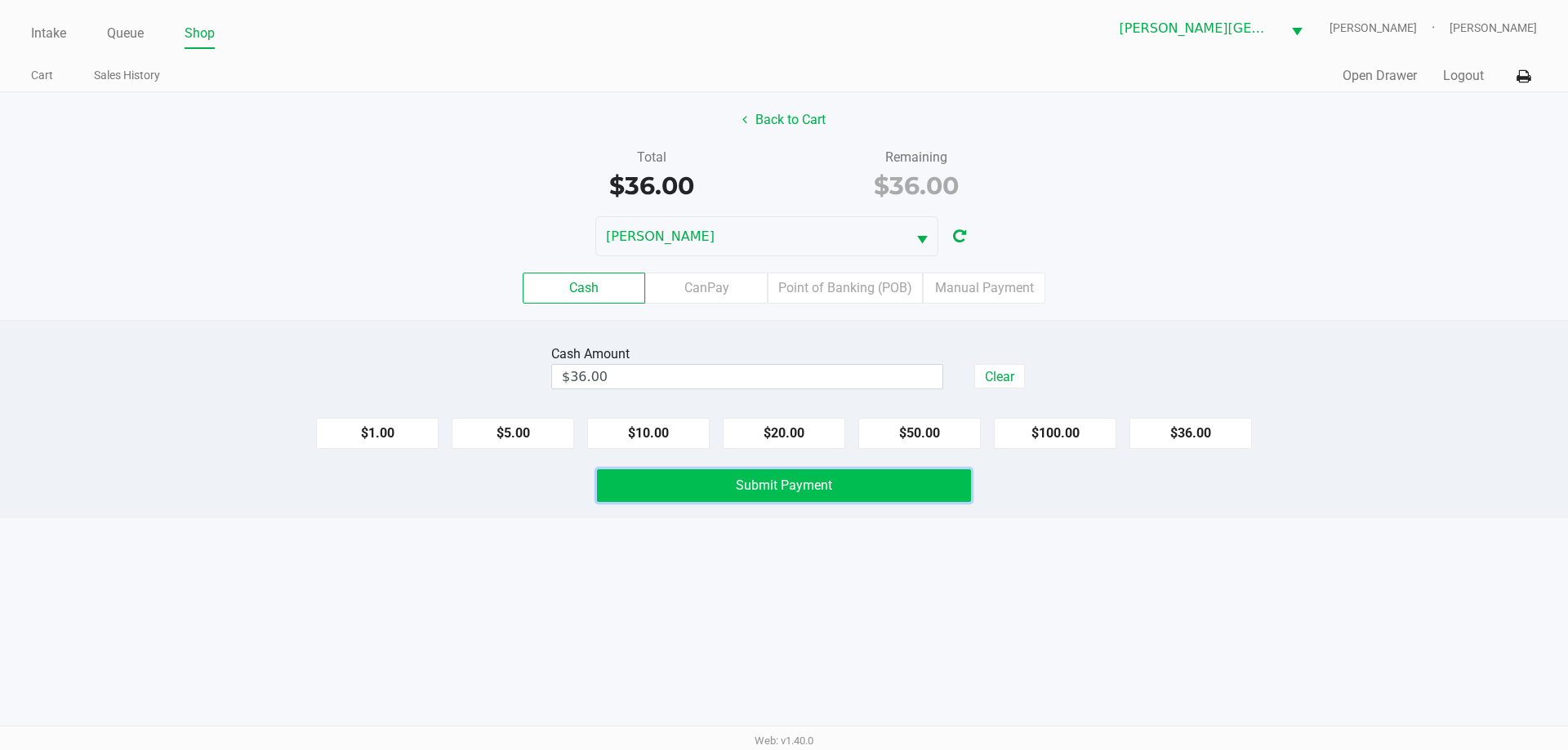
click at [904, 485] on button "Submit Payment" at bounding box center [784, 485] width 374 height 33
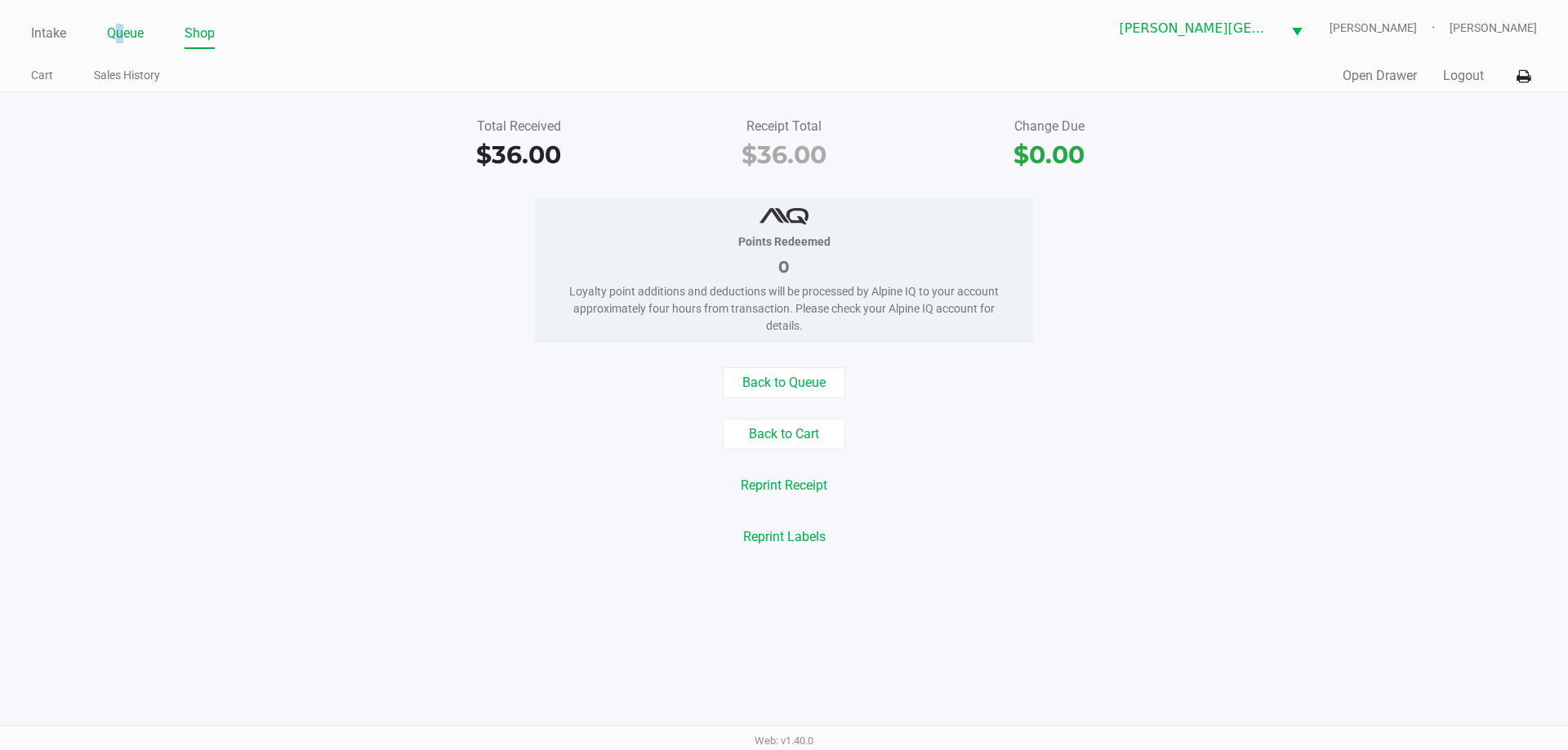
click at [121, 35] on link "Queue" at bounding box center [126, 33] width 37 height 23
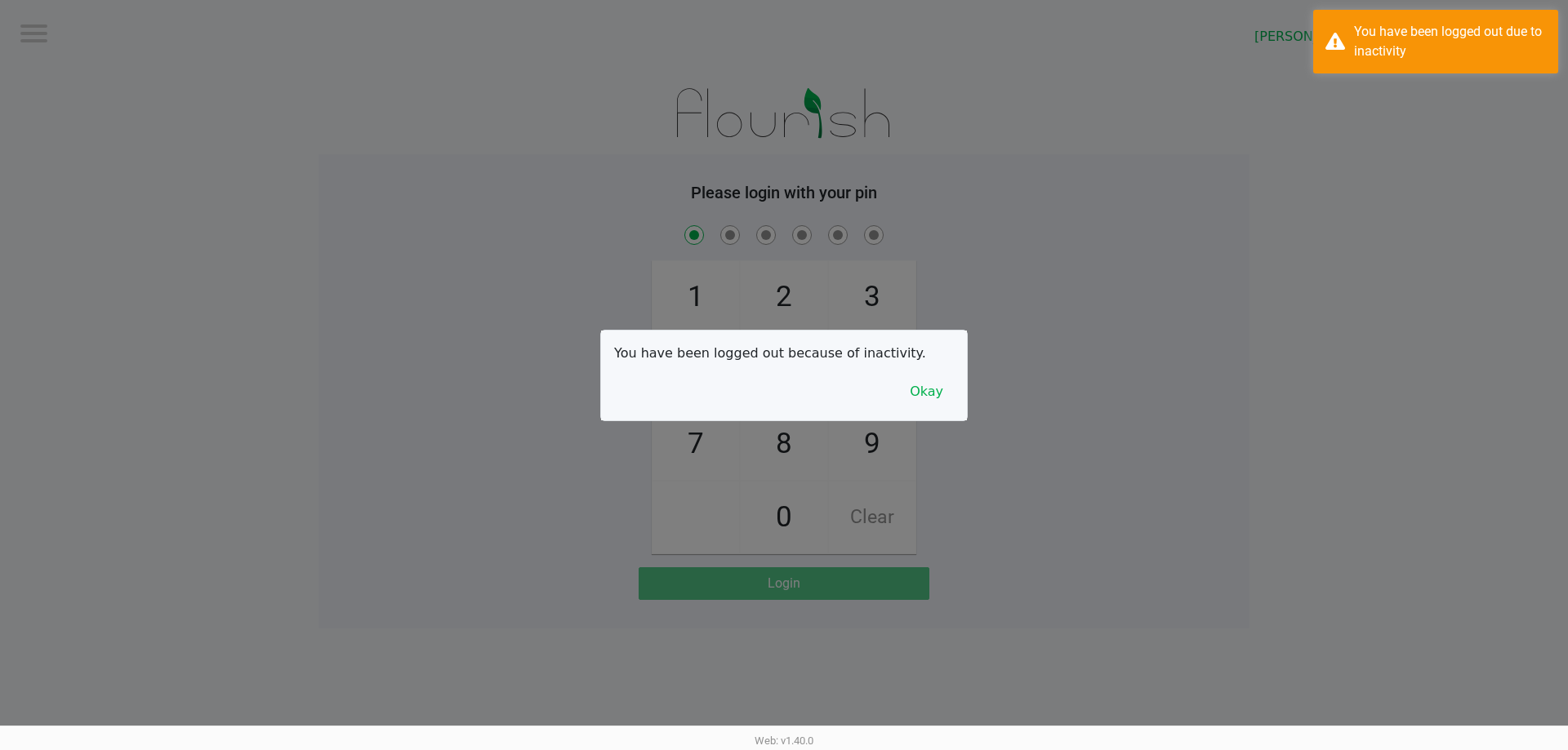
checkbox input "true"
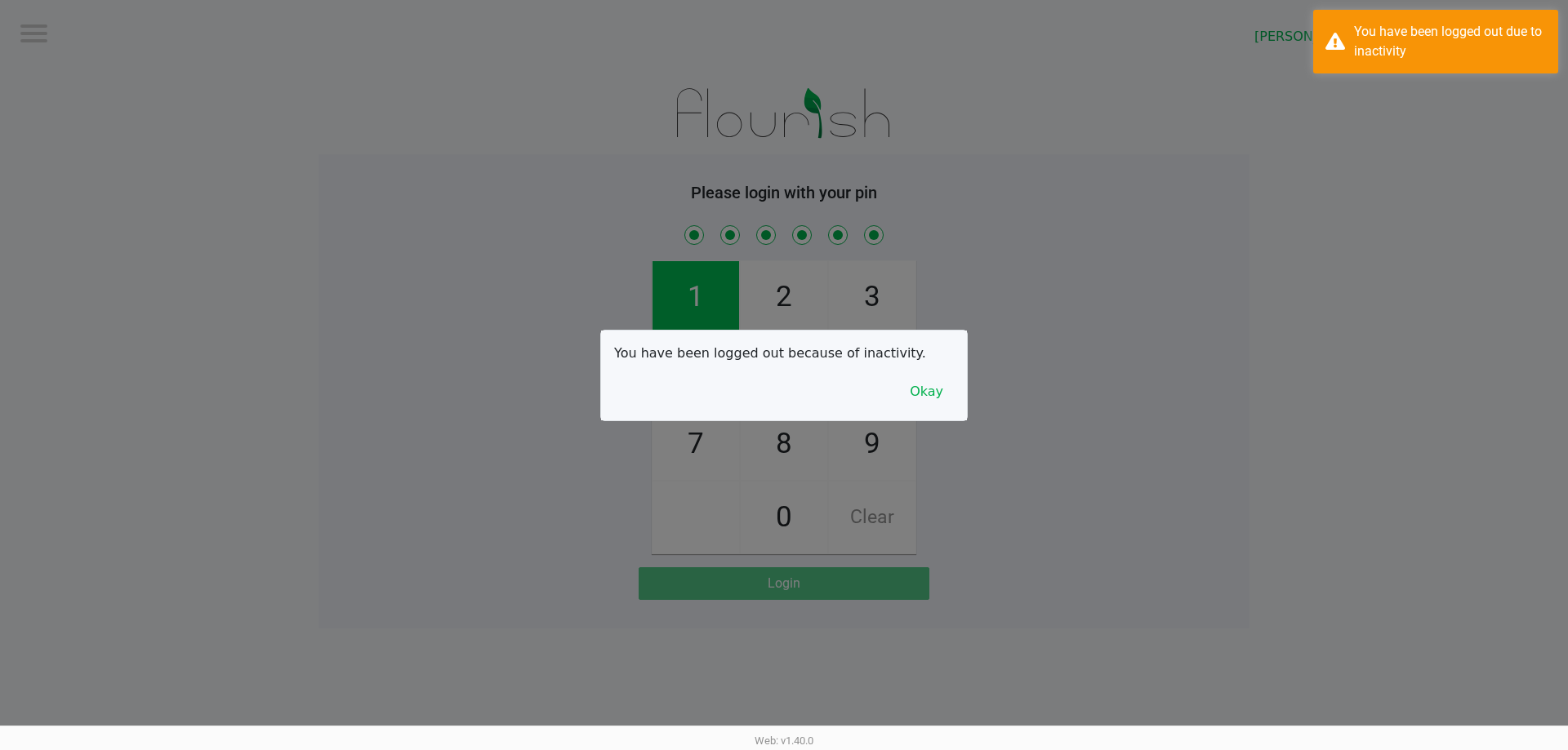
checkbox input "true"
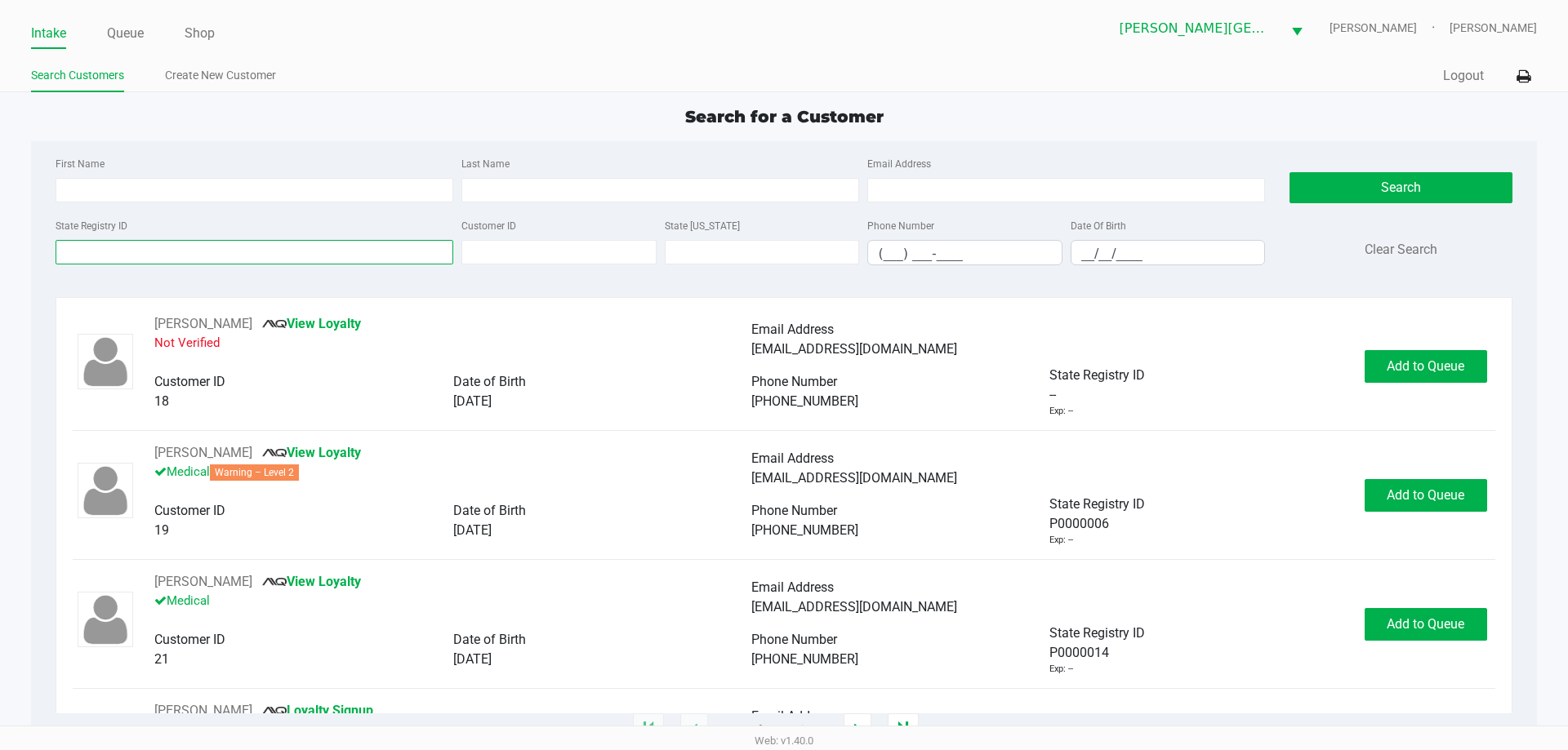
click at [204, 257] on input "State Registry ID" at bounding box center [255, 252] width 398 height 24
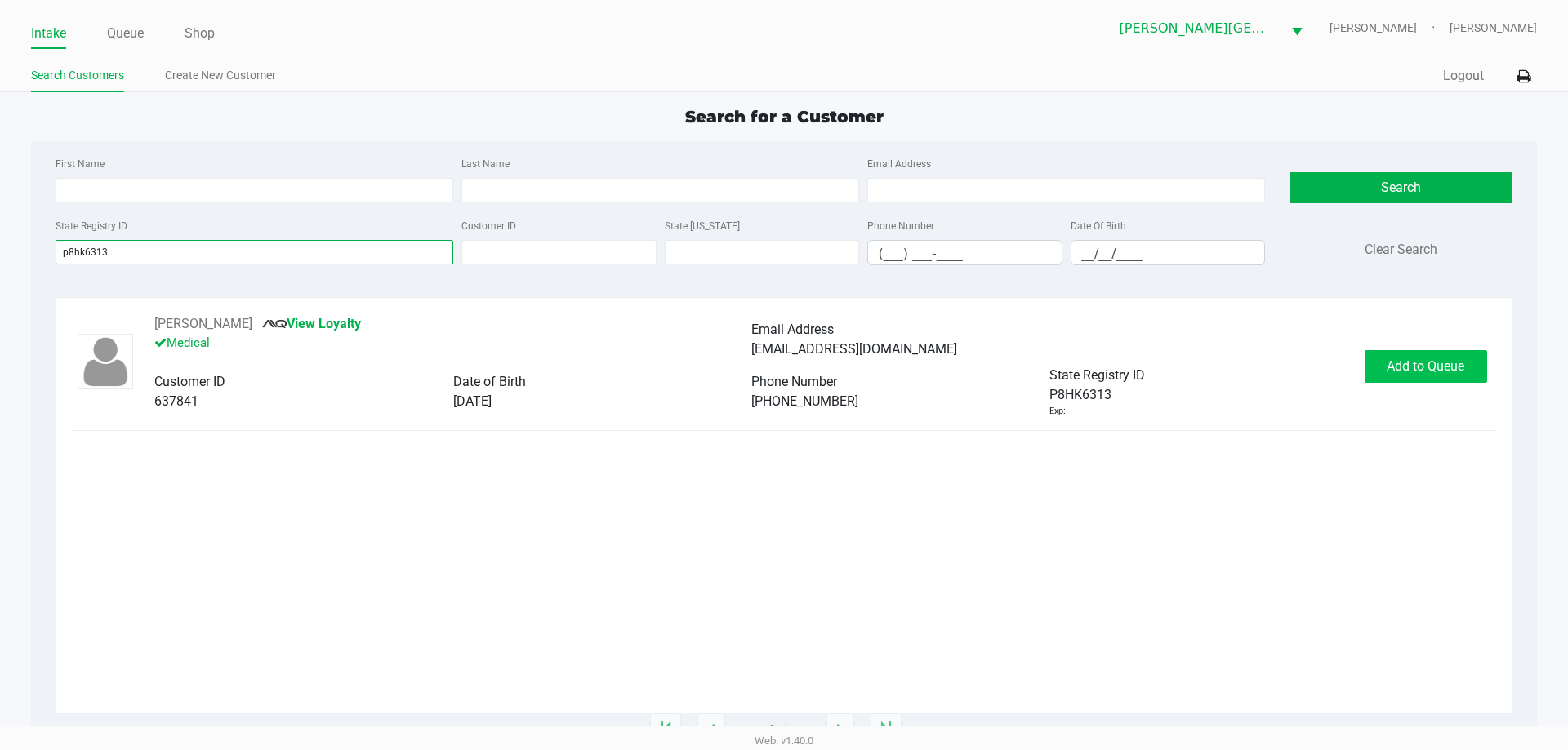
type input "p8hk6313"
click at [1410, 367] on span "Add to Queue" at bounding box center [1426, 366] width 78 height 15
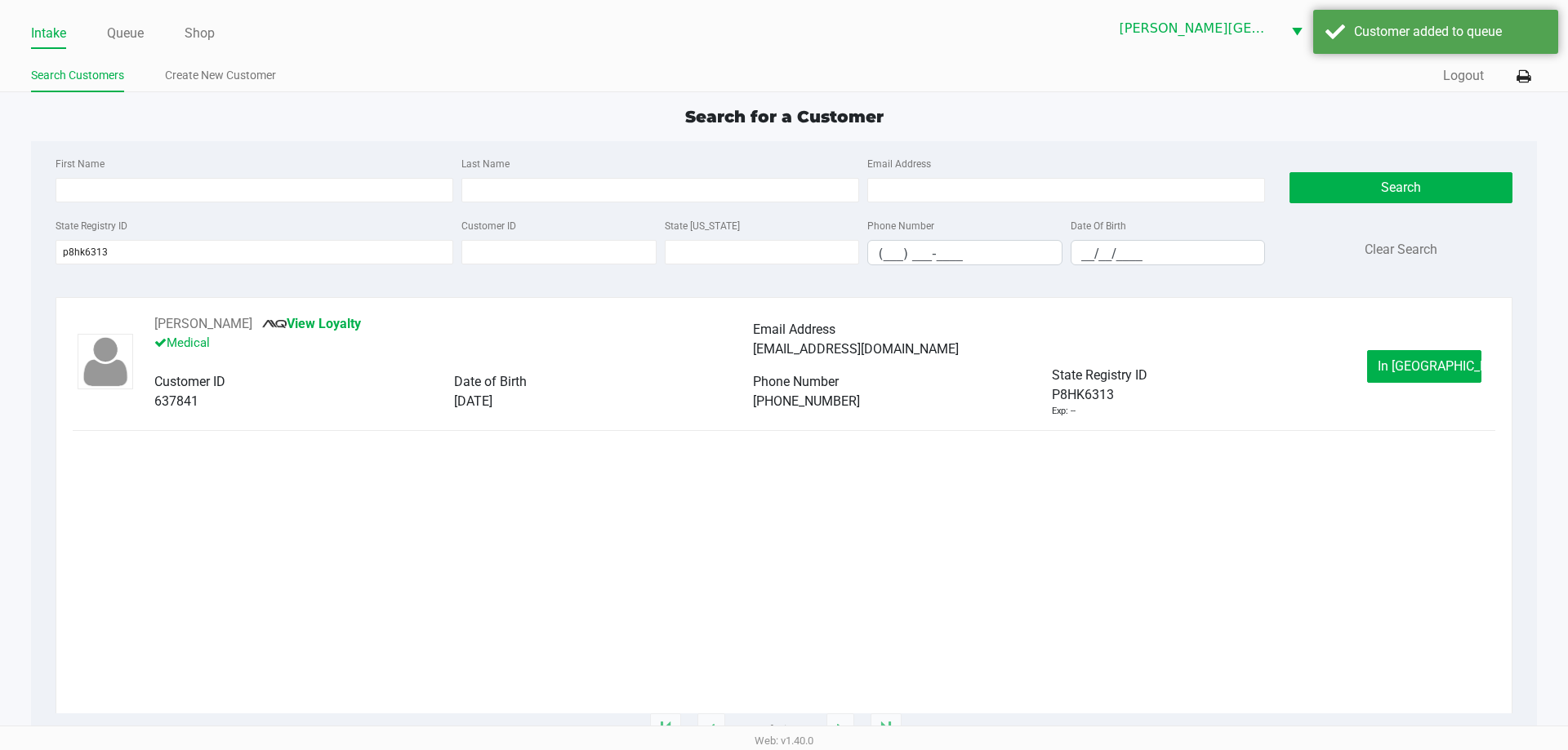
click at [1410, 367] on span "In Queue" at bounding box center [1446, 366] width 137 height 15
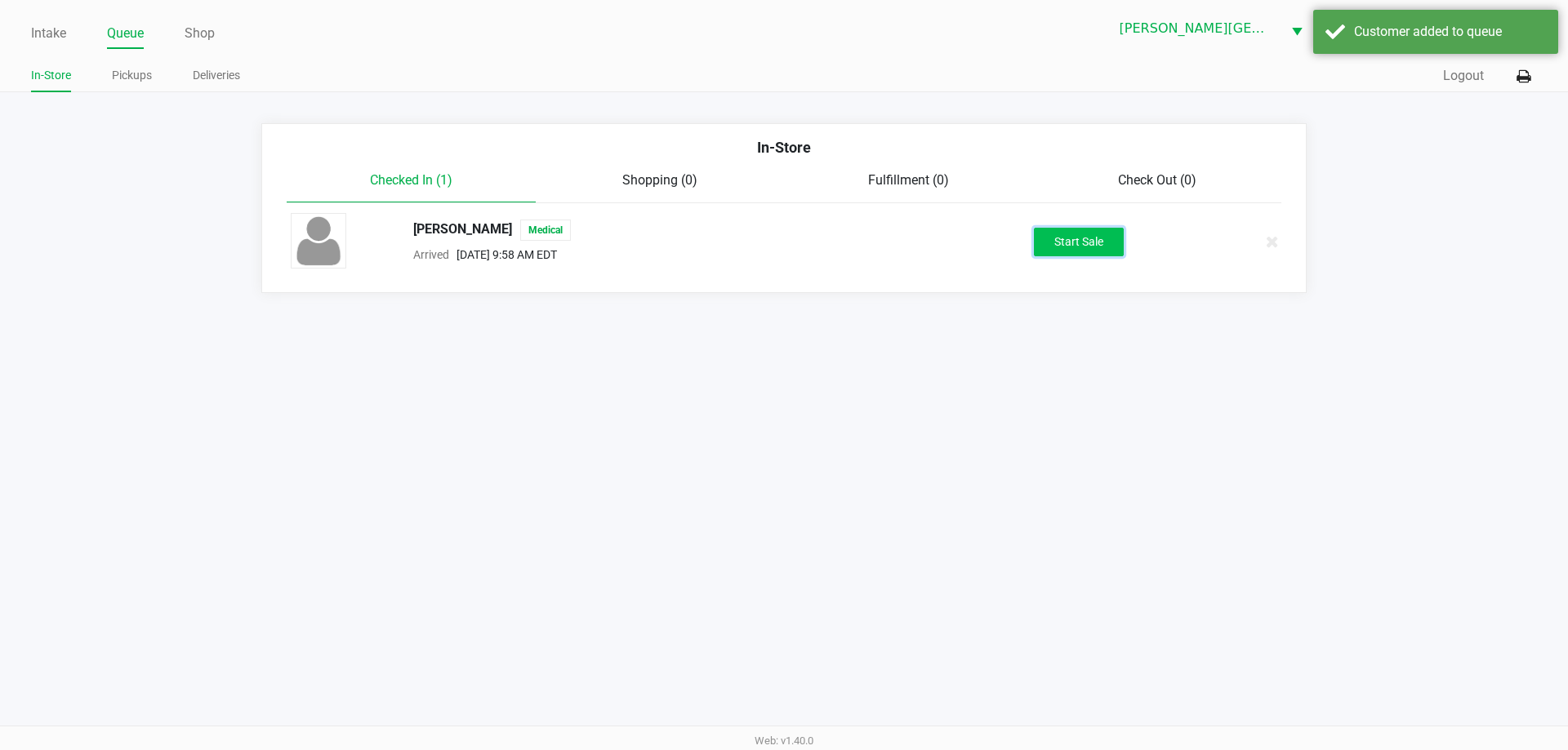
click at [1069, 237] on button "Start Sale" at bounding box center [1078, 242] width 90 height 29
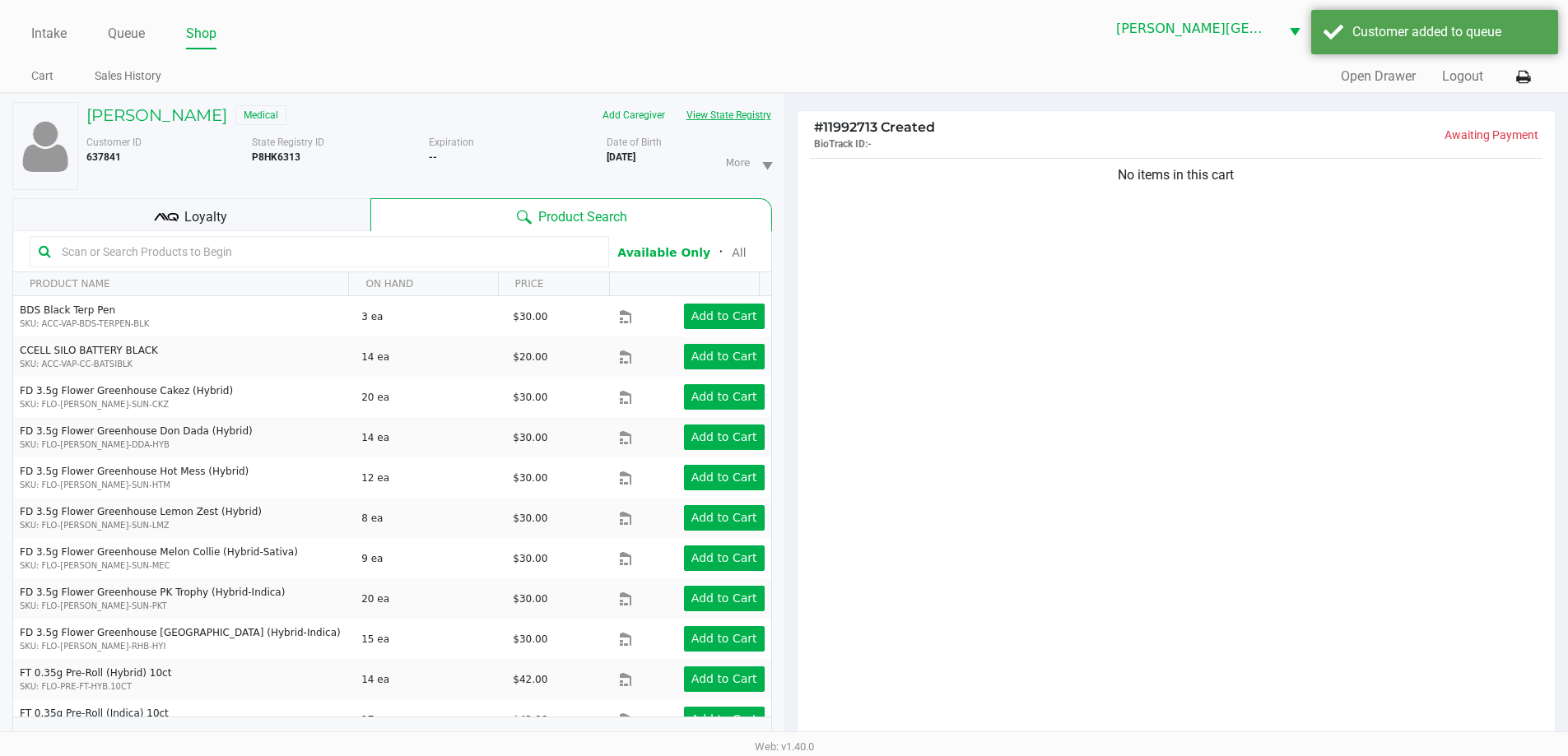
click at [739, 118] on button "View State Registry" at bounding box center [723, 115] width 96 height 26
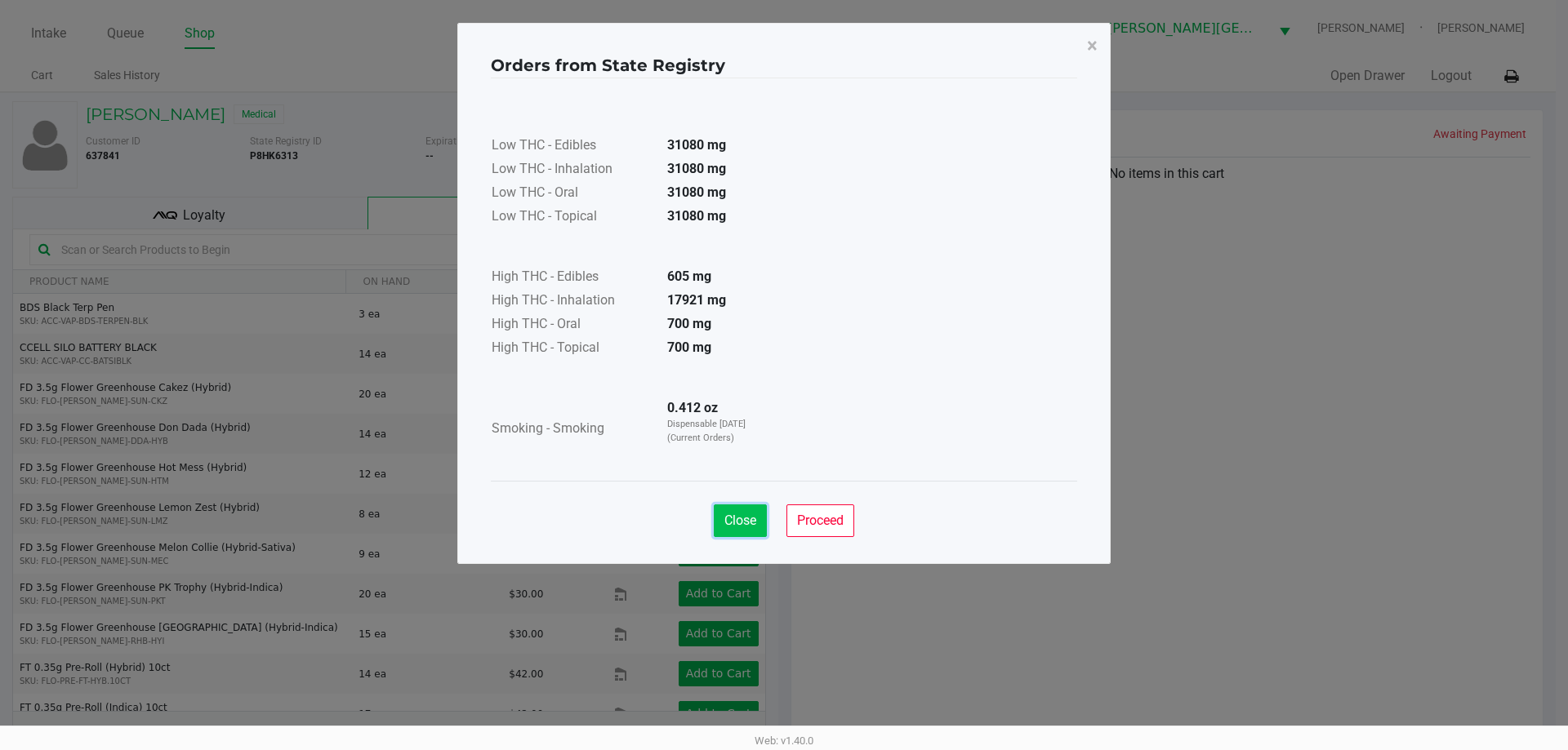
click at [739, 511] on button "Close" at bounding box center [740, 521] width 53 height 33
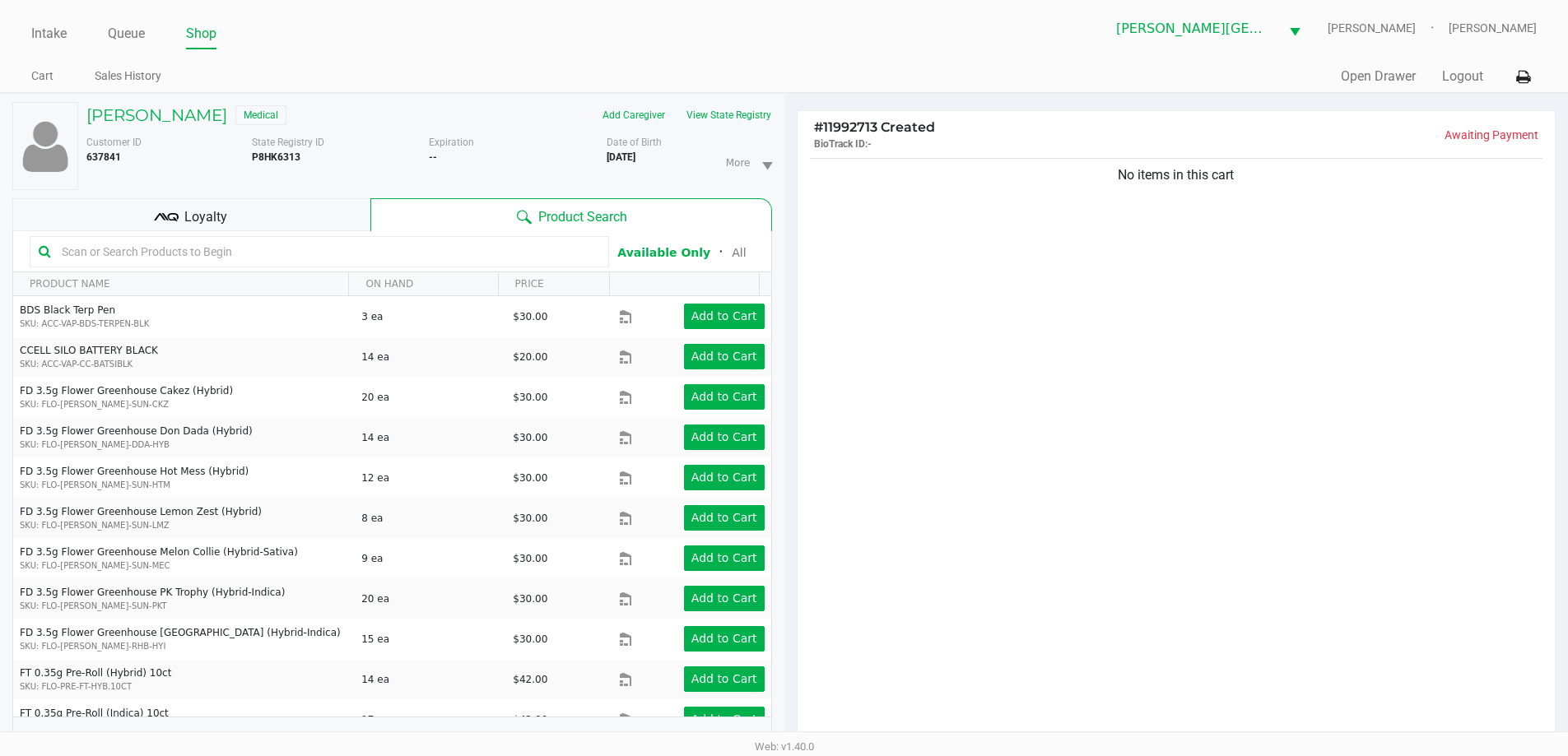
click at [988, 293] on div "No items in this cart" at bounding box center [1177, 453] width 758 height 597
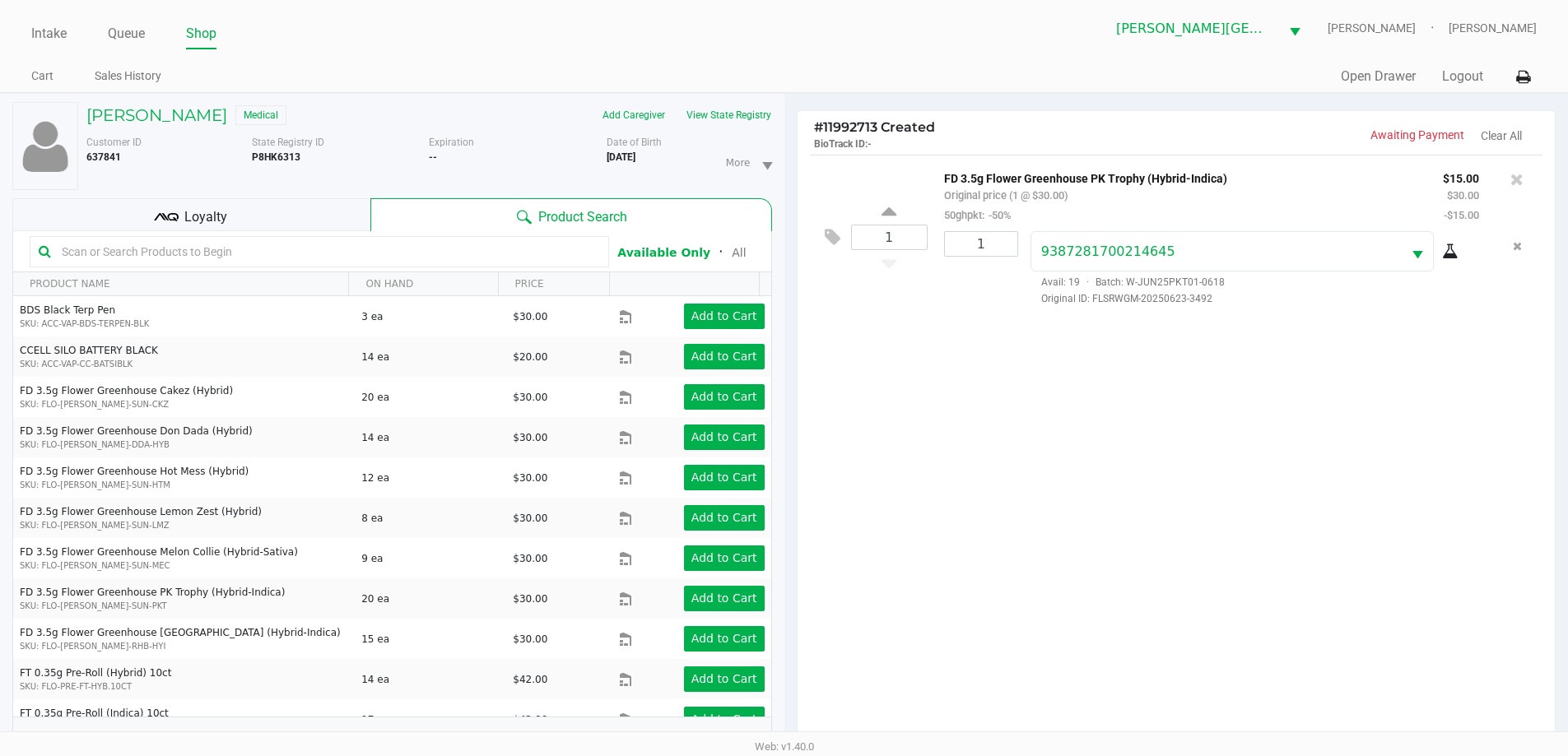
click at [188, 223] on span "Loyalty" at bounding box center [206, 217] width 42 height 20
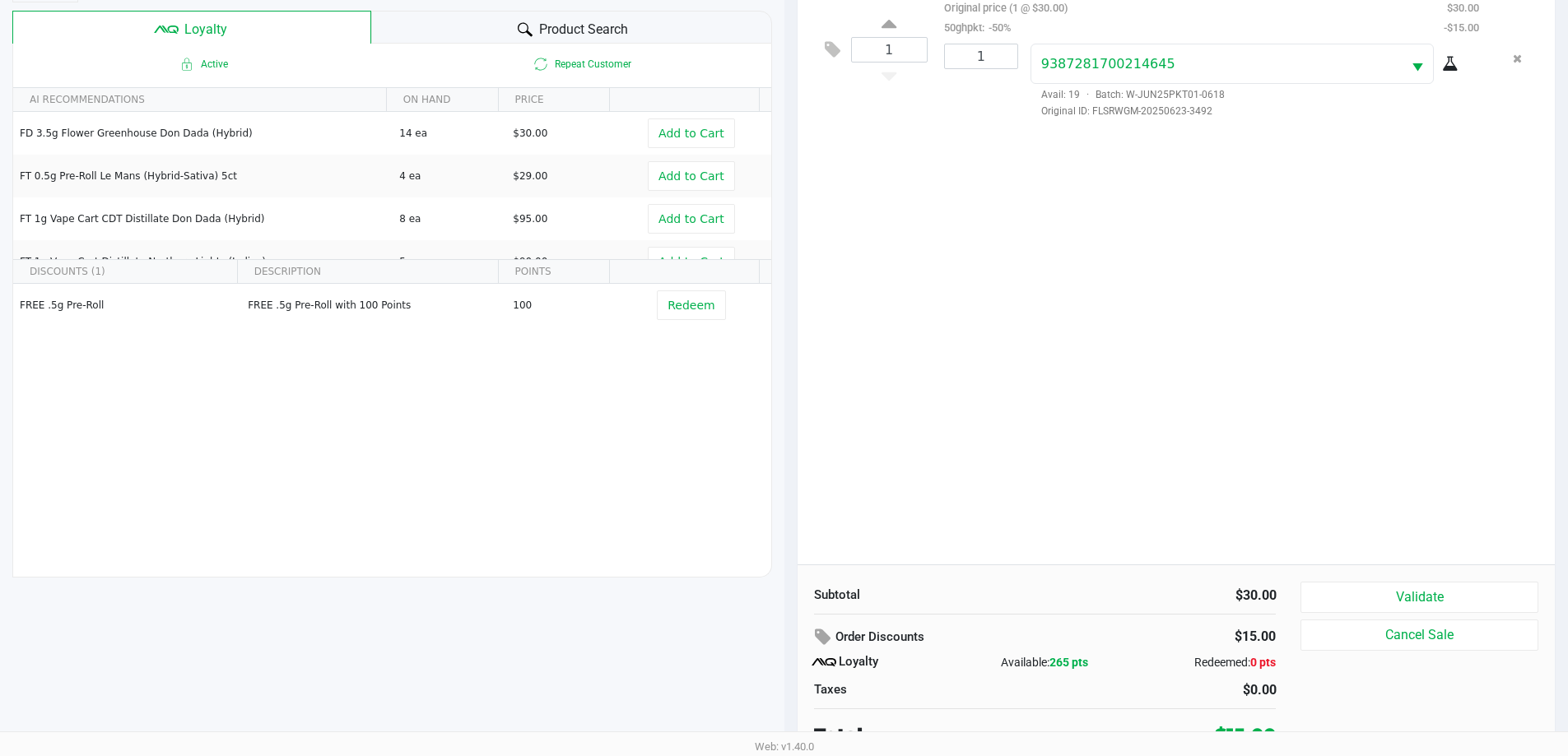
scroll to position [197, 0]
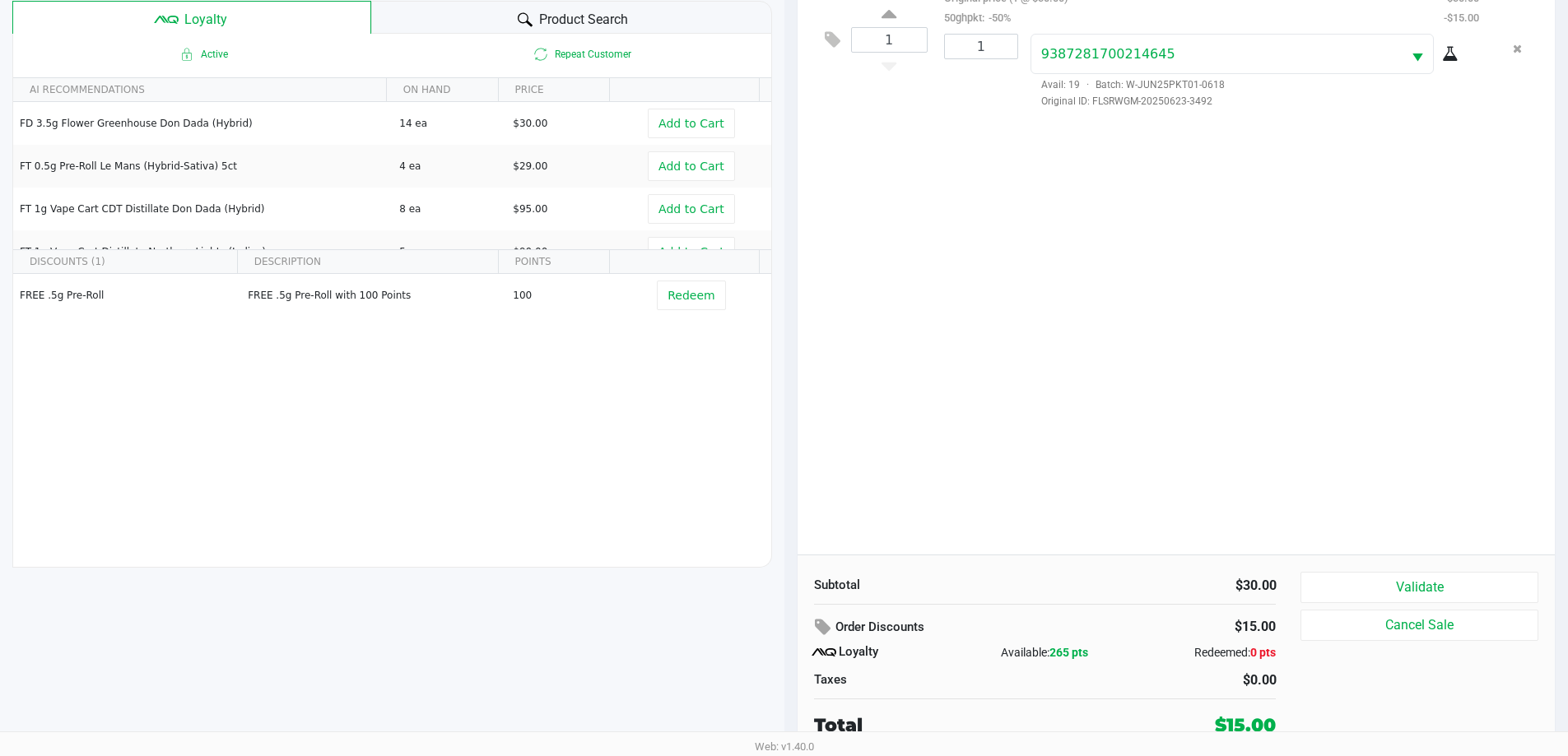
click at [1013, 266] on div "1 FD 3.5g Flower Greenhouse PK Trophy (Hybrid-Indica) Original price (1 @ $30.0…" at bounding box center [1177, 256] width 758 height 597
click at [1488, 581] on button "Validate" at bounding box center [1419, 587] width 237 height 31
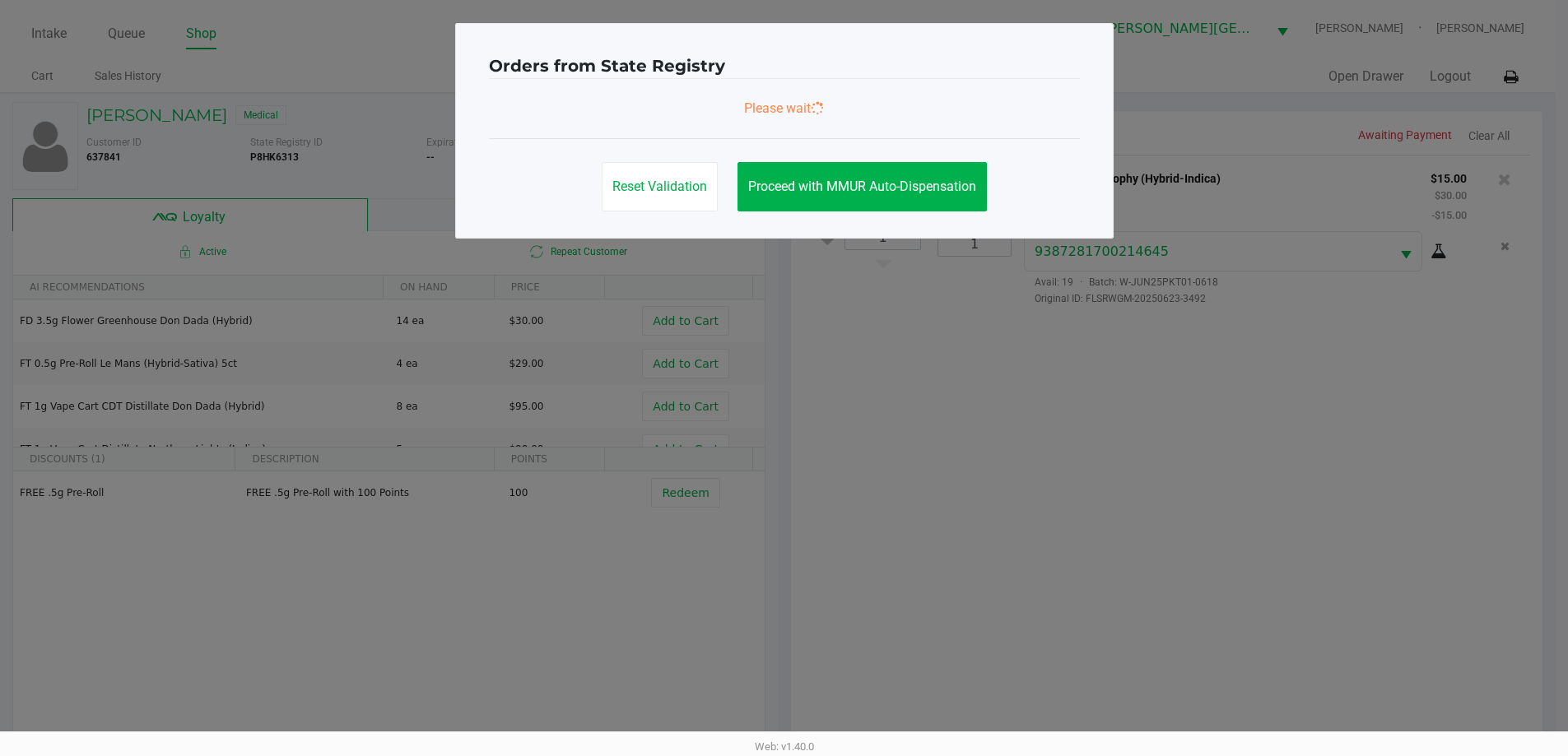
scroll to position [0, 0]
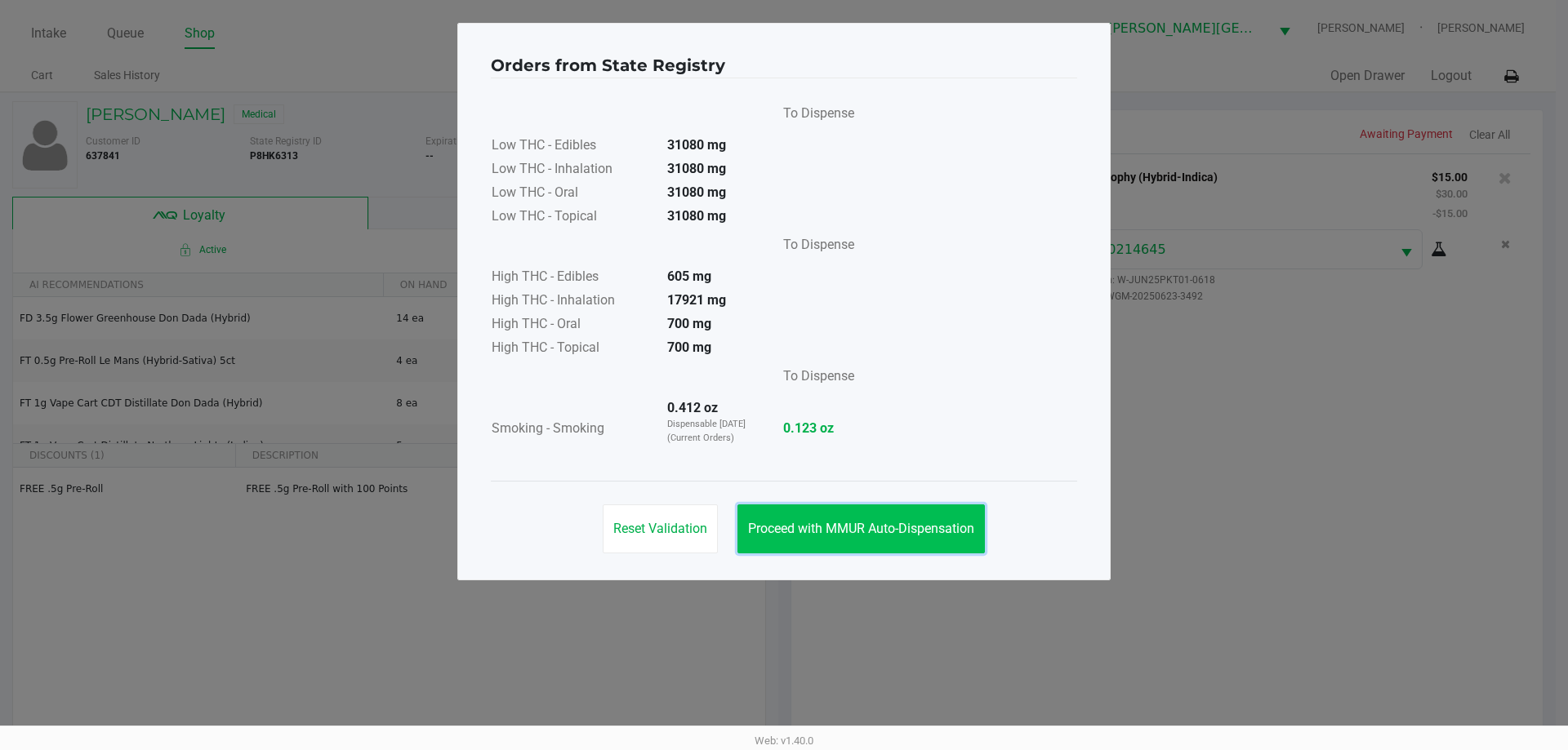
click at [855, 517] on button "Proceed with MMUR Auto-Dispensation" at bounding box center [862, 529] width 248 height 49
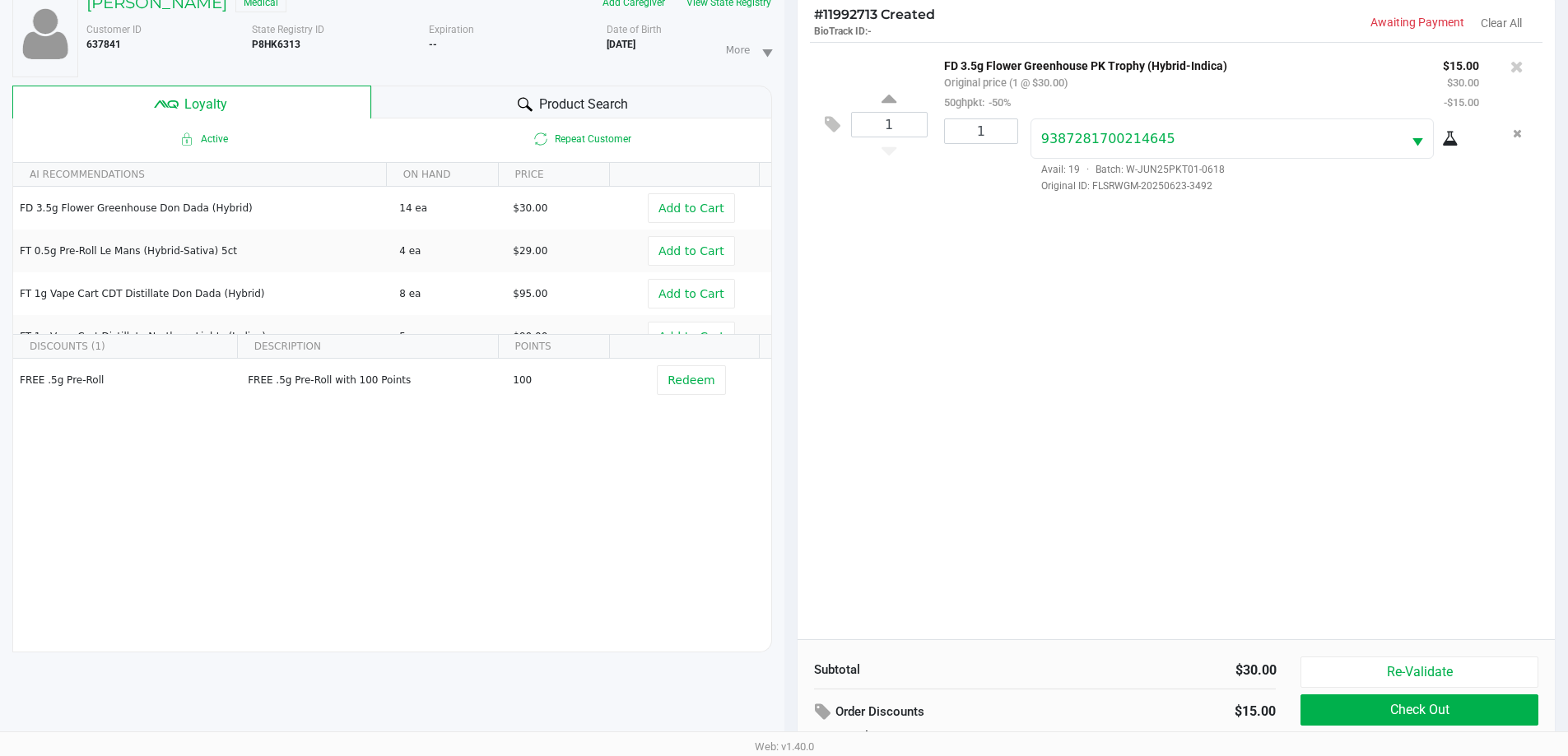
scroll to position [197, 0]
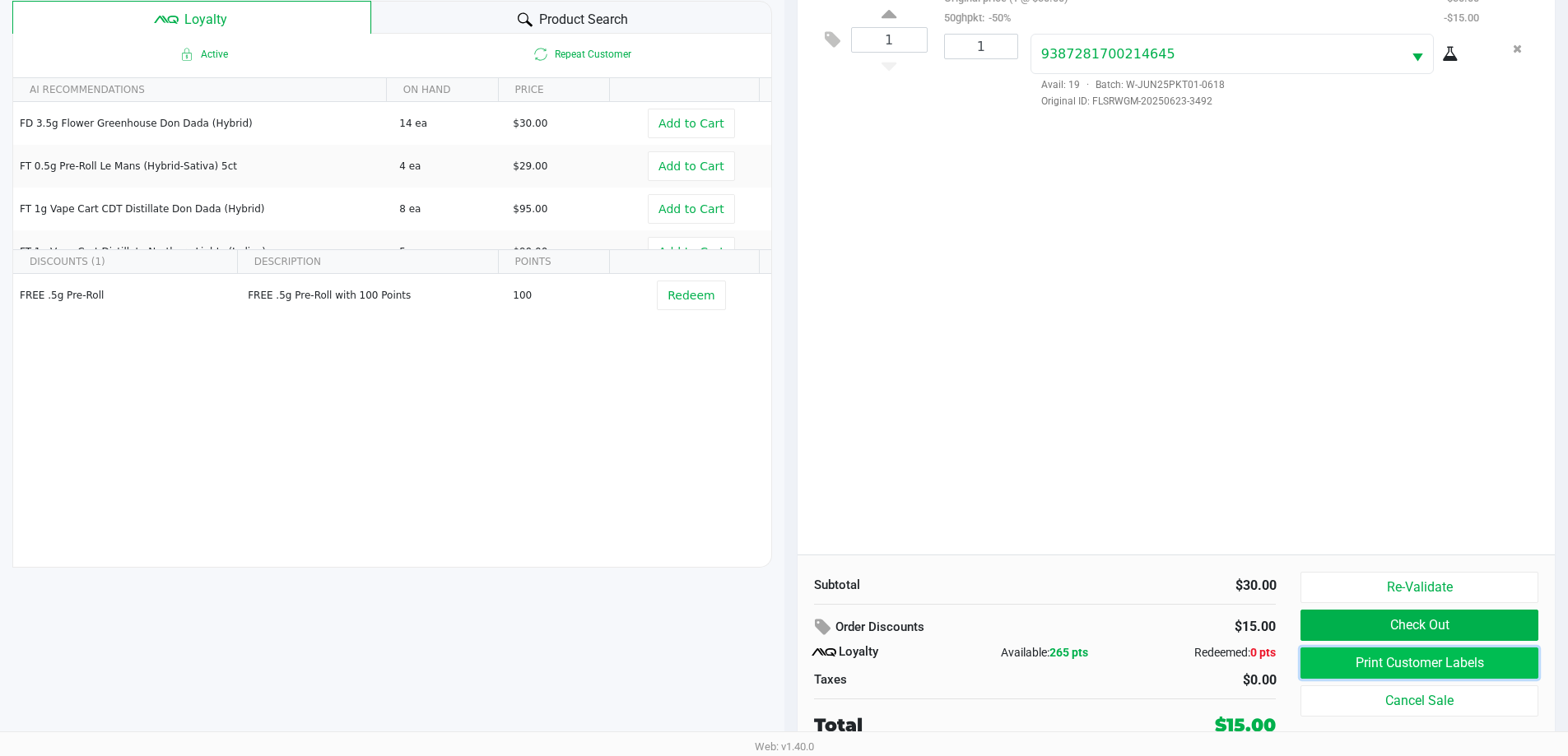
click at [1395, 669] on button "Print Customer Labels" at bounding box center [1419, 663] width 237 height 31
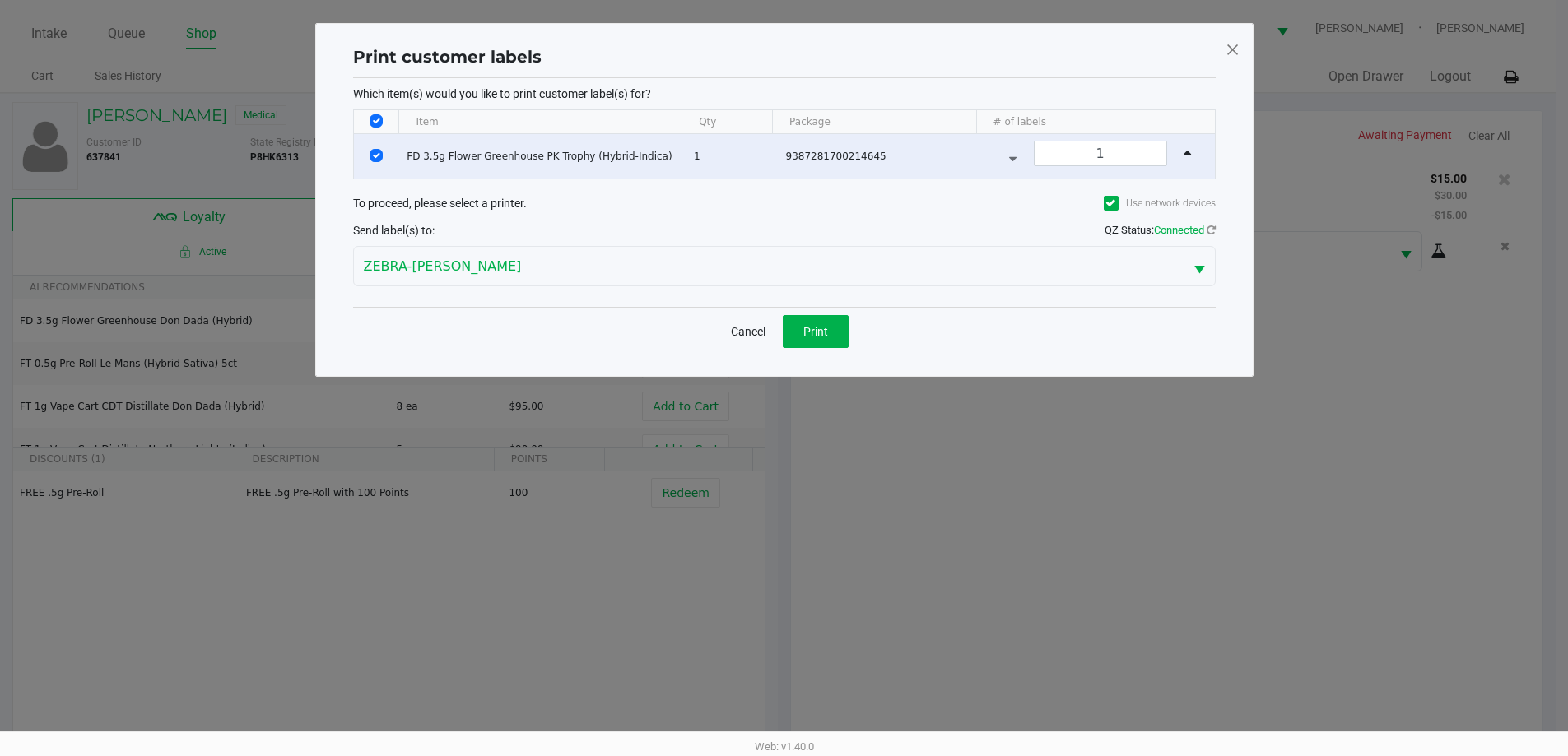
scroll to position [0, 0]
click at [832, 338] on button "Print" at bounding box center [821, 331] width 65 height 33
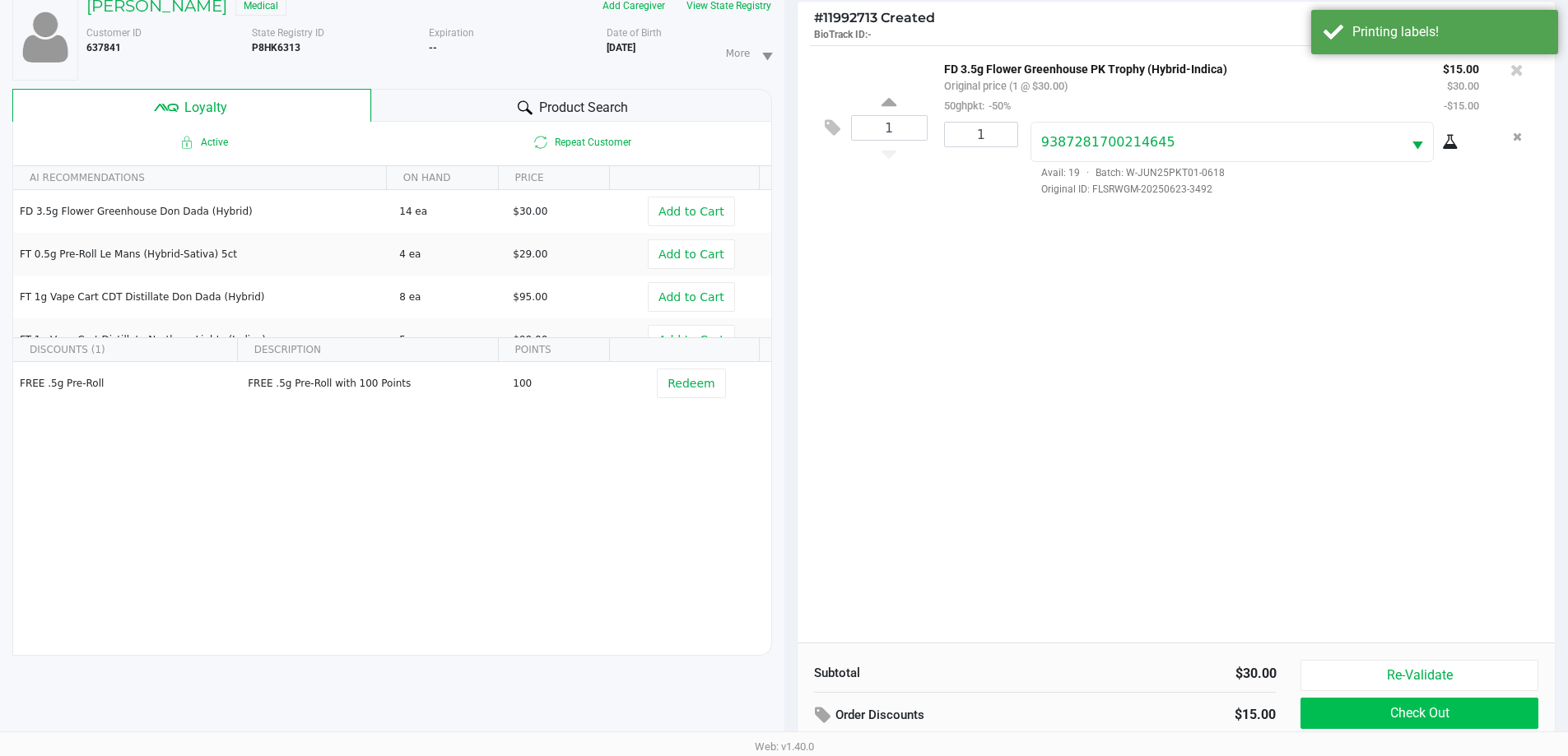
scroll to position [197, 0]
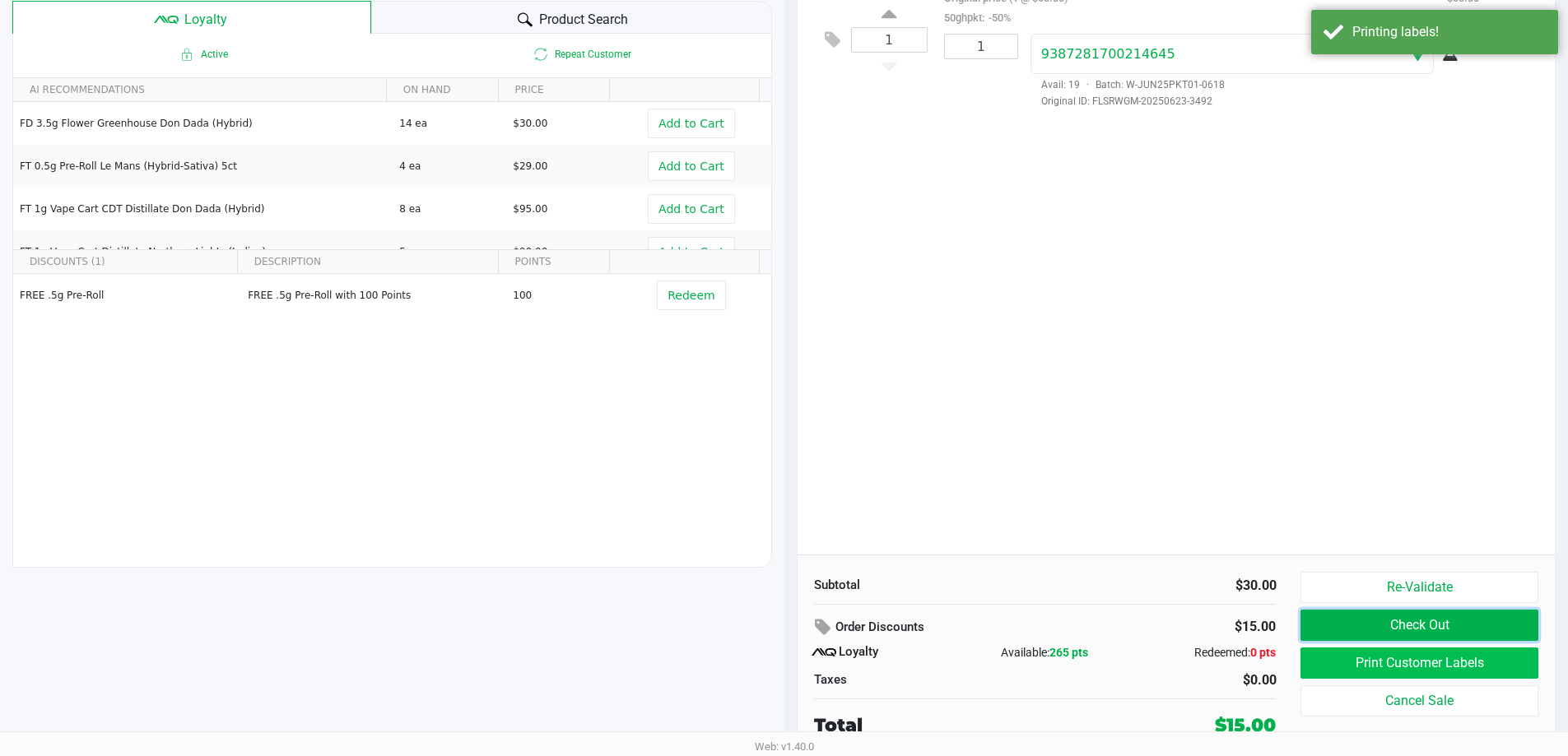
click at [1471, 636] on button "Check Out" at bounding box center [1419, 625] width 237 height 31
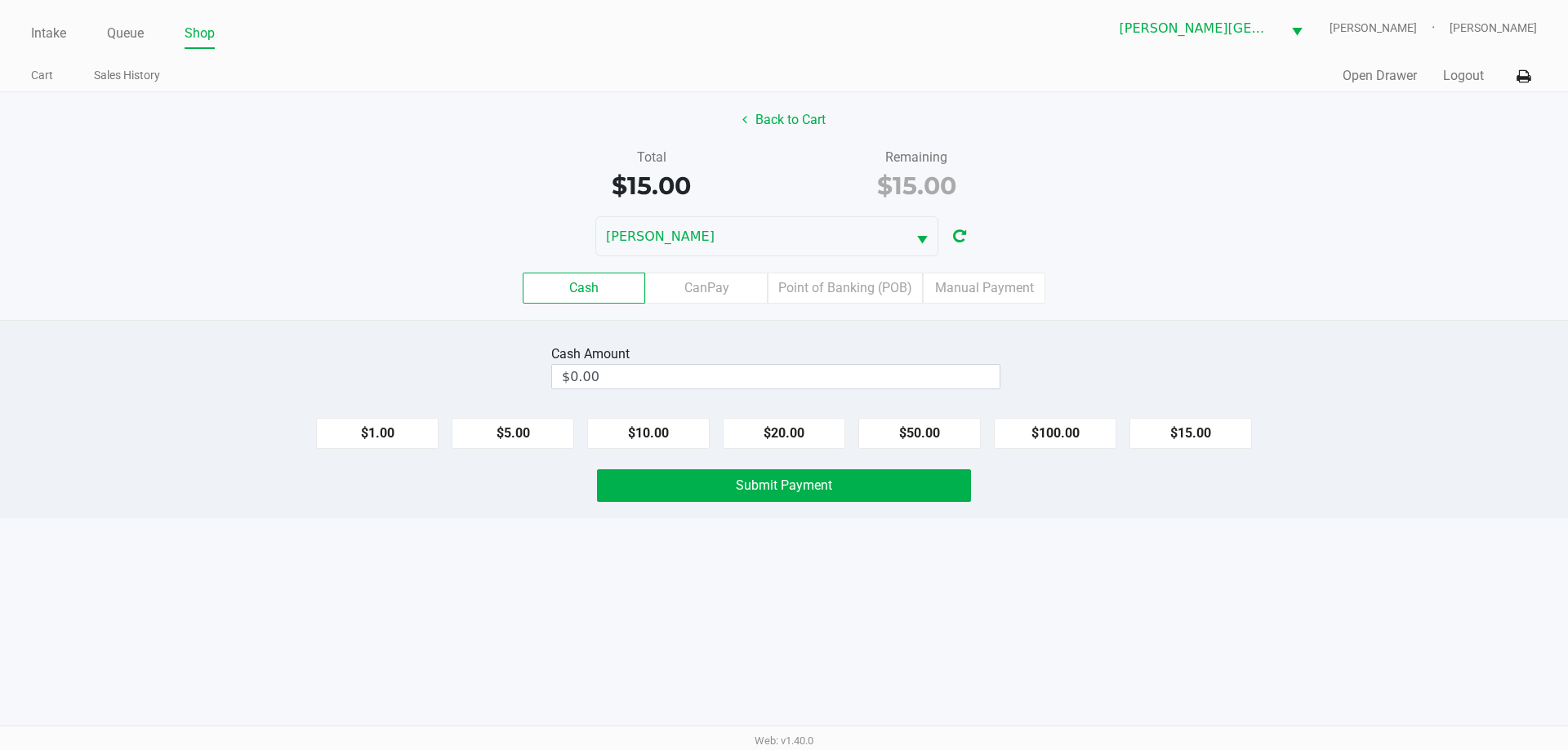
click at [1211, 421] on button "$15.00" at bounding box center [1190, 433] width 122 height 31
type input "$15.00"
click at [1214, 420] on button "$15.00" at bounding box center [1190, 433] width 122 height 31
click at [823, 475] on button "Submit Payment" at bounding box center [784, 485] width 374 height 33
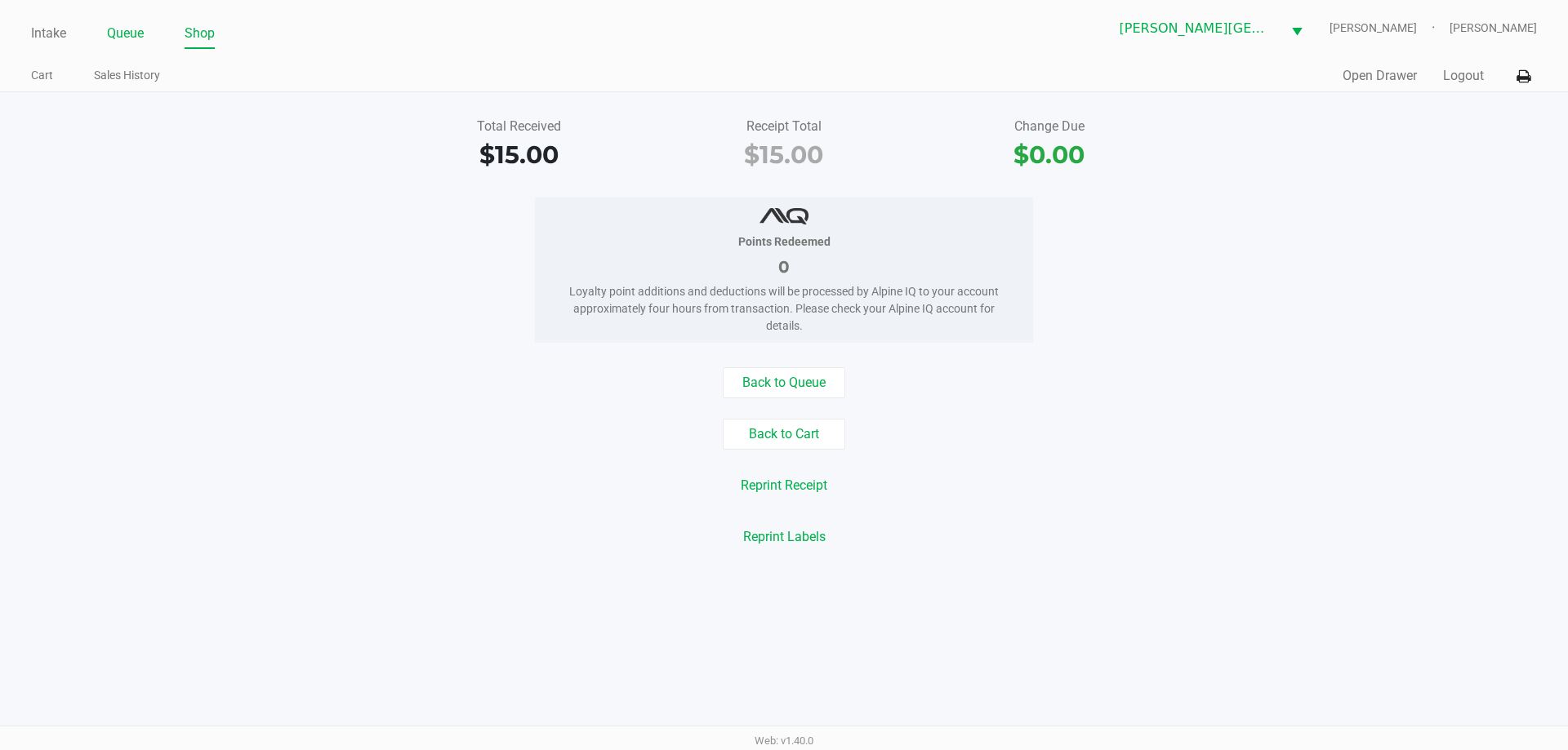
click at [115, 38] on link "Queue" at bounding box center [126, 33] width 37 height 23
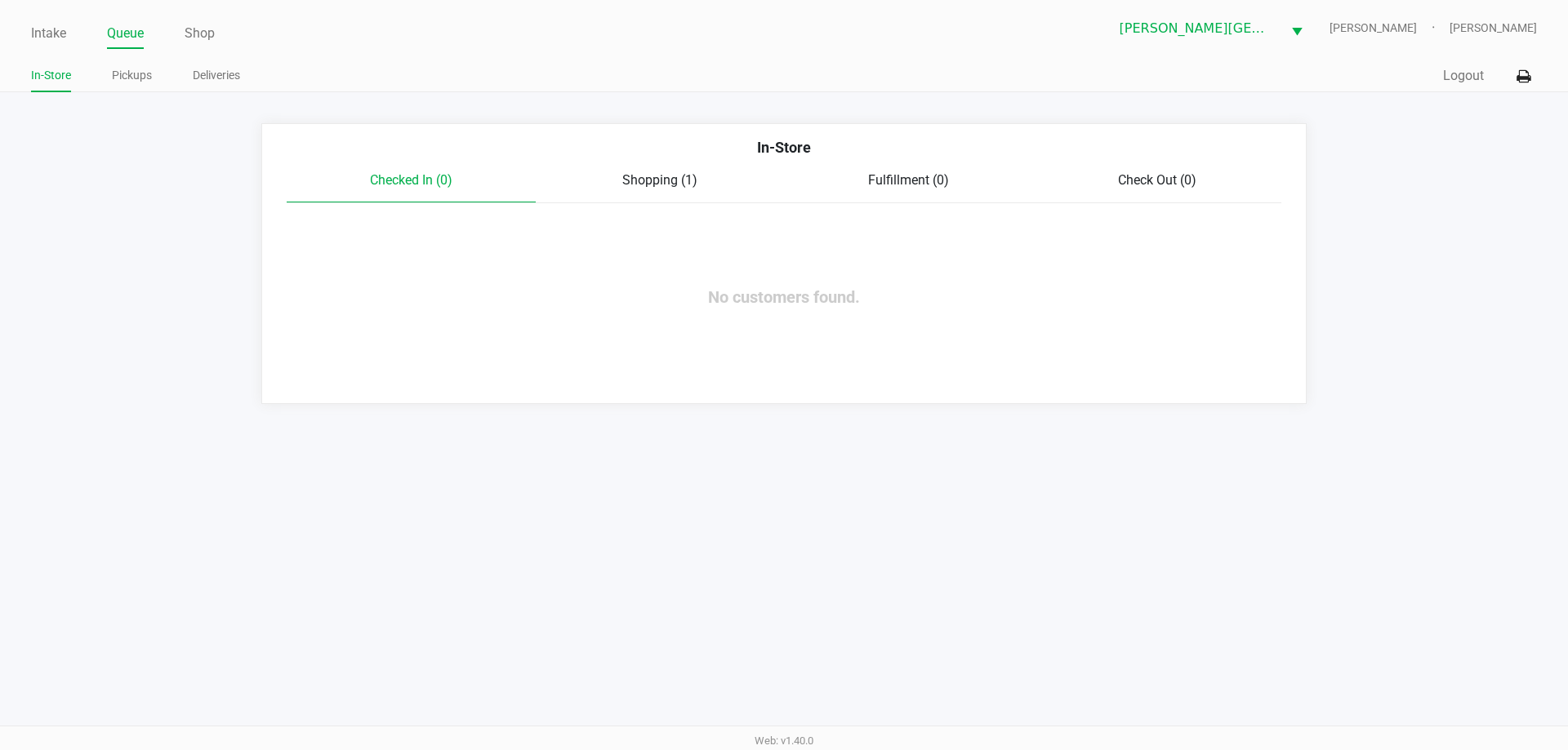
click at [644, 190] on div "Shopping (1)" at bounding box center [659, 179] width 249 height 19
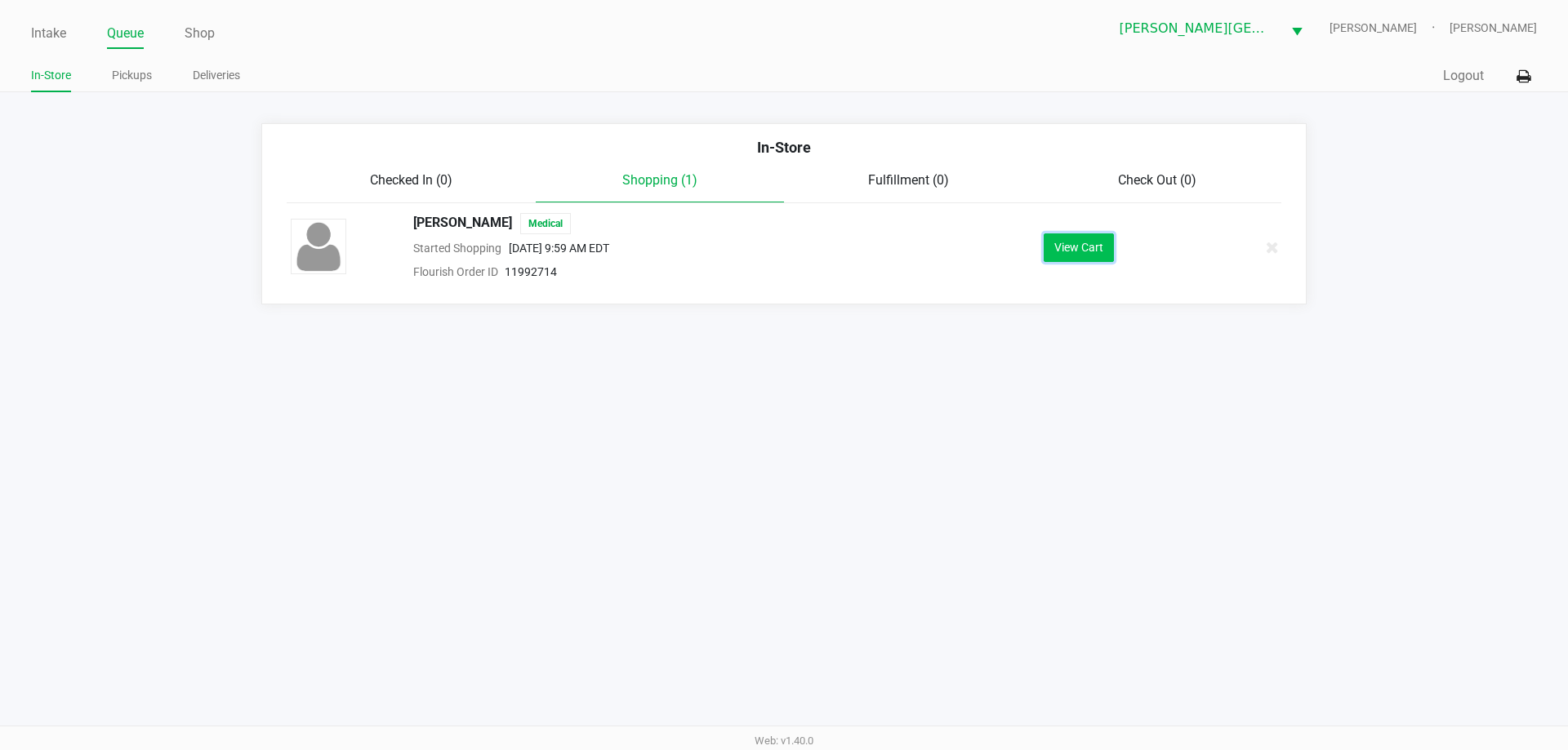
click at [1064, 247] on button "View Cart" at bounding box center [1078, 248] width 70 height 29
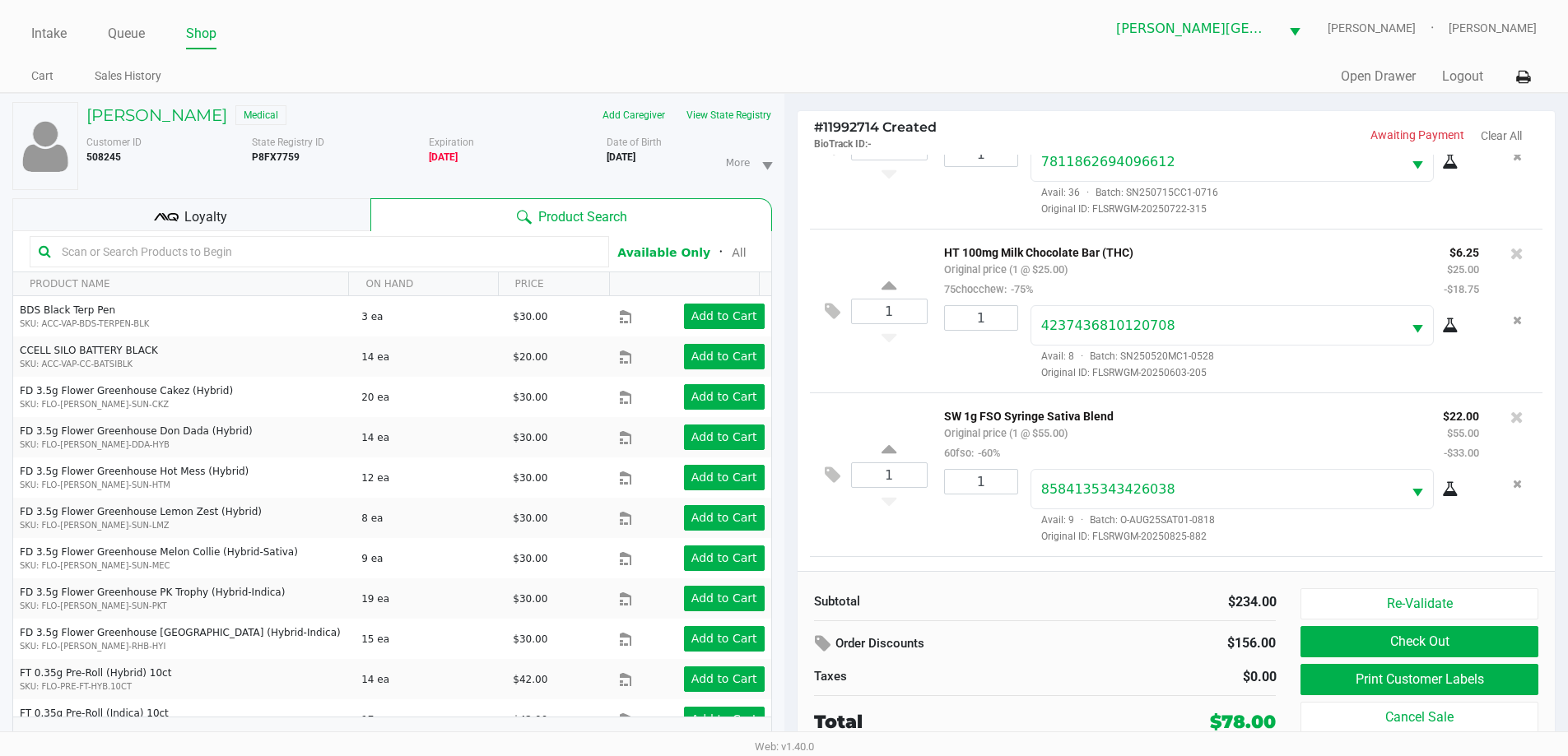
scroll to position [242, 0]
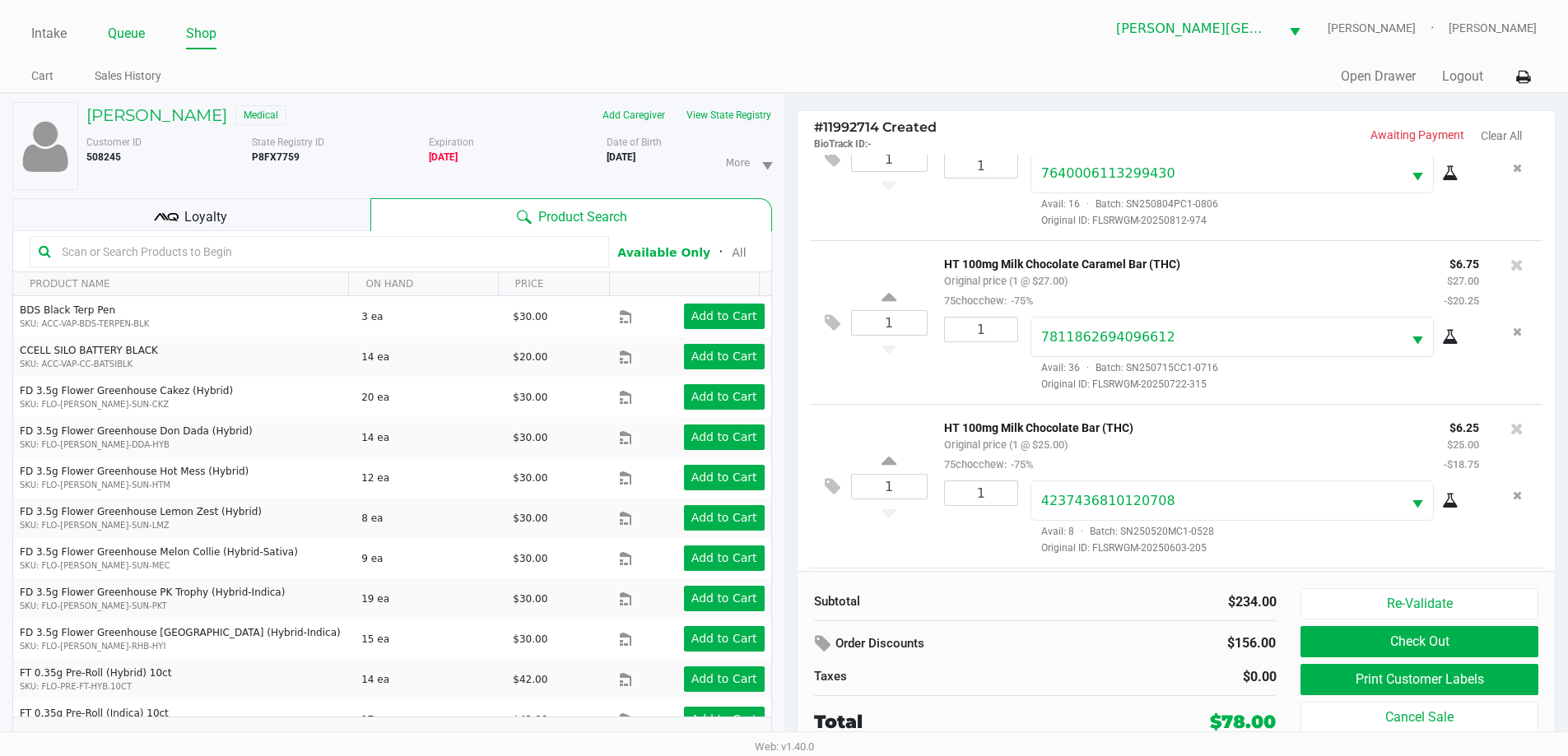
click at [110, 35] on ul "Intake Queue Shop" at bounding box center [407, 34] width 752 height 28
click at [125, 32] on link "Queue" at bounding box center [127, 33] width 37 height 23
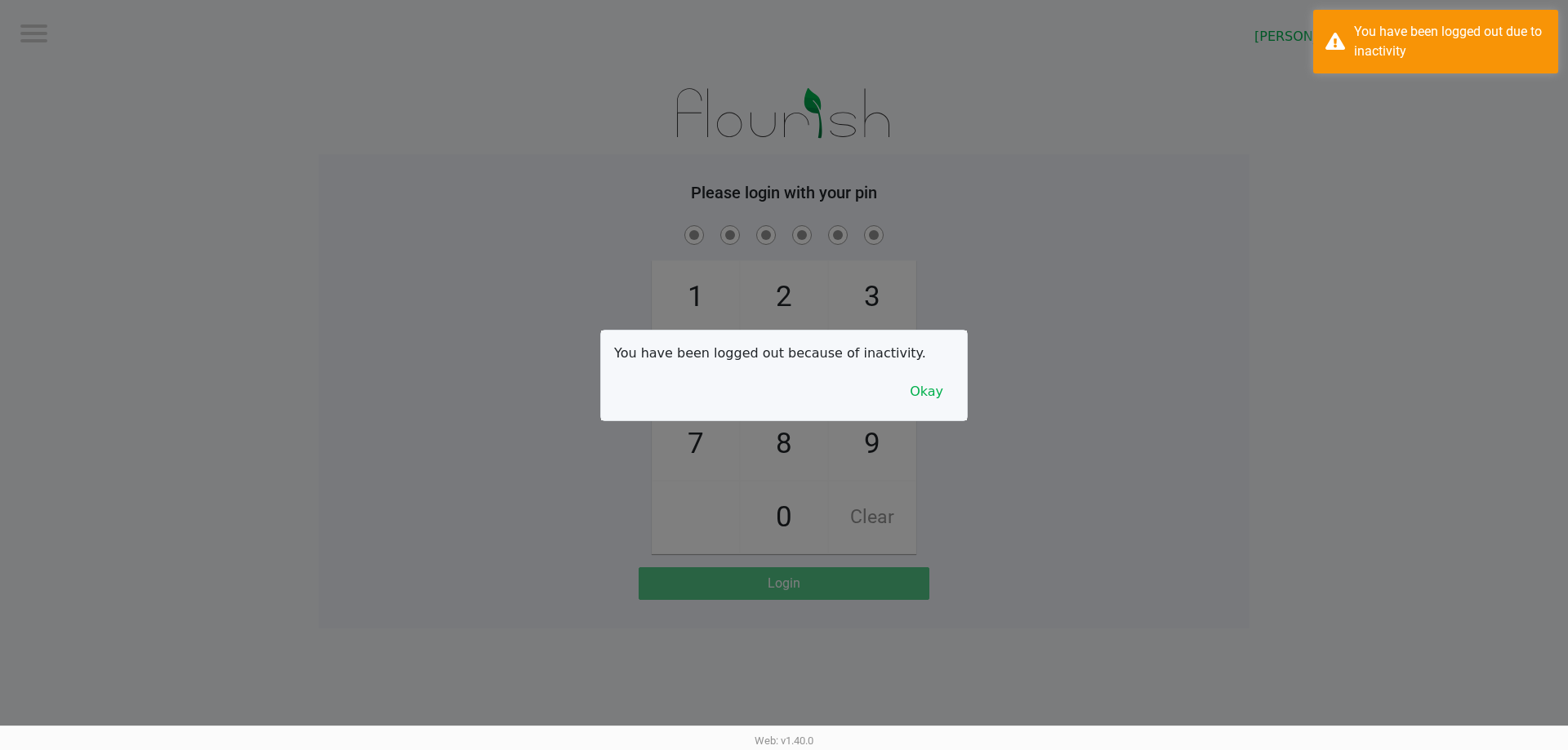
click at [40, 26] on div at bounding box center [784, 375] width 1568 height 750
checkbox input "true"
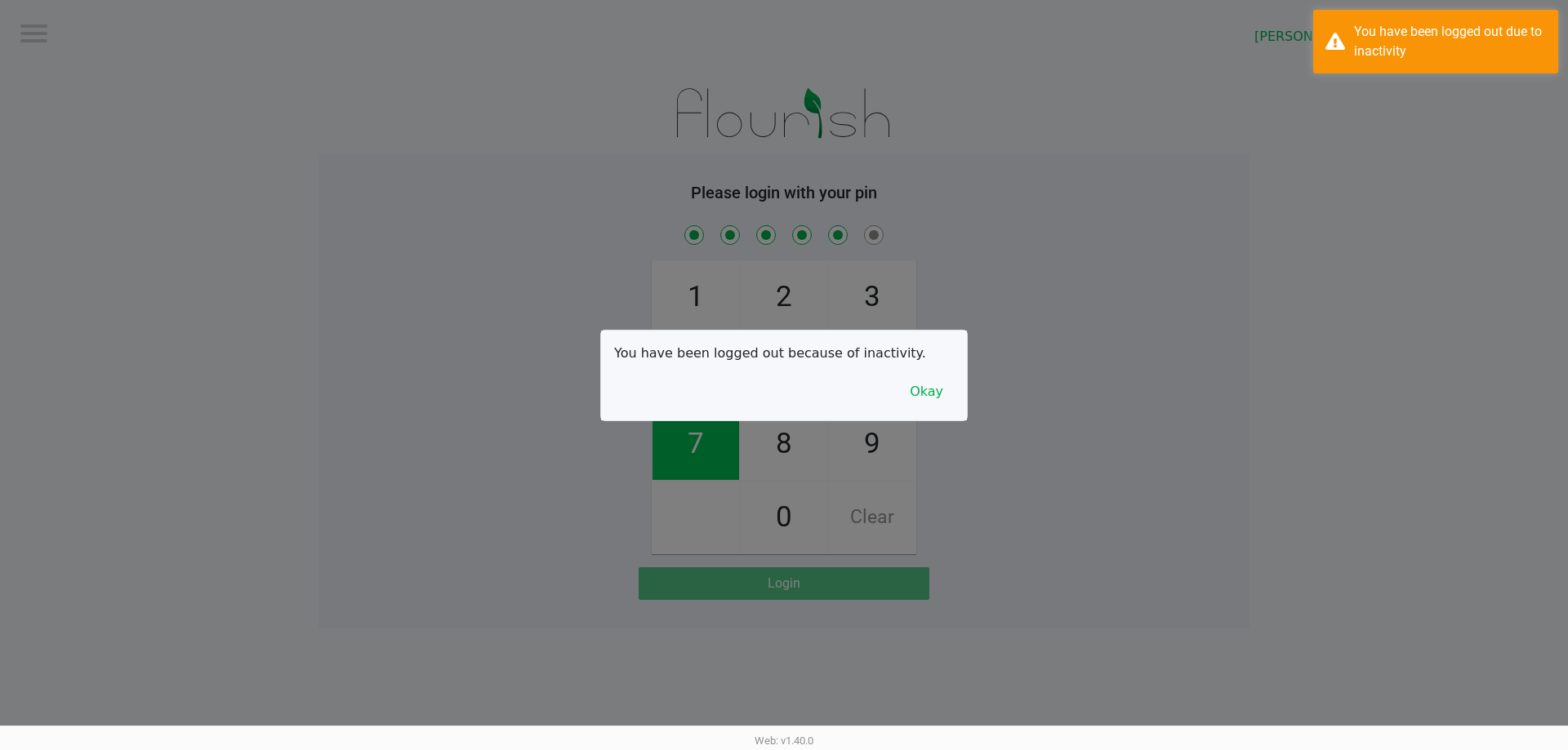
checkbox input "true"
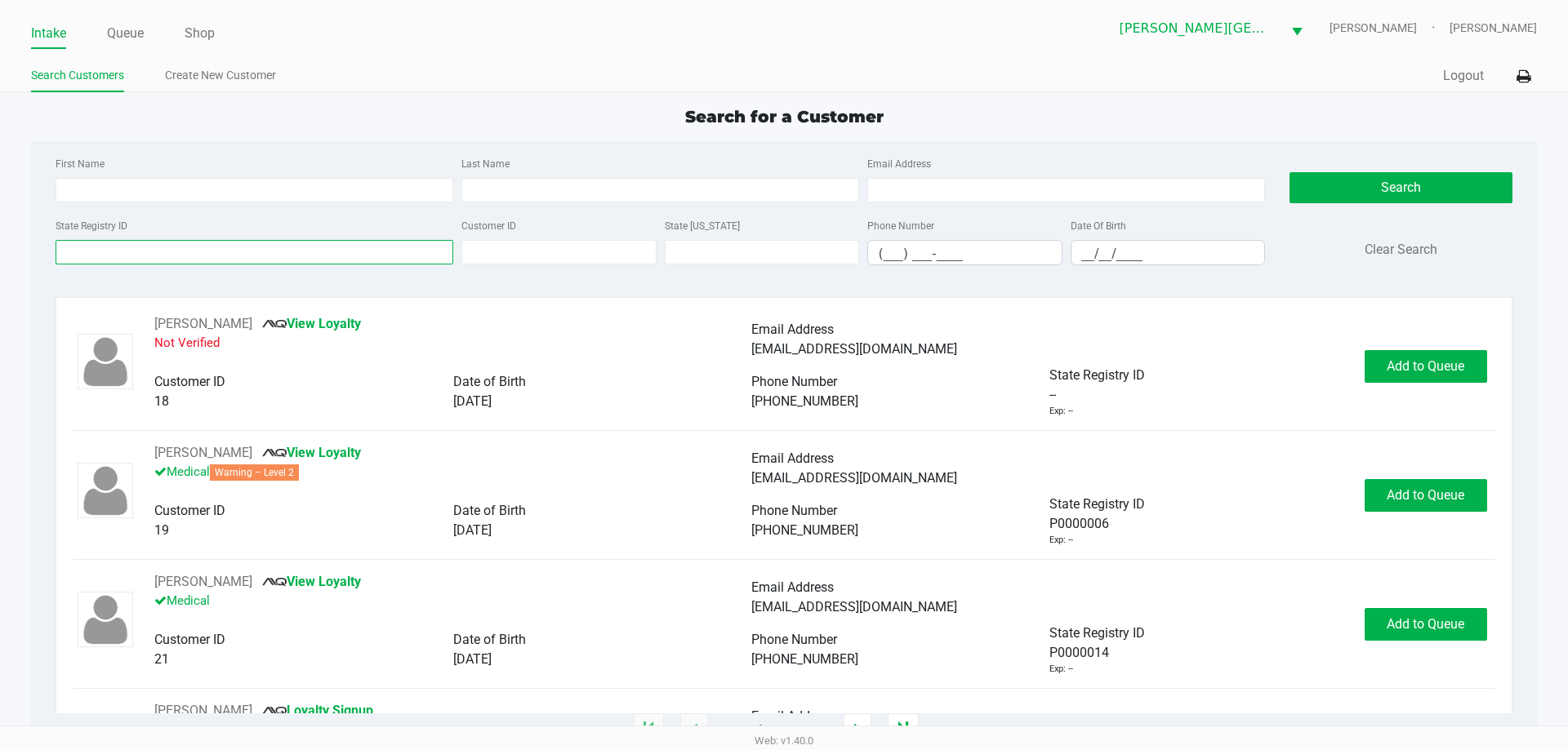
click at [183, 241] on input "State Registry ID" at bounding box center [255, 252] width 398 height 24
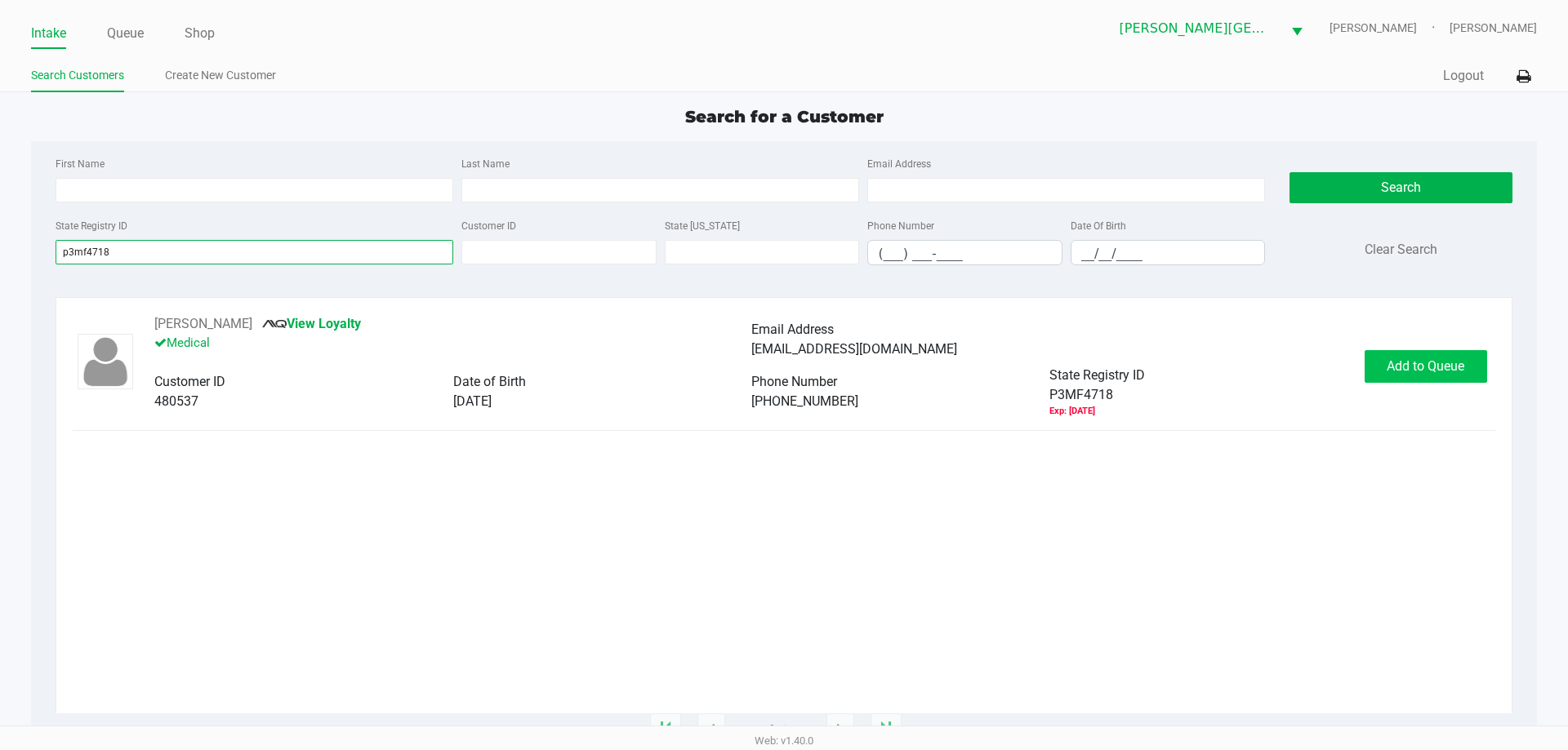
type input "p3mf4718"
click at [1398, 360] on span "Add to Queue" at bounding box center [1426, 366] width 78 height 15
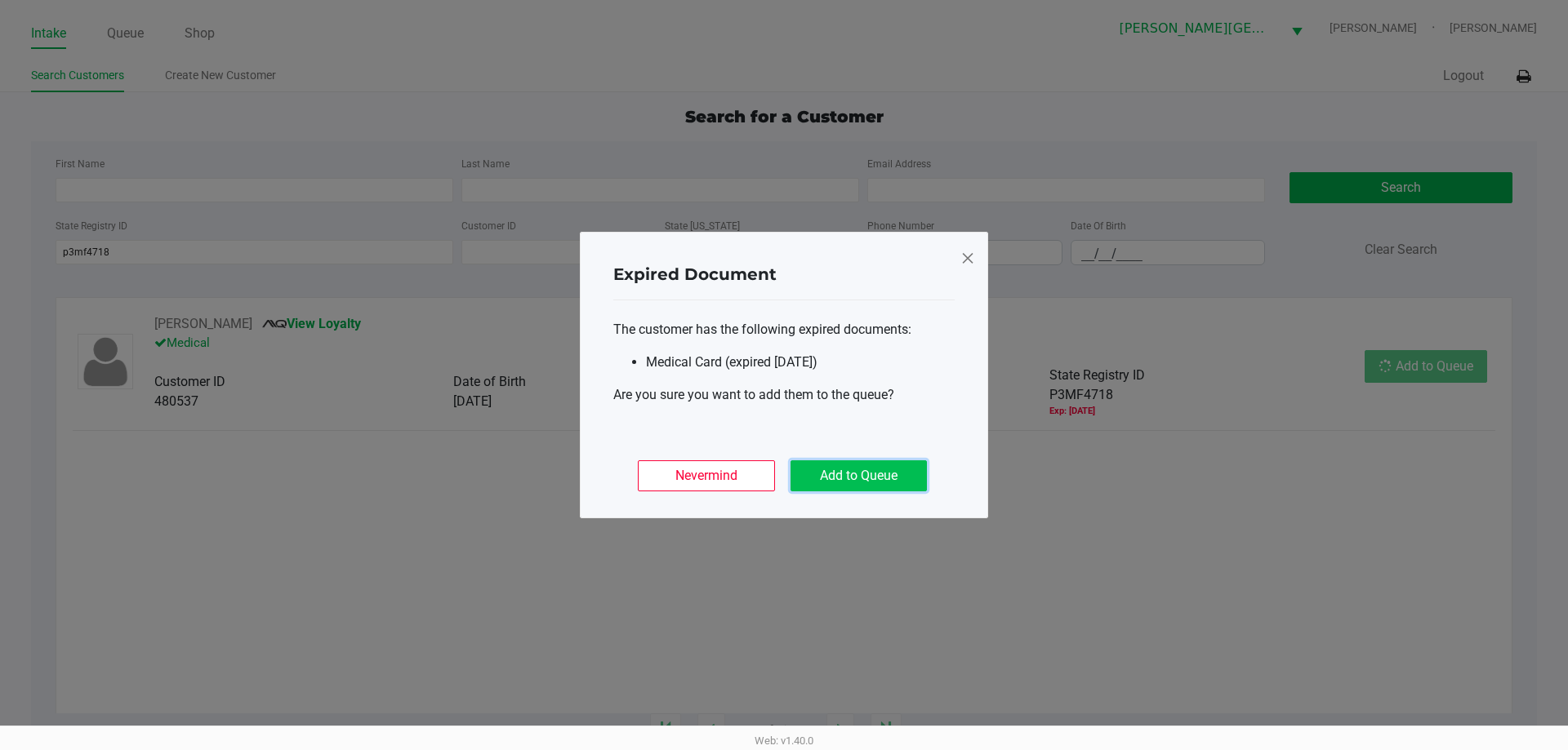
click at [913, 469] on button "Add to Queue" at bounding box center [859, 475] width 137 height 31
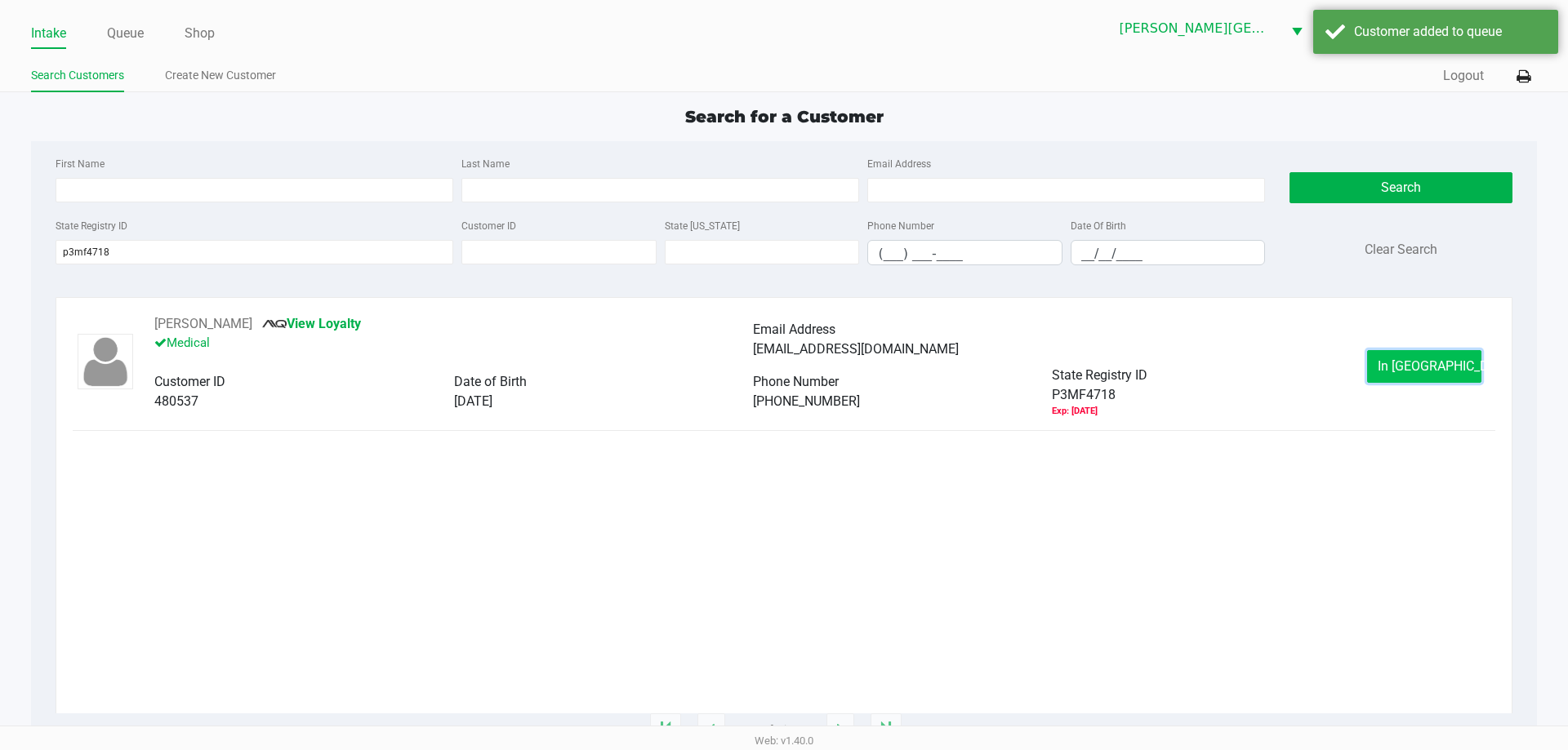
click at [1393, 372] on button "In Queue" at bounding box center [1425, 367] width 115 height 33
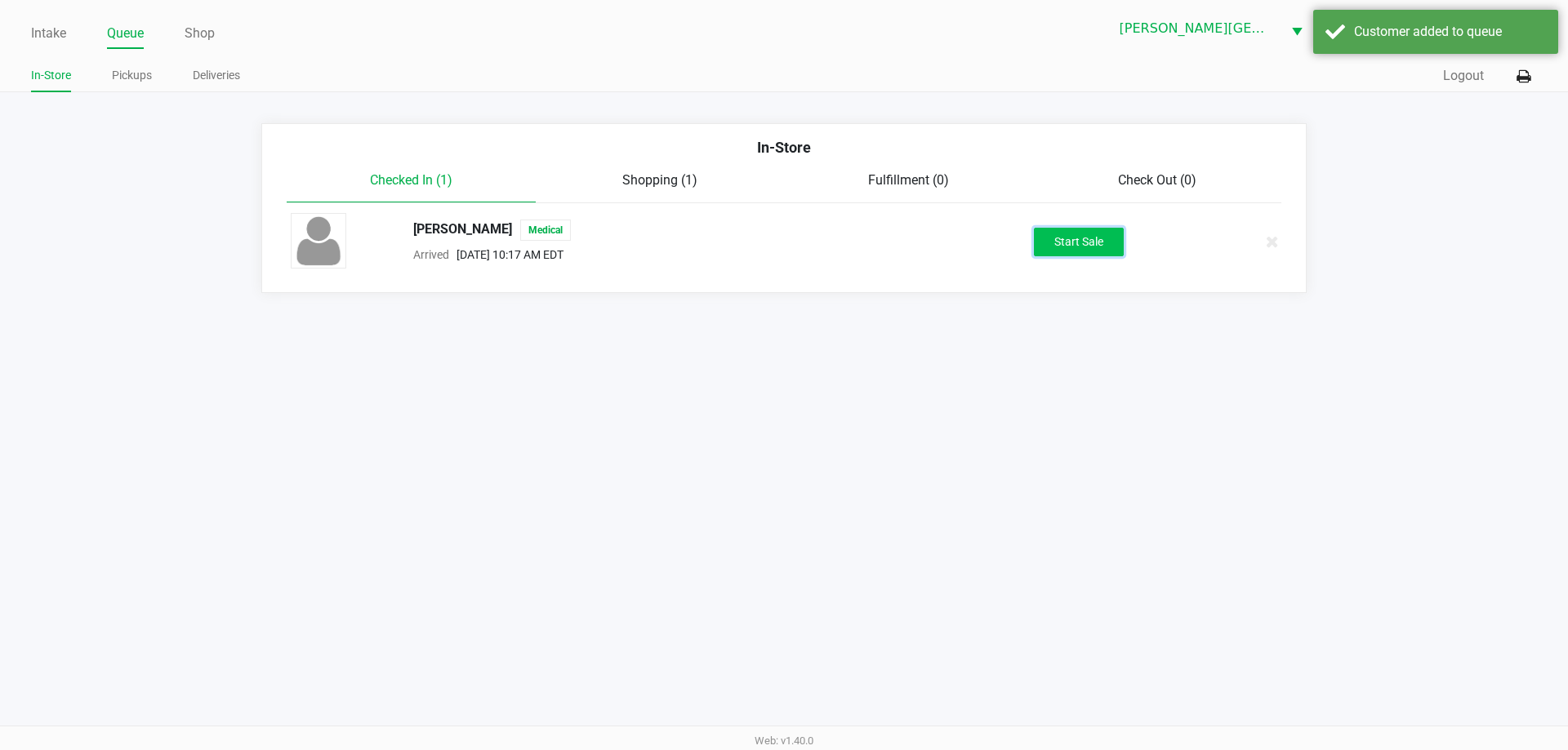
click at [1086, 237] on button "Start Sale" at bounding box center [1078, 242] width 90 height 29
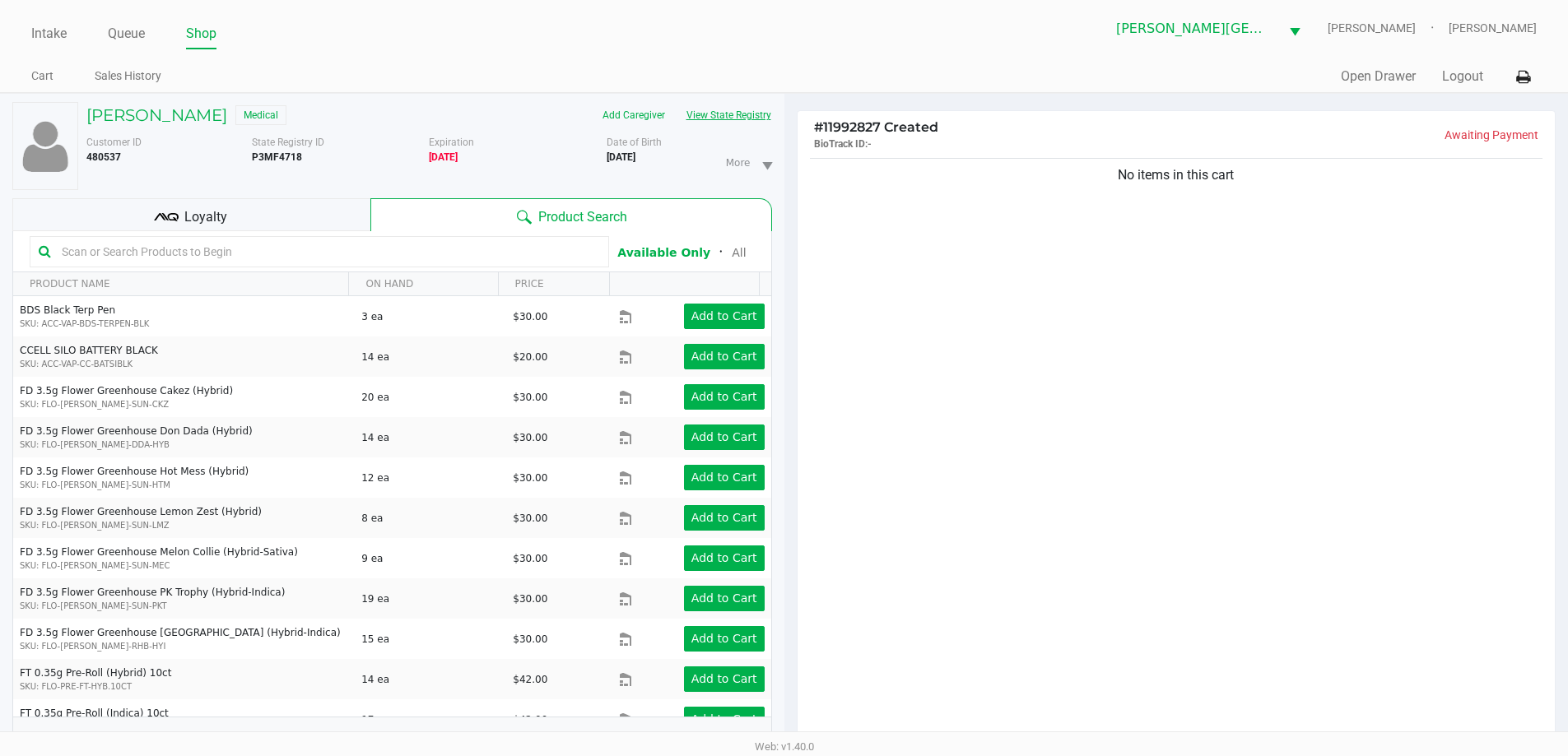
click at [723, 117] on button "View State Registry" at bounding box center [723, 115] width 96 height 26
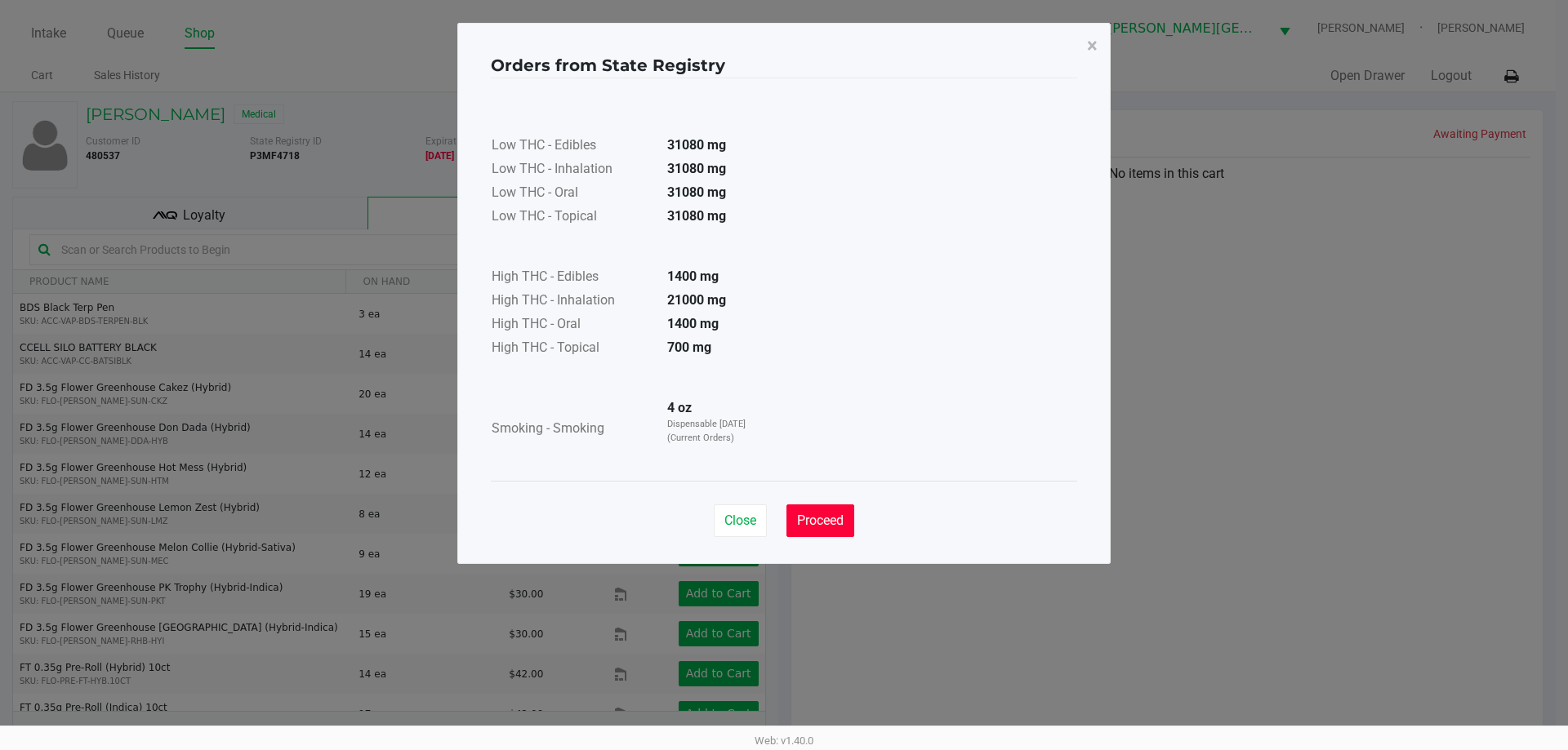
click at [840, 508] on button "Proceed" at bounding box center [820, 521] width 67 height 33
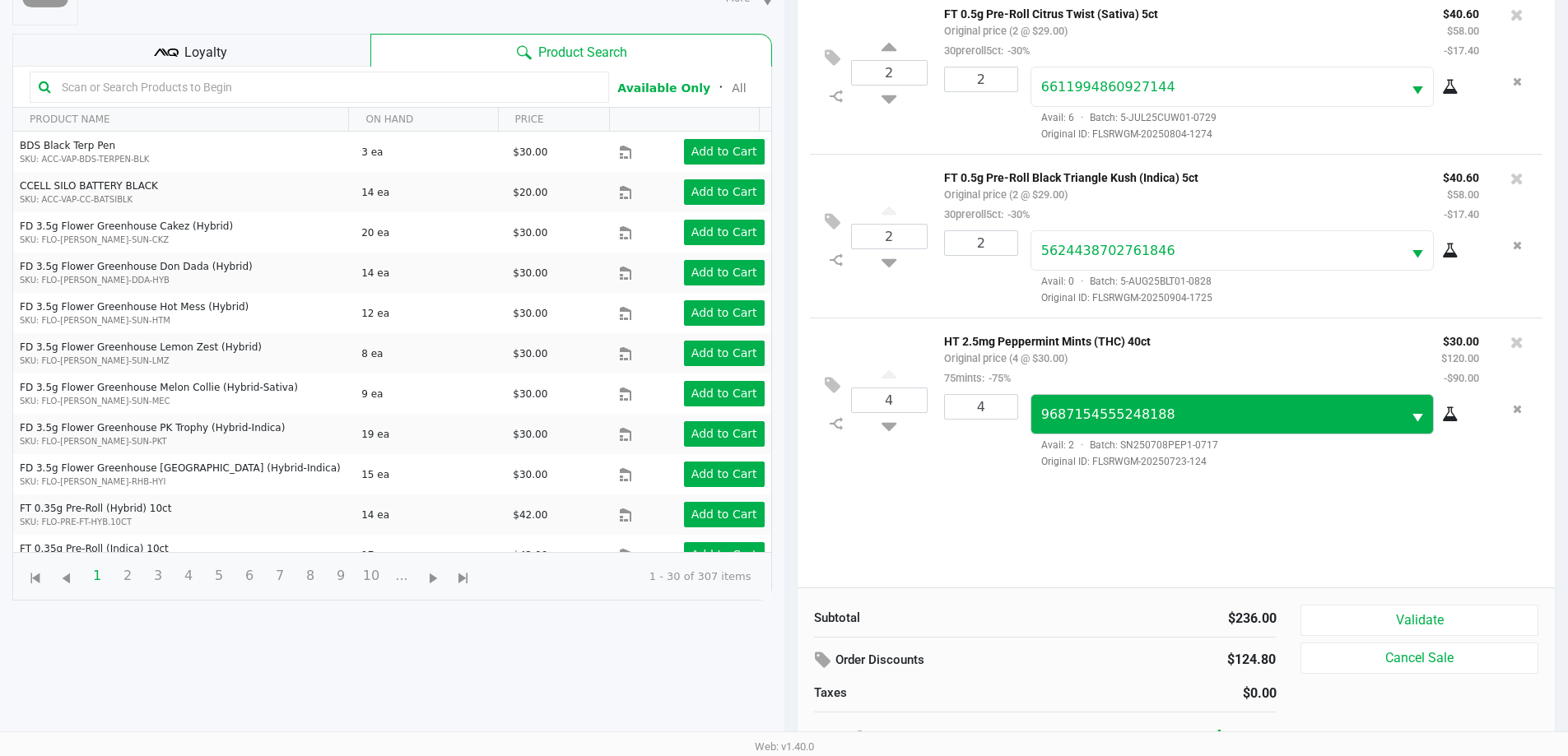
scroll to position [178, 0]
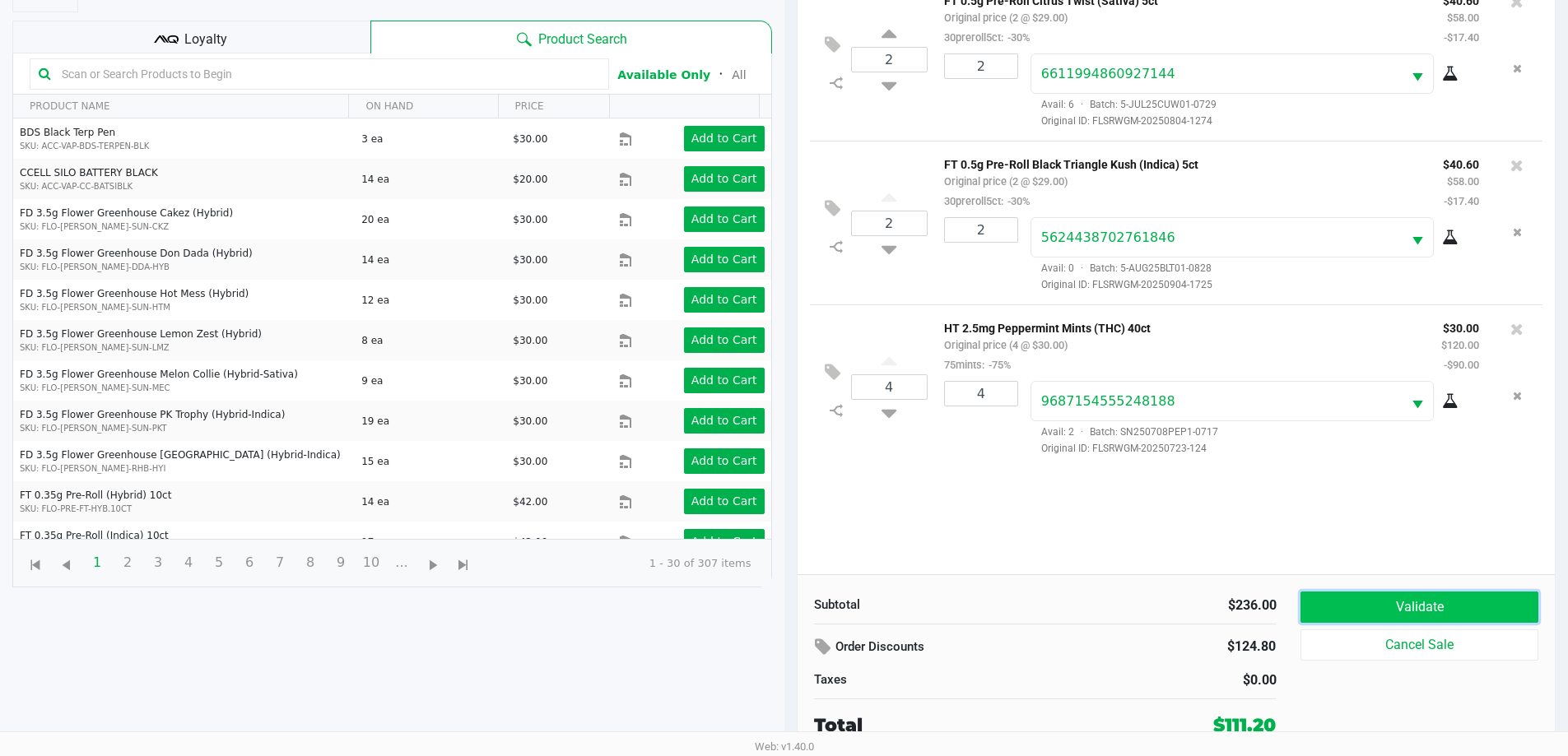
click at [1416, 593] on button "Validate" at bounding box center [1419, 607] width 237 height 31
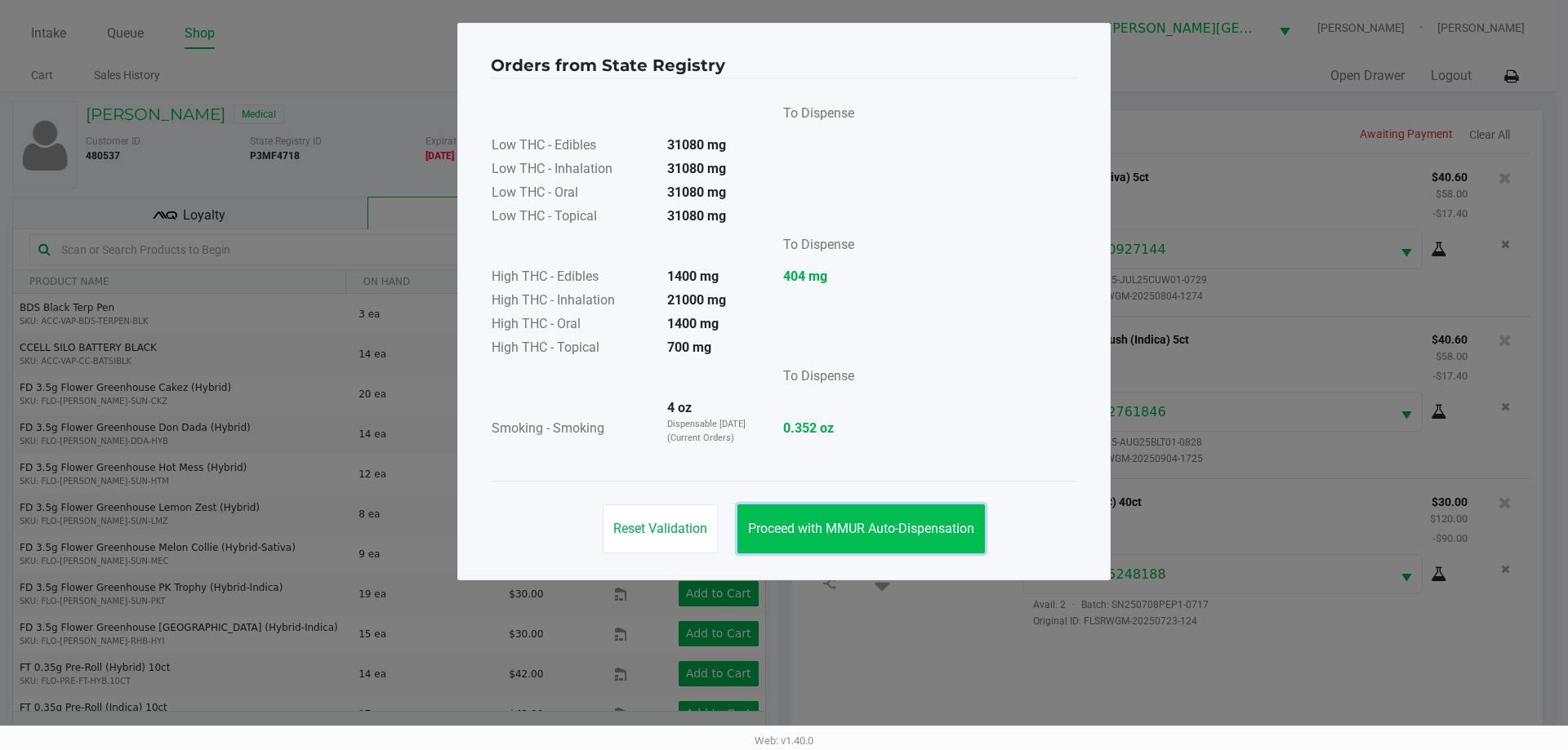
drag, startPoint x: 870, startPoint y: 520, endPoint x: 566, endPoint y: 279, distance: 387.9
click at [870, 521] on button "Proceed with MMUR Auto-Dispensation" at bounding box center [862, 529] width 248 height 49
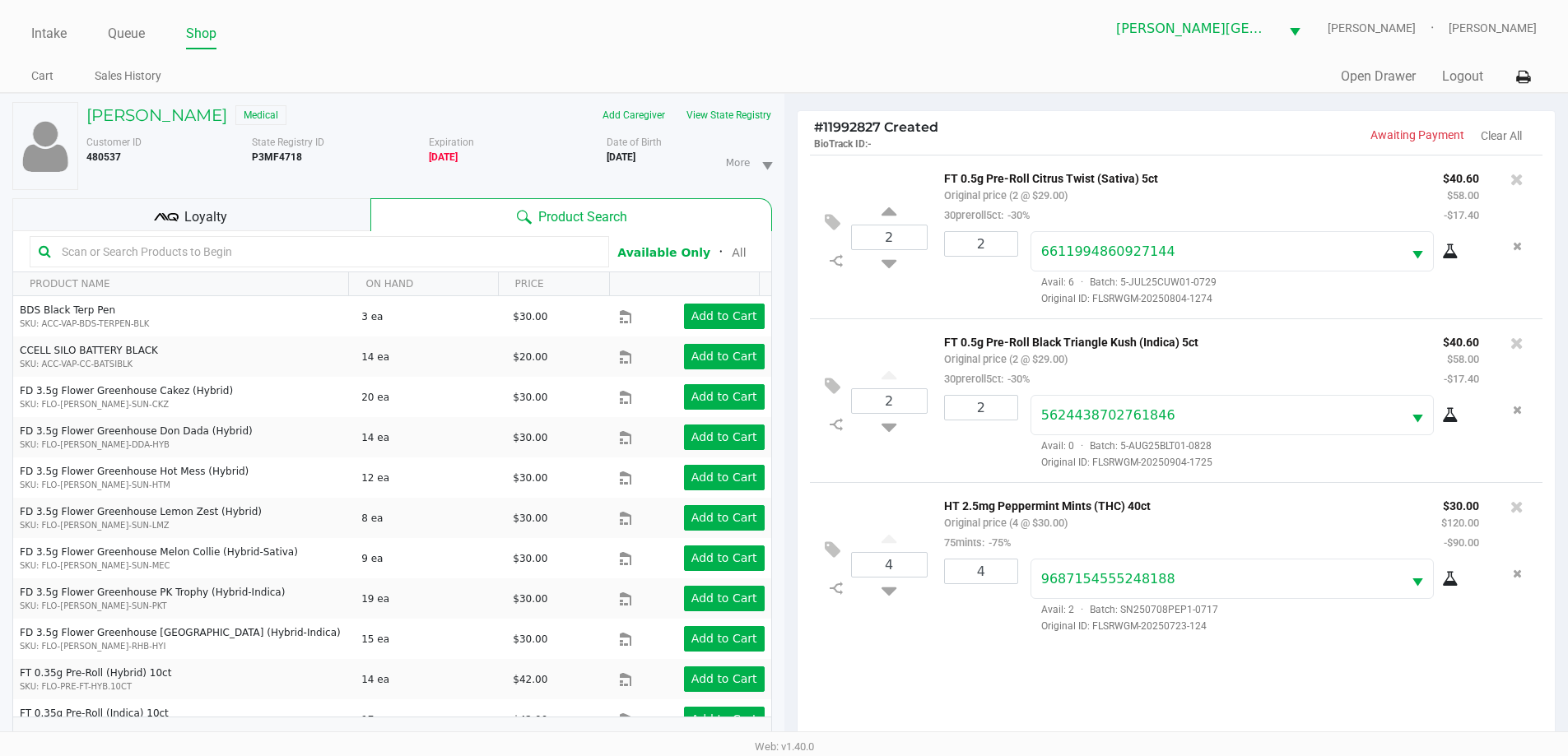
click at [317, 212] on div "Loyalty" at bounding box center [191, 214] width 358 height 33
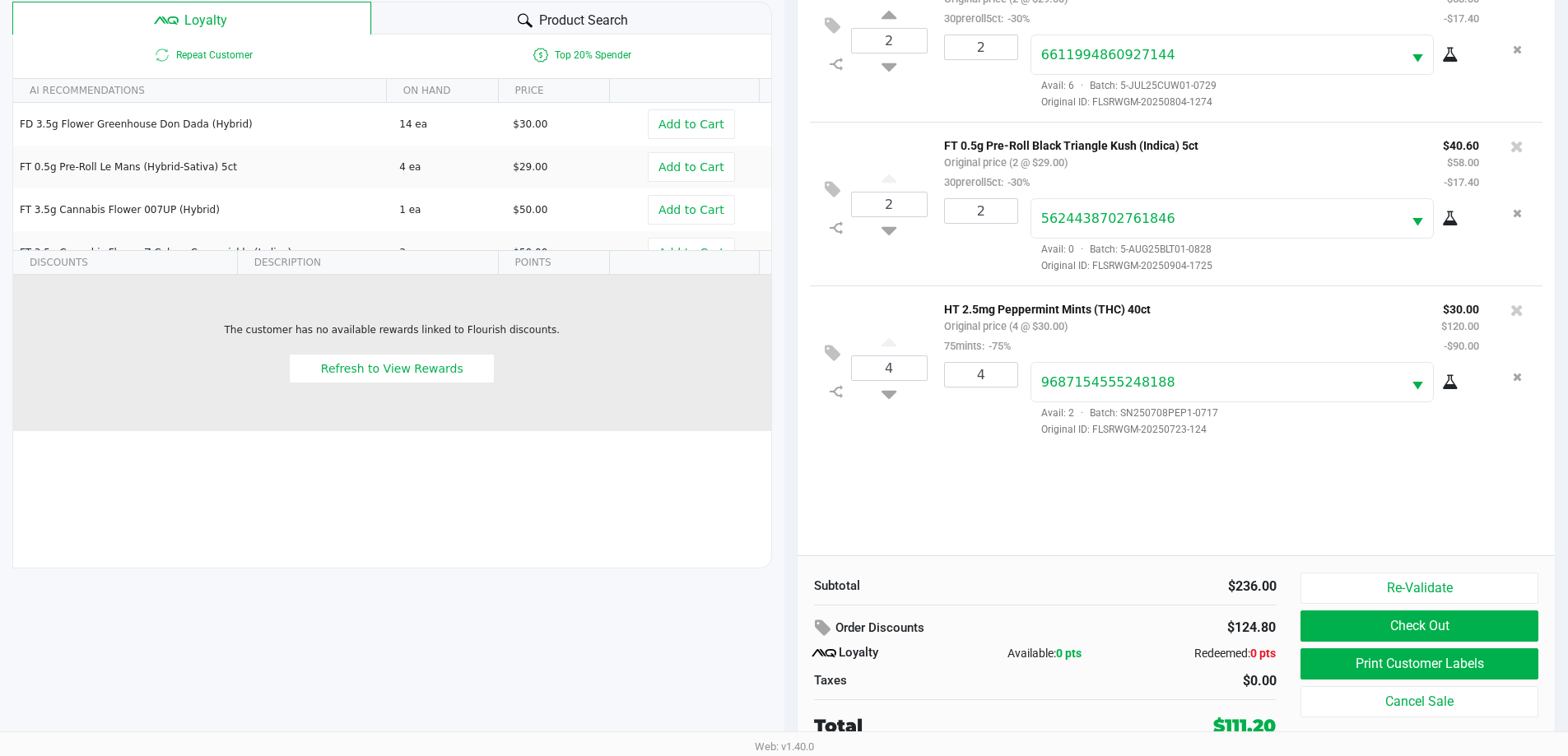
scroll to position [197, 0]
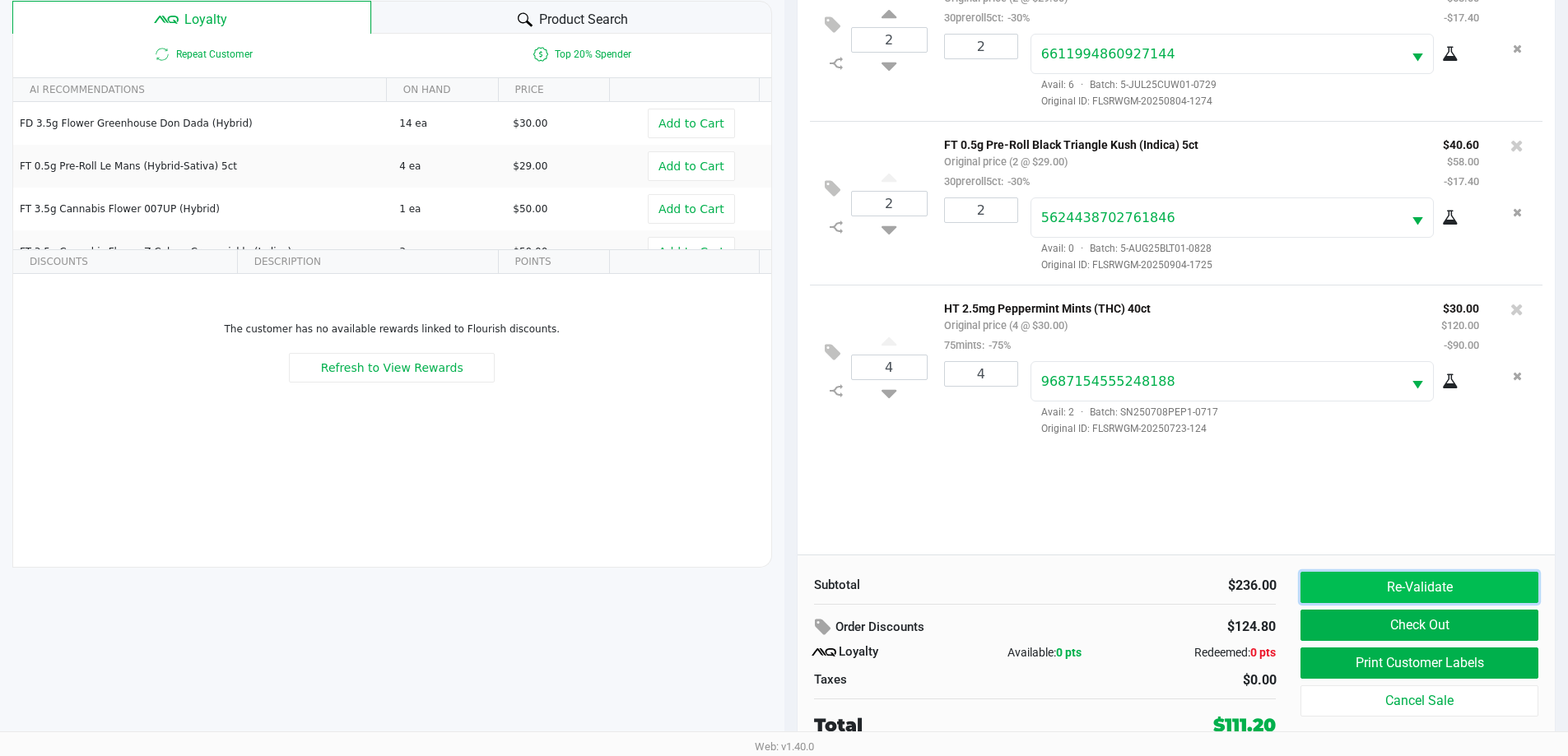
click at [1401, 590] on button "Re-Validate" at bounding box center [1419, 587] width 237 height 31
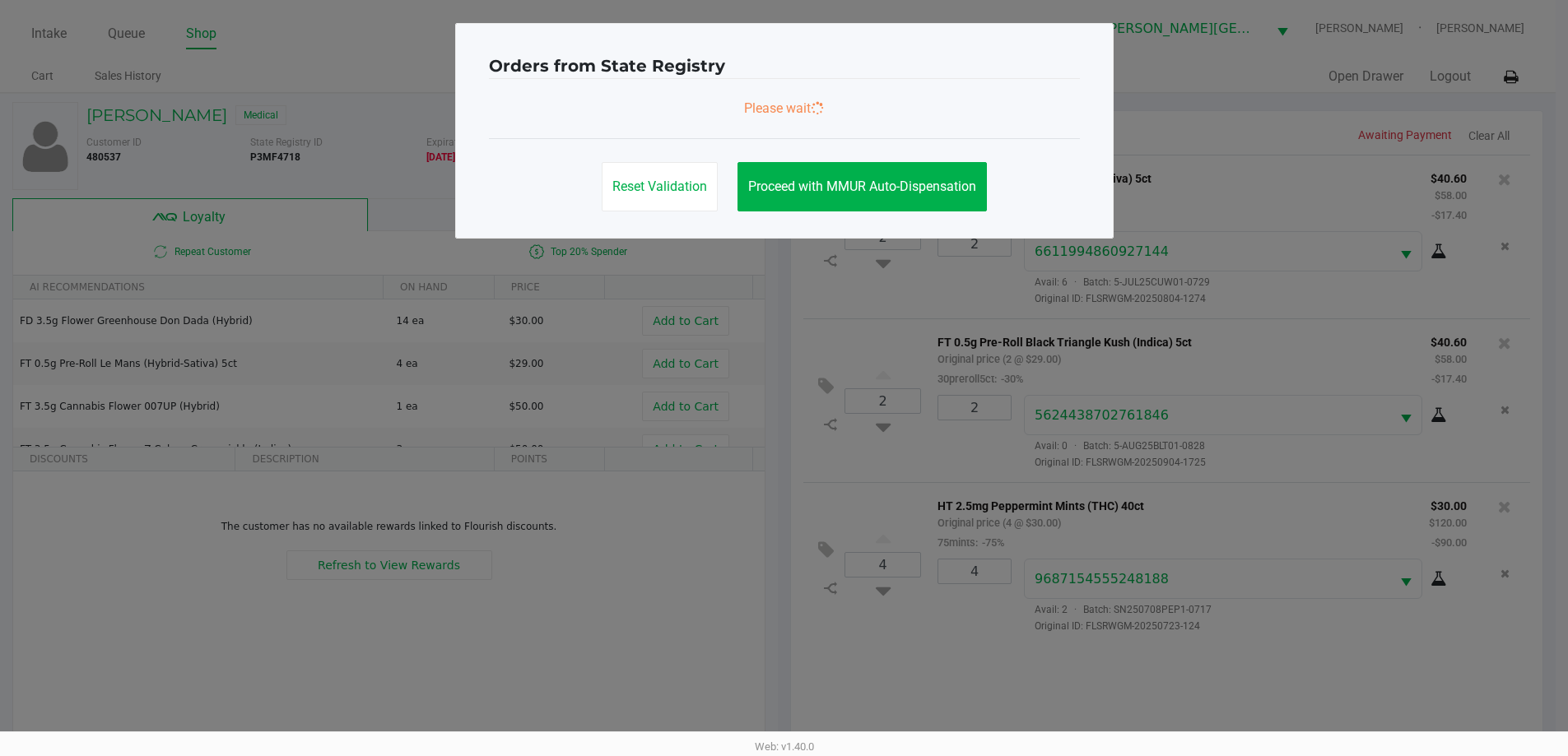
scroll to position [0, 0]
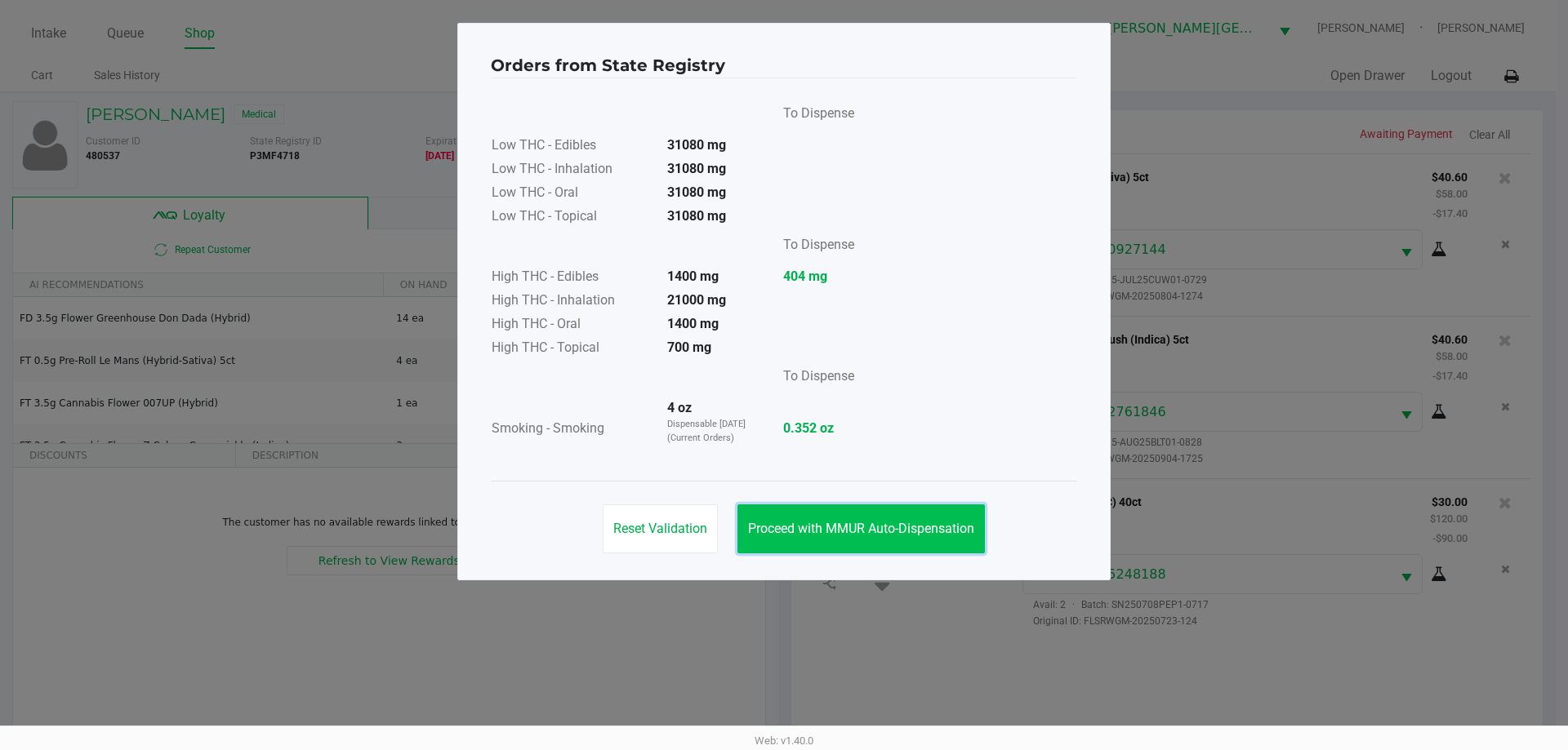
click at [848, 524] on span "Proceed with MMUR Auto-Dispensation" at bounding box center [861, 528] width 226 height 15
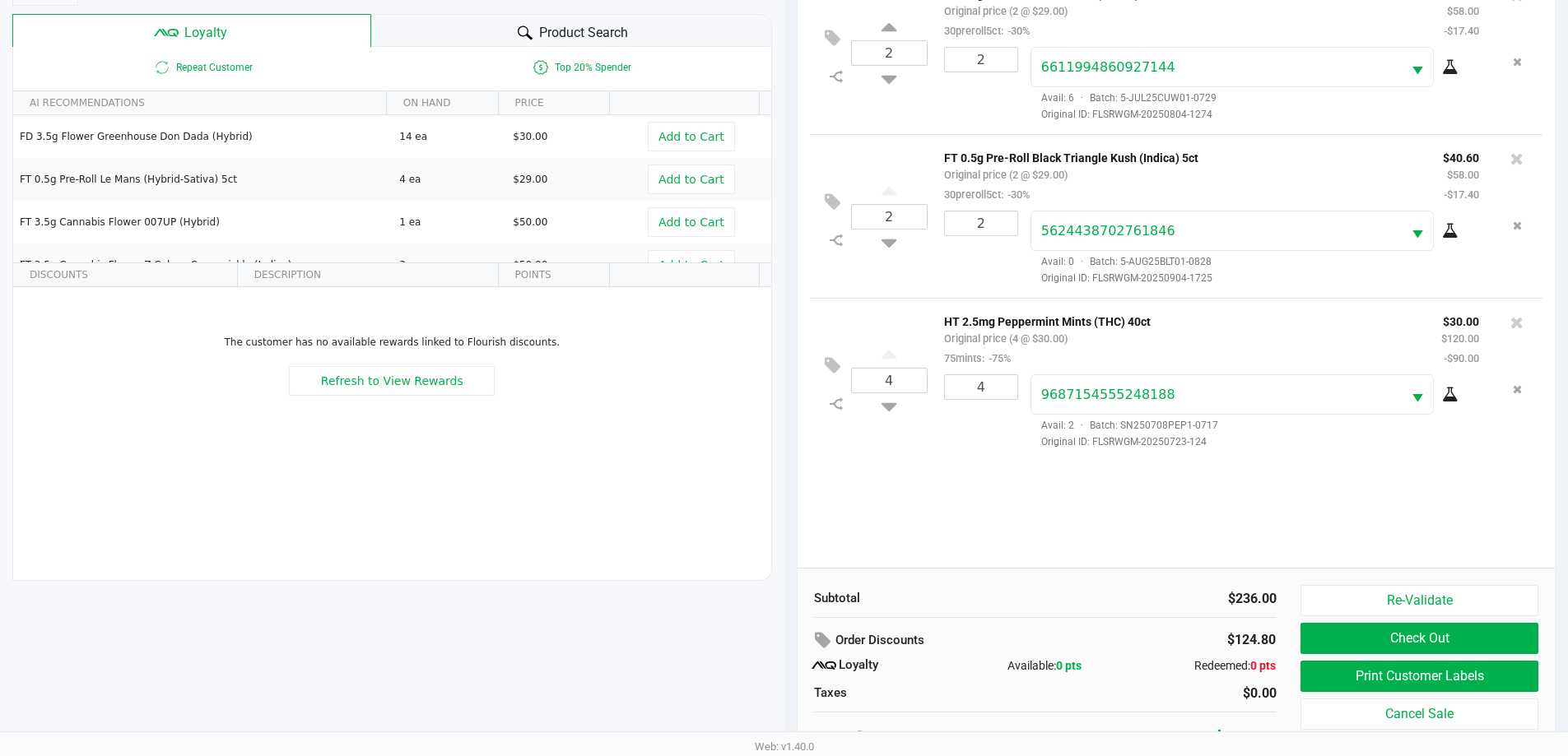
scroll to position [197, 0]
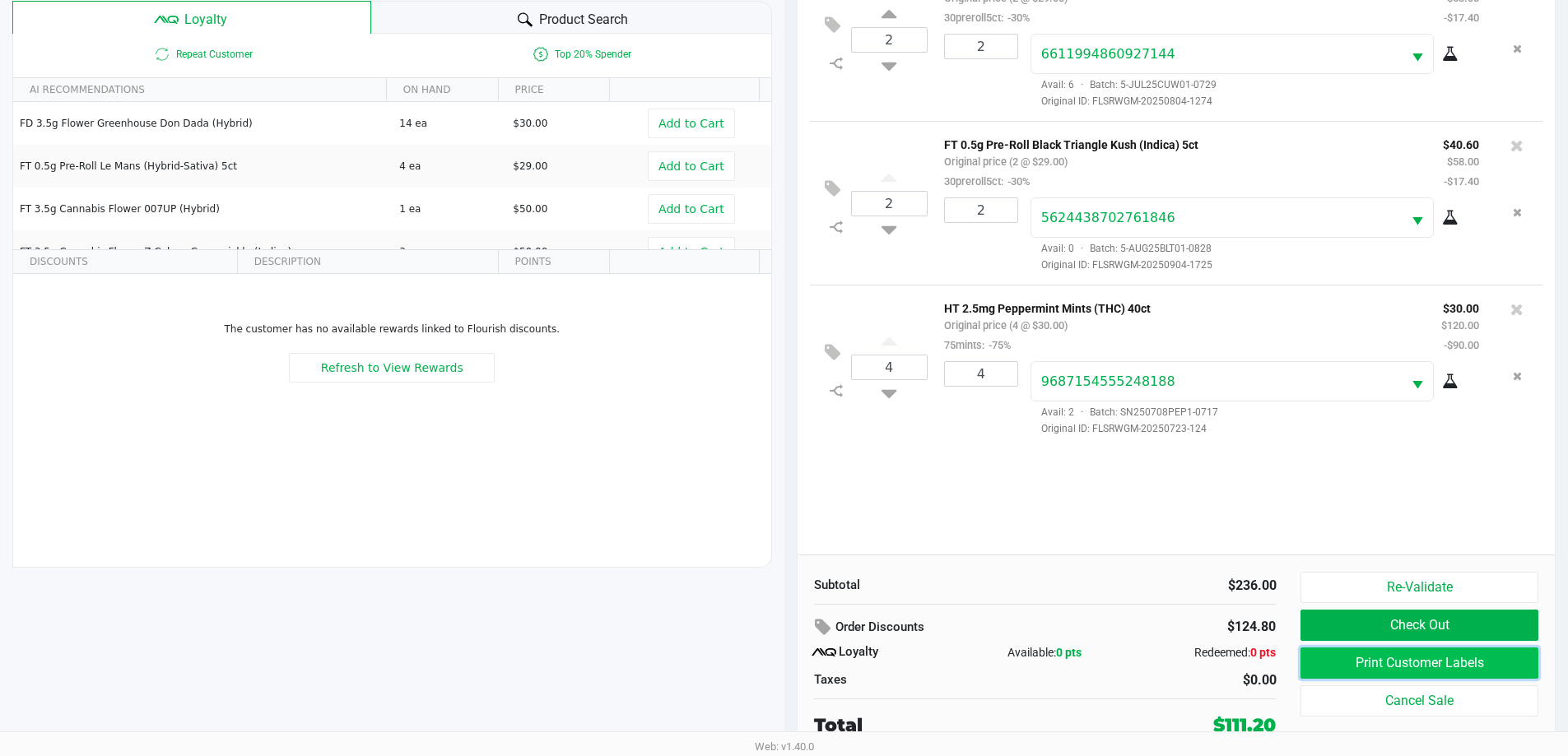
click at [1402, 657] on button "Print Customer Labels" at bounding box center [1419, 663] width 237 height 31
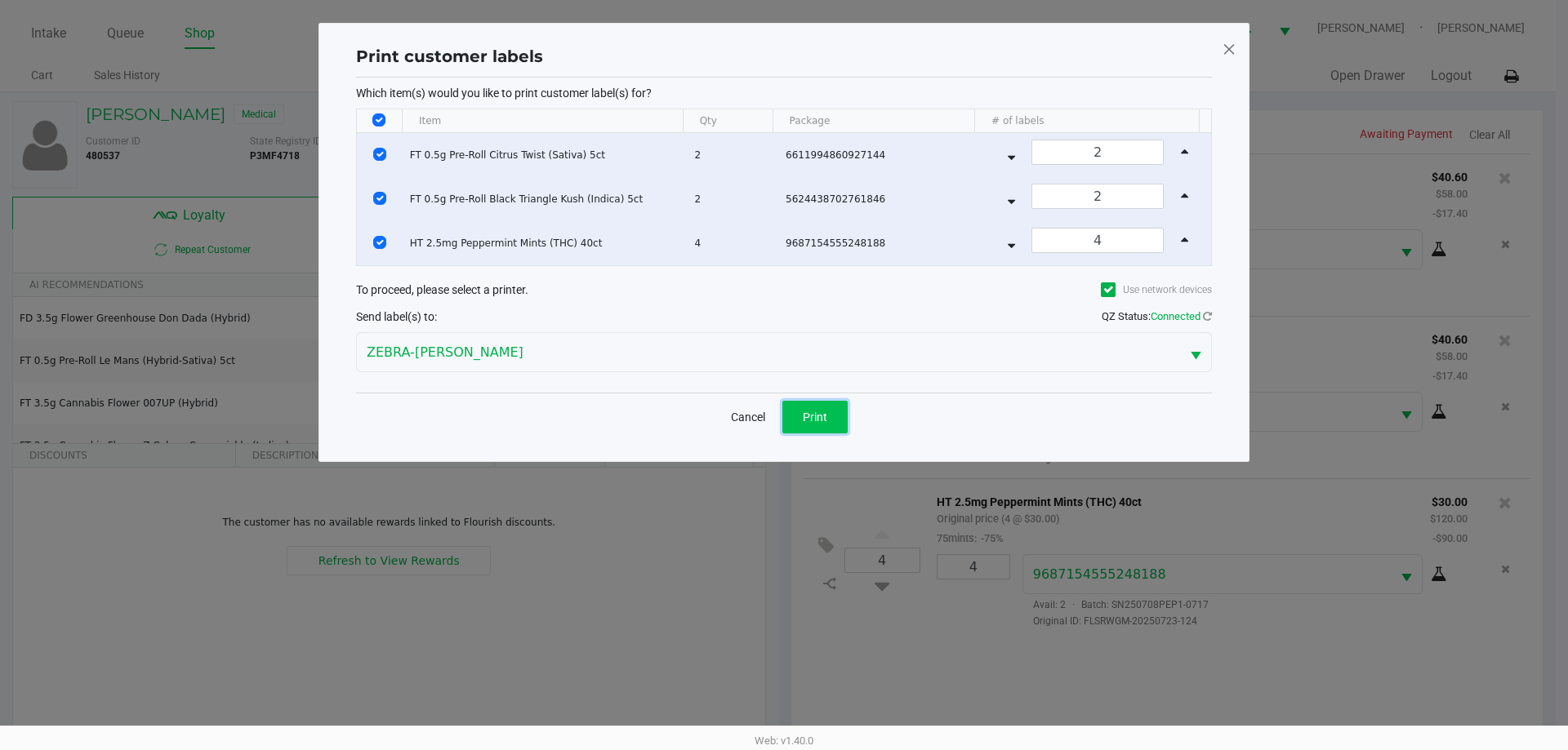
click at [838, 408] on button "Print" at bounding box center [814, 417] width 65 height 33
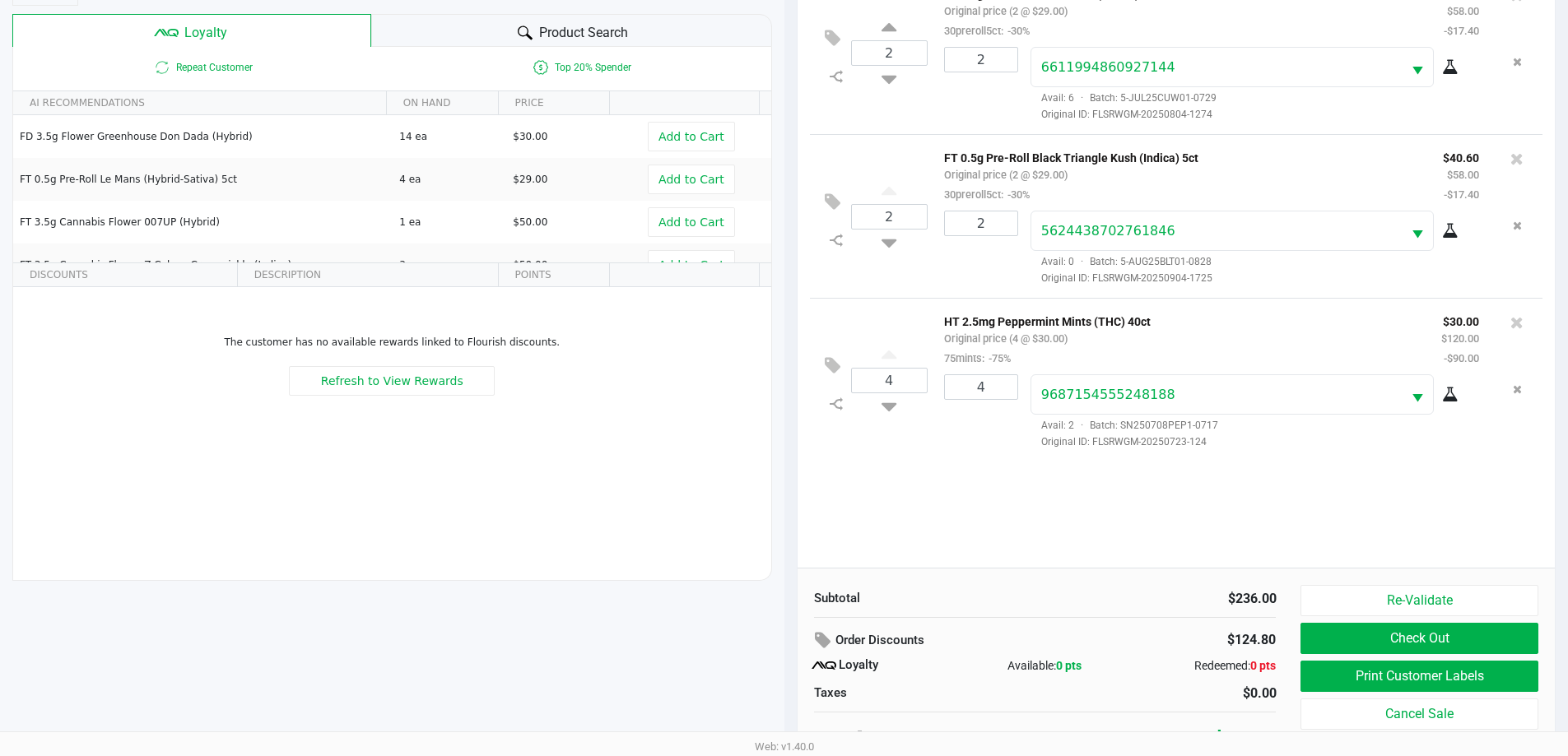
scroll to position [197, 0]
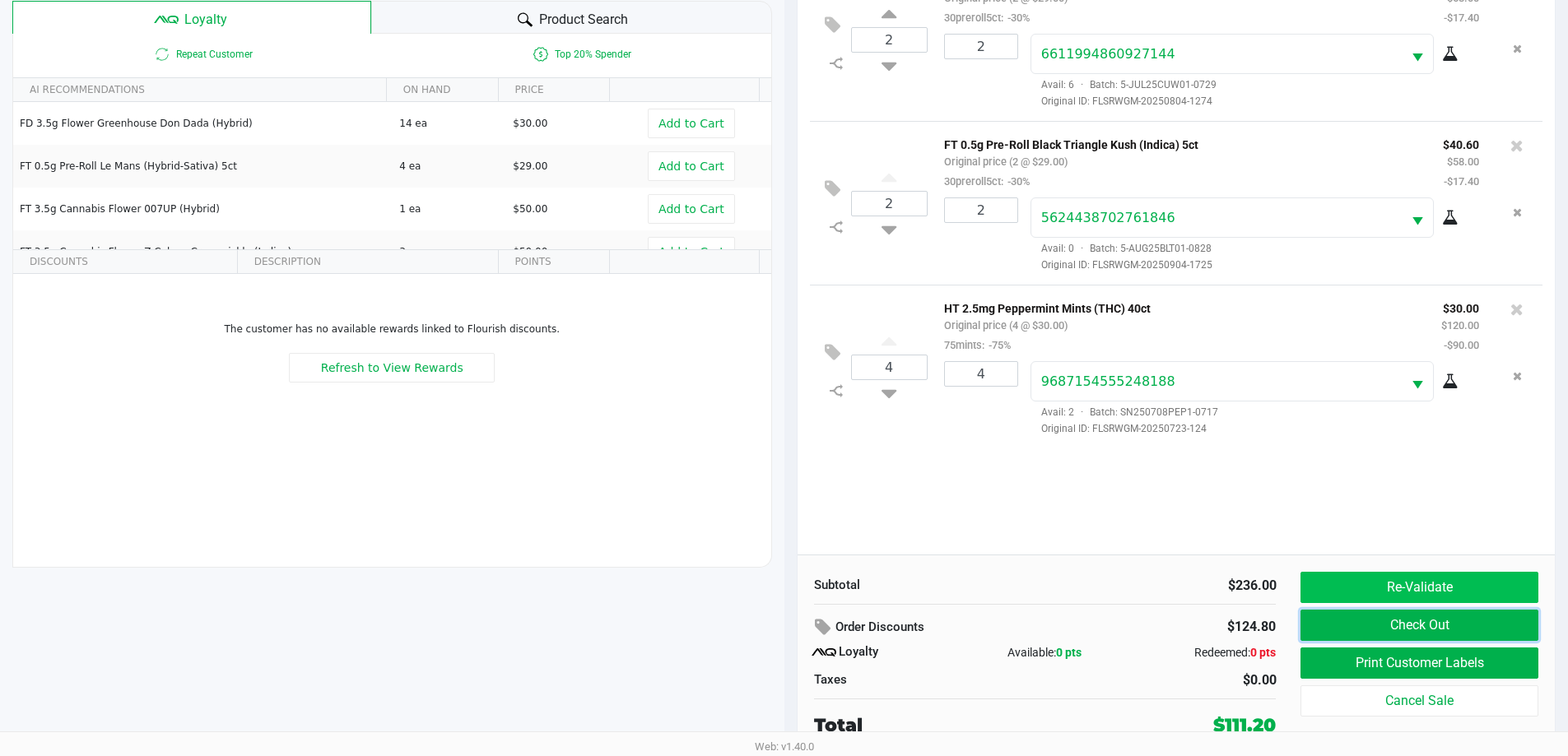
drag, startPoint x: 1447, startPoint y: 620, endPoint x: 1447, endPoint y: 588, distance: 32.0
click at [1447, 588] on div "Re-Validate Check Out Print Customer Labels Cancel Sale" at bounding box center [1426, 655] width 250 height 167
click at [1447, 588] on button "Re-Validate" at bounding box center [1419, 587] width 237 height 31
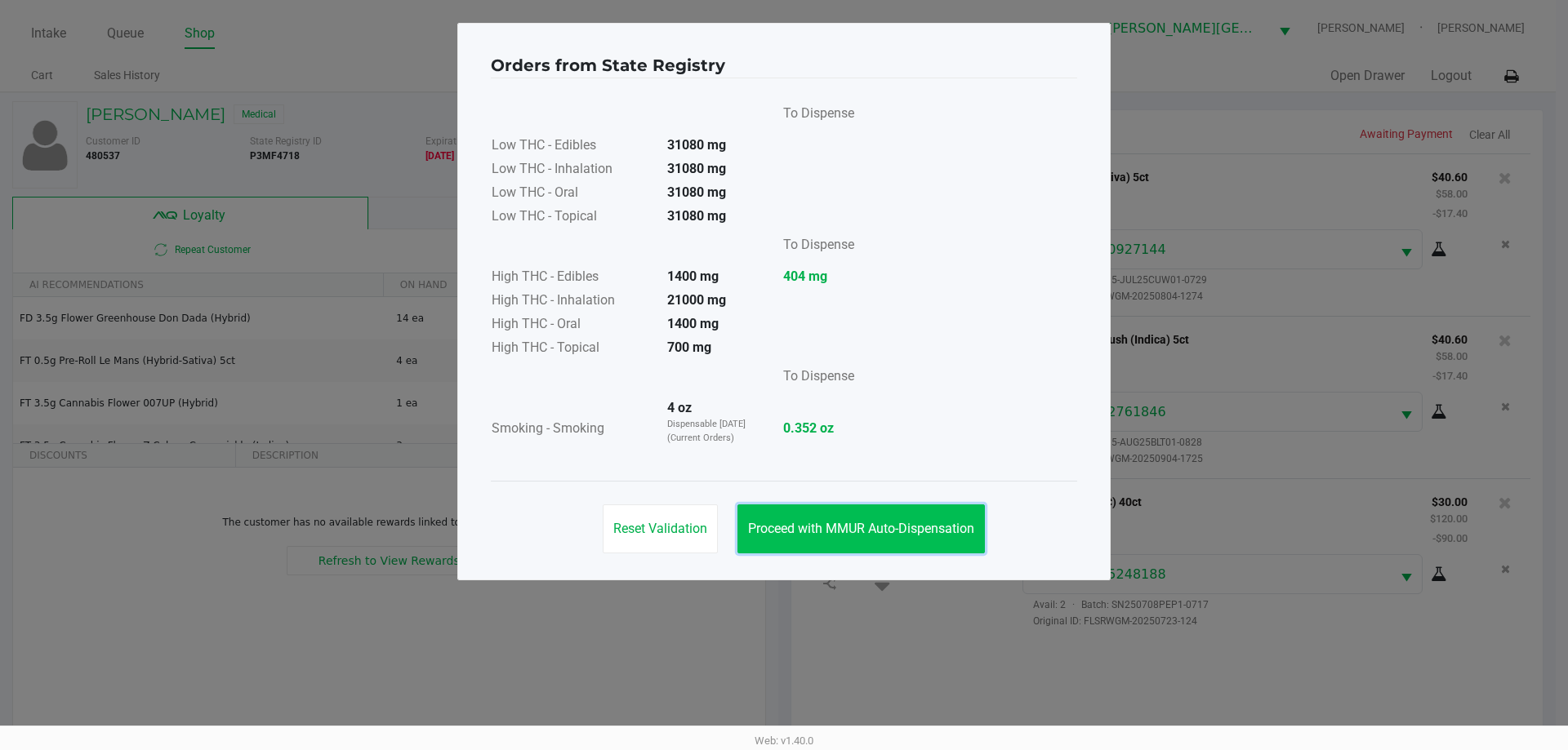
drag, startPoint x: 855, startPoint y: 526, endPoint x: 840, endPoint y: 519, distance: 16.6
click at [855, 525] on span "Proceed with MMUR Auto-Dispensation" at bounding box center [861, 528] width 226 height 15
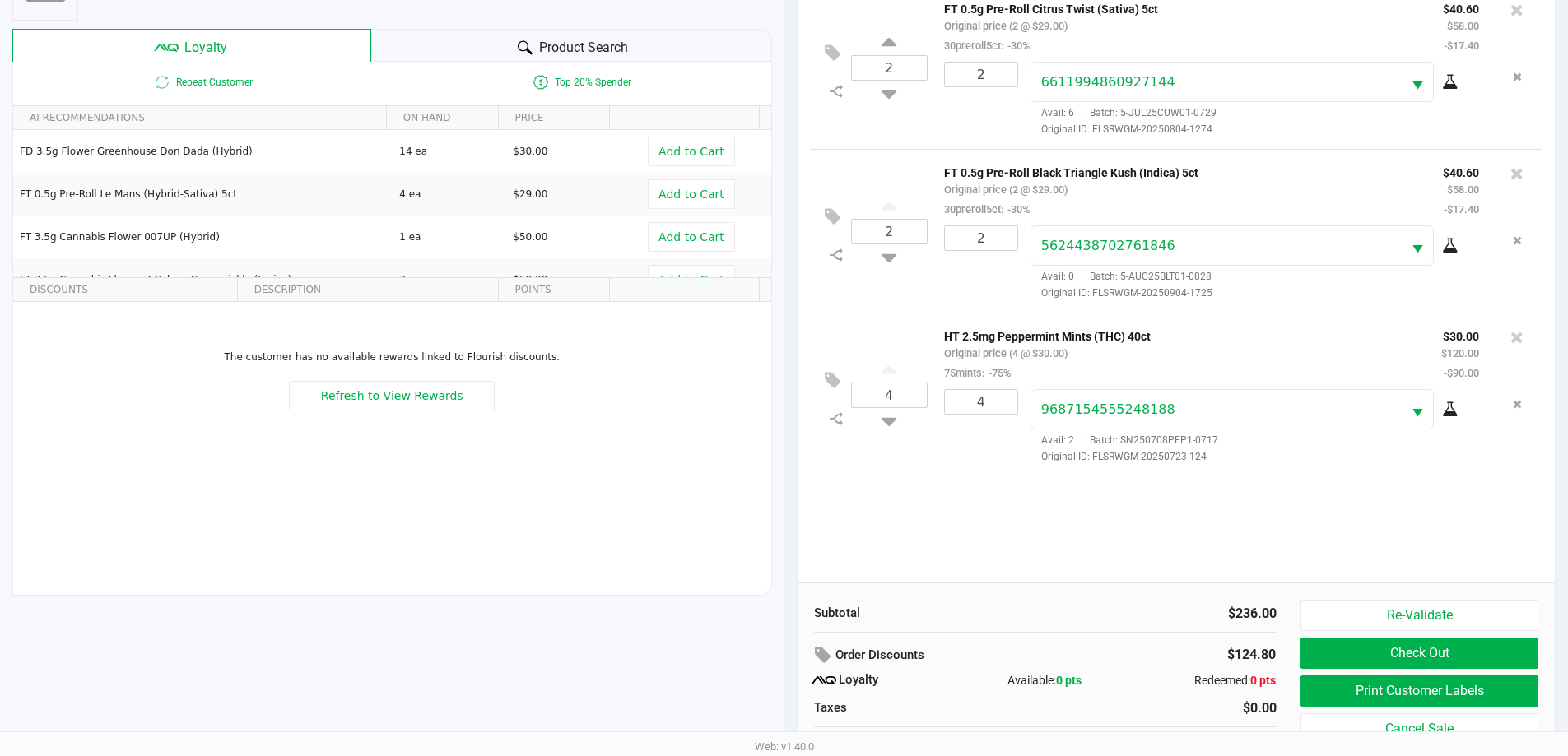
scroll to position [197, 0]
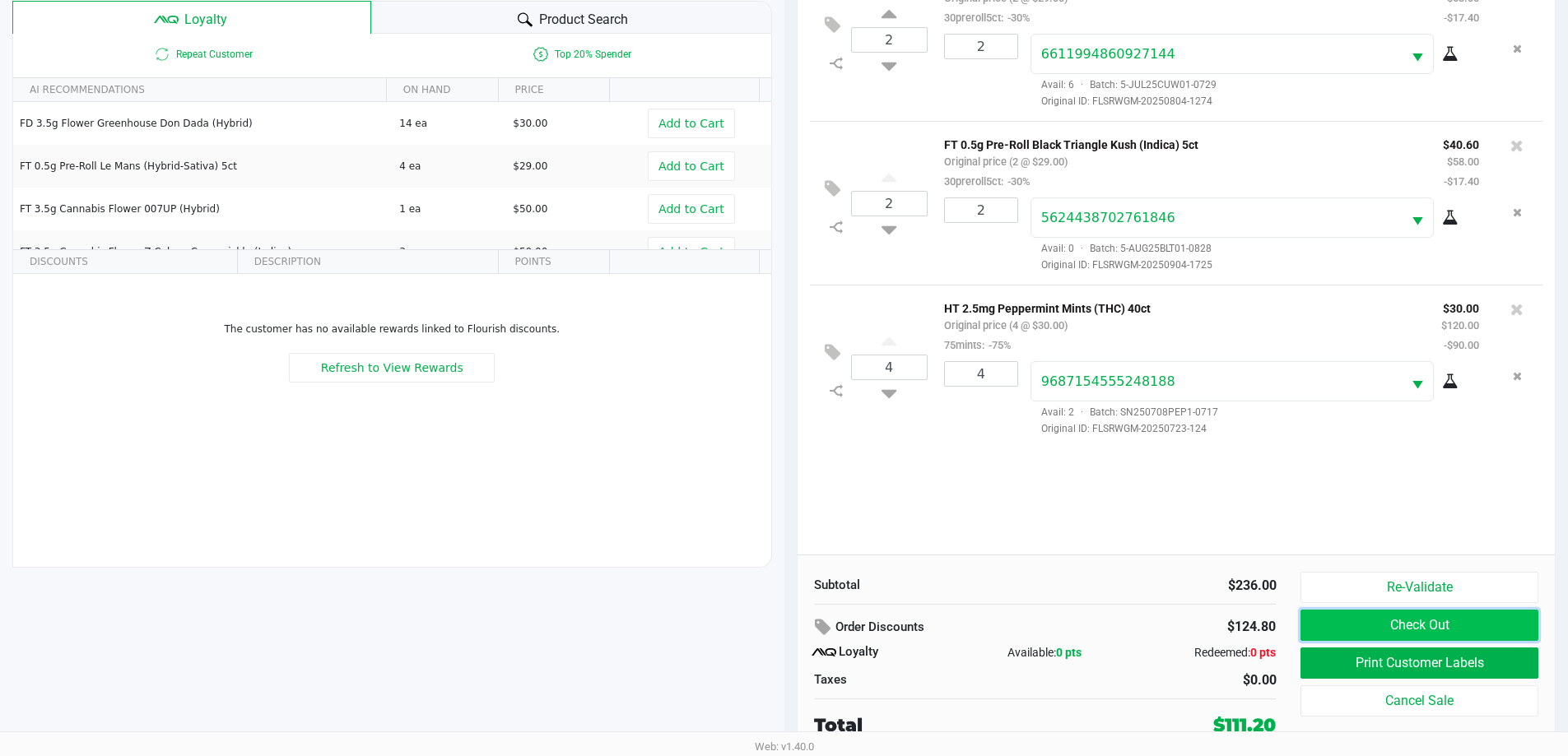
click at [1471, 629] on button "Check Out" at bounding box center [1419, 625] width 237 height 31
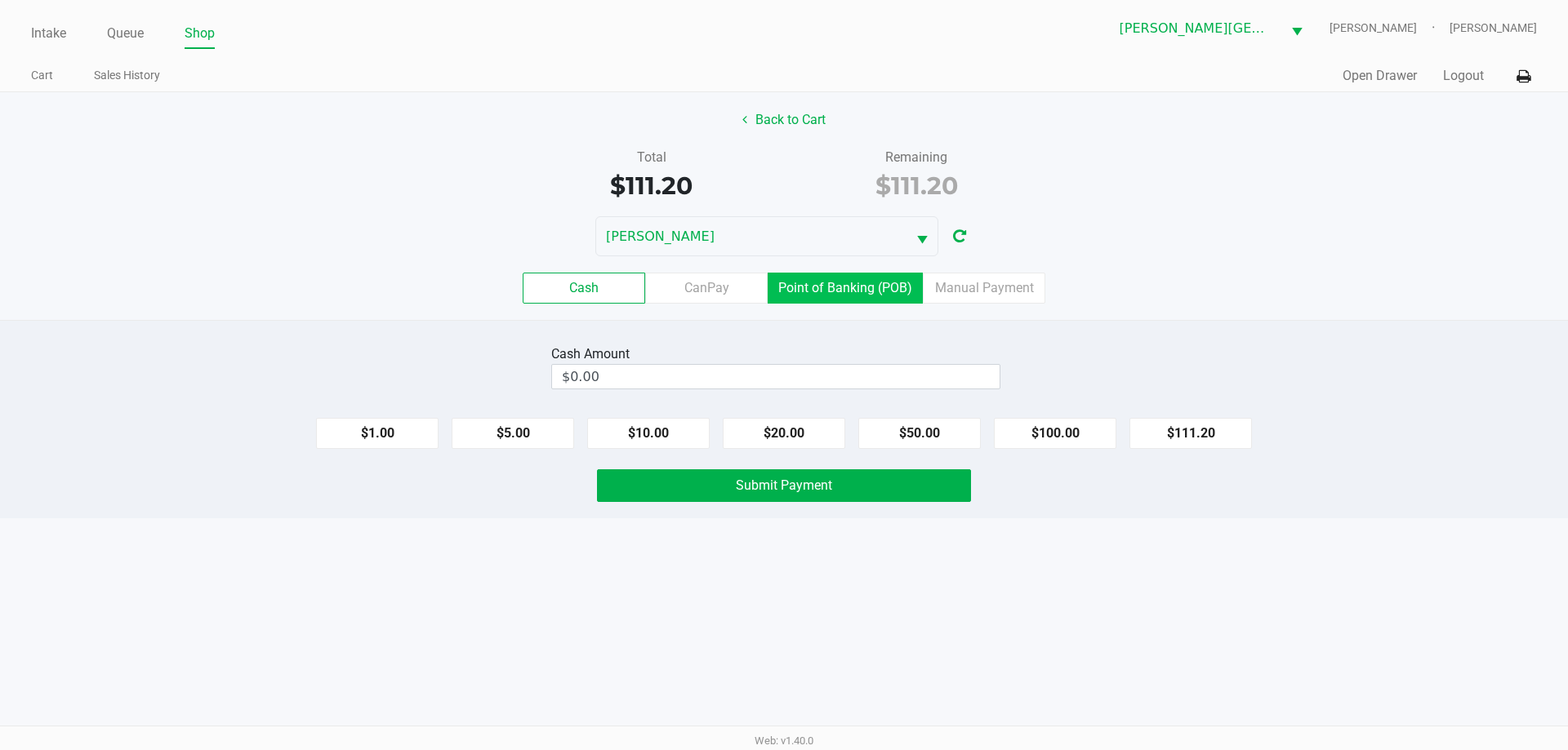
click at [889, 290] on label "Point of Banking (POB)" at bounding box center [846, 288] width 155 height 31
click at [0, 0] on 7 "Point of Banking (POB)" at bounding box center [0, 0] width 0 height 0
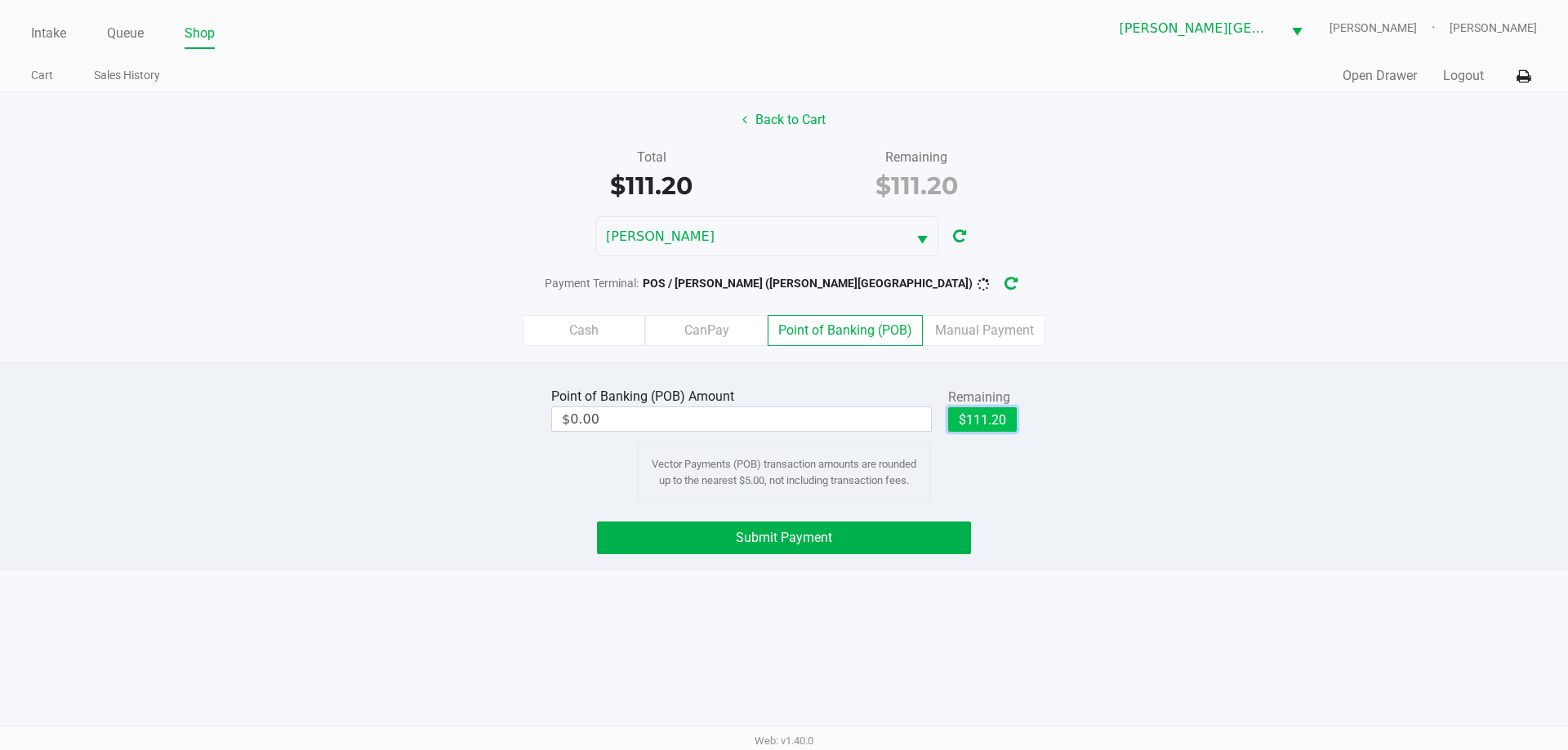
click at [980, 415] on button "$111.20" at bounding box center [982, 419] width 68 height 24
type input "$111.20"
click at [822, 535] on span "Submit Payment" at bounding box center [784, 538] width 96 height 15
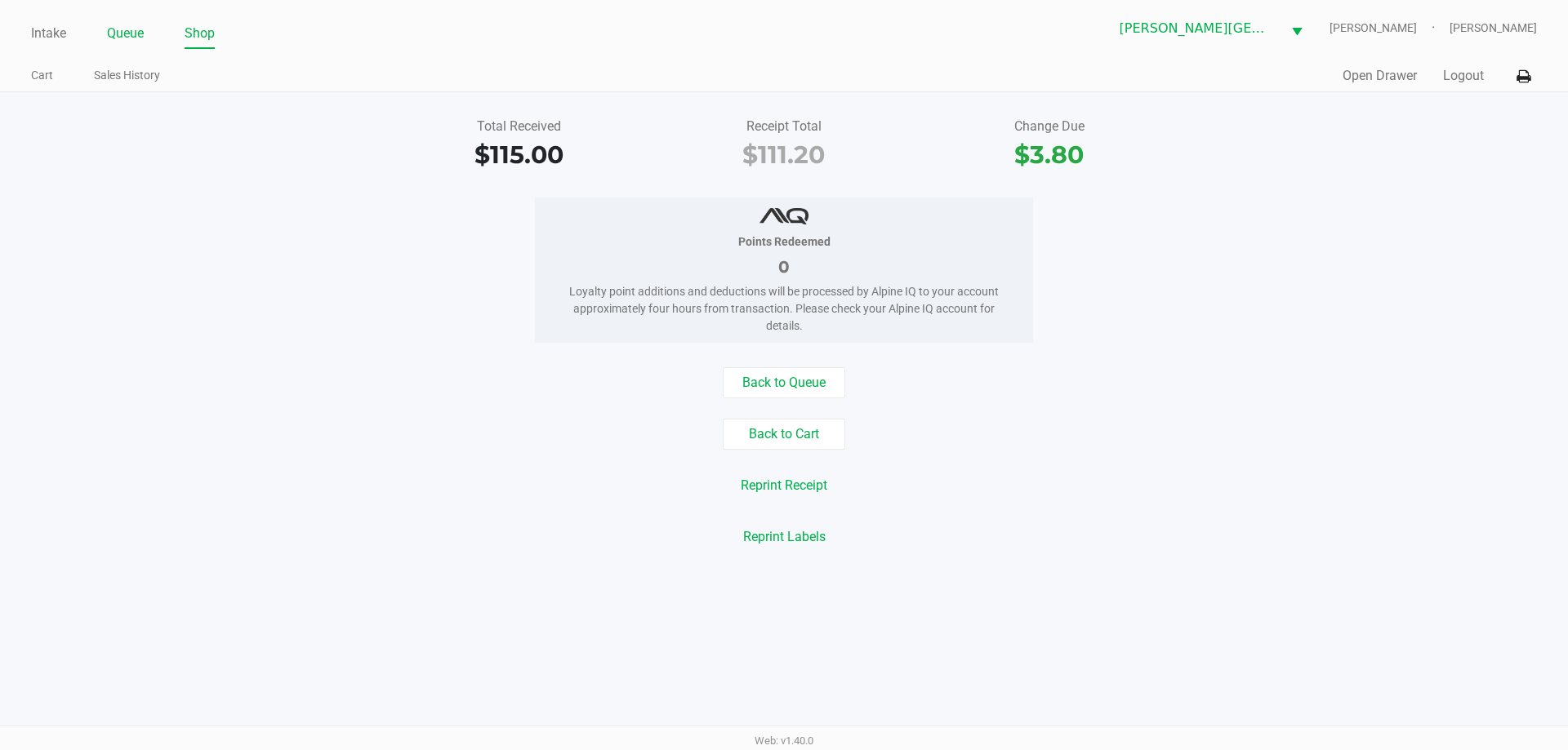
click at [132, 32] on link "Queue" at bounding box center [126, 33] width 37 height 23
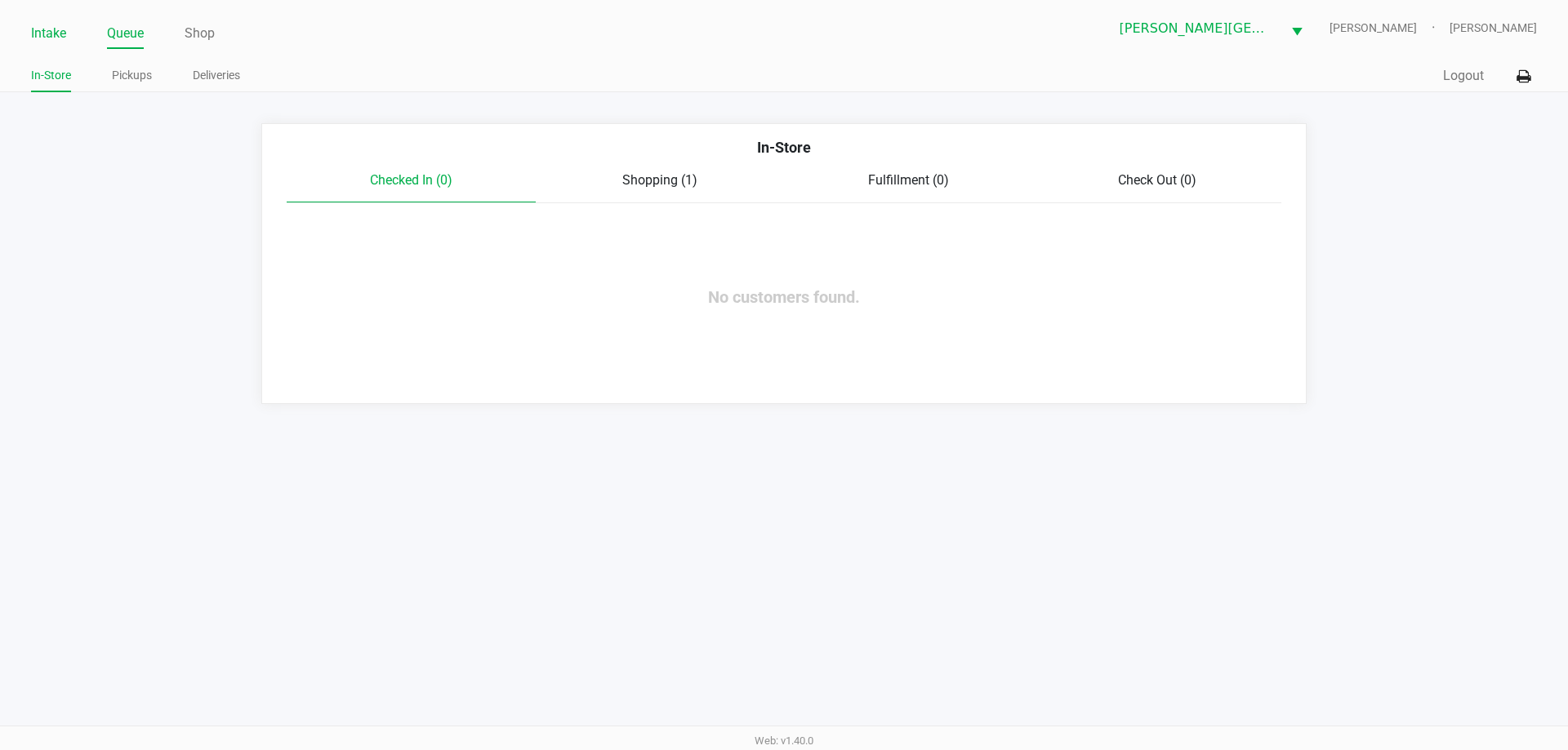
click at [51, 35] on link "Intake" at bounding box center [49, 33] width 35 height 23
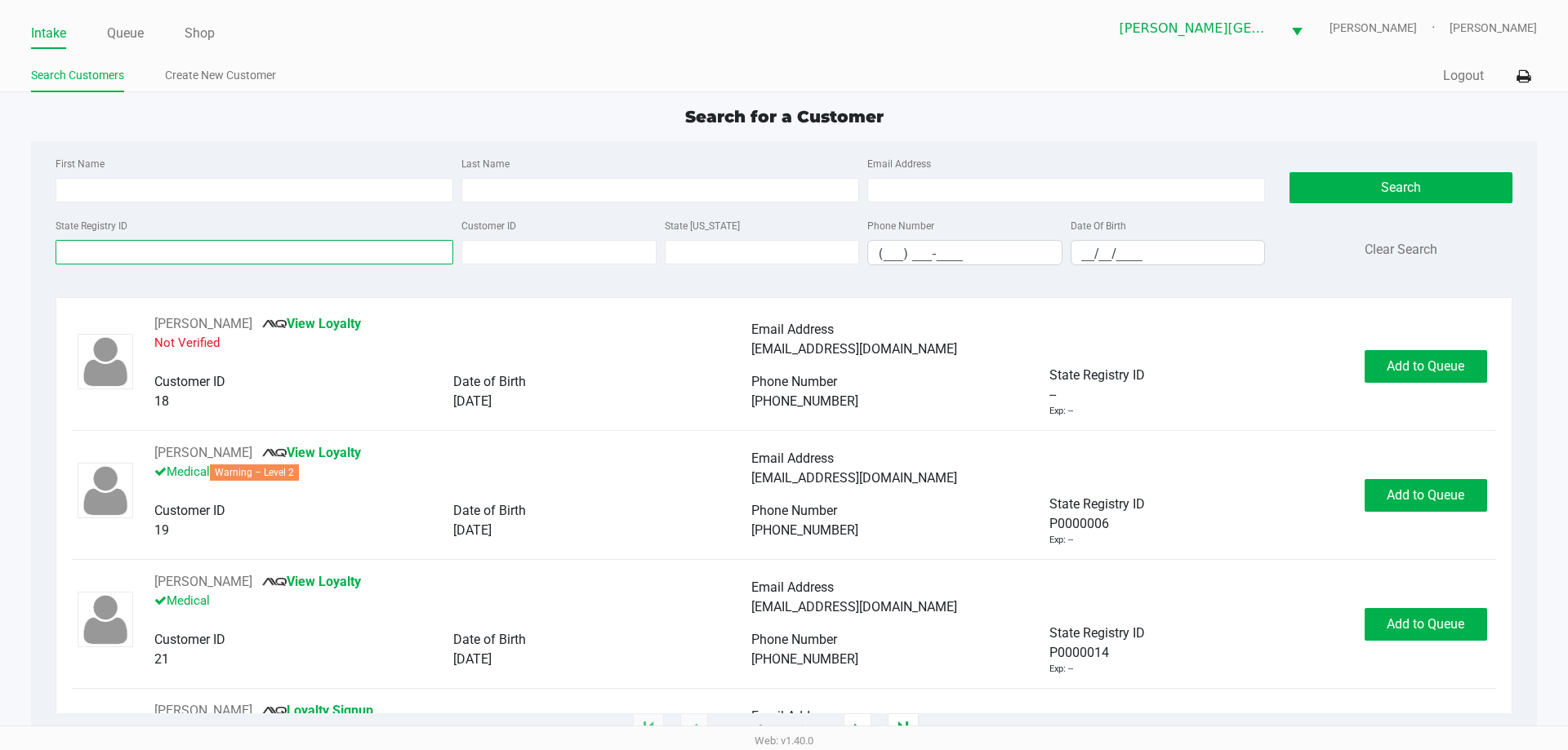
click at [422, 254] on input "State Registry ID" at bounding box center [255, 252] width 398 height 24
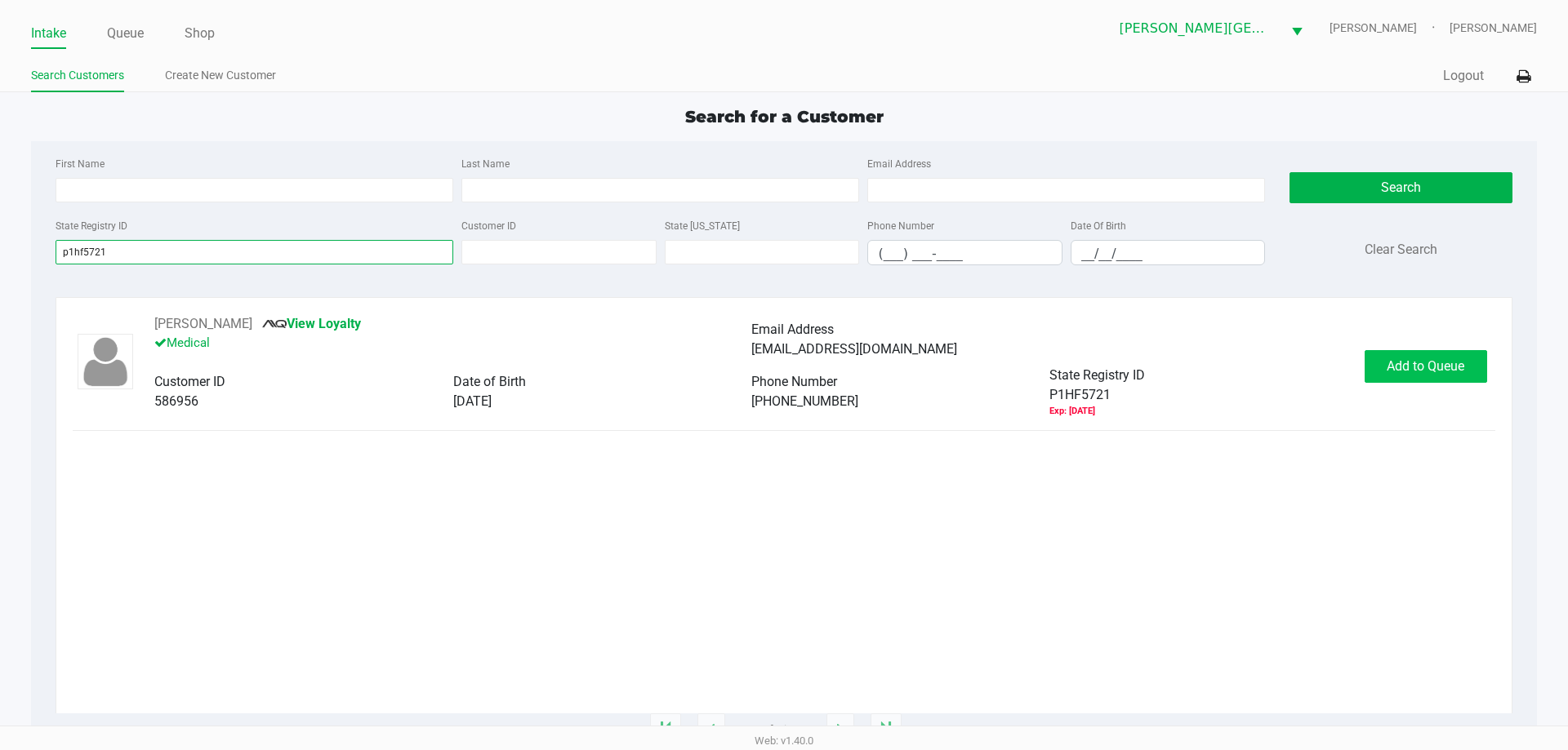
type input "p1hf5721"
click at [1435, 372] on span "Add to Queue" at bounding box center [1426, 366] width 78 height 15
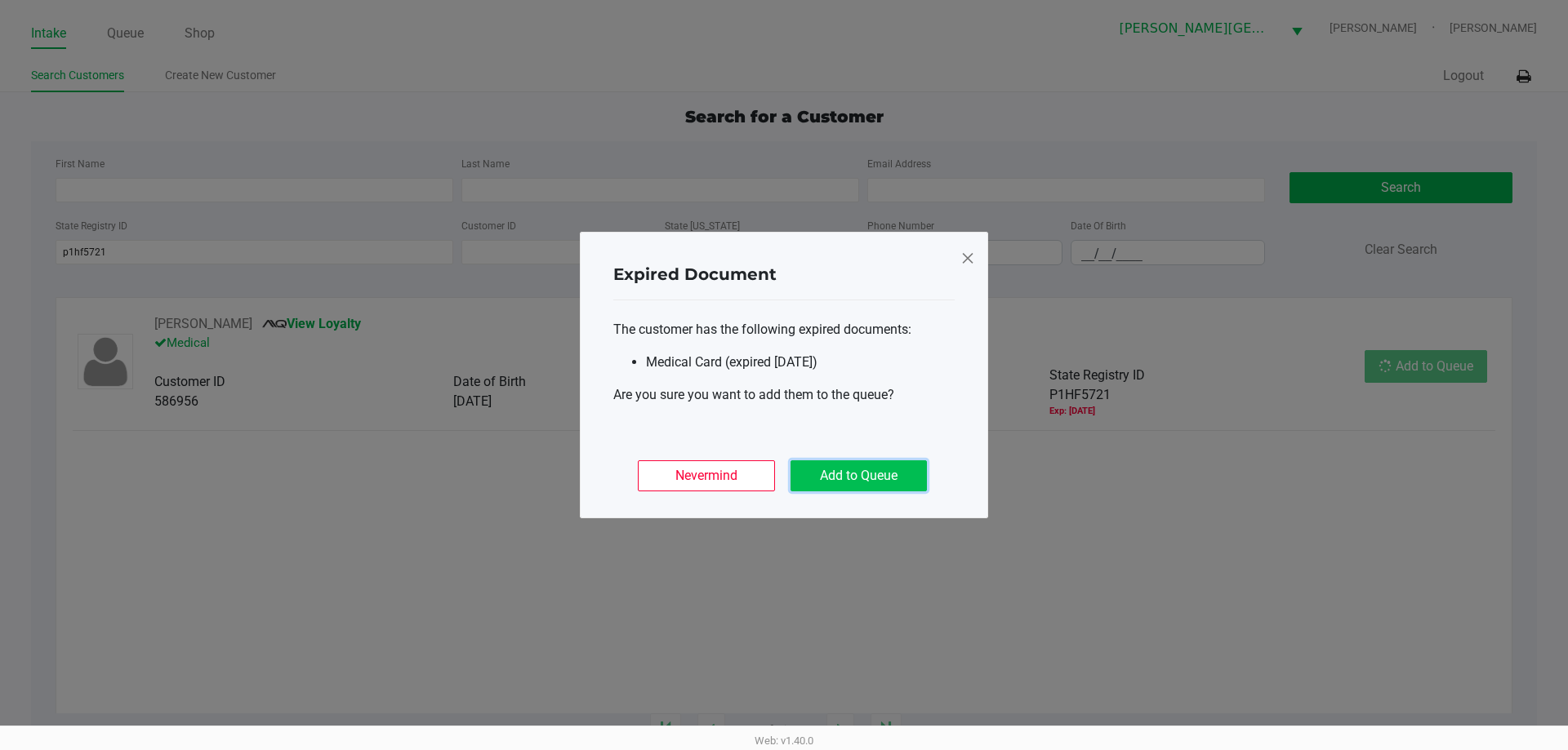
click at [904, 482] on button "Add to Queue" at bounding box center [859, 475] width 137 height 31
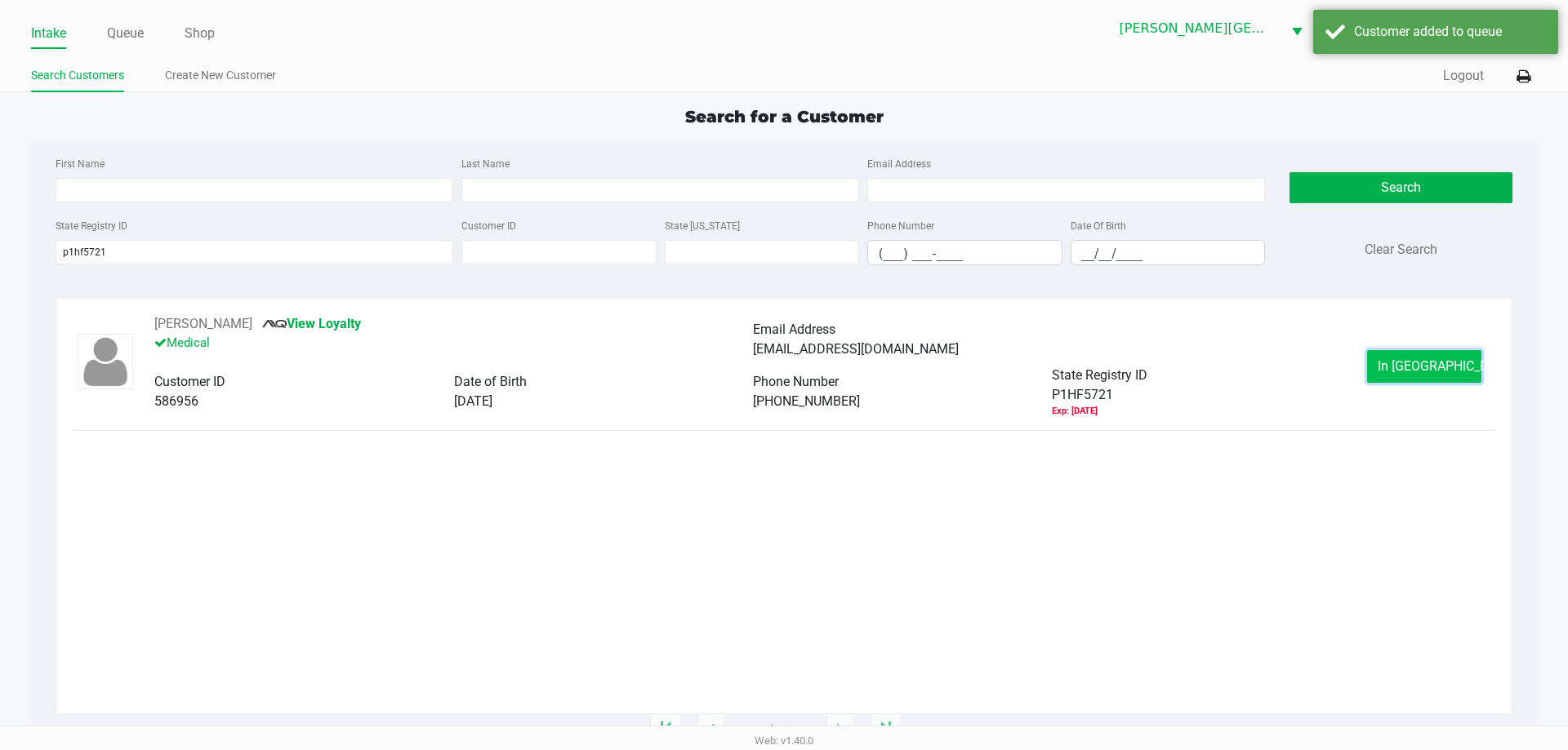
click at [1453, 371] on button "In Queue" at bounding box center [1425, 367] width 115 height 33
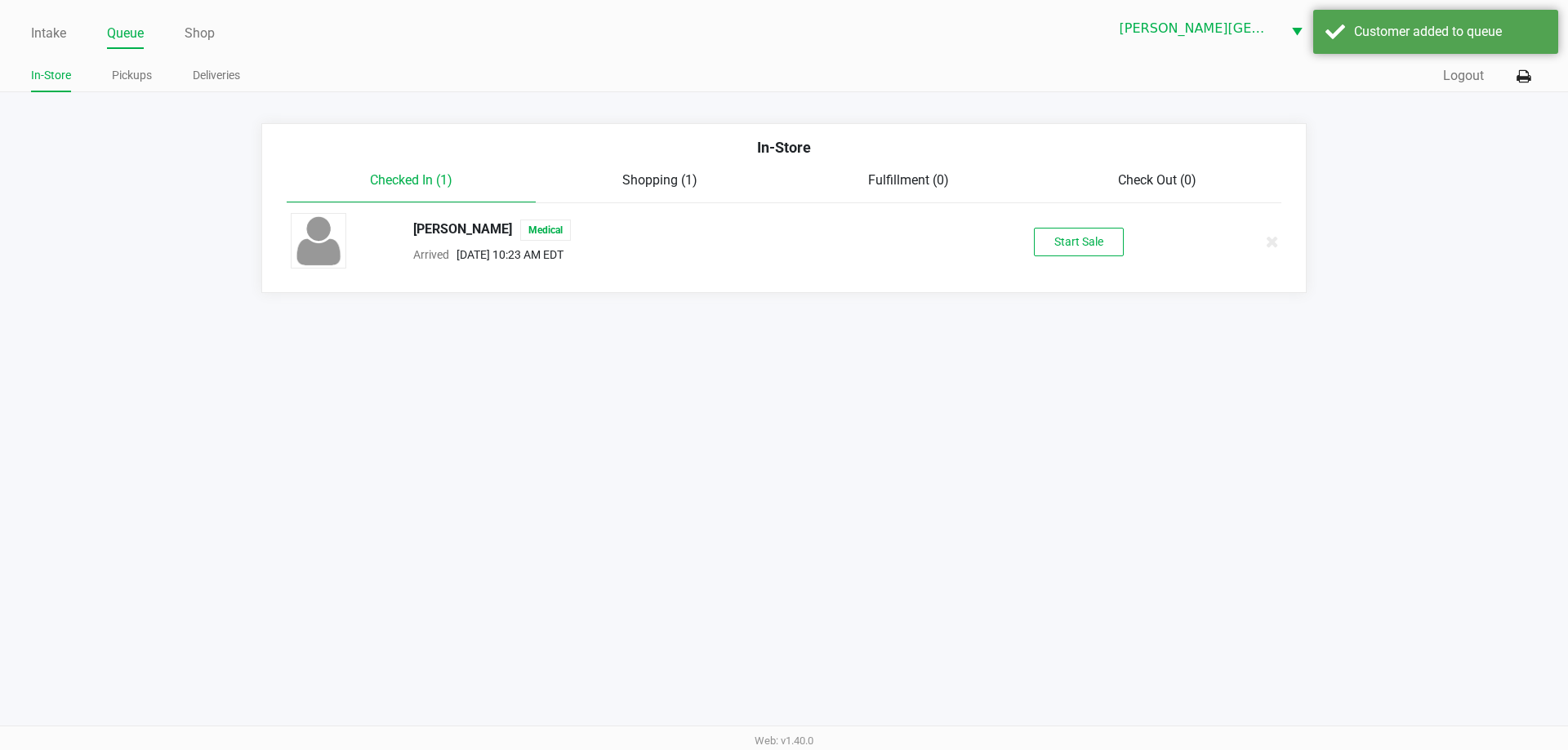
click at [1082, 224] on div "KENNETH CLOUSE JR Medical Arrived Sep 23, 2025 10:23 AM EDT Start Sale" at bounding box center [783, 242] width 1011 height 57
click at [1082, 234] on button "Start Sale" at bounding box center [1078, 242] width 90 height 29
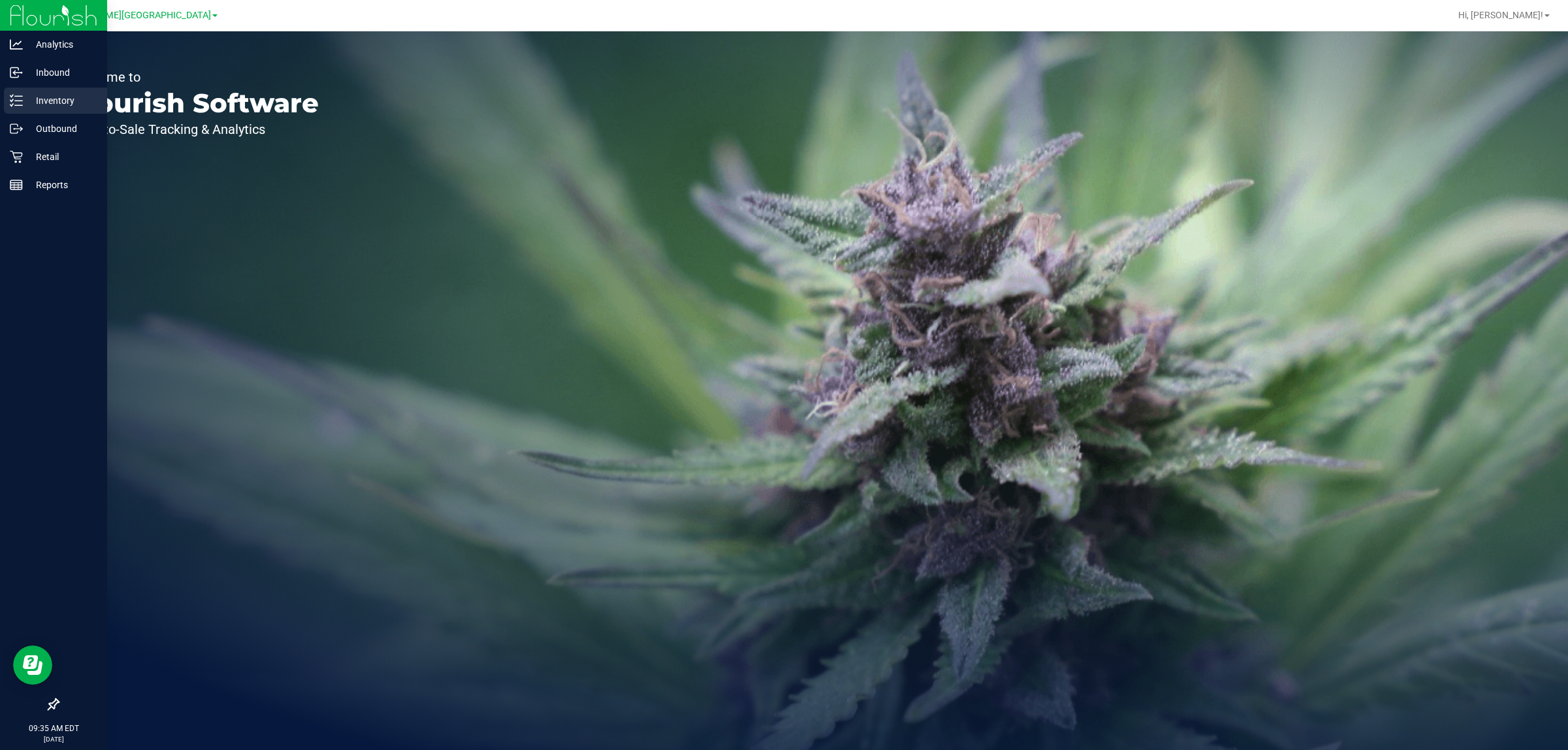
click at [17, 102] on icon at bounding box center [16, 100] width 13 height 13
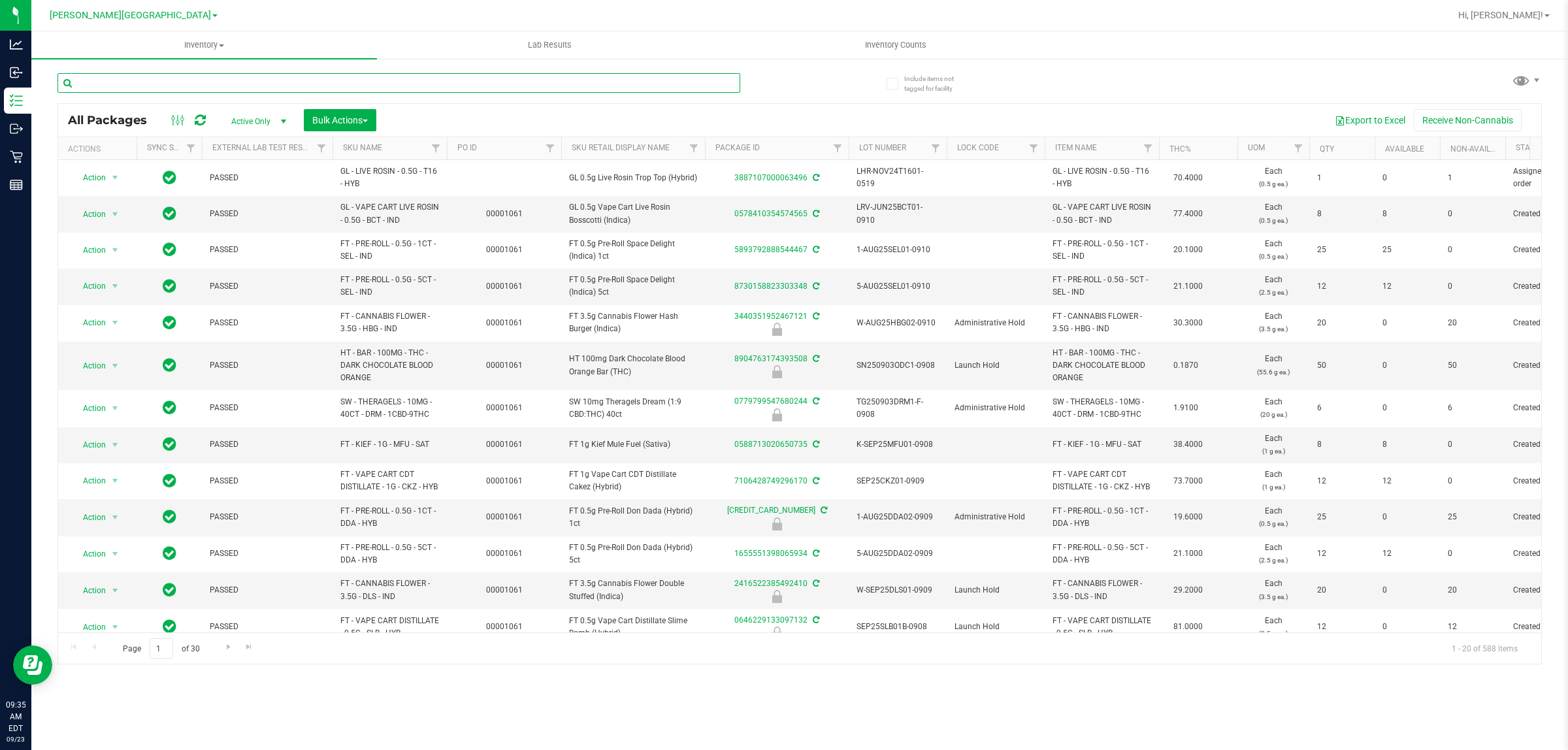
click at [299, 86] on input "text" at bounding box center [399, 82] width 683 height 20
type input "1572983661896804"
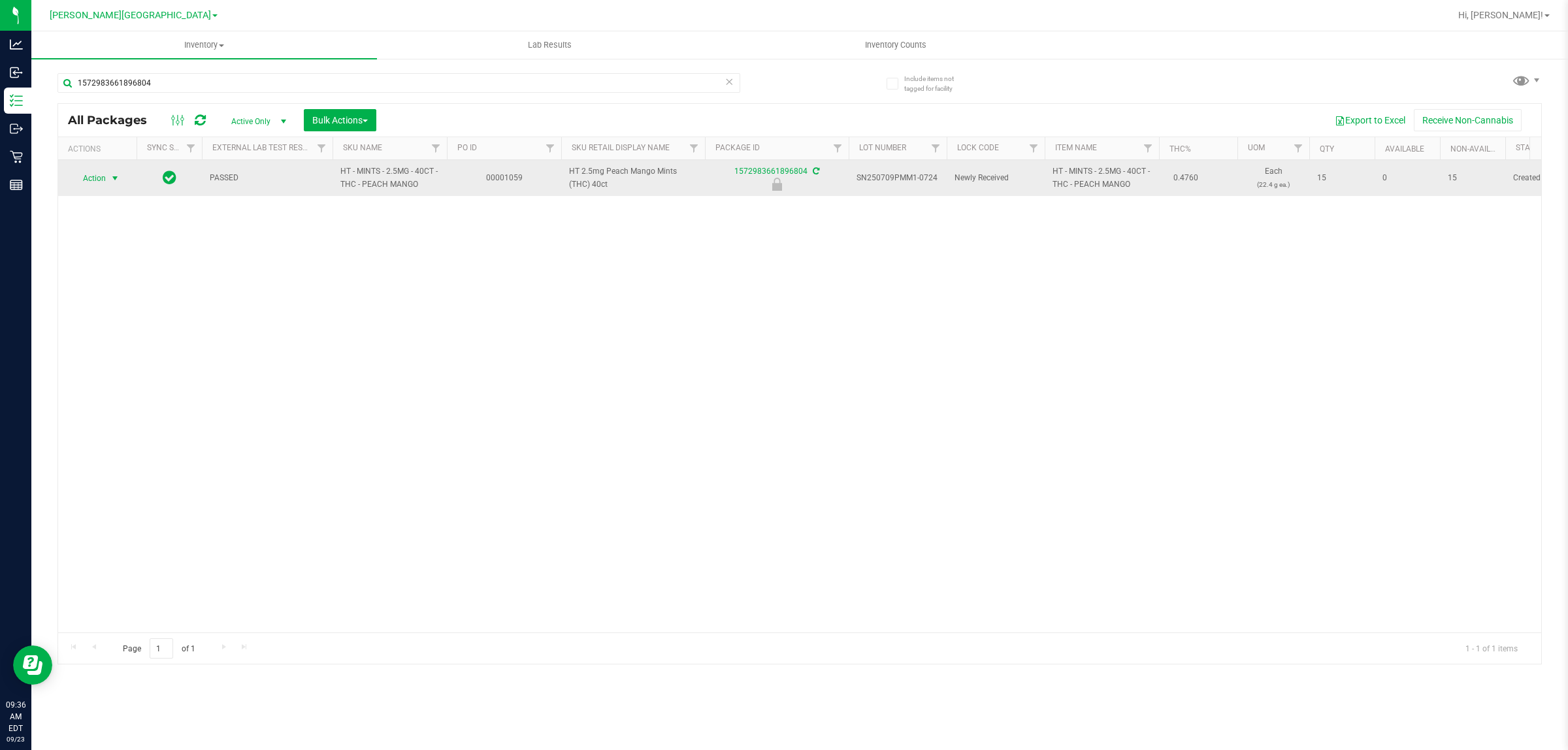
click at [102, 171] on span "Action" at bounding box center [89, 178] width 35 height 18
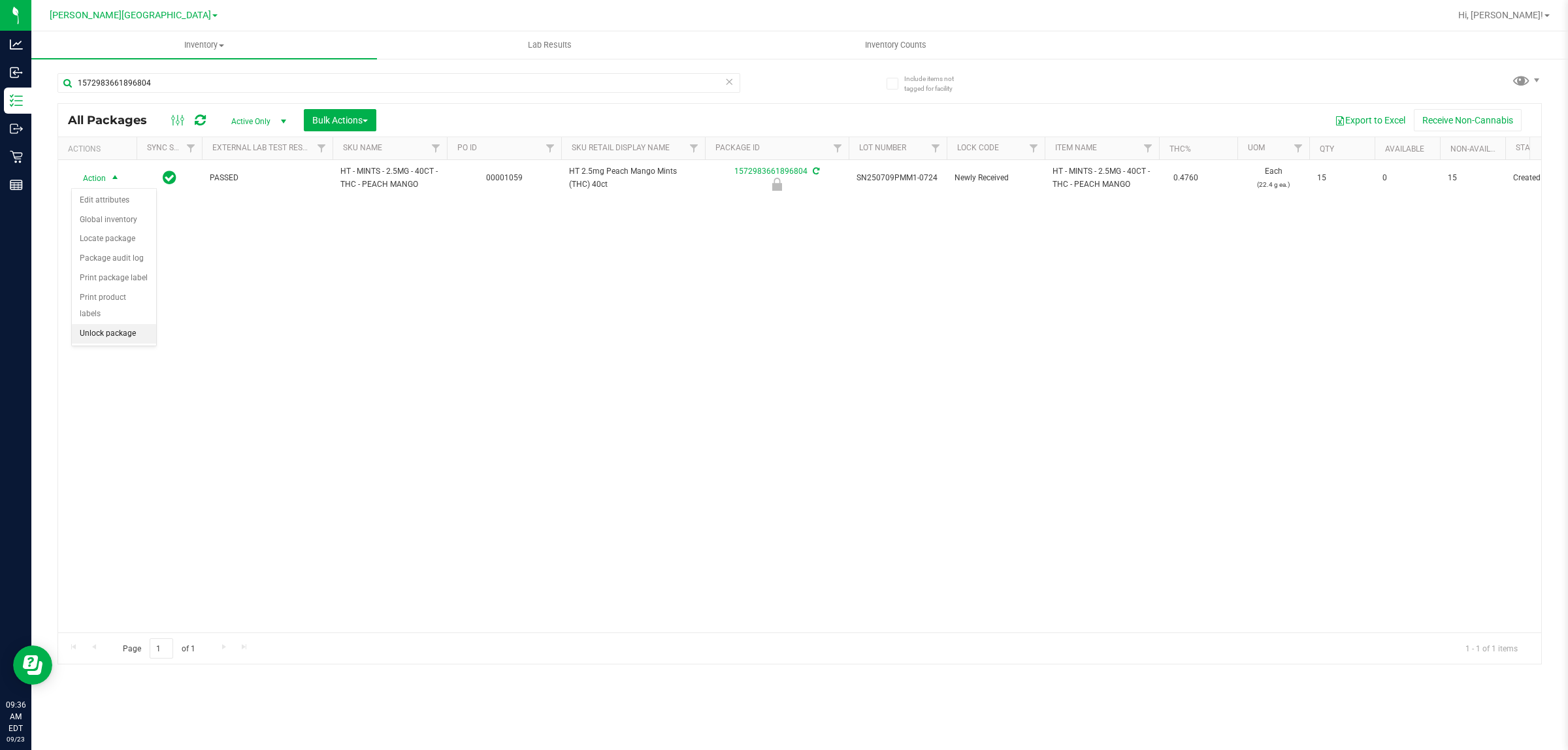
click at [136, 324] on li "Unlock package" at bounding box center [114, 333] width 84 height 20
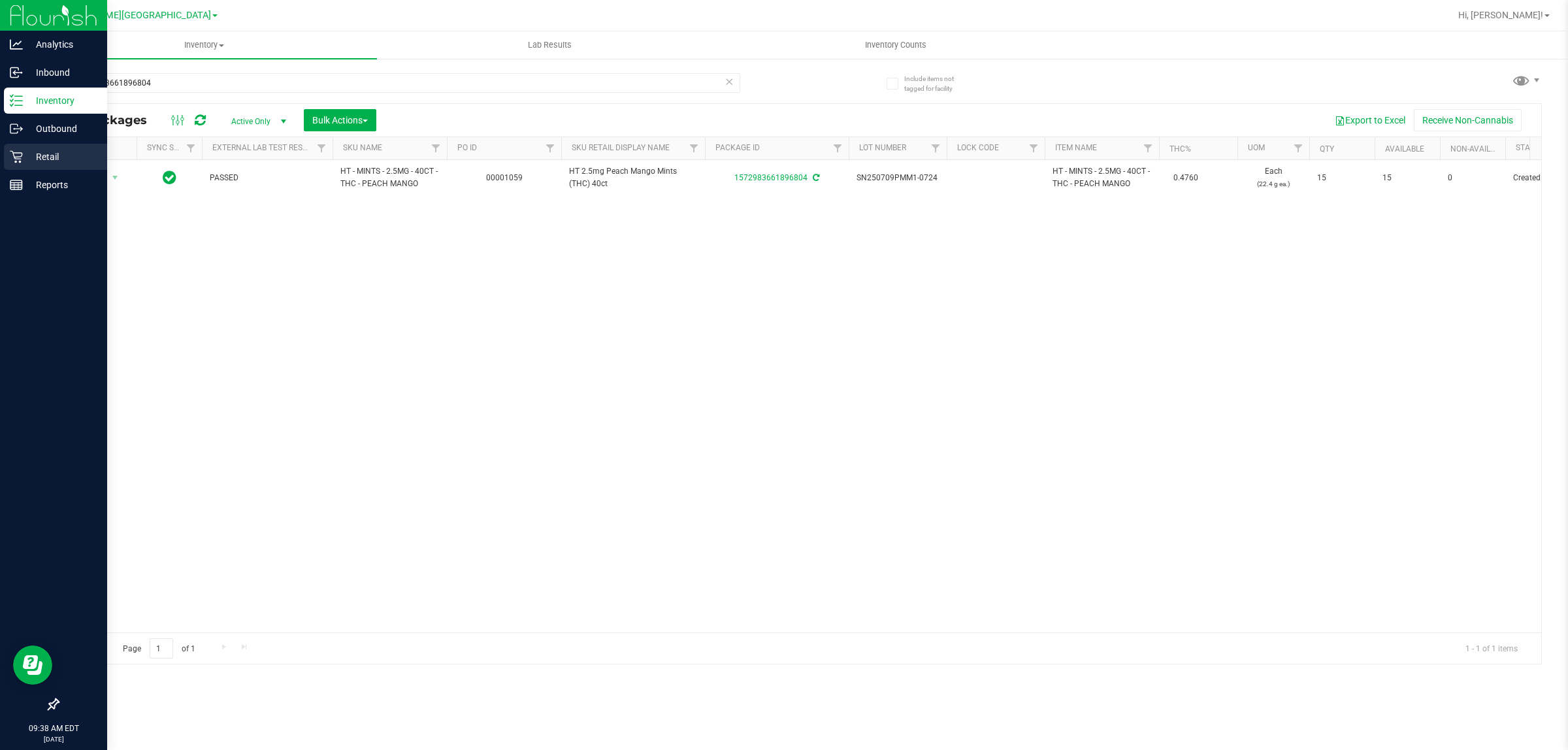
click at [76, 161] on p "Retail" at bounding box center [62, 156] width 78 height 16
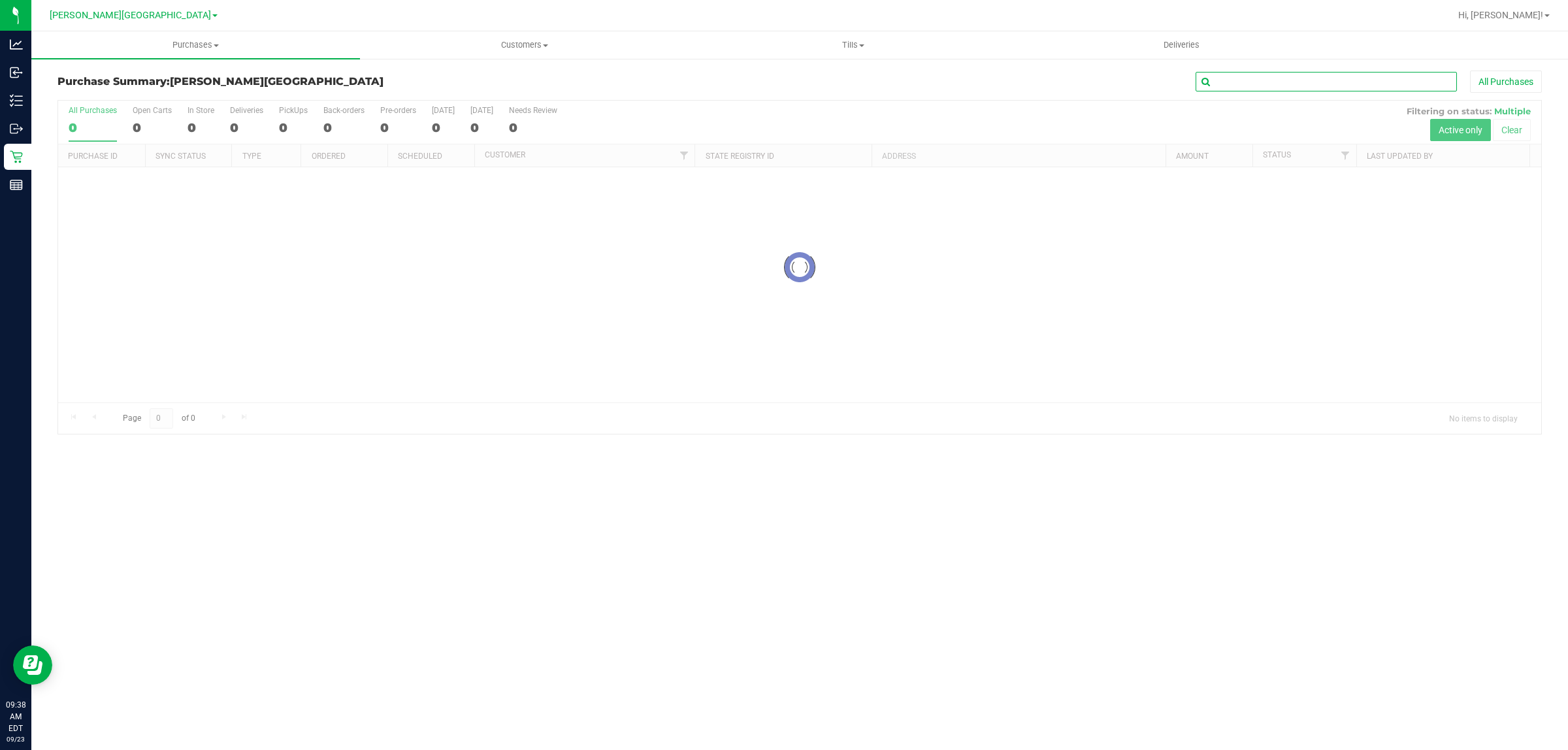
click at [1251, 90] on input "text" at bounding box center [1326, 82] width 261 height 20
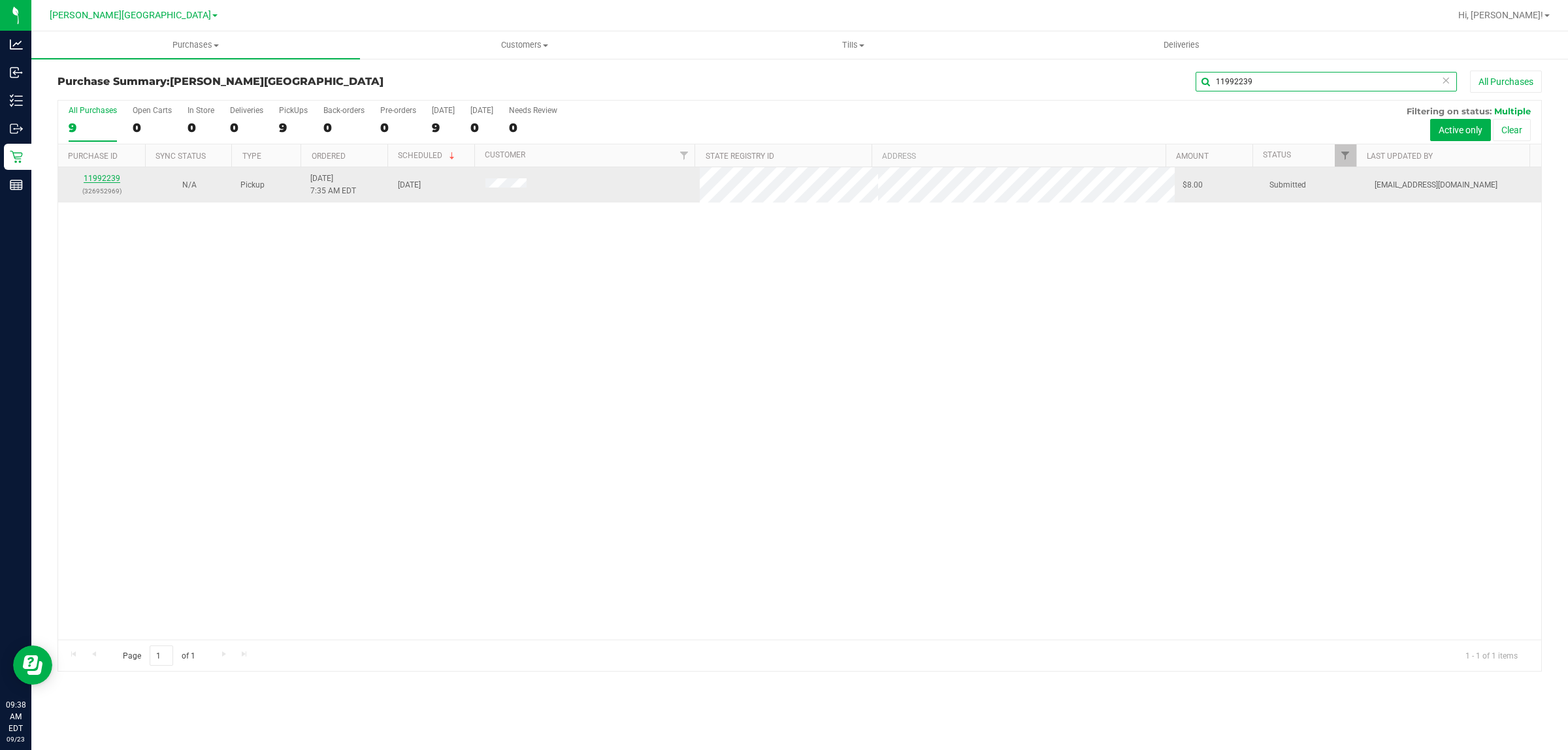
type input "11992239"
click at [96, 175] on link "11992239" at bounding box center [102, 179] width 36 height 9
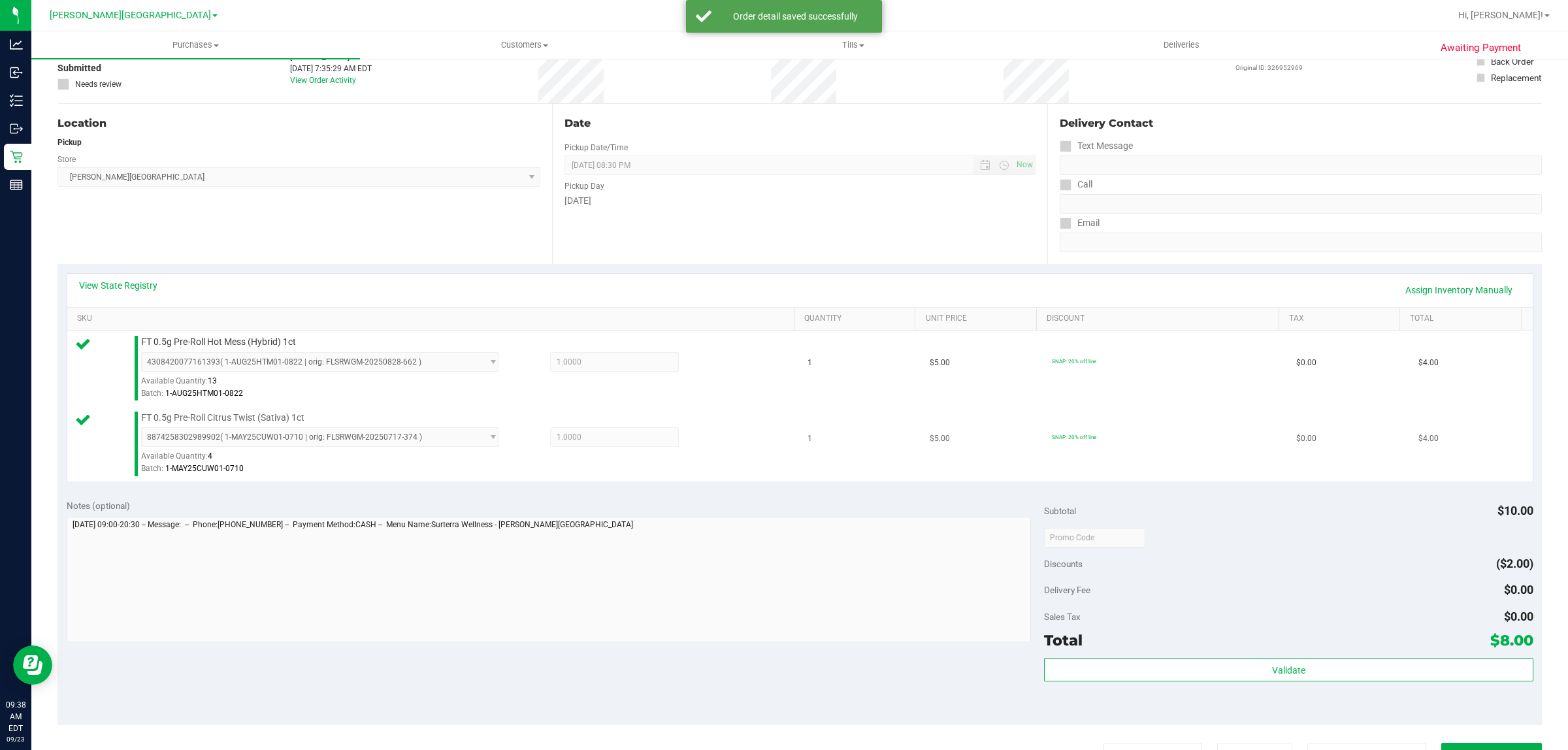
scroll to position [393, 0]
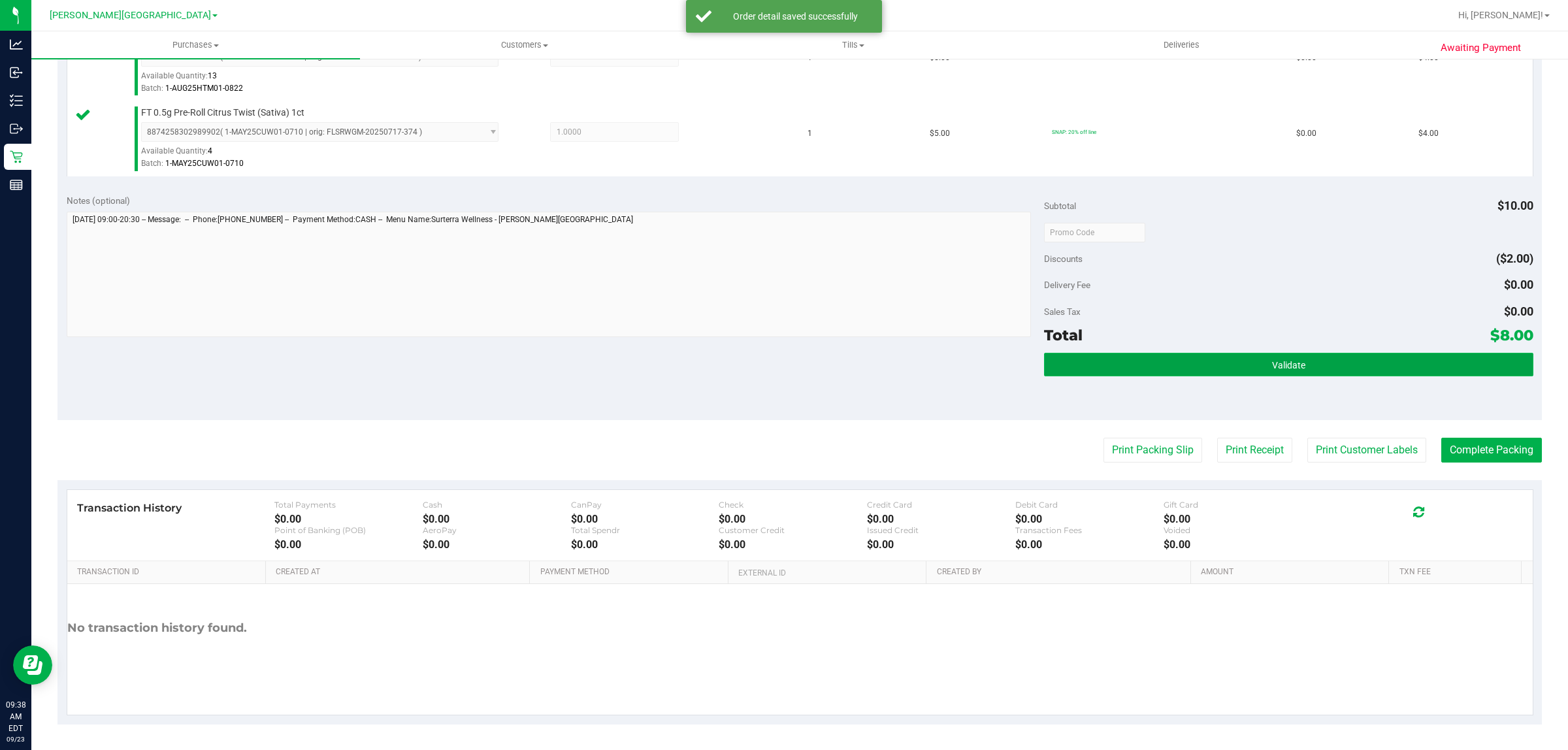
click at [1262, 357] on button "Validate" at bounding box center [1288, 364] width 489 height 24
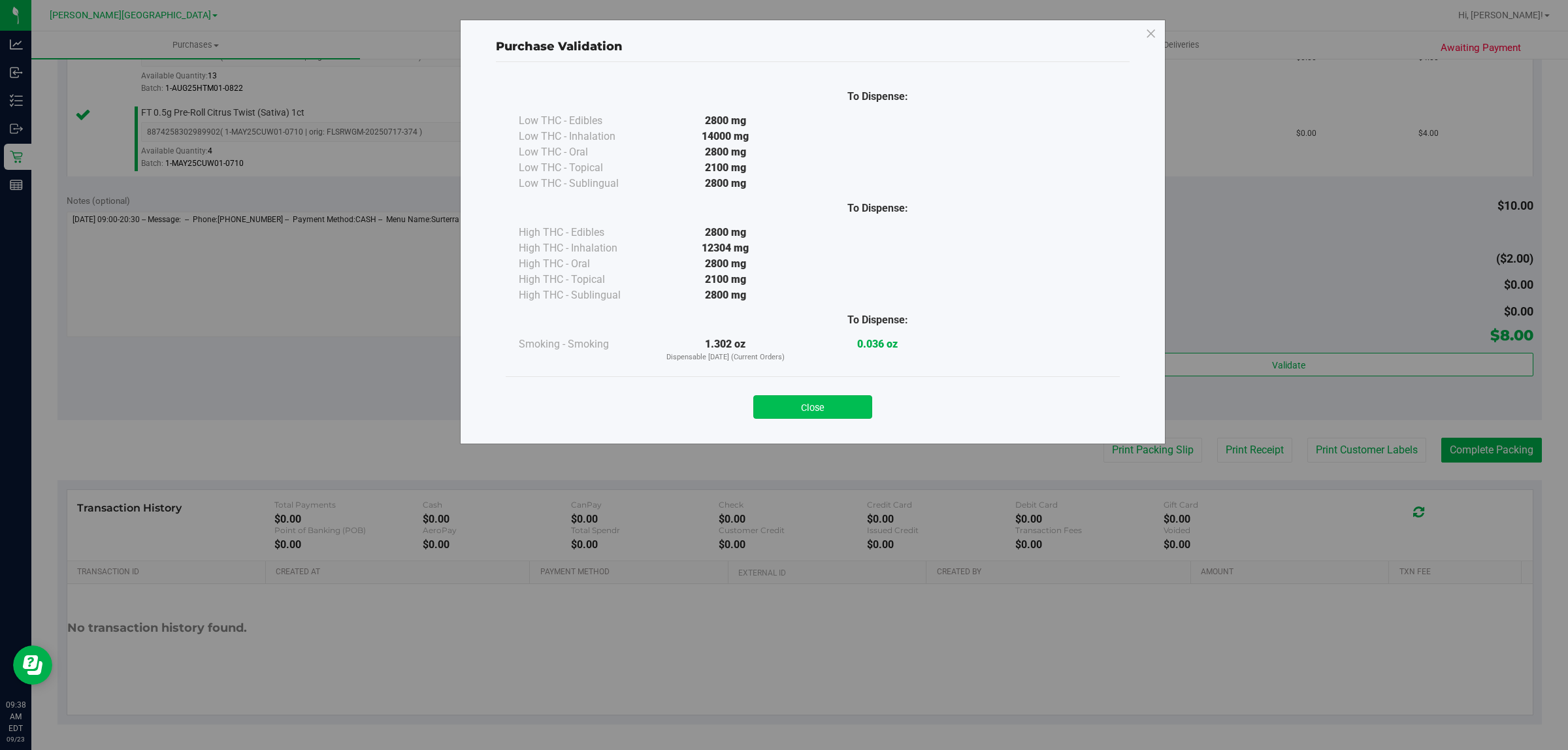
click at [813, 415] on button "Close" at bounding box center [813, 407] width 119 height 24
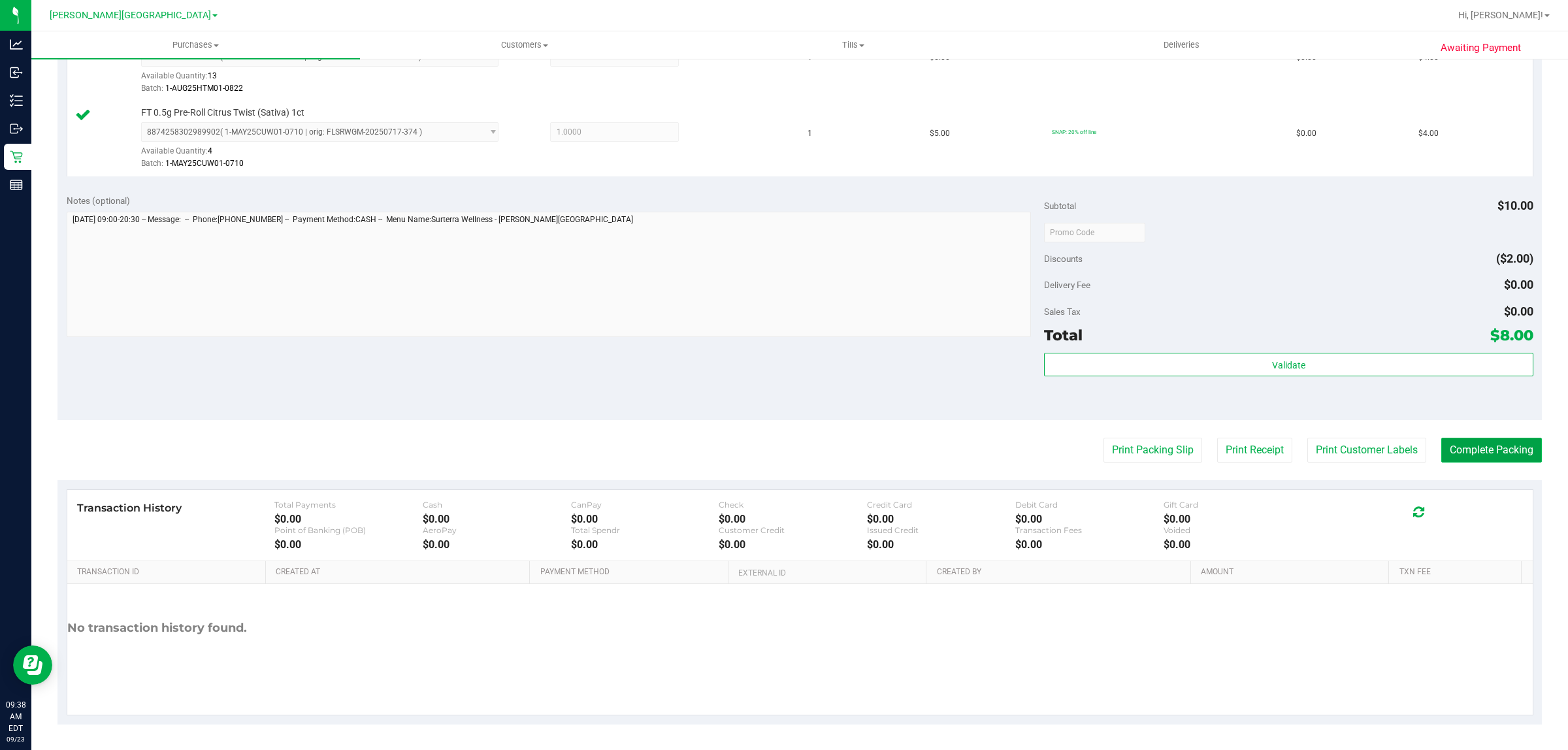
click at [1469, 441] on button "Complete Packing" at bounding box center [1491, 450] width 100 height 25
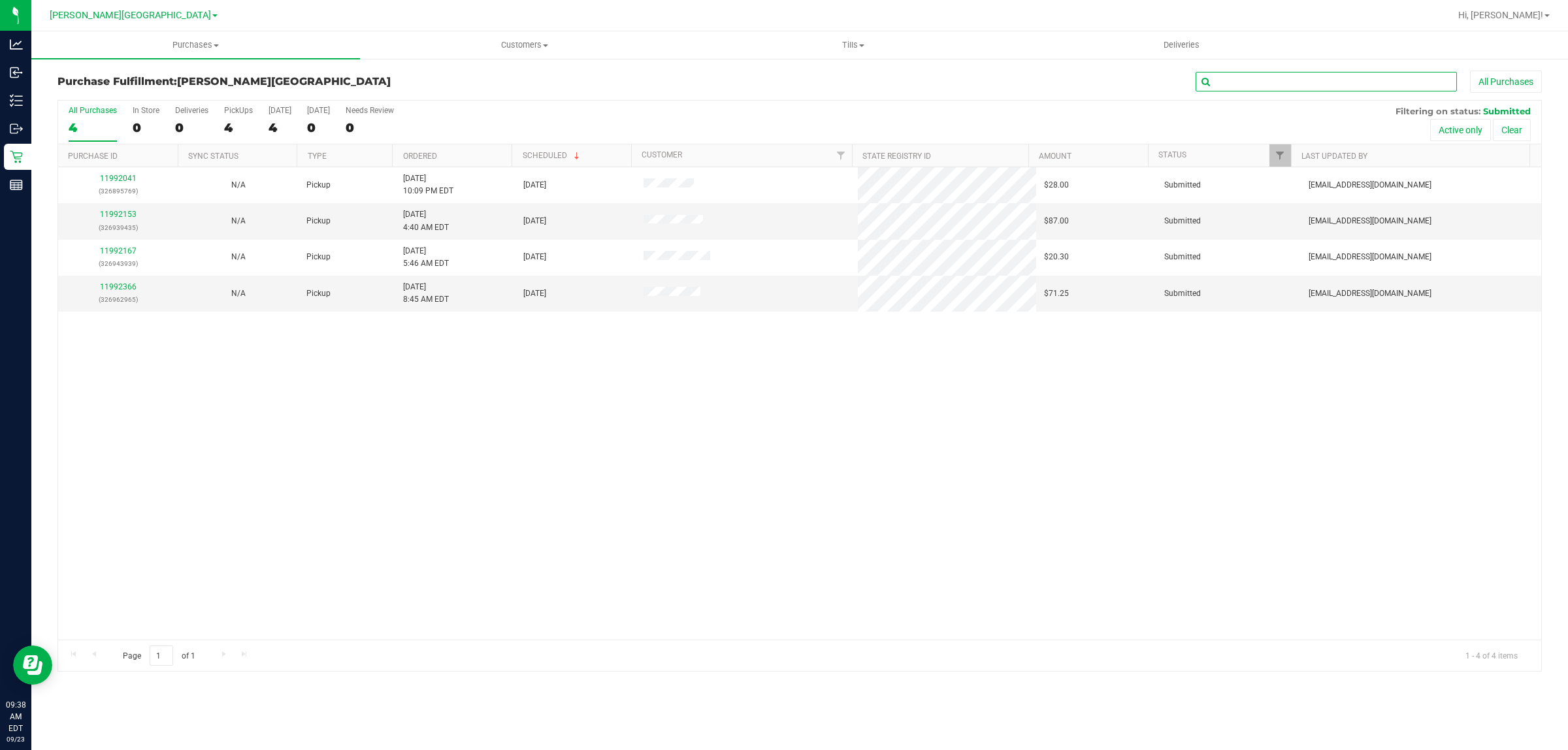
click at [1265, 92] on input "text" at bounding box center [1326, 82] width 261 height 20
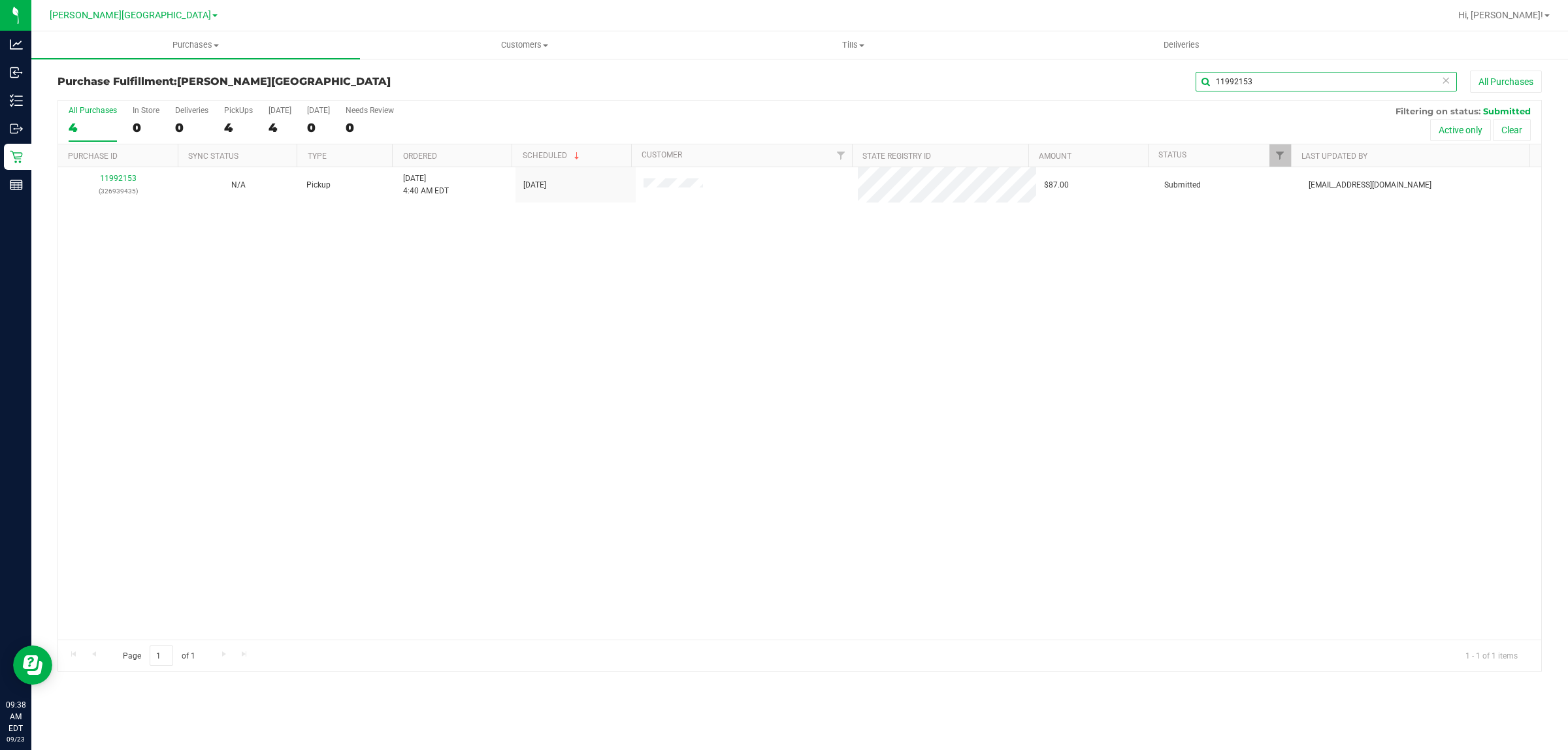
type input "11992153"
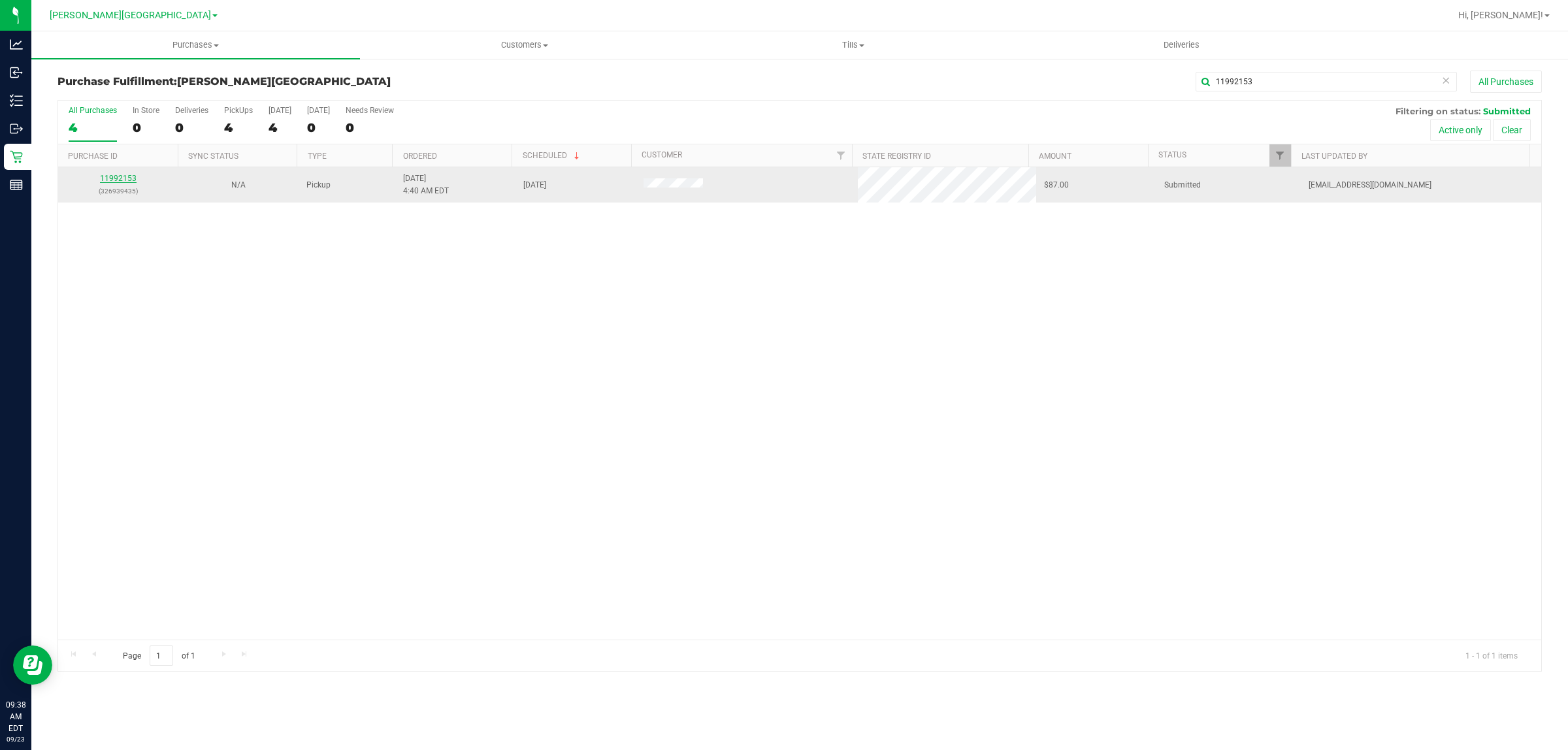
click at [111, 179] on link "11992153" at bounding box center [118, 179] width 36 height 9
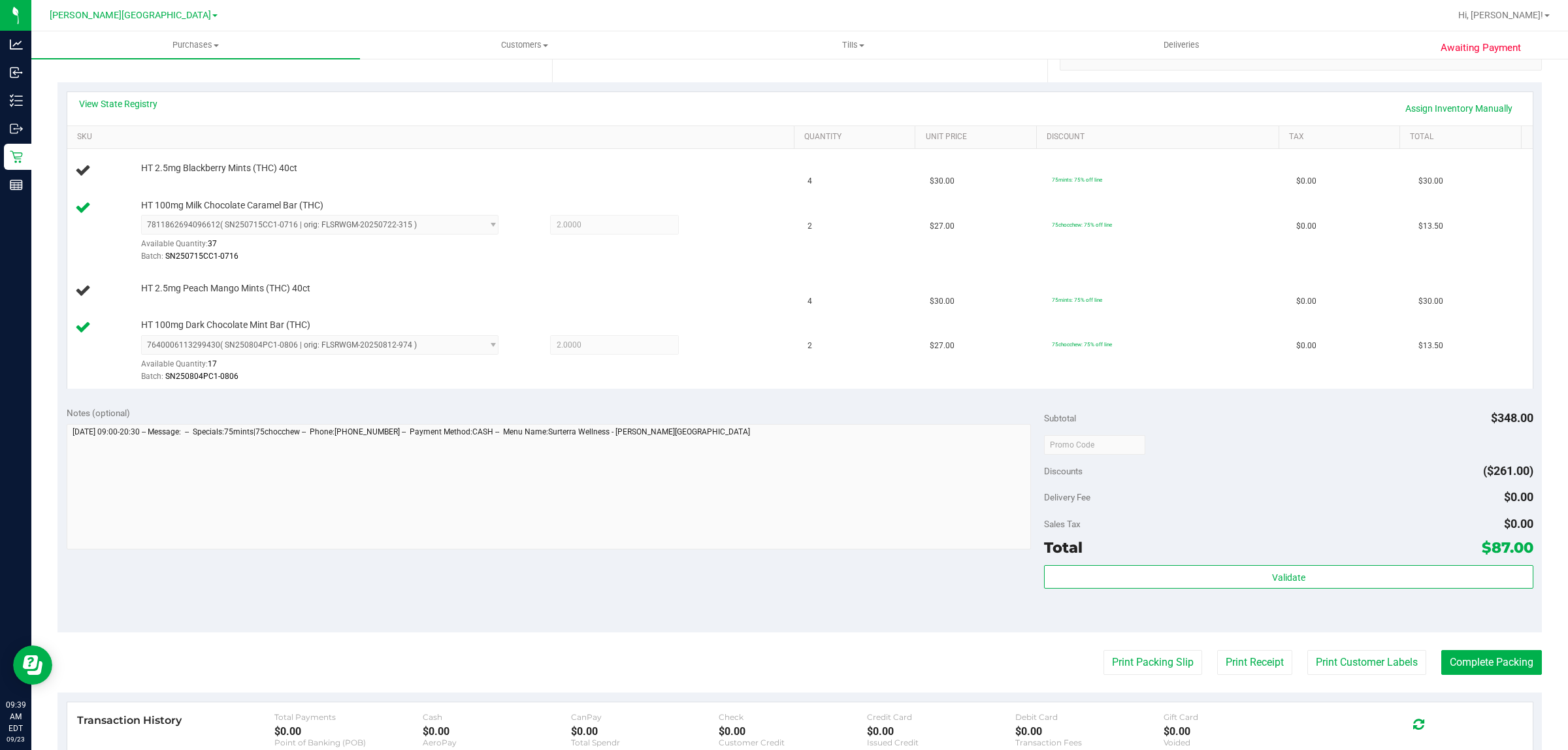
scroll to position [268, 0]
click at [658, 318] on td "HT 100mg Dark Chocolate Mint Bar (THC) 7640006113299430 ( SN250804PC1-0806 | or…" at bounding box center [434, 353] width 733 height 75
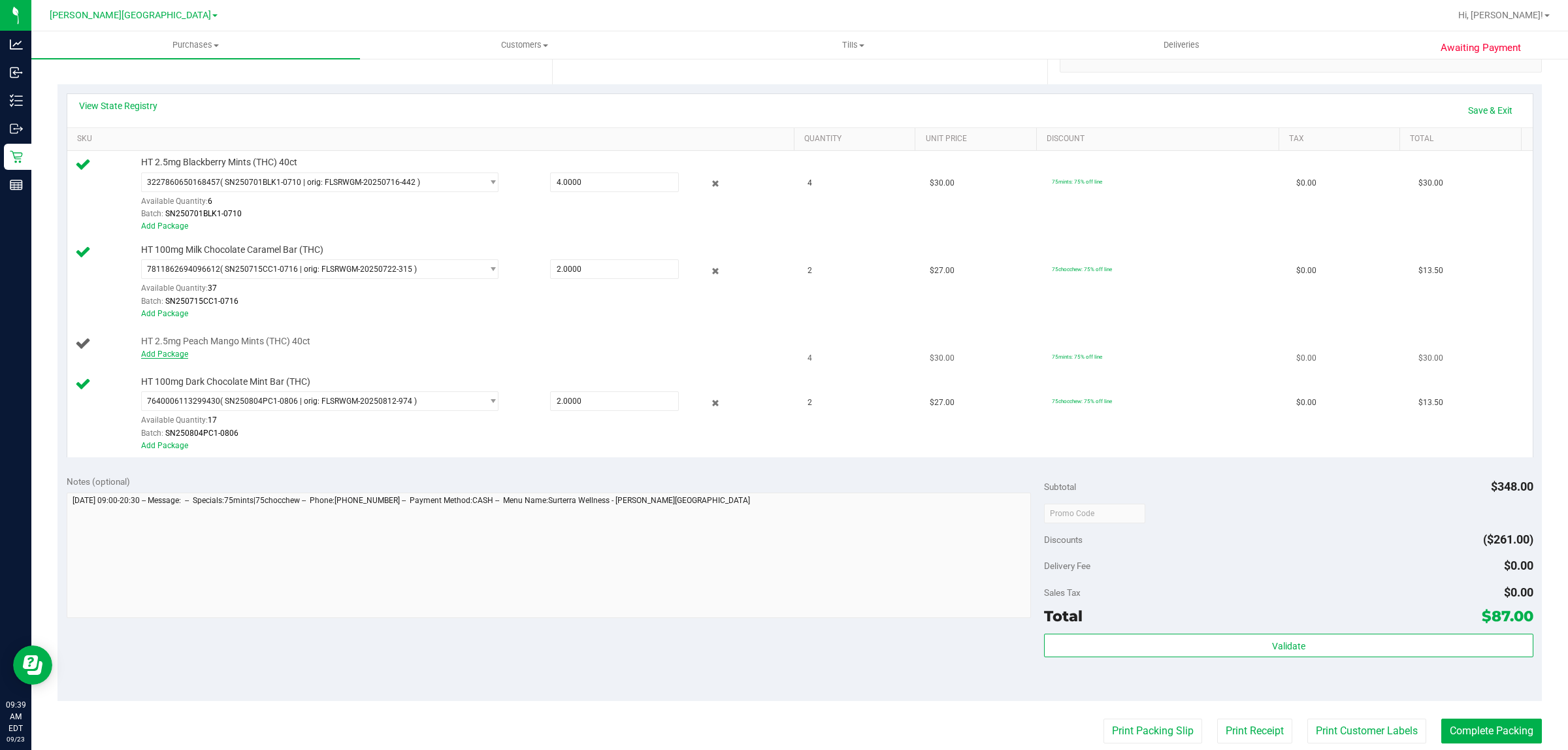
click at [162, 354] on link "Add Package" at bounding box center [165, 354] width 47 height 9
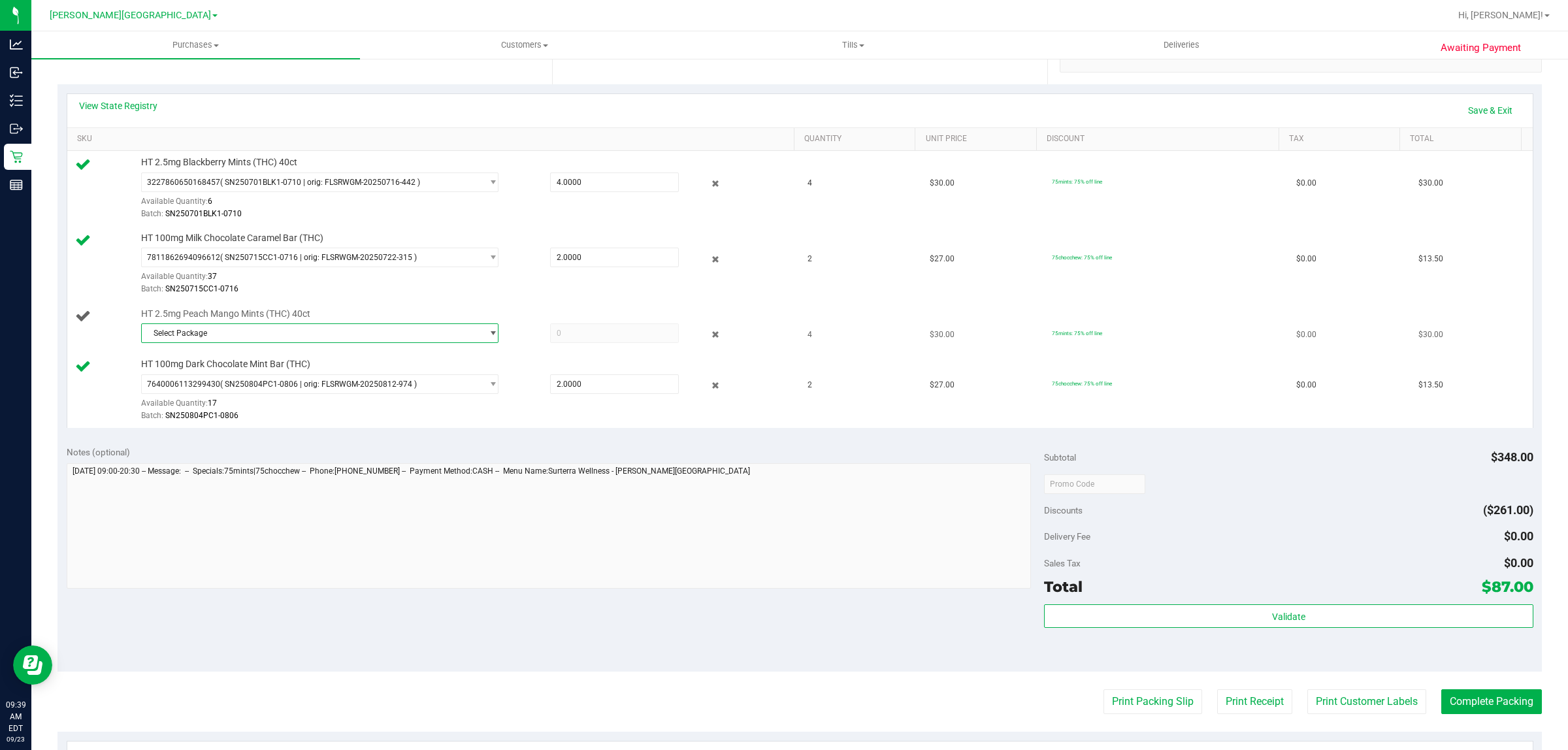
click at [488, 337] on span "select" at bounding box center [493, 333] width 10 height 10
click at [427, 411] on li "9026906824625711 ( SN250709PMM1-0724 | orig: FLSRWGM-20250730-245 )" at bounding box center [316, 407] width 350 height 18
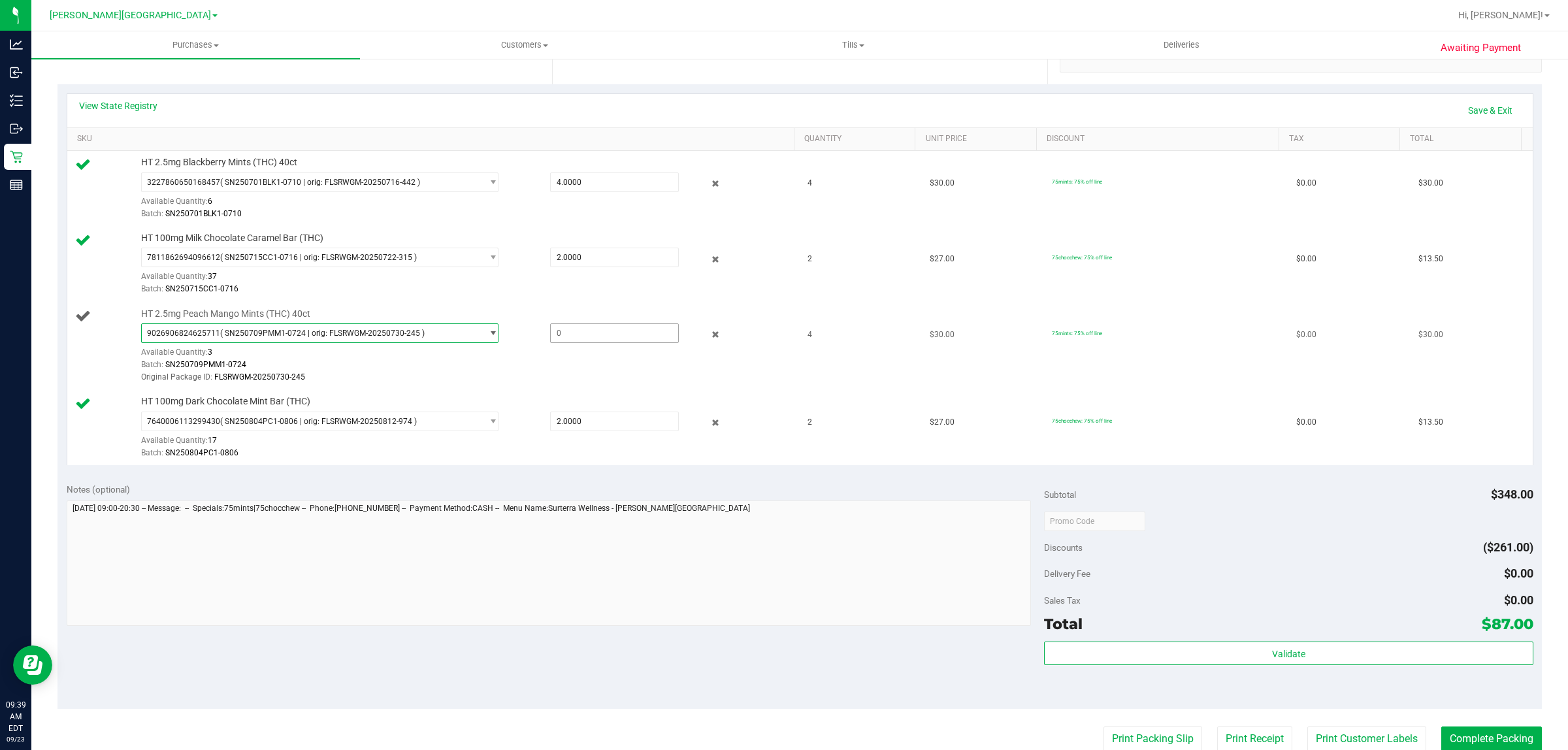
click at [562, 340] on span at bounding box center [615, 333] width 129 height 20
type input "3"
type input "3.0000"
click at [696, 289] on div "Batch: SN250715CC1-0716" at bounding box center [463, 289] width 645 height 12
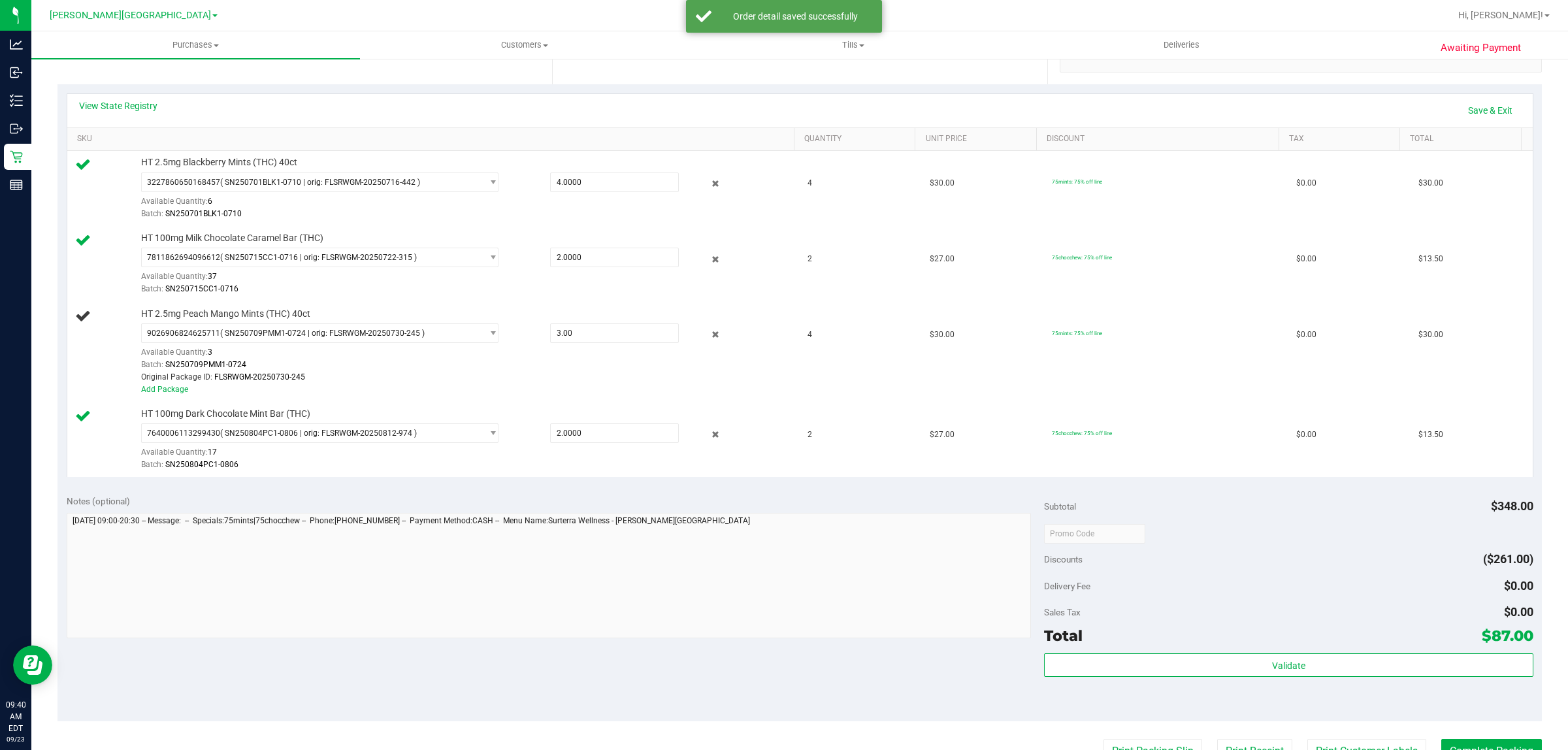
scroll to position [0, 0]
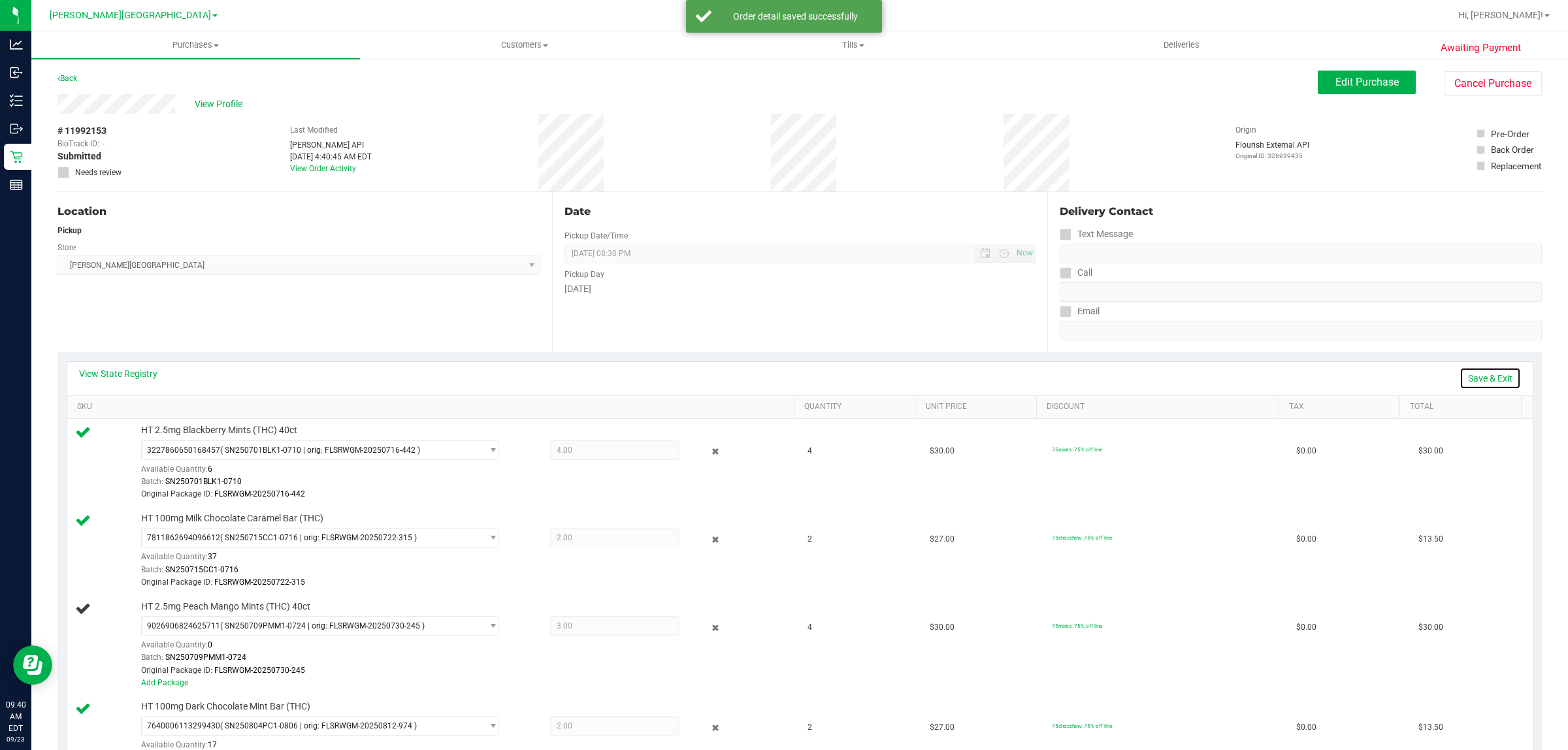
click at [1481, 374] on link "Save & Exit" at bounding box center [1490, 378] width 61 height 22
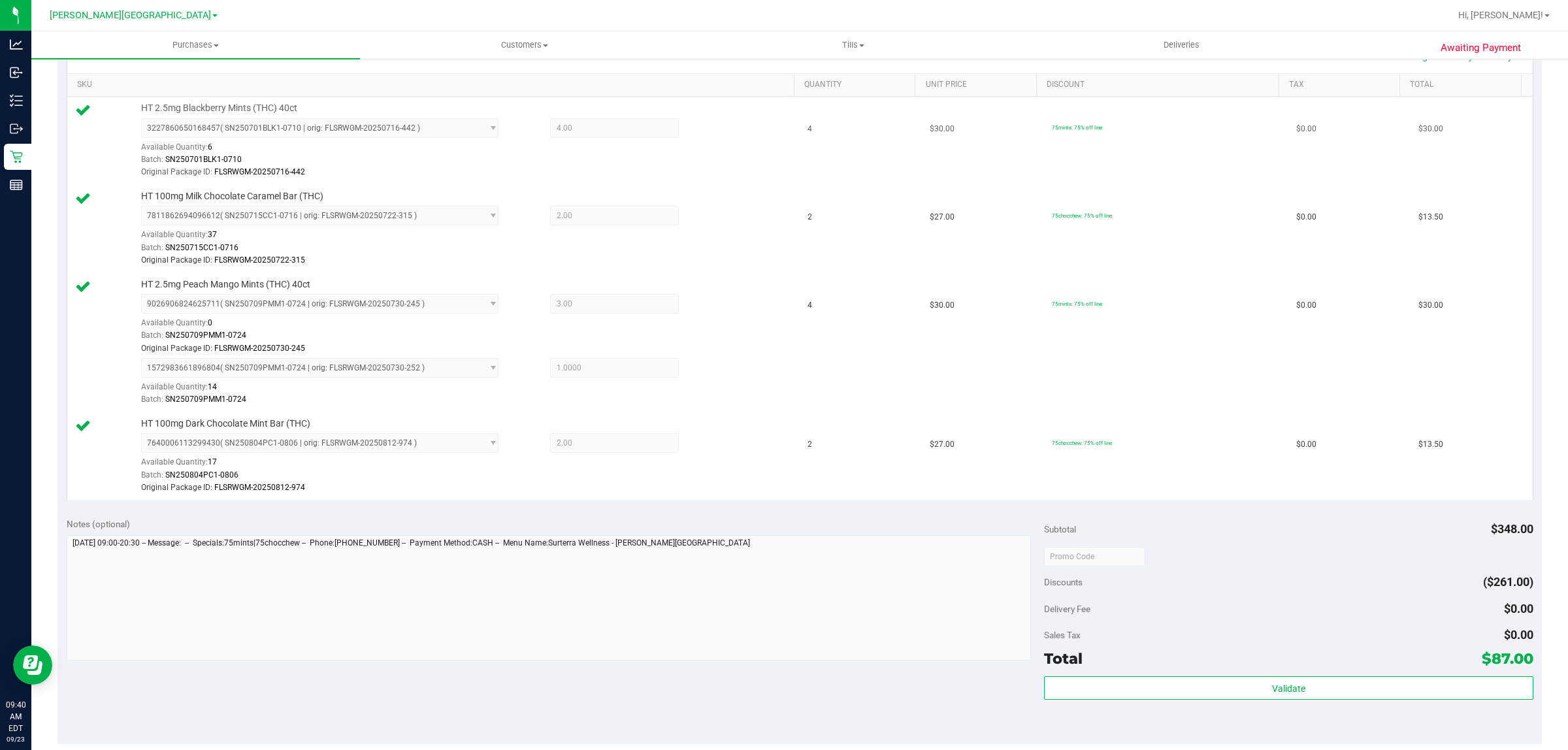
scroll to position [326, 0]
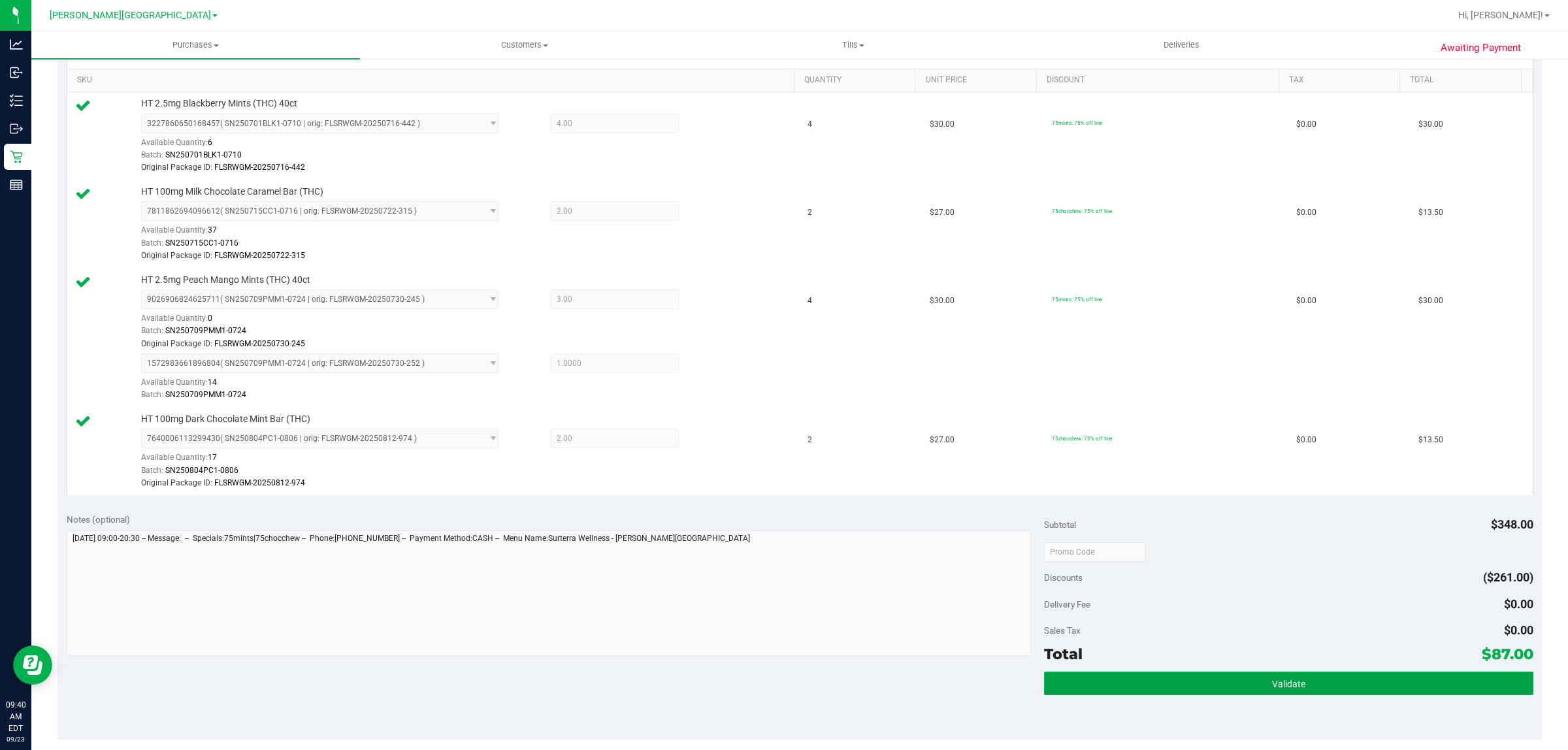
click at [1207, 688] on button "Validate" at bounding box center [1288, 683] width 489 height 24
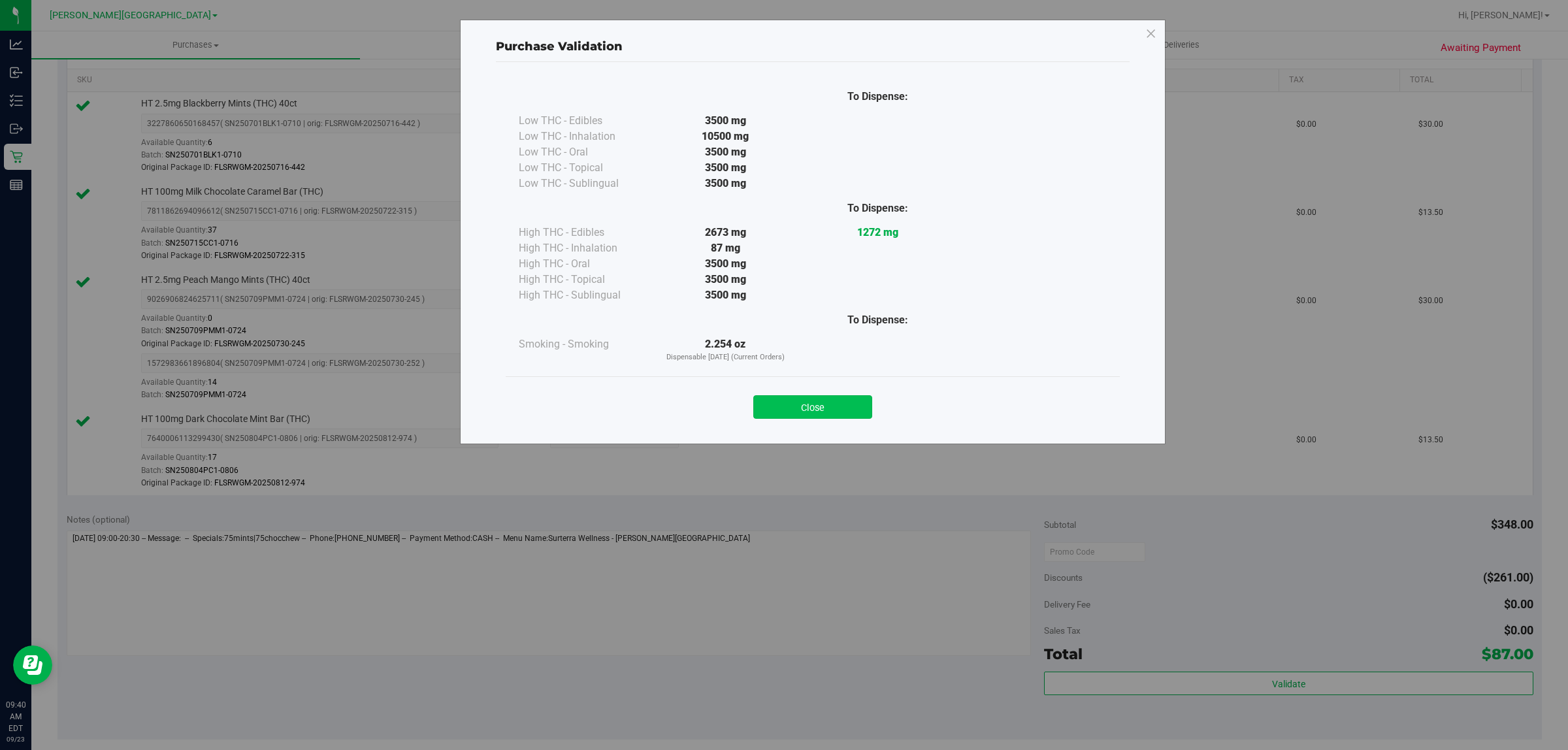
click at [856, 409] on button "Close" at bounding box center [813, 407] width 119 height 24
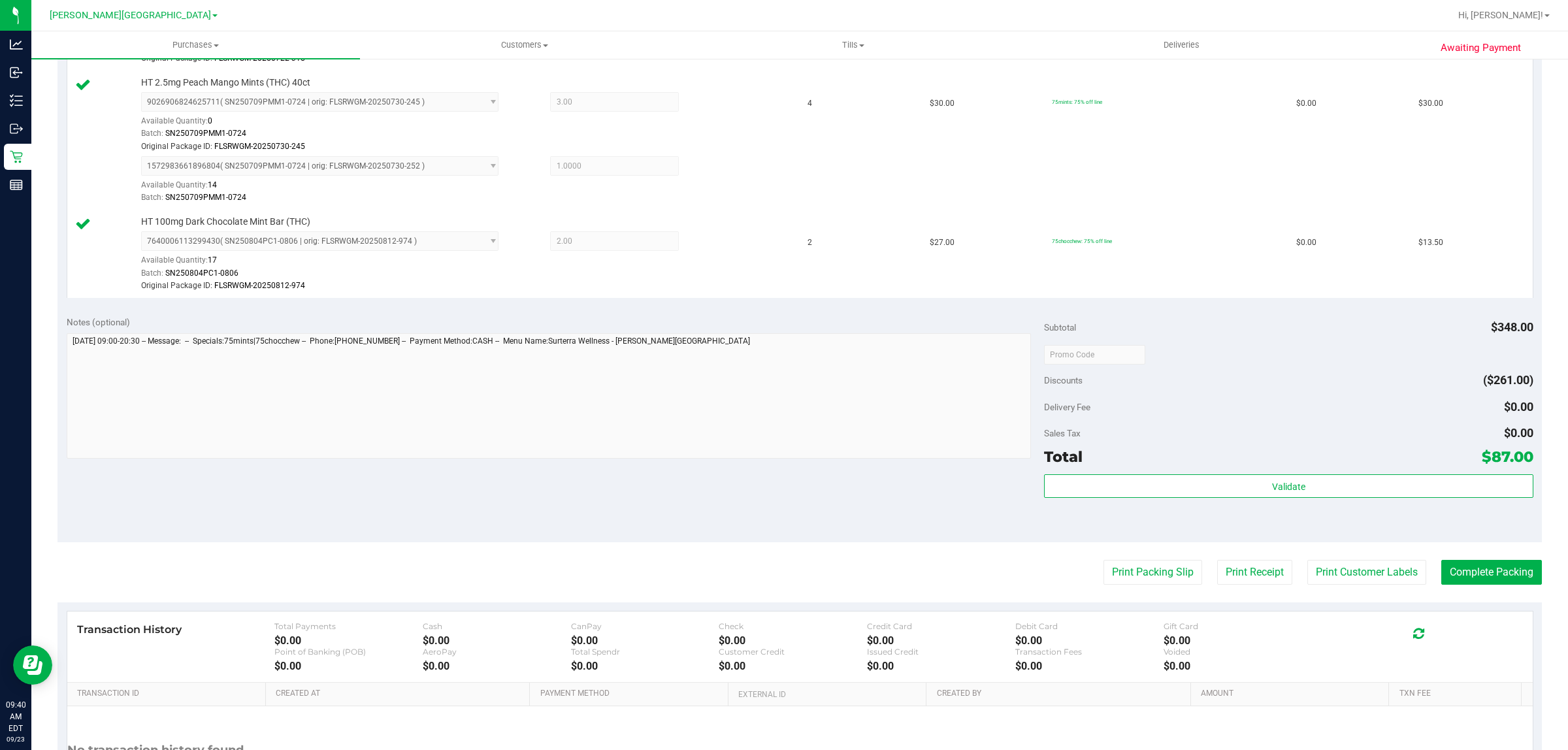
scroll to position [572, 0]
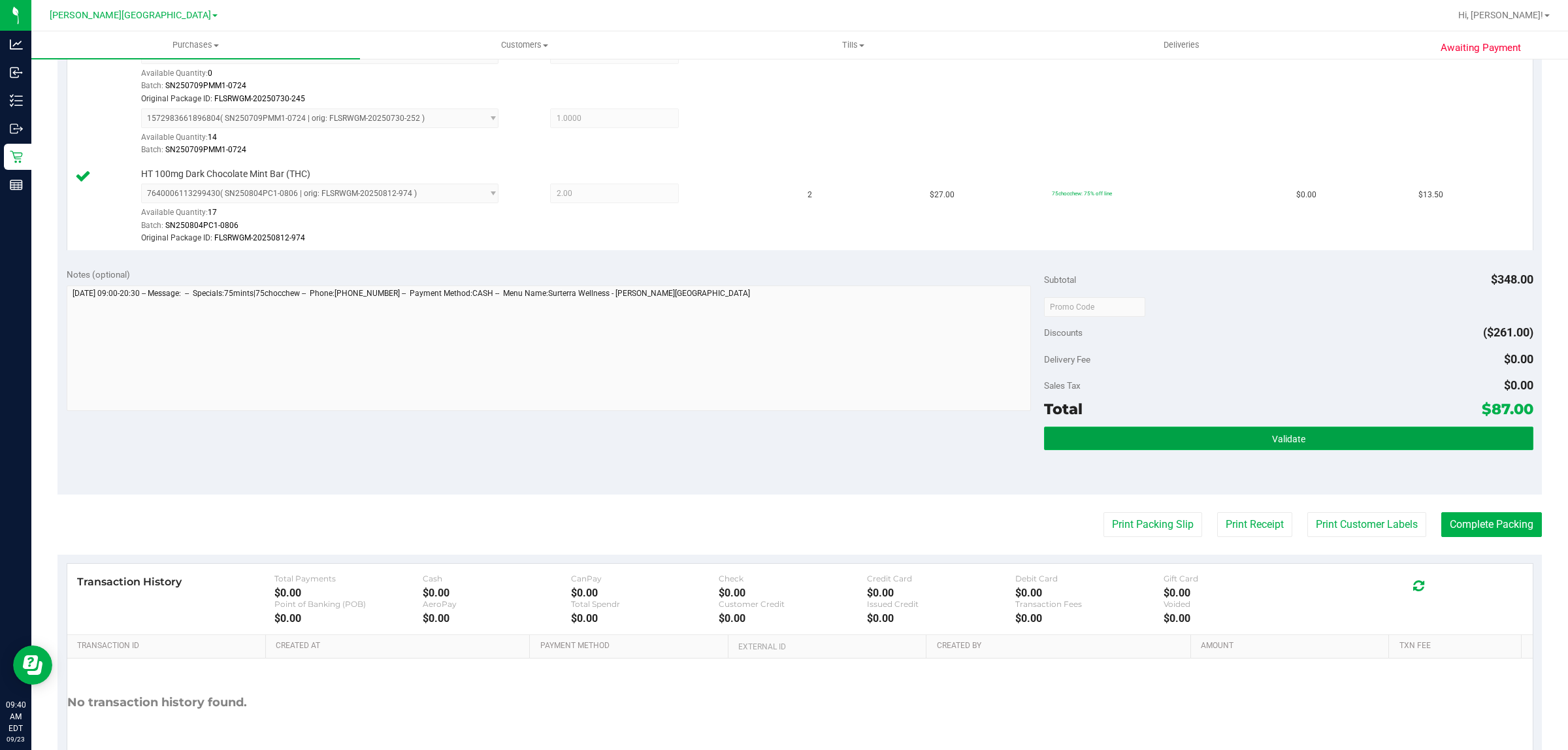
click at [1253, 445] on button "Validate" at bounding box center [1288, 438] width 489 height 24
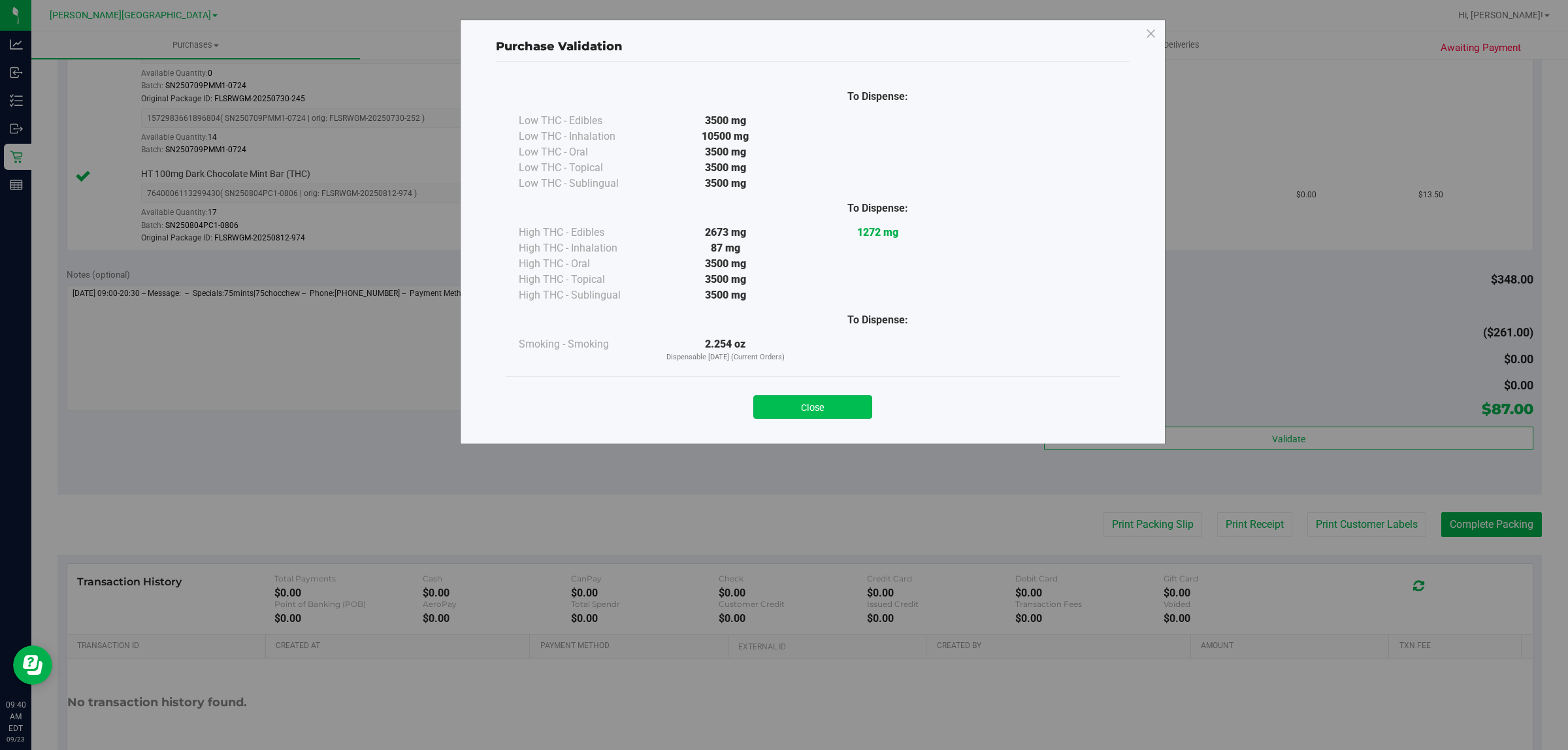
click at [869, 403] on button "Close" at bounding box center [813, 407] width 119 height 24
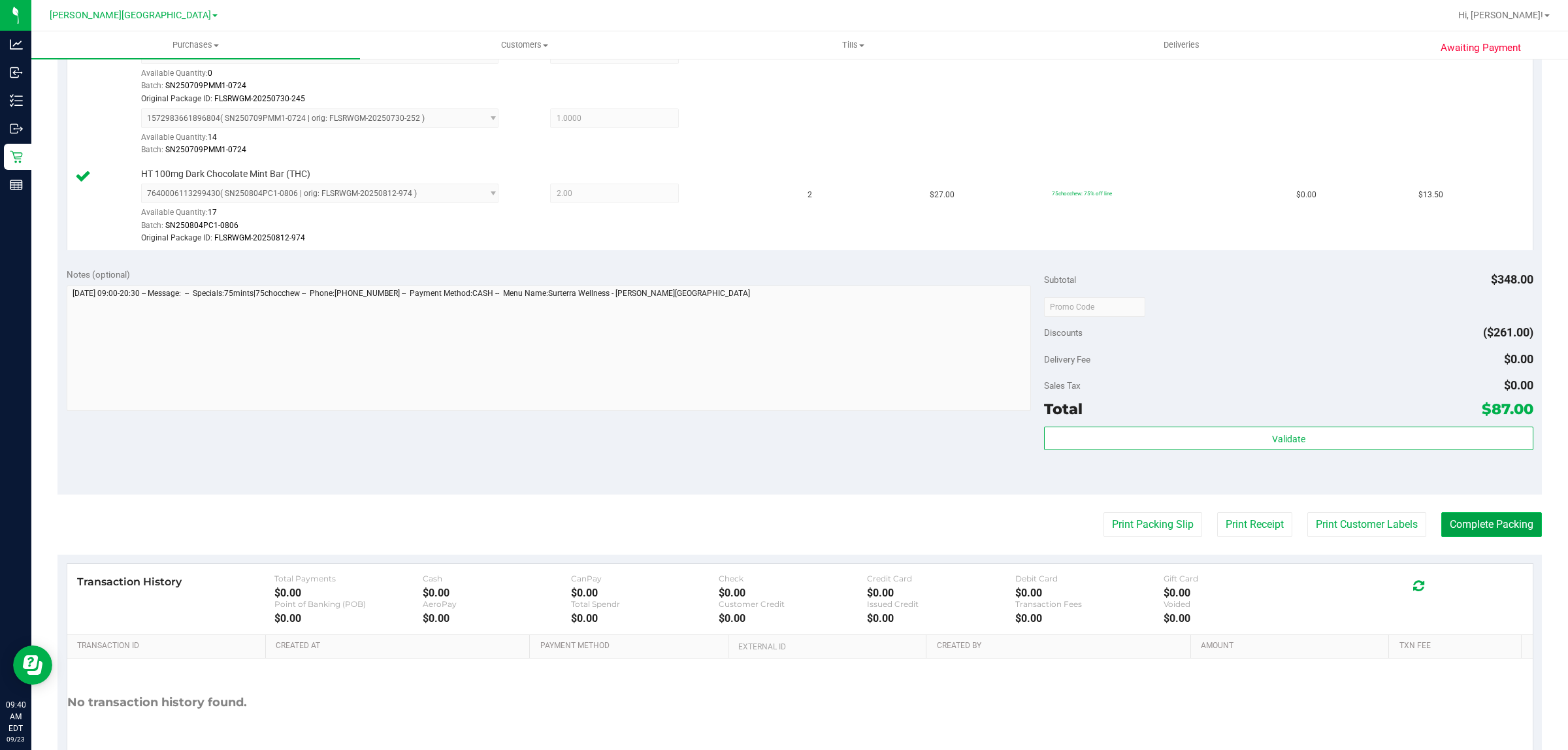
click at [1455, 521] on button "Complete Packing" at bounding box center [1491, 524] width 100 height 25
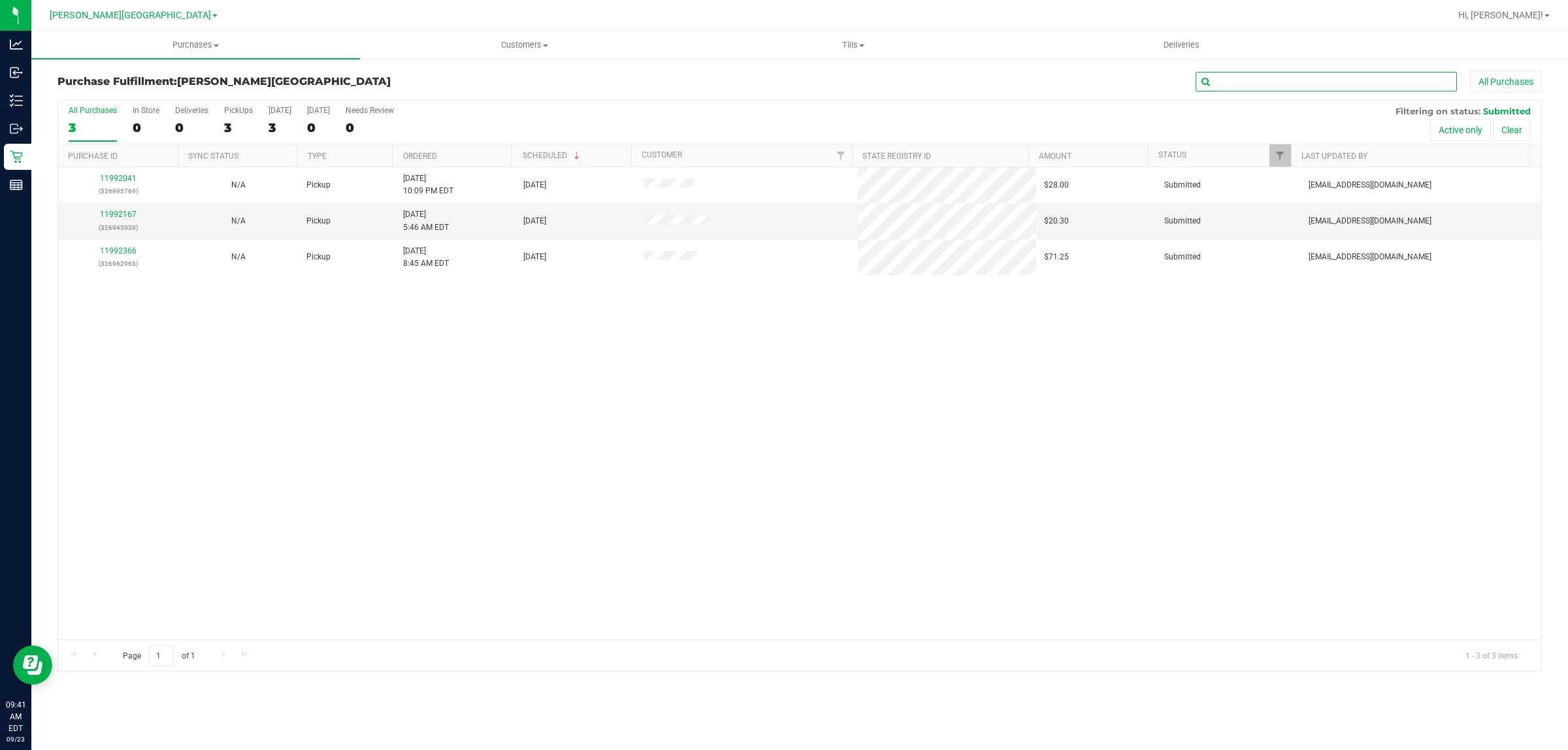
click at [1222, 86] on input "text" at bounding box center [1326, 82] width 261 height 20
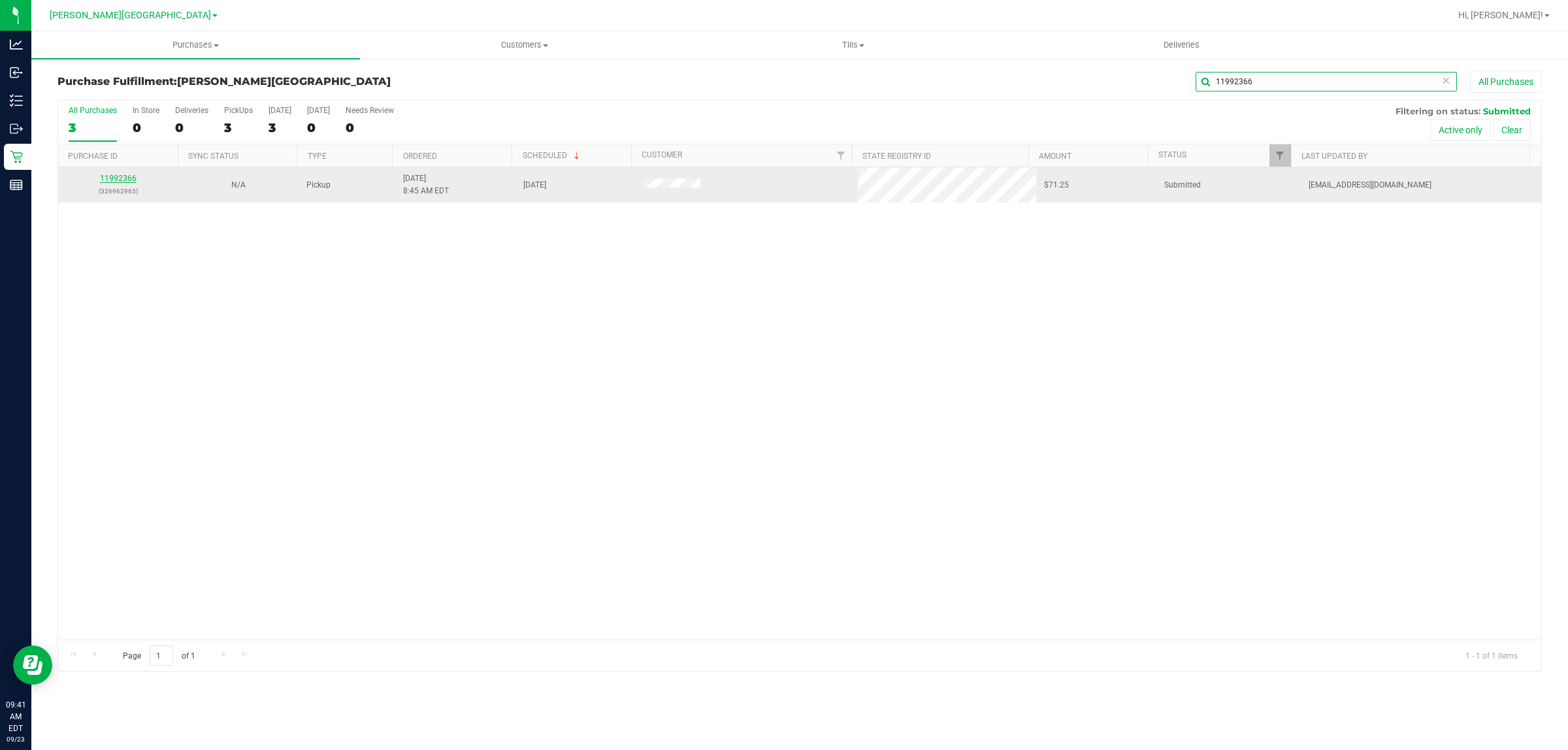
type input "11992366"
click at [125, 183] on link "11992366" at bounding box center [118, 179] width 36 height 9
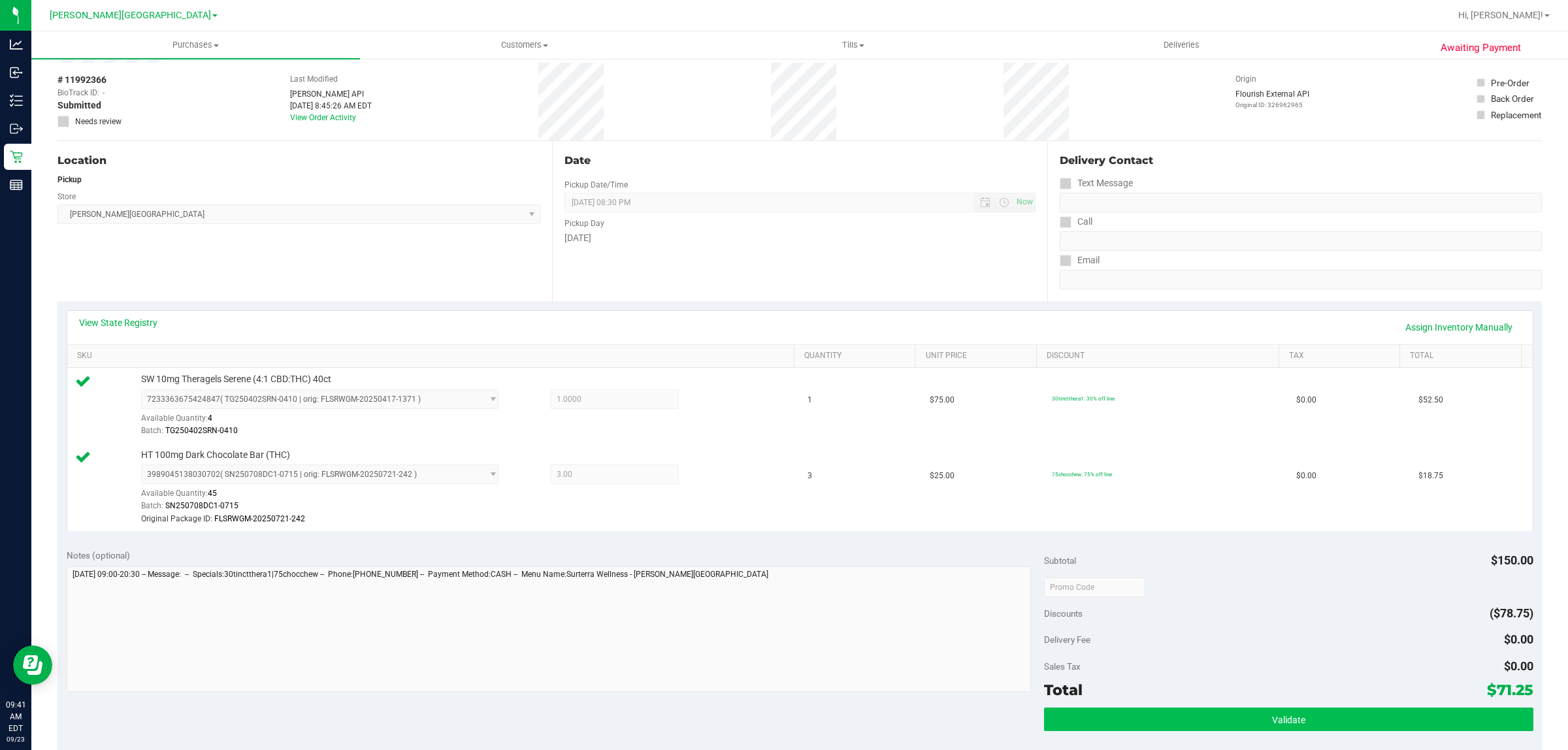
scroll to position [163, 0]
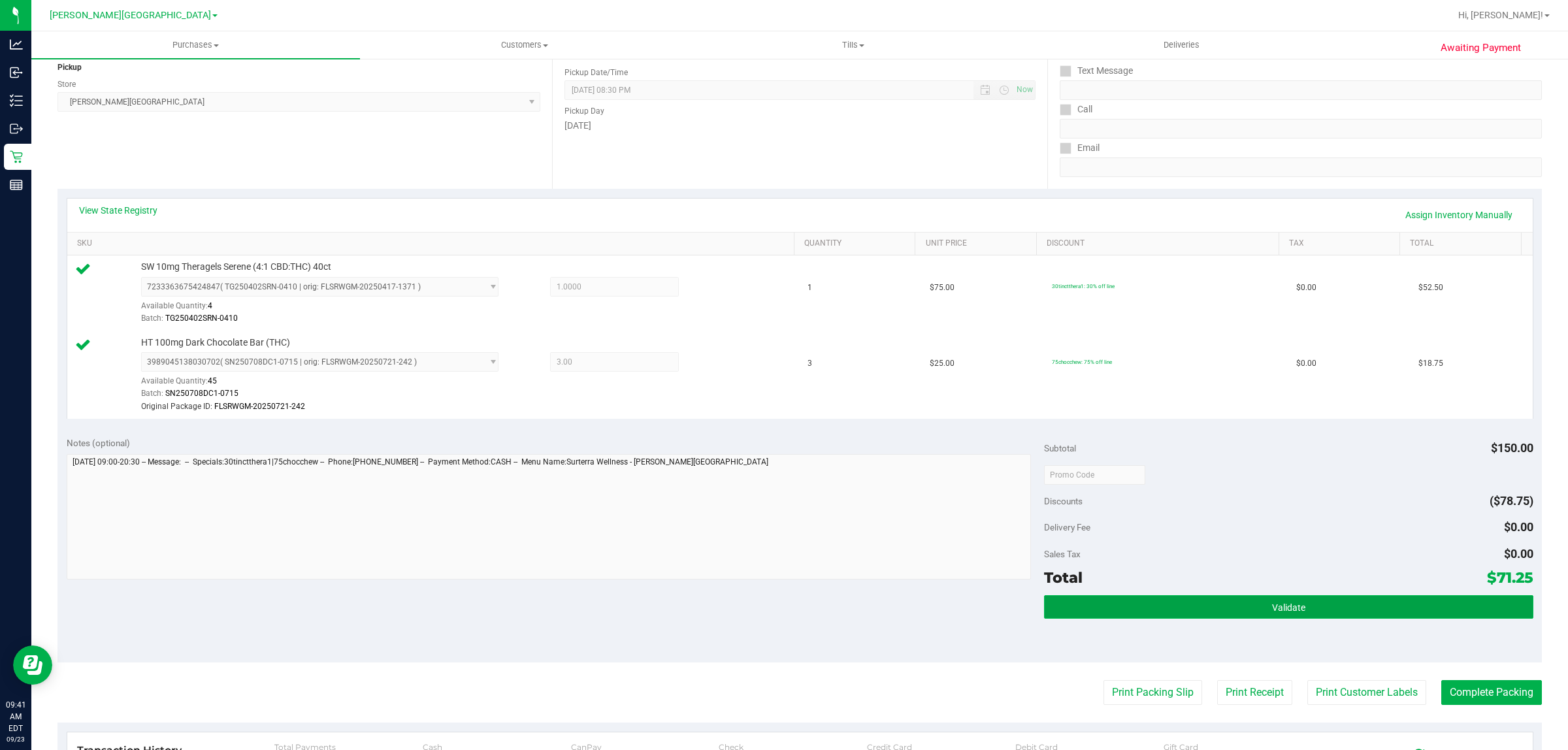
click at [1113, 613] on button "Validate" at bounding box center [1288, 607] width 489 height 24
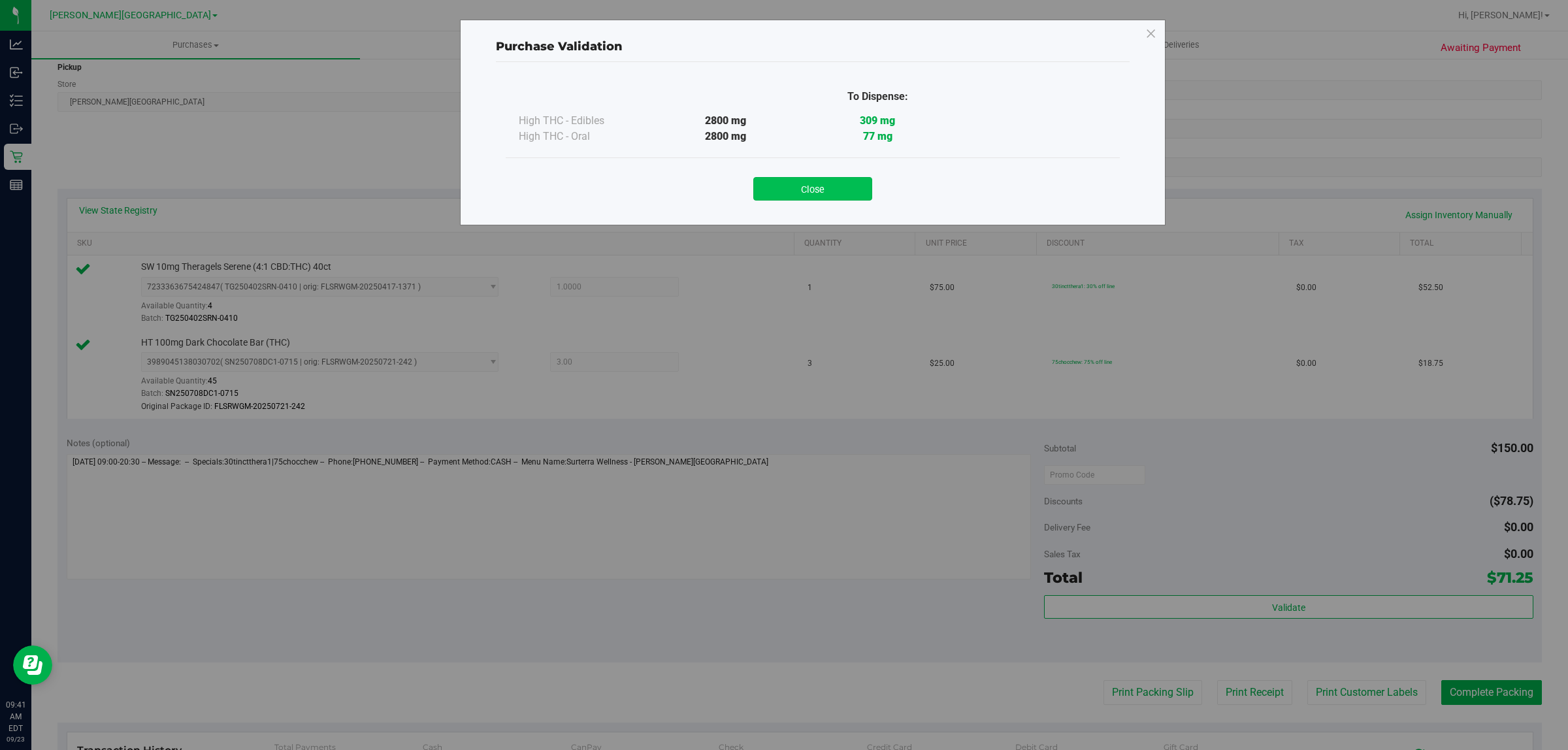
click at [823, 196] on button "Close" at bounding box center [813, 189] width 119 height 24
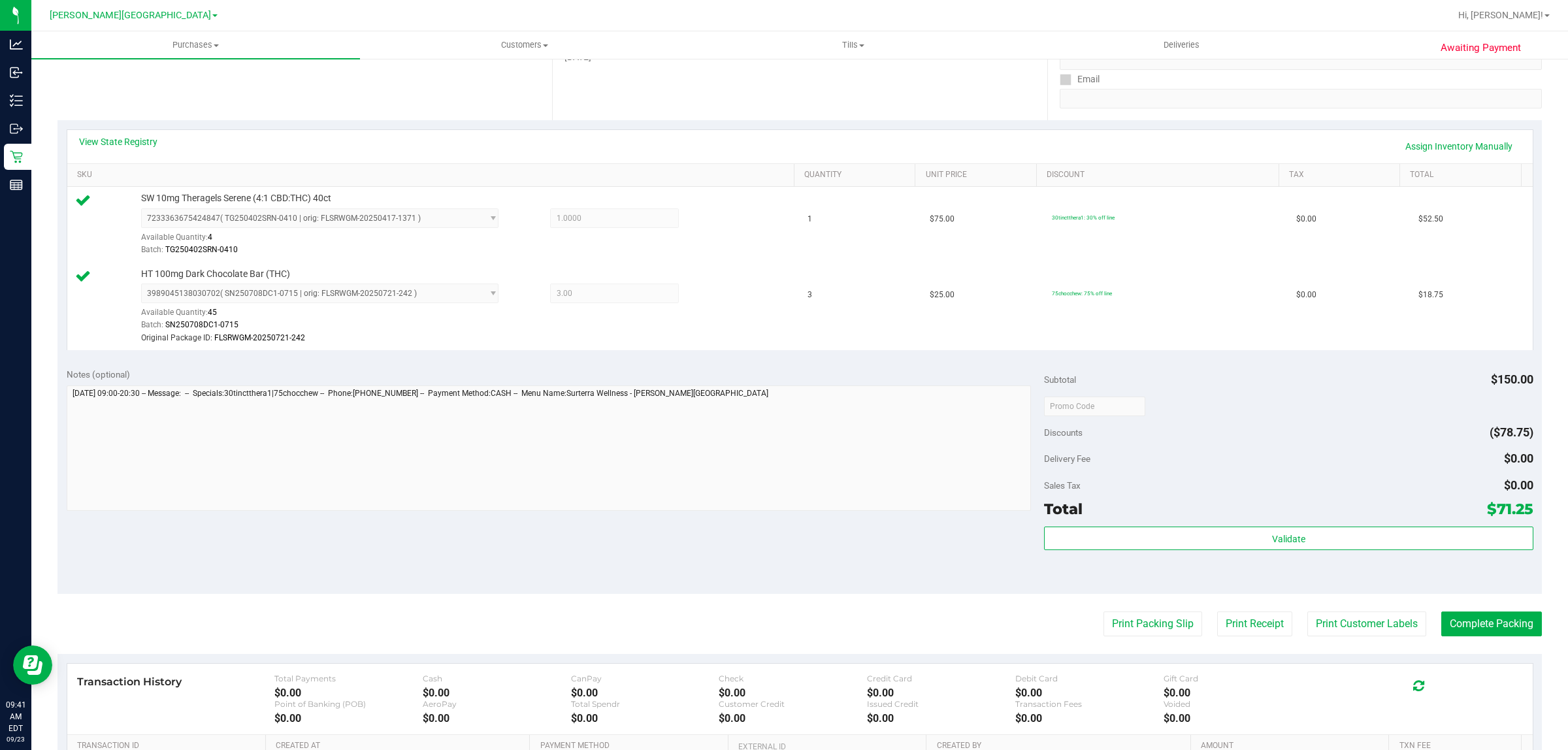
scroll to position [326, 0]
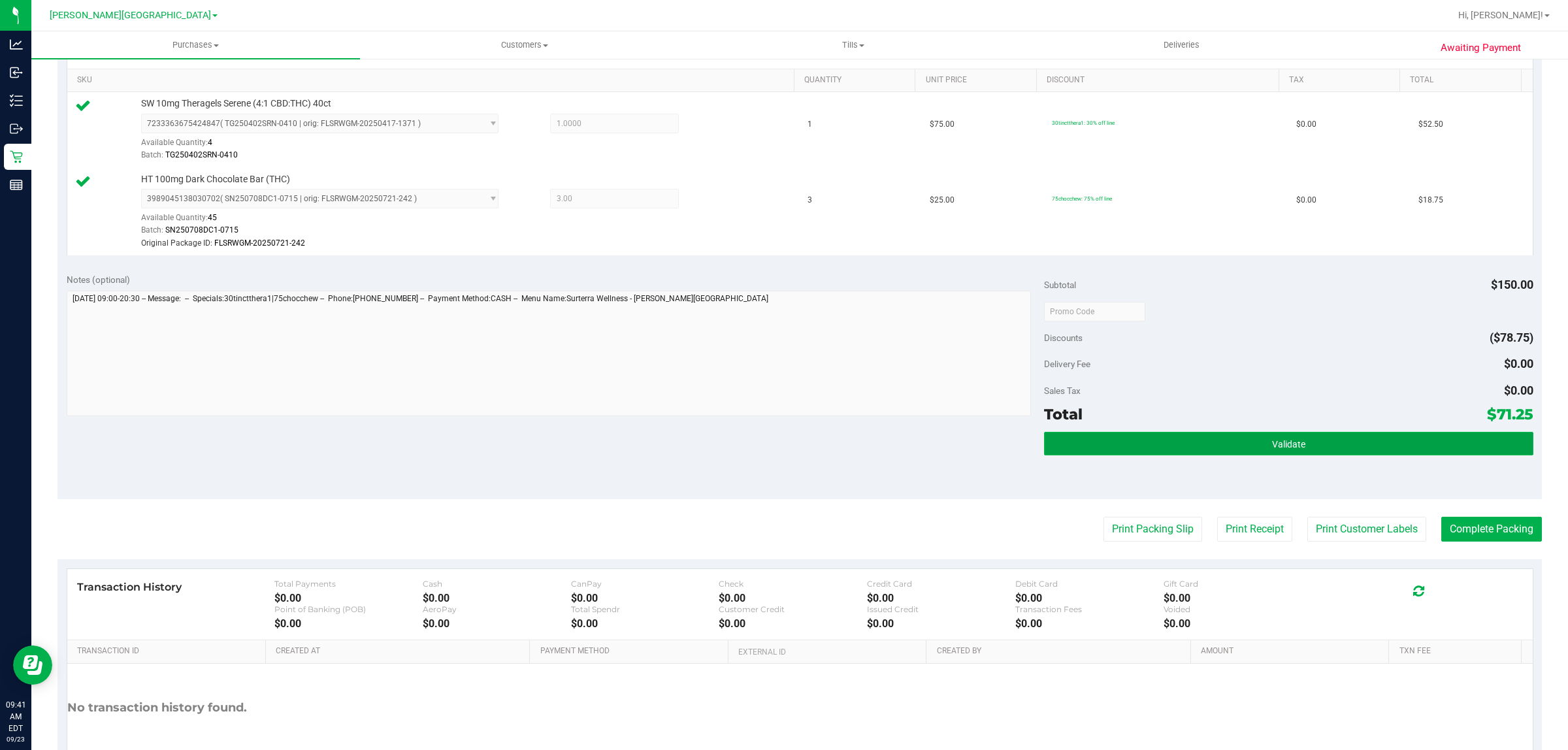
click at [1362, 452] on button "Validate" at bounding box center [1288, 443] width 489 height 24
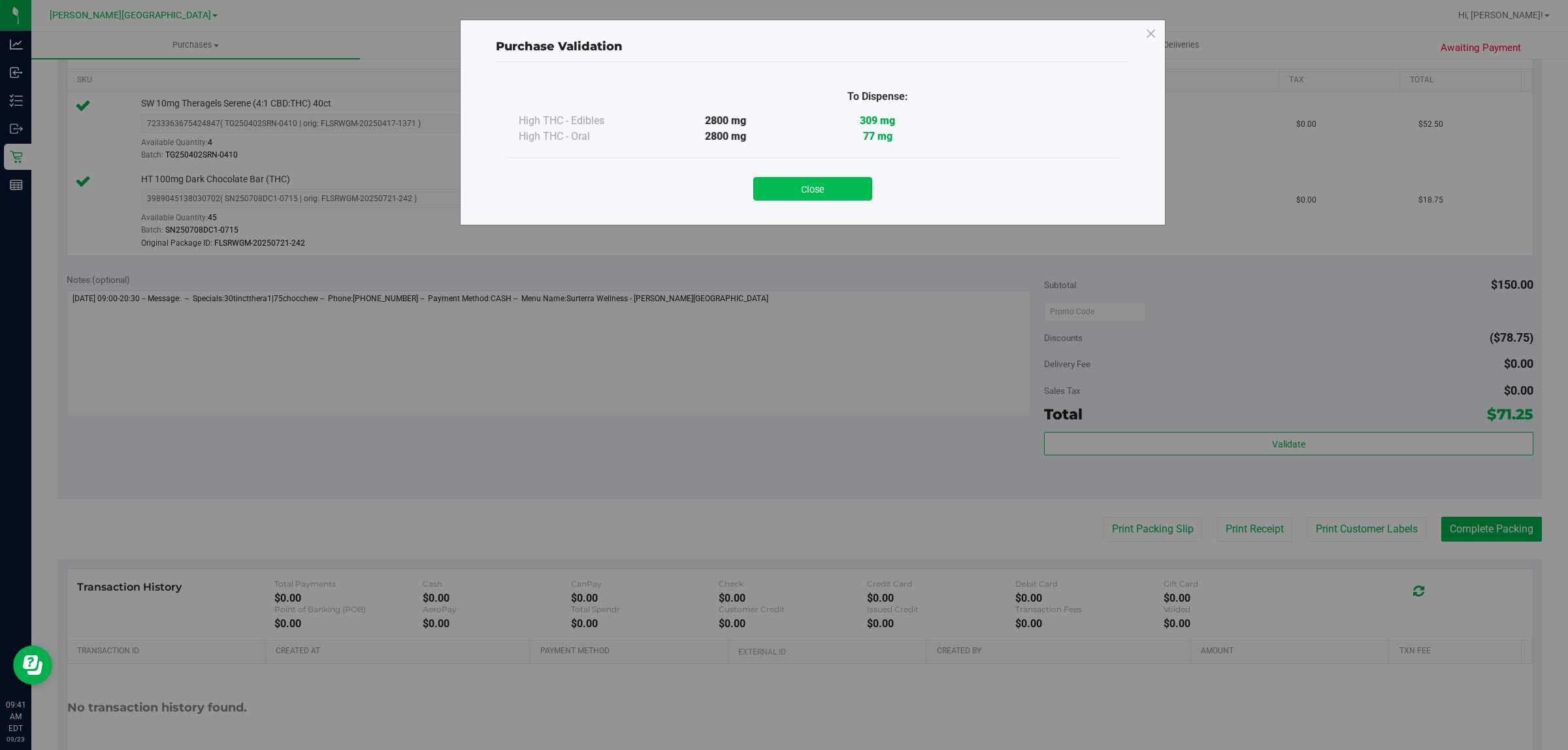
click at [794, 192] on button "Close" at bounding box center [813, 189] width 119 height 24
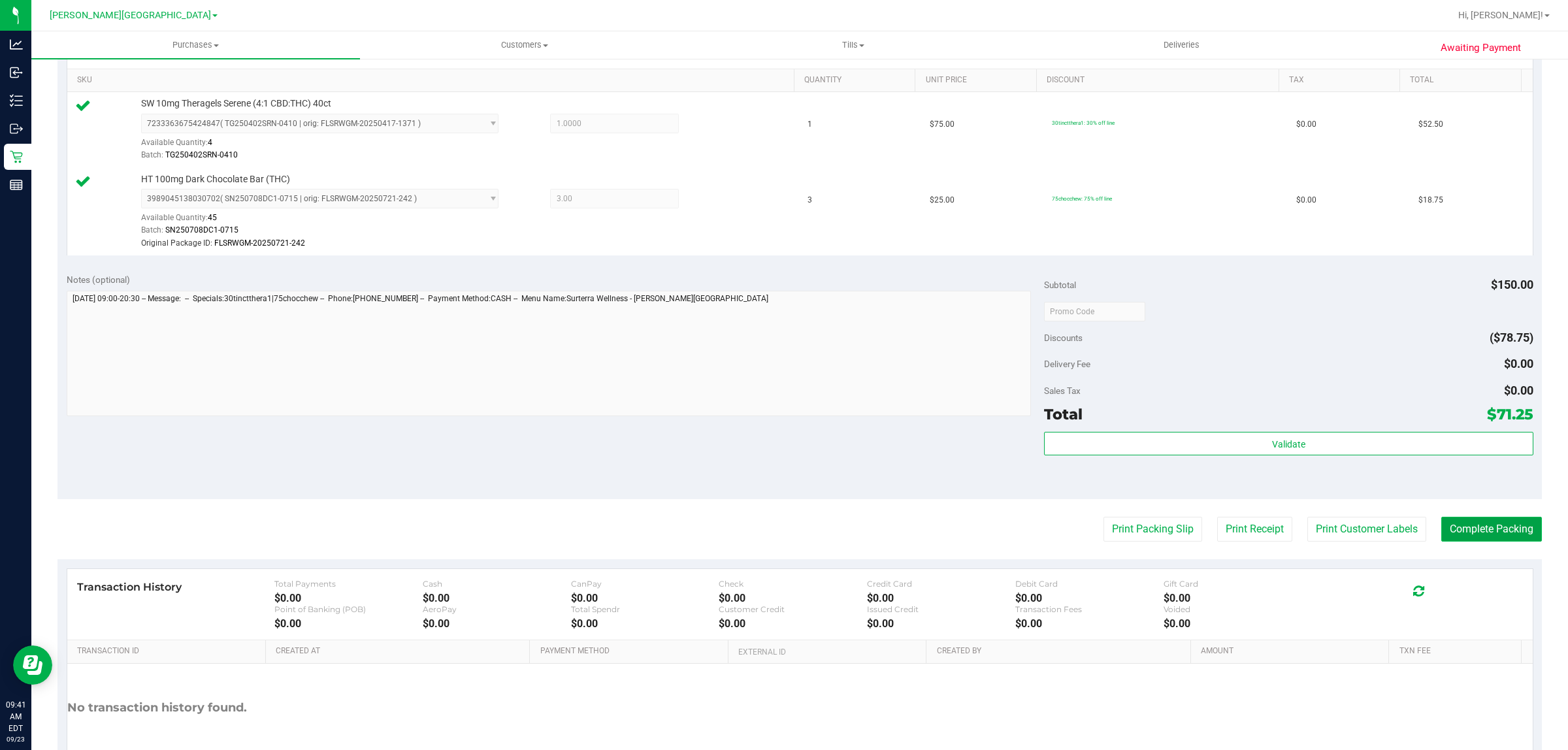
click at [1468, 530] on button "Complete Packing" at bounding box center [1491, 529] width 100 height 25
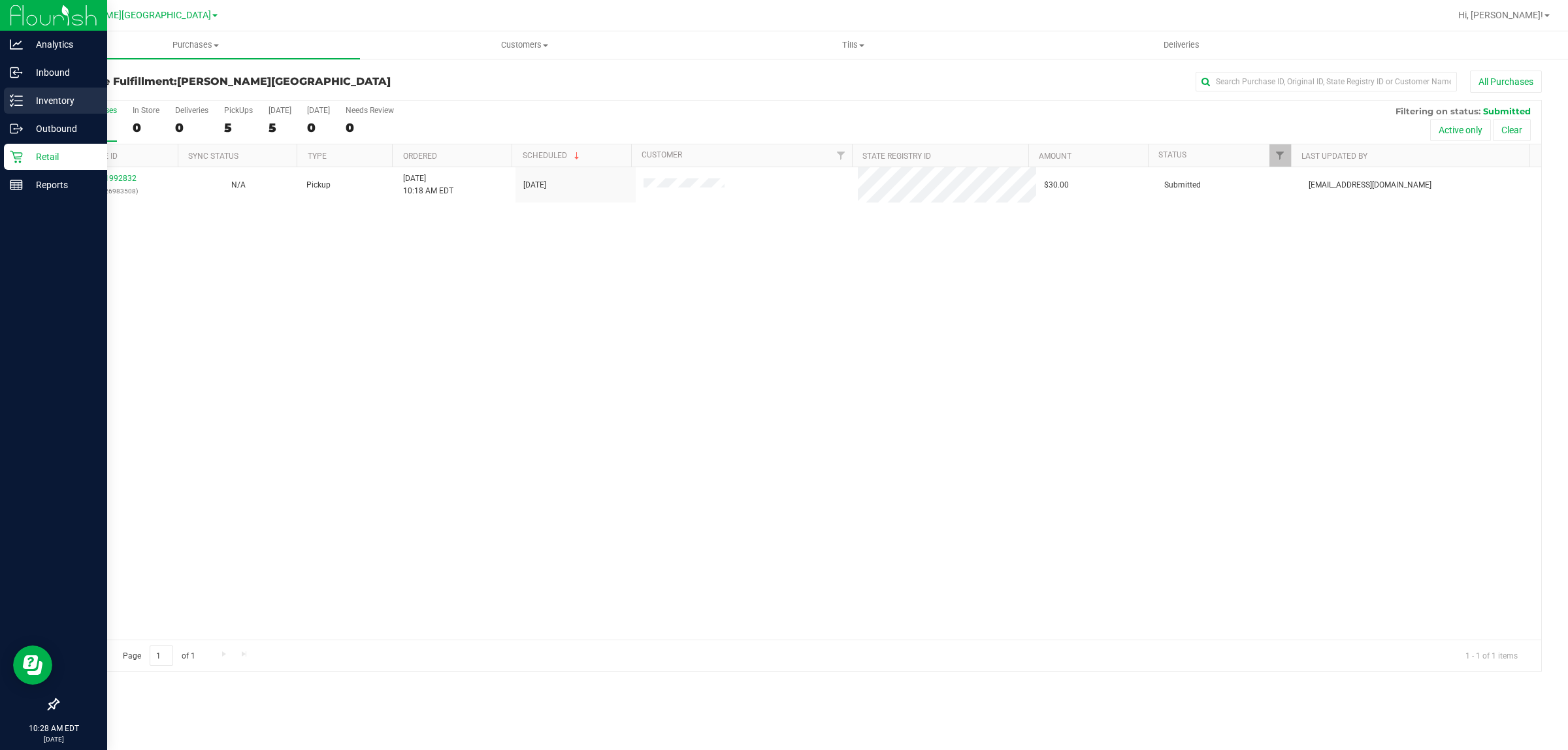
click at [33, 105] on p "Inventory" at bounding box center [62, 100] width 78 height 16
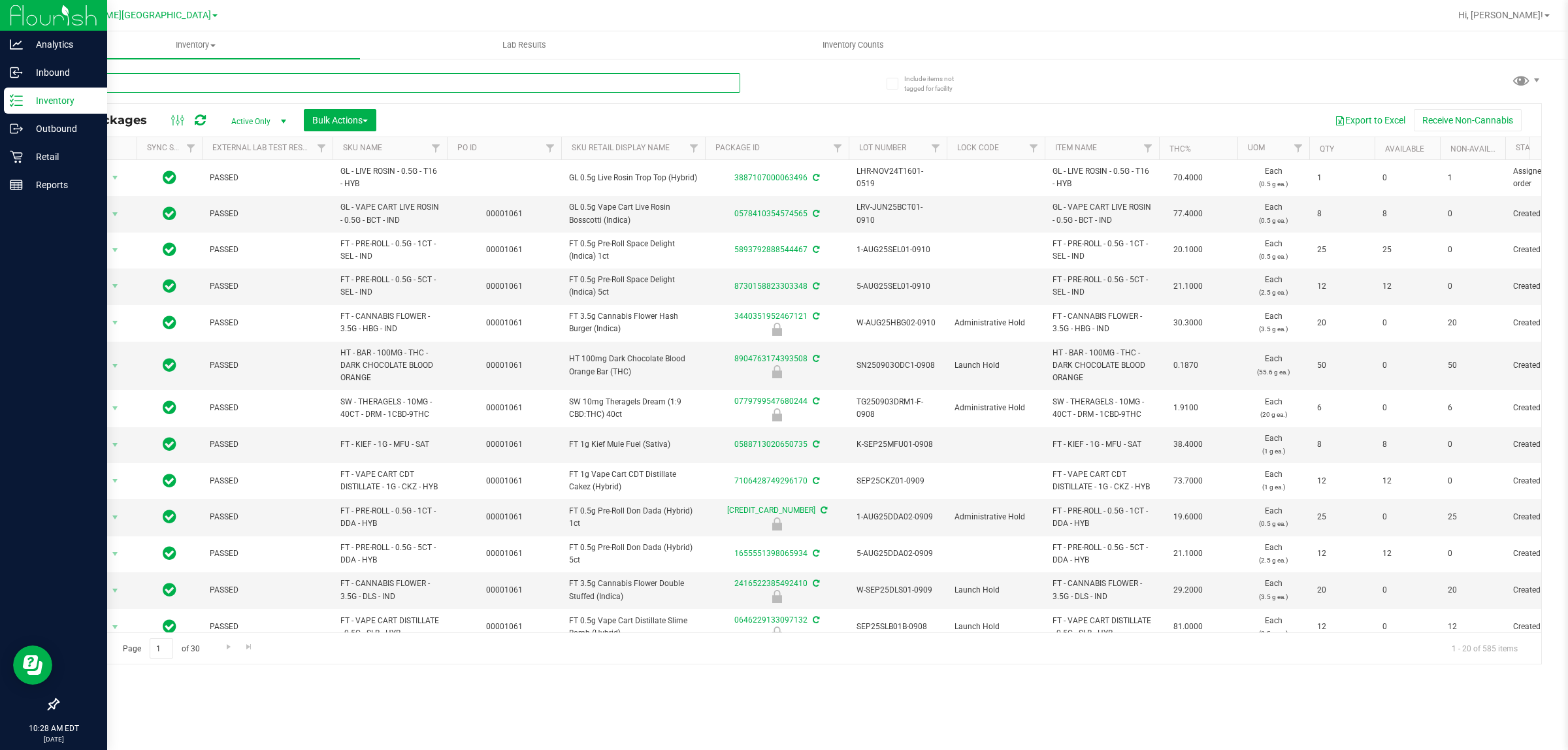
click at [171, 86] on input "text" at bounding box center [399, 82] width 683 height 20
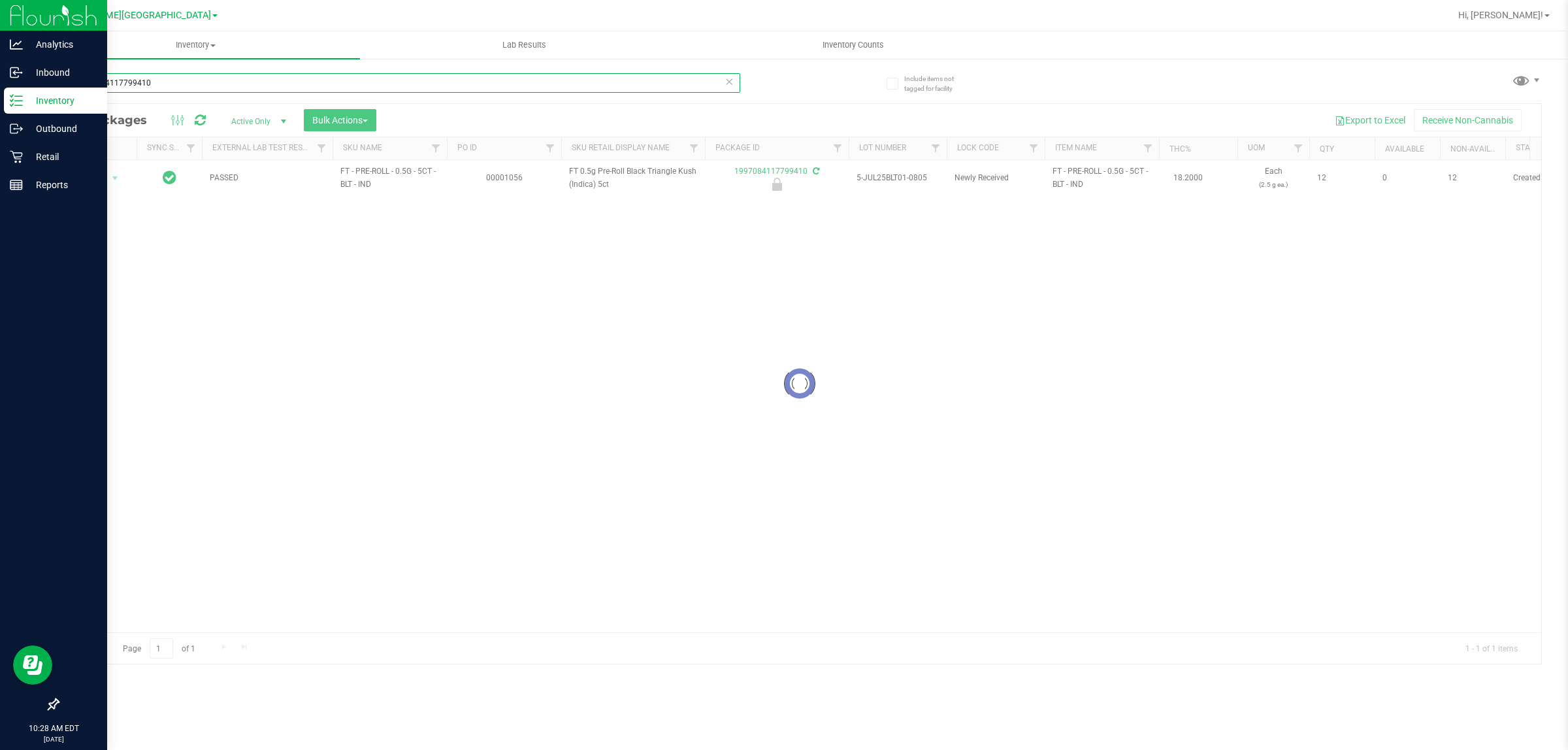
type input "1997084117799410"
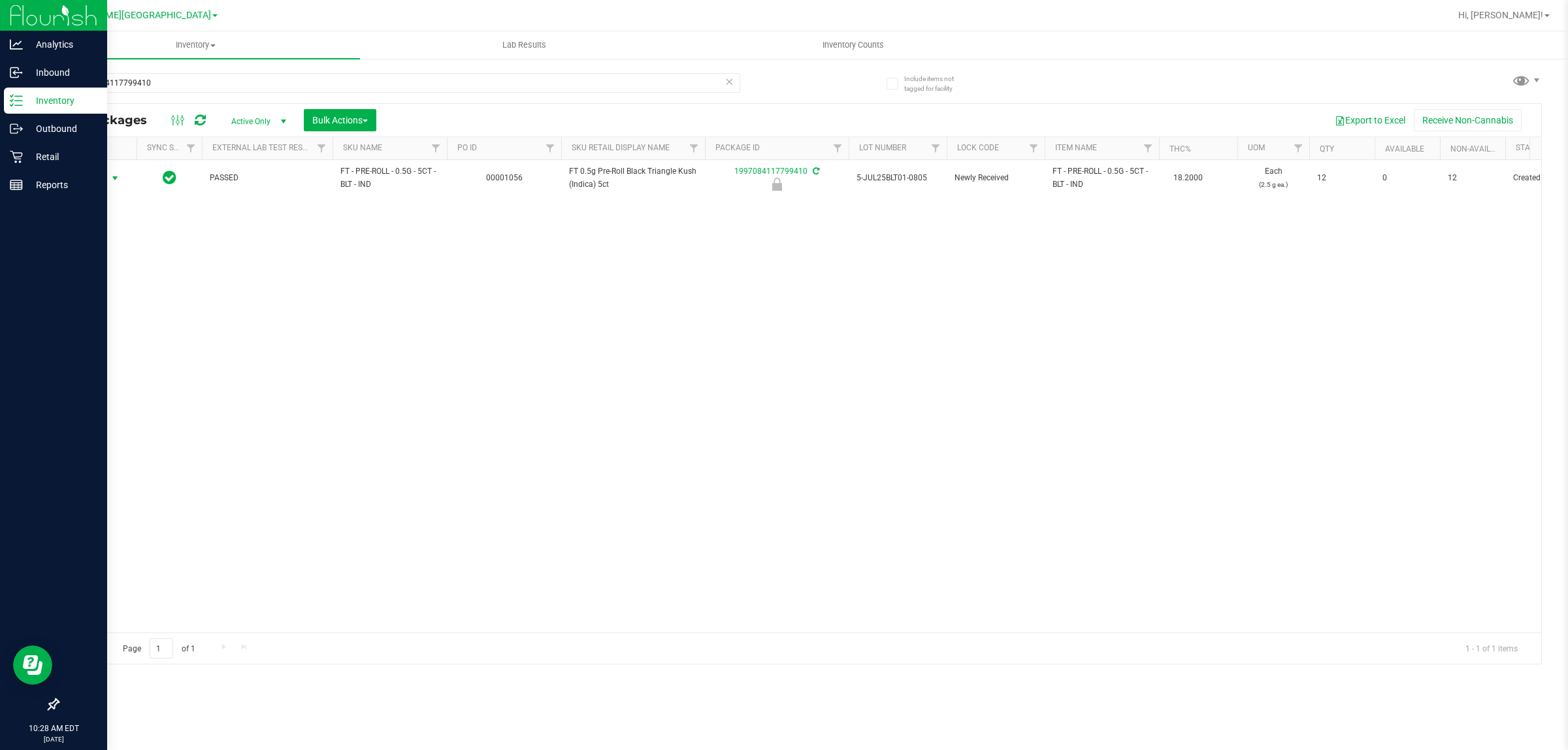
click at [98, 179] on span "Action" at bounding box center [89, 178] width 35 height 18
drag, startPoint x: 123, startPoint y: 322, endPoint x: 134, endPoint y: 314, distance: 13.6
click at [124, 324] on li "Unlock package" at bounding box center [114, 333] width 84 height 20
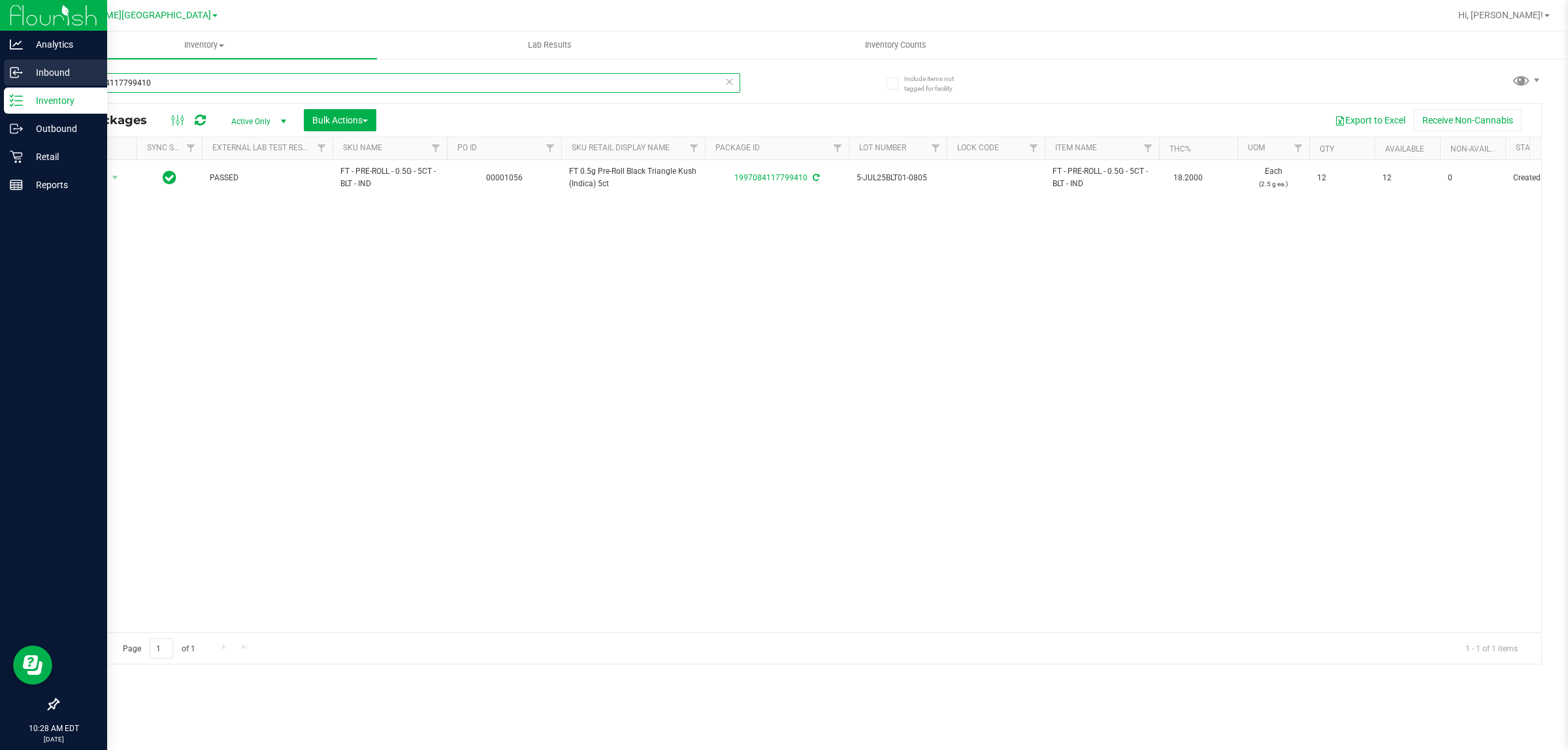
drag, startPoint x: 161, startPoint y: 89, endPoint x: 0, endPoint y: 67, distance: 162.5
click at [0, 67] on div "Analytics Inbound Inventory Outbound Retail Reports 10:28 AM EDT [DATE] 09/23 […" at bounding box center [784, 375] width 1568 height 750
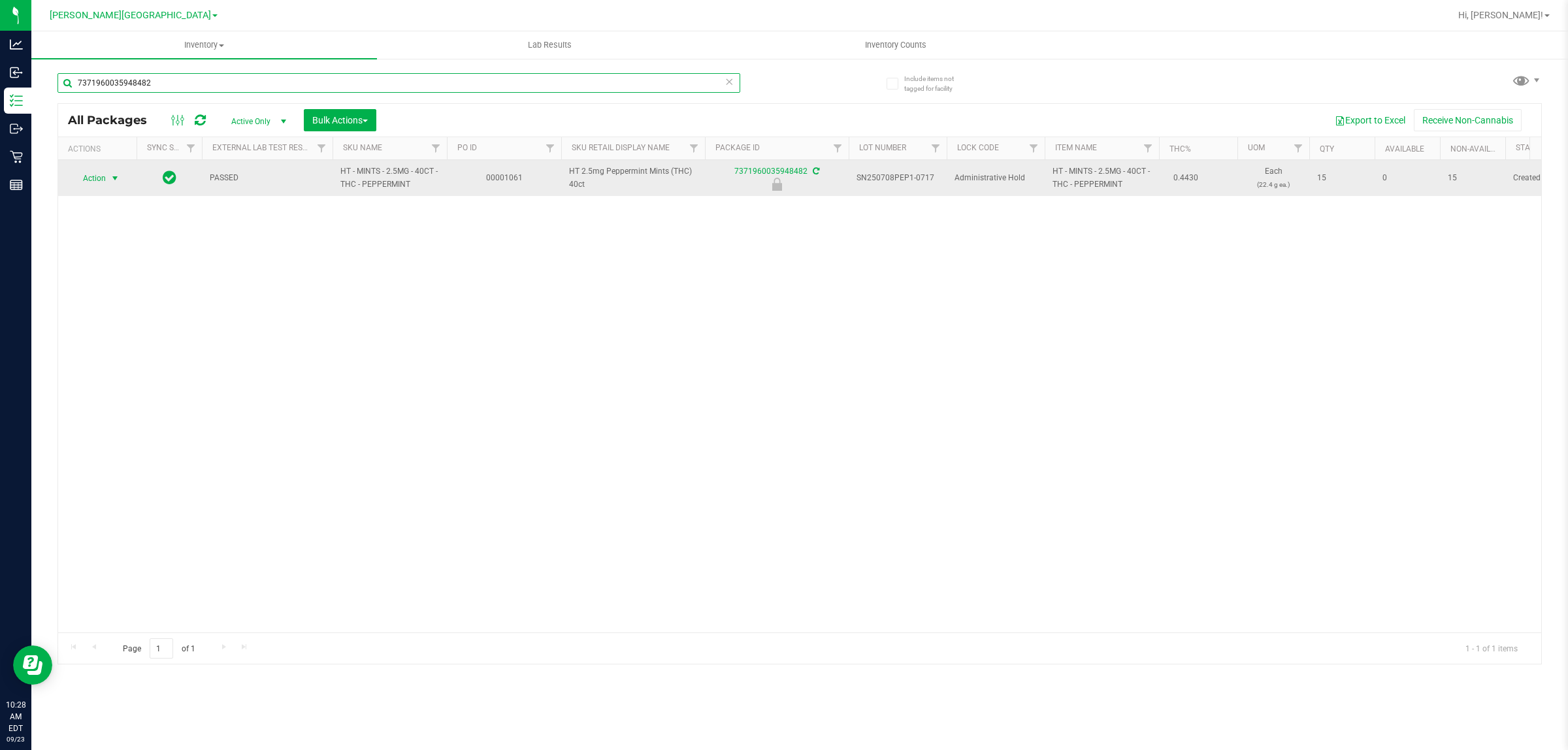
type input "7371960035948482"
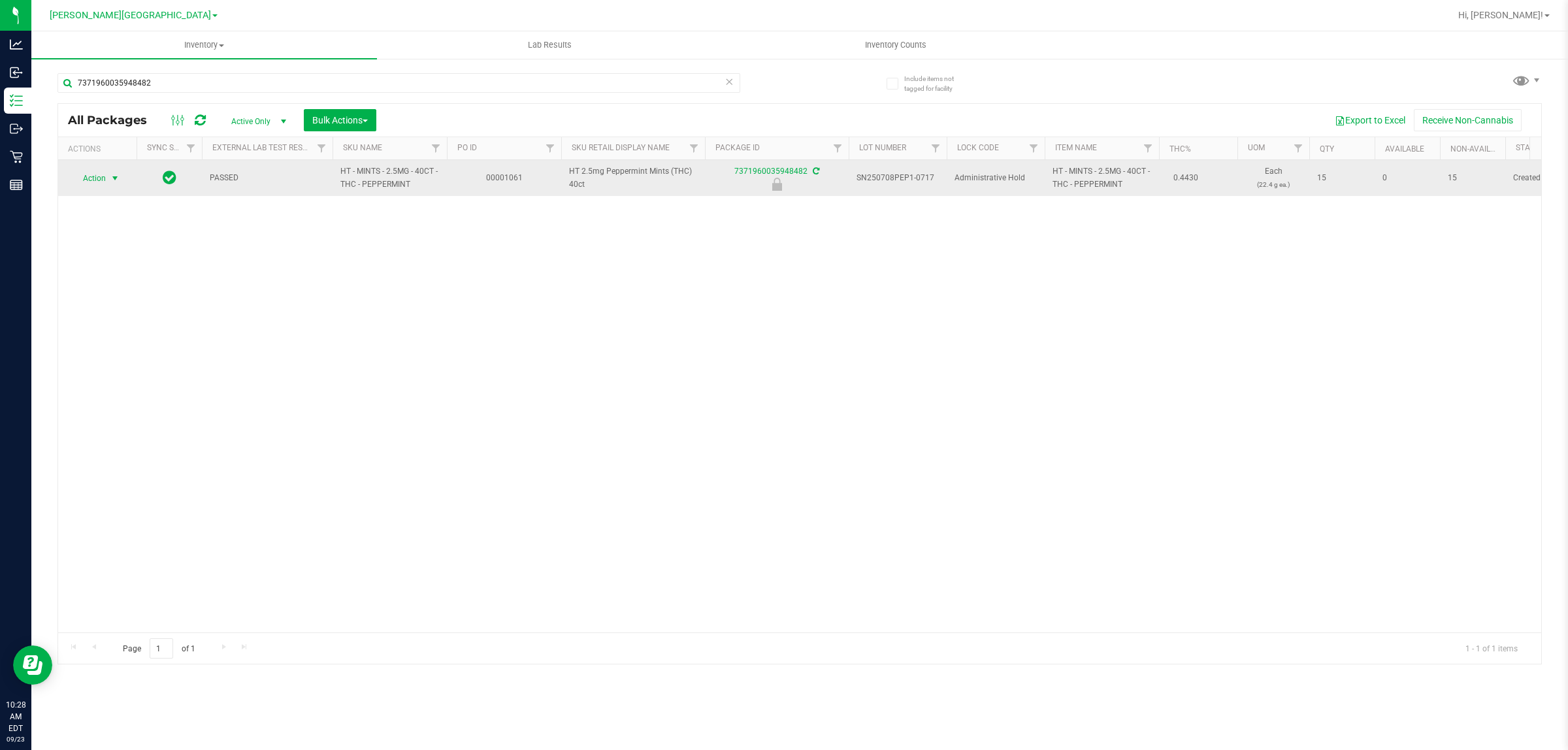
click at [93, 173] on span "Action" at bounding box center [89, 178] width 35 height 18
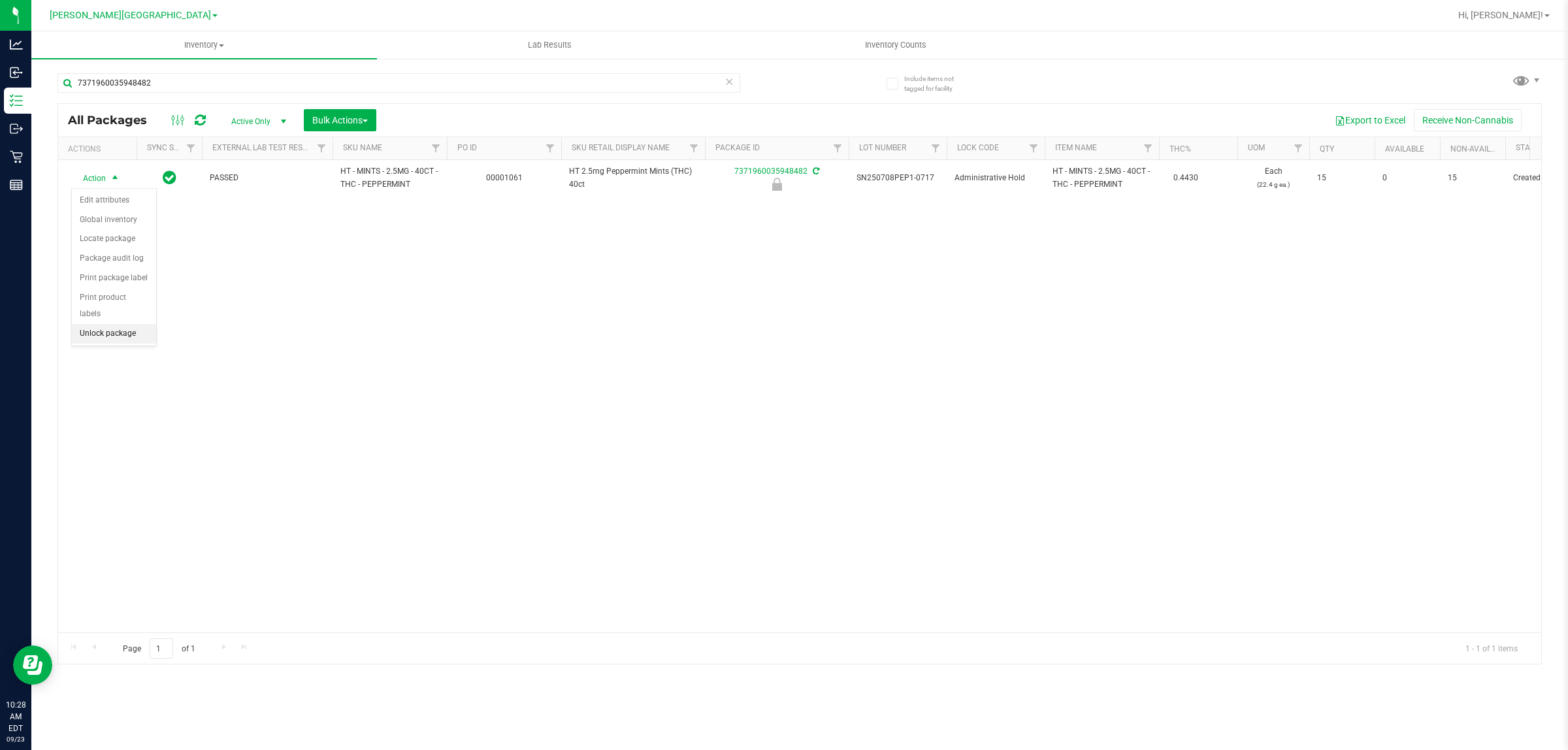
click at [108, 324] on li "Unlock package" at bounding box center [114, 333] width 84 height 20
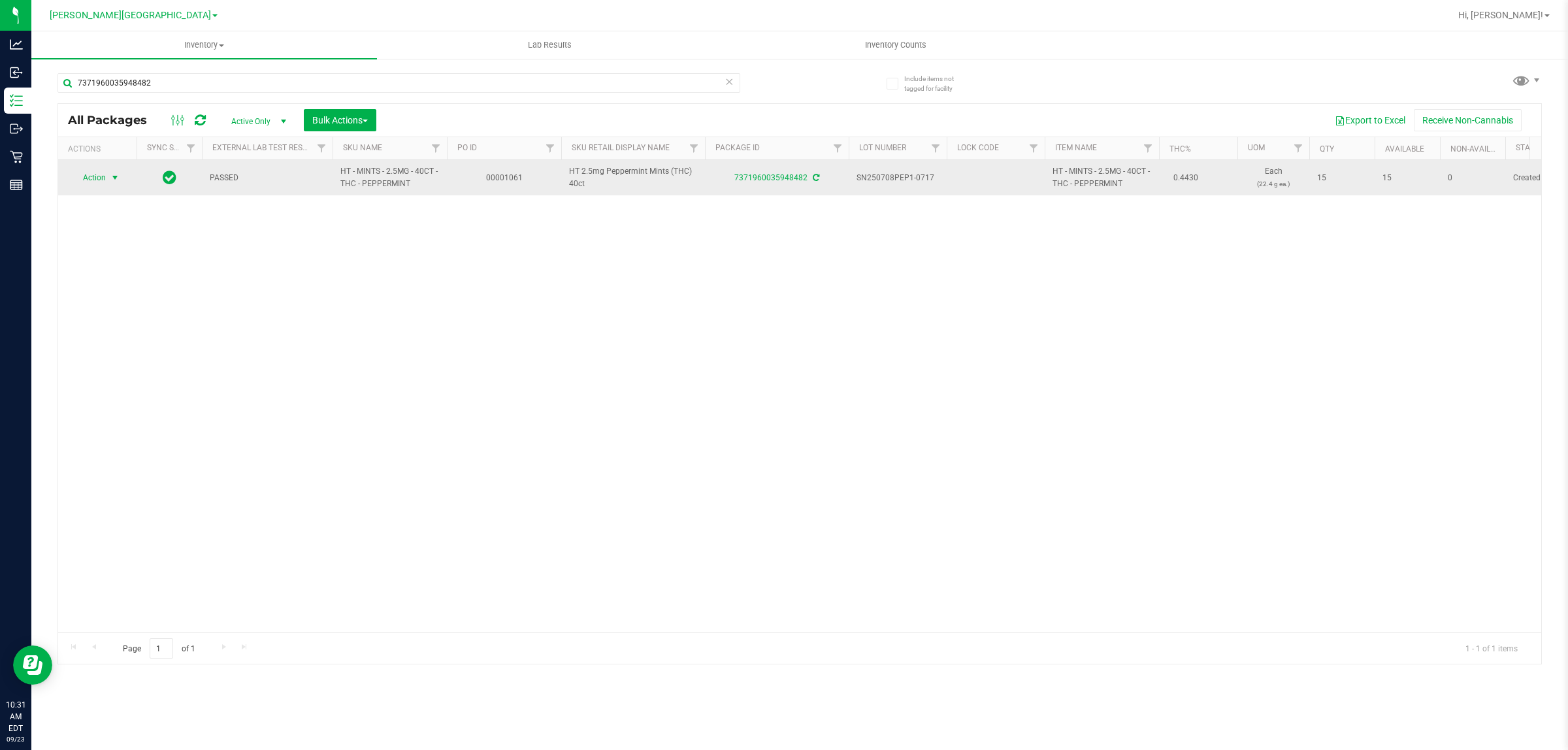
click at [100, 181] on span "Action" at bounding box center [89, 177] width 35 height 18
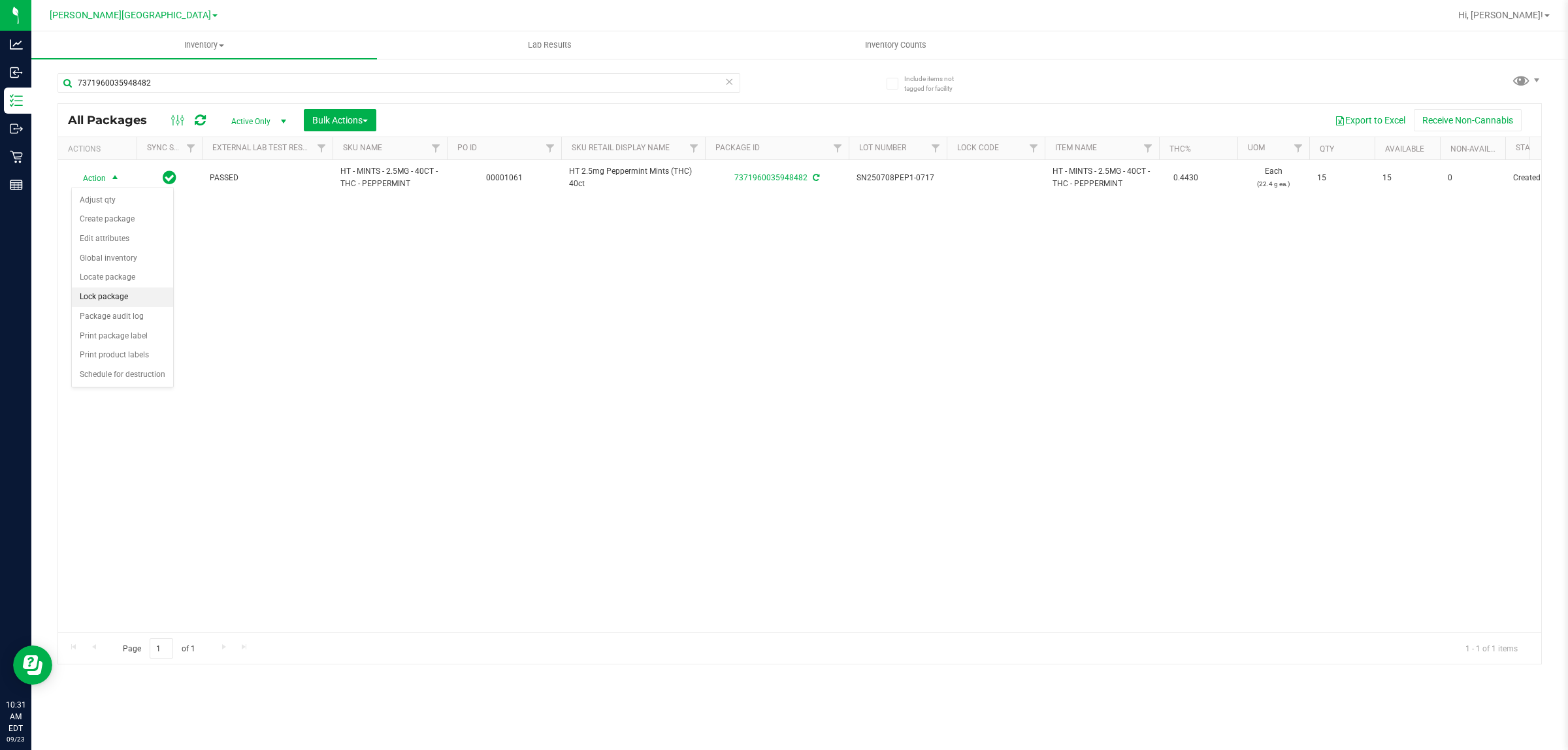
click at [119, 301] on li "Lock package" at bounding box center [123, 297] width 101 height 20
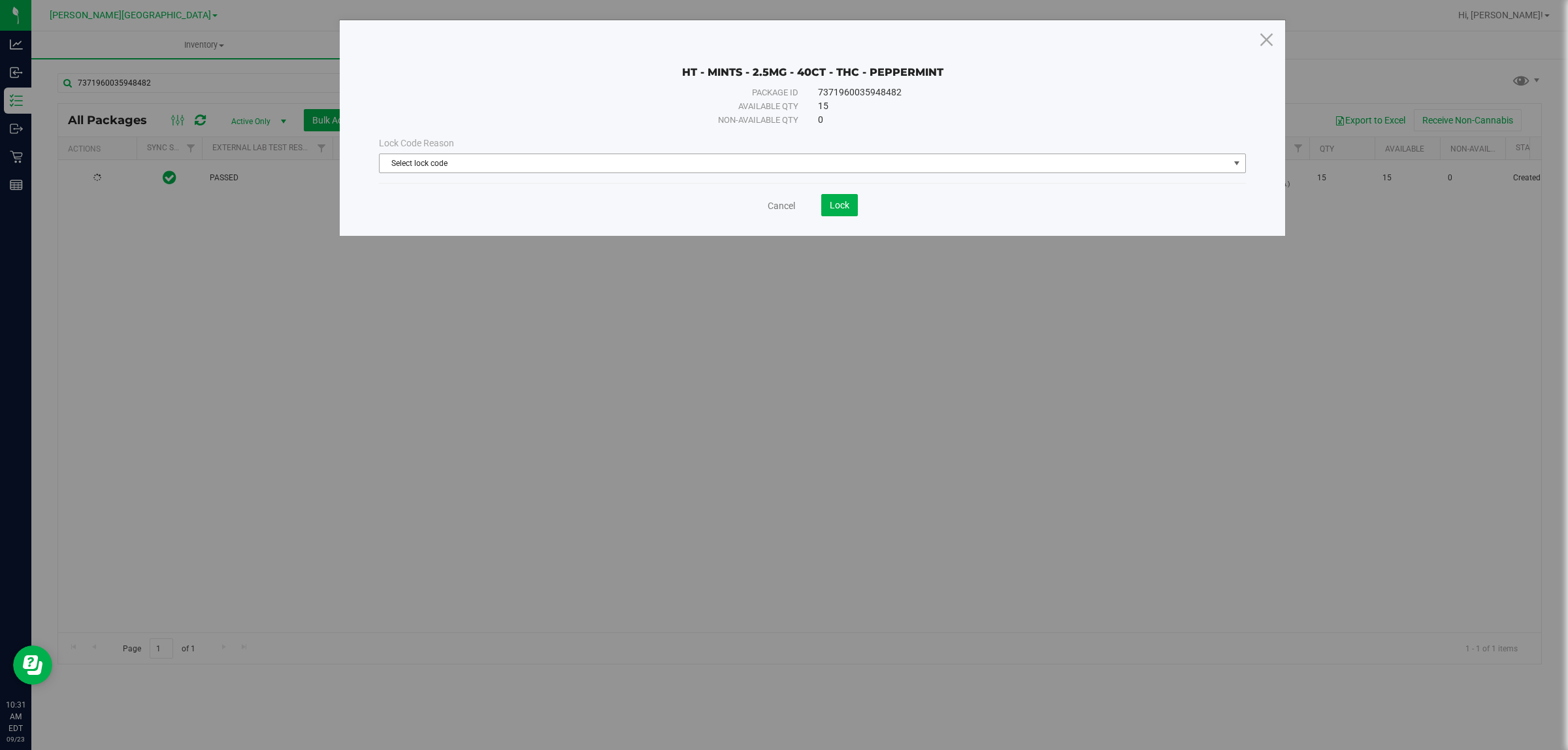
click at [479, 160] on span "Select lock code" at bounding box center [804, 163] width 849 height 18
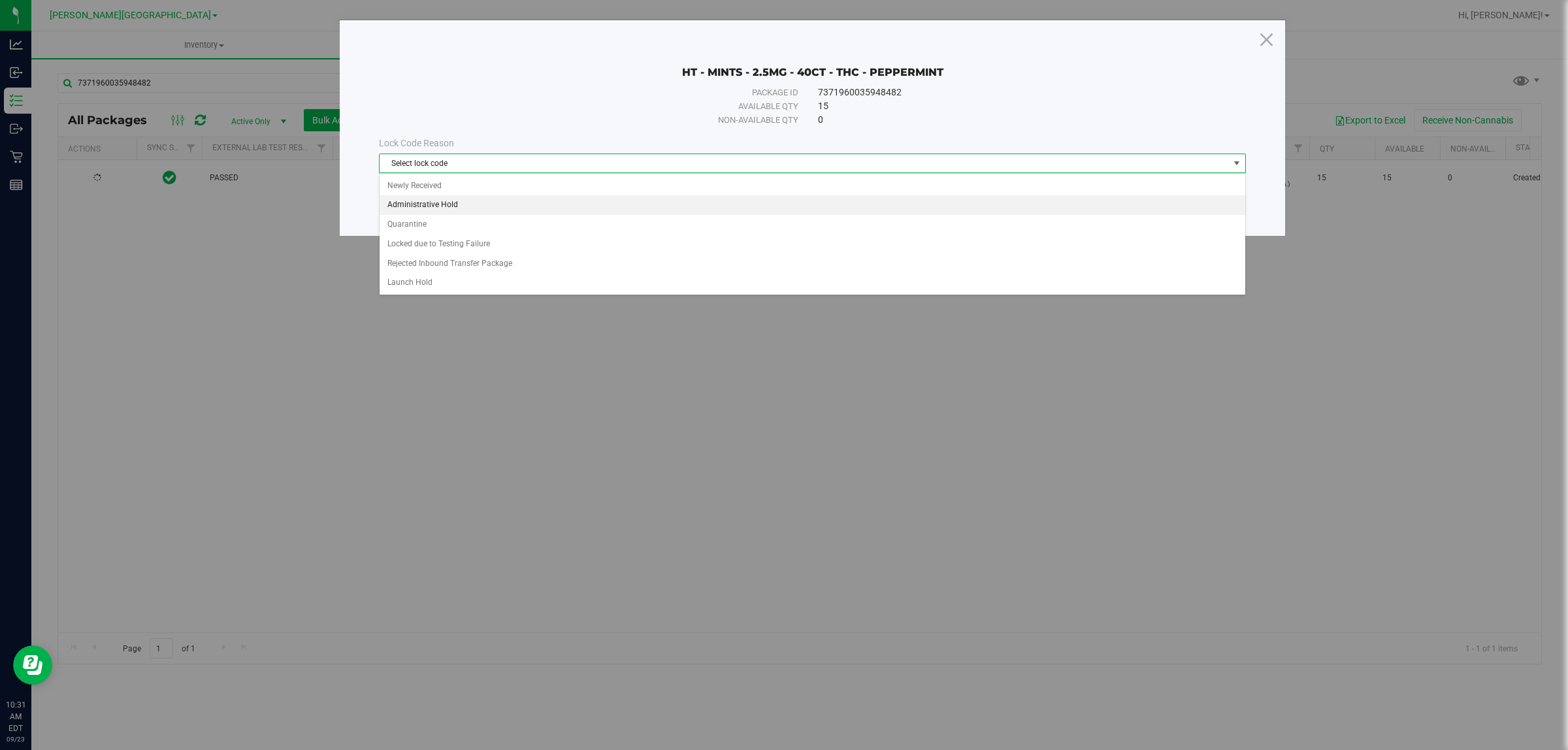
click at [435, 209] on li "Administrative Hold" at bounding box center [812, 205] width 865 height 20
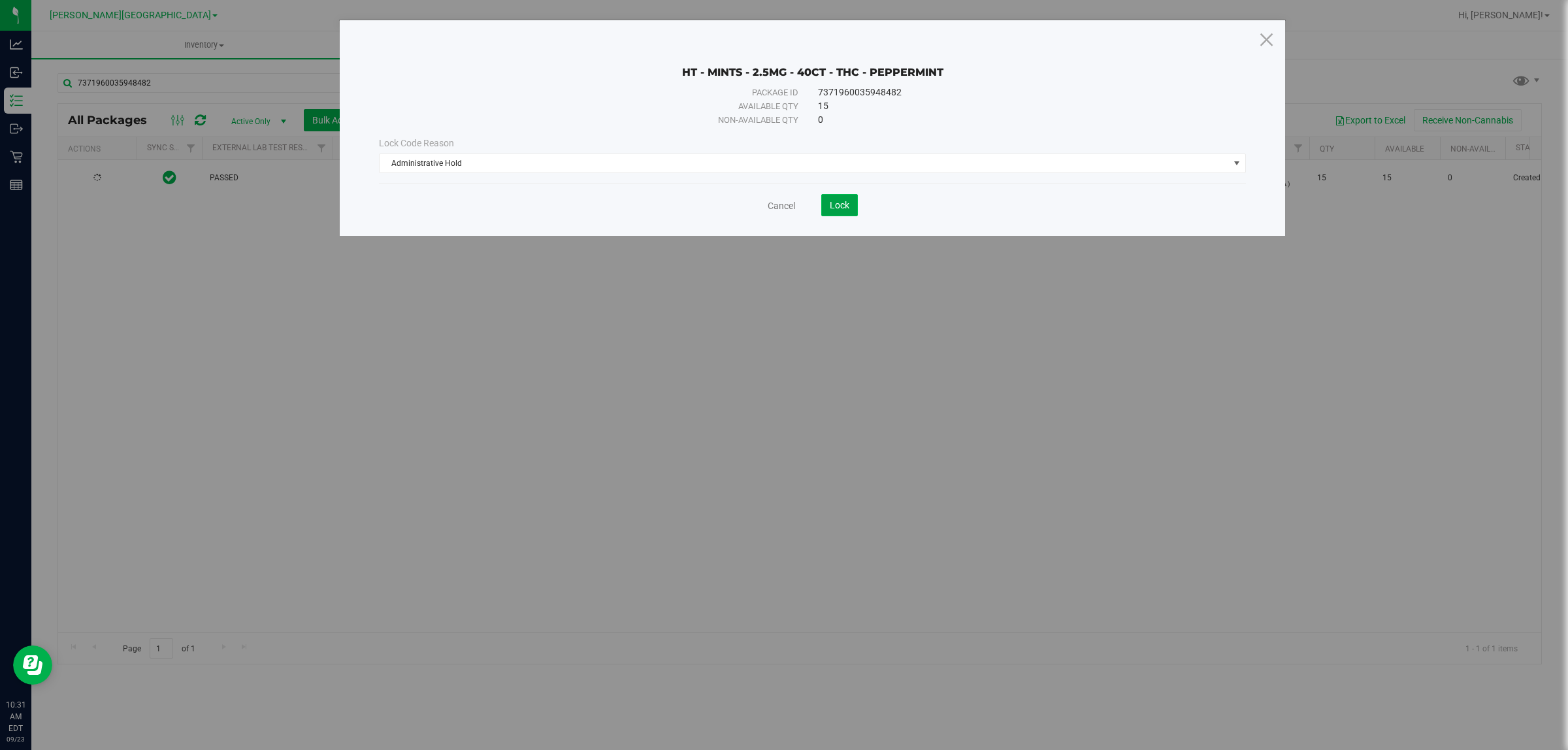
click at [857, 206] on button "Lock" at bounding box center [840, 205] width 36 height 22
